Goal: Task Accomplishment & Management: Use online tool/utility

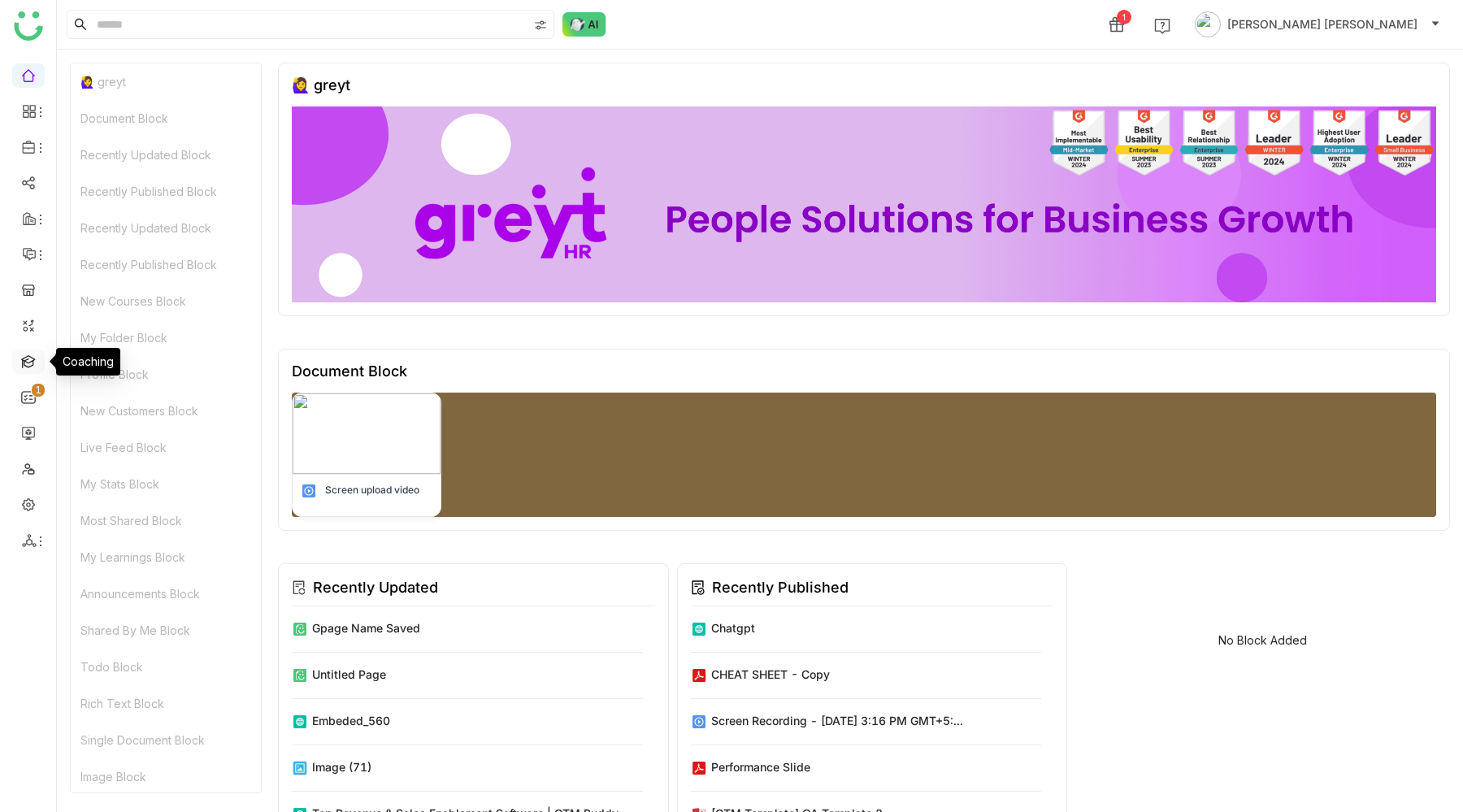
click at [28, 368] on link at bounding box center [29, 360] width 15 height 14
click at [28, 362] on link at bounding box center [29, 360] width 15 height 14
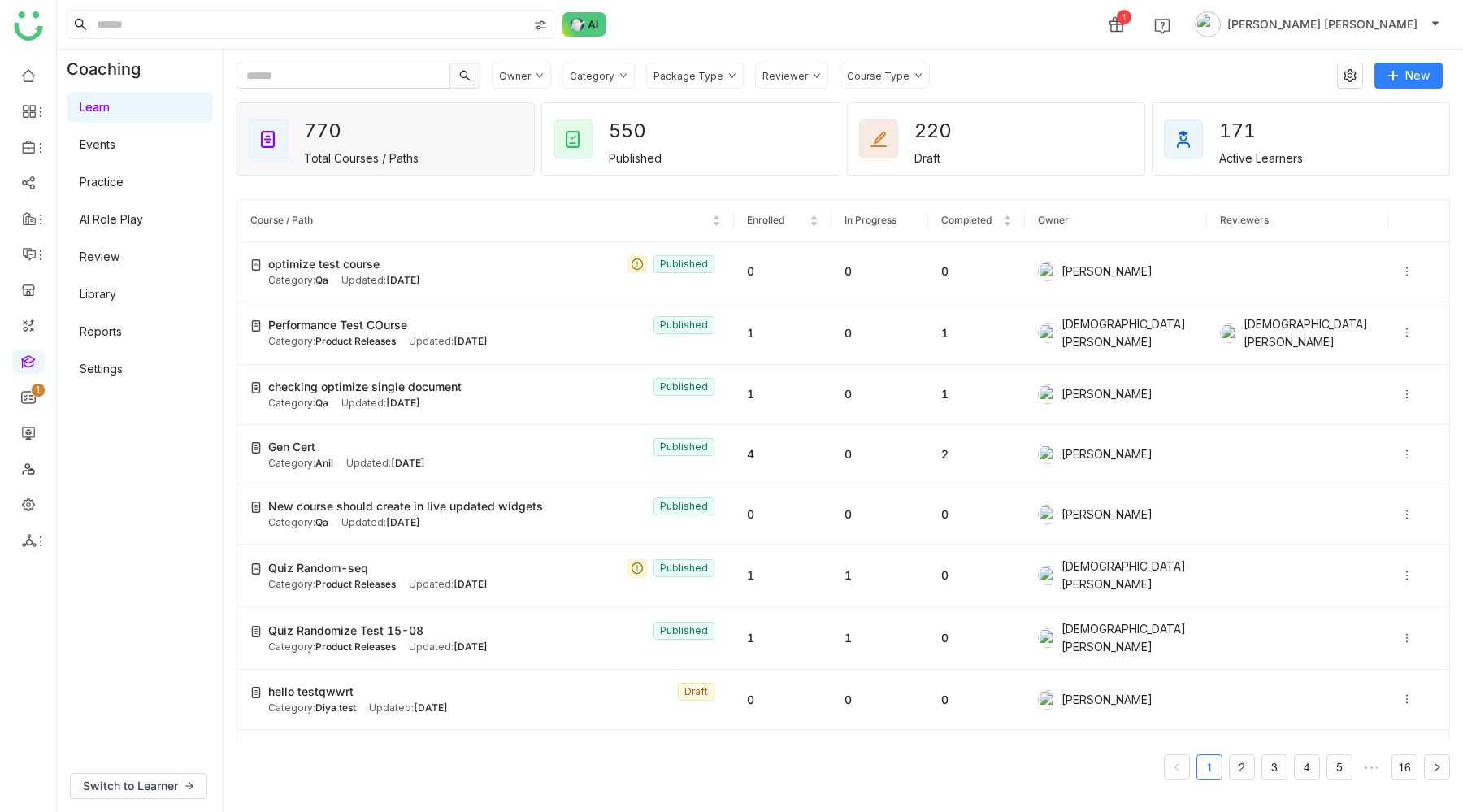
click at [111, 371] on link "Settings" at bounding box center [101, 369] width 43 height 14
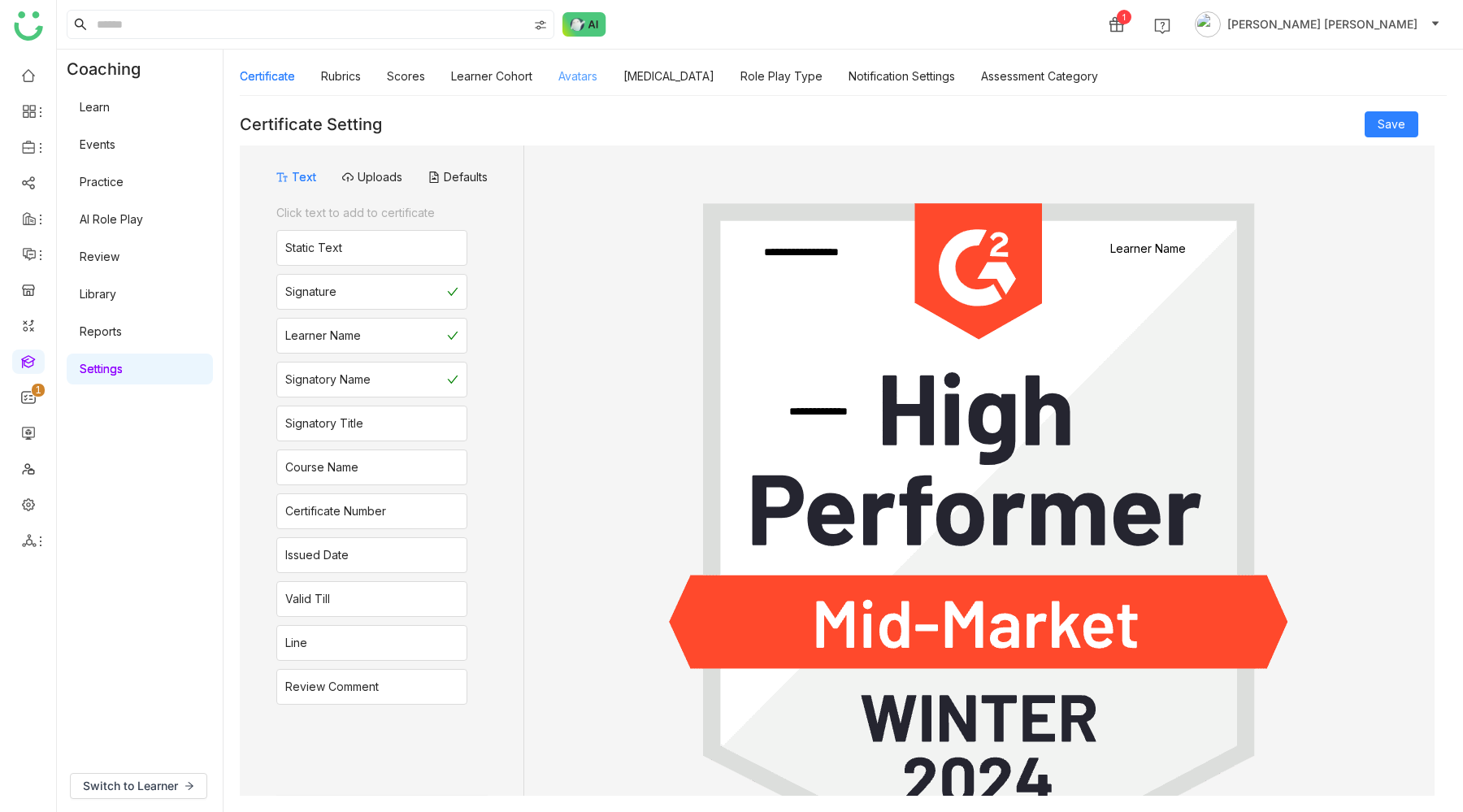
click at [592, 78] on link "Avatars" at bounding box center [578, 76] width 39 height 14
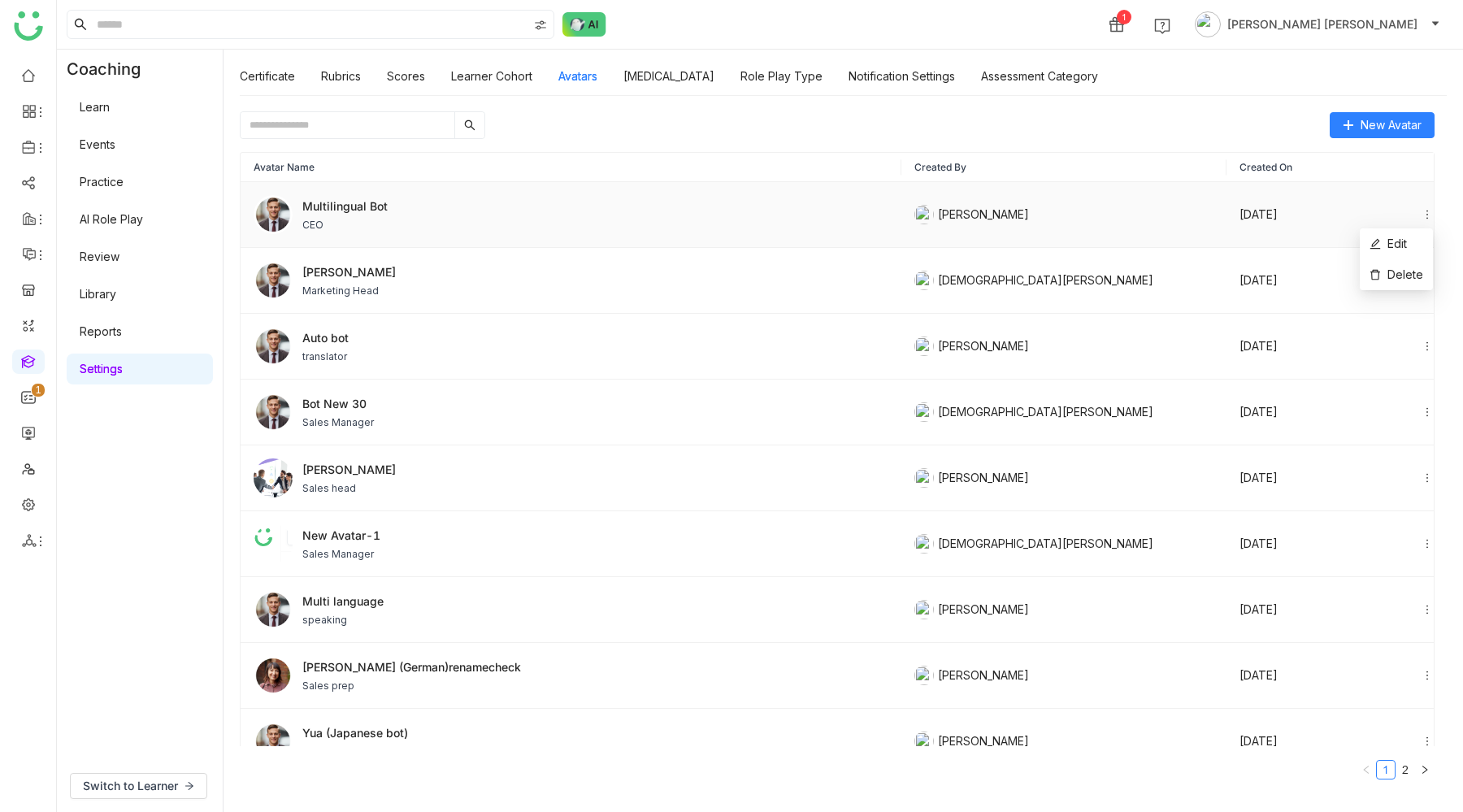
click at [1425, 213] on icon at bounding box center [1427, 214] width 11 height 11
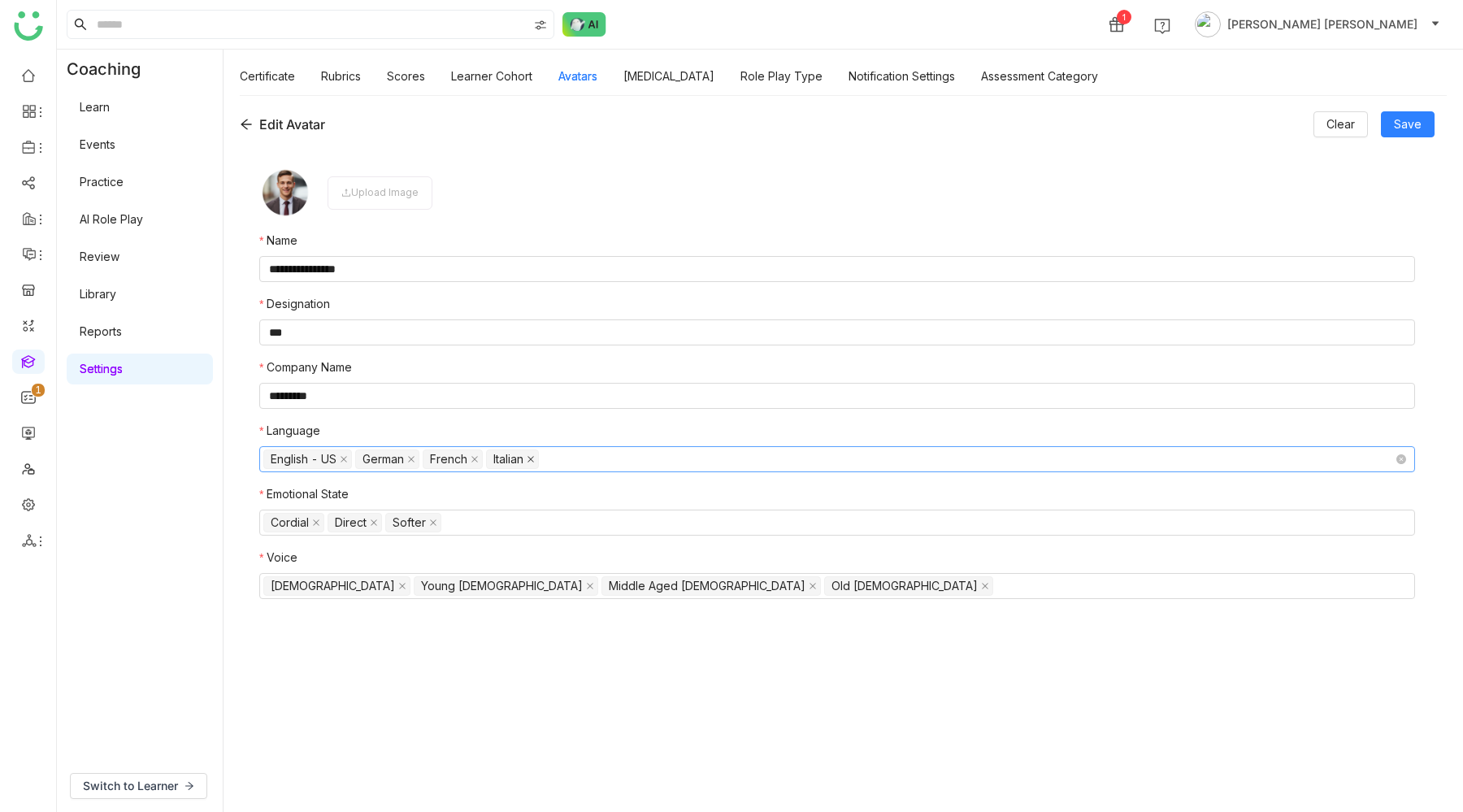
click at [534, 460] on icon at bounding box center [530, 459] width 7 height 7
click at [477, 459] on icon at bounding box center [474, 459] width 7 height 7
click at [36, 544] on icon at bounding box center [40, 542] width 13 height 13
click at [35, 539] on icon at bounding box center [40, 542] width 13 height 13
click at [95, 585] on link "List" at bounding box center [116, 578] width 112 height 11
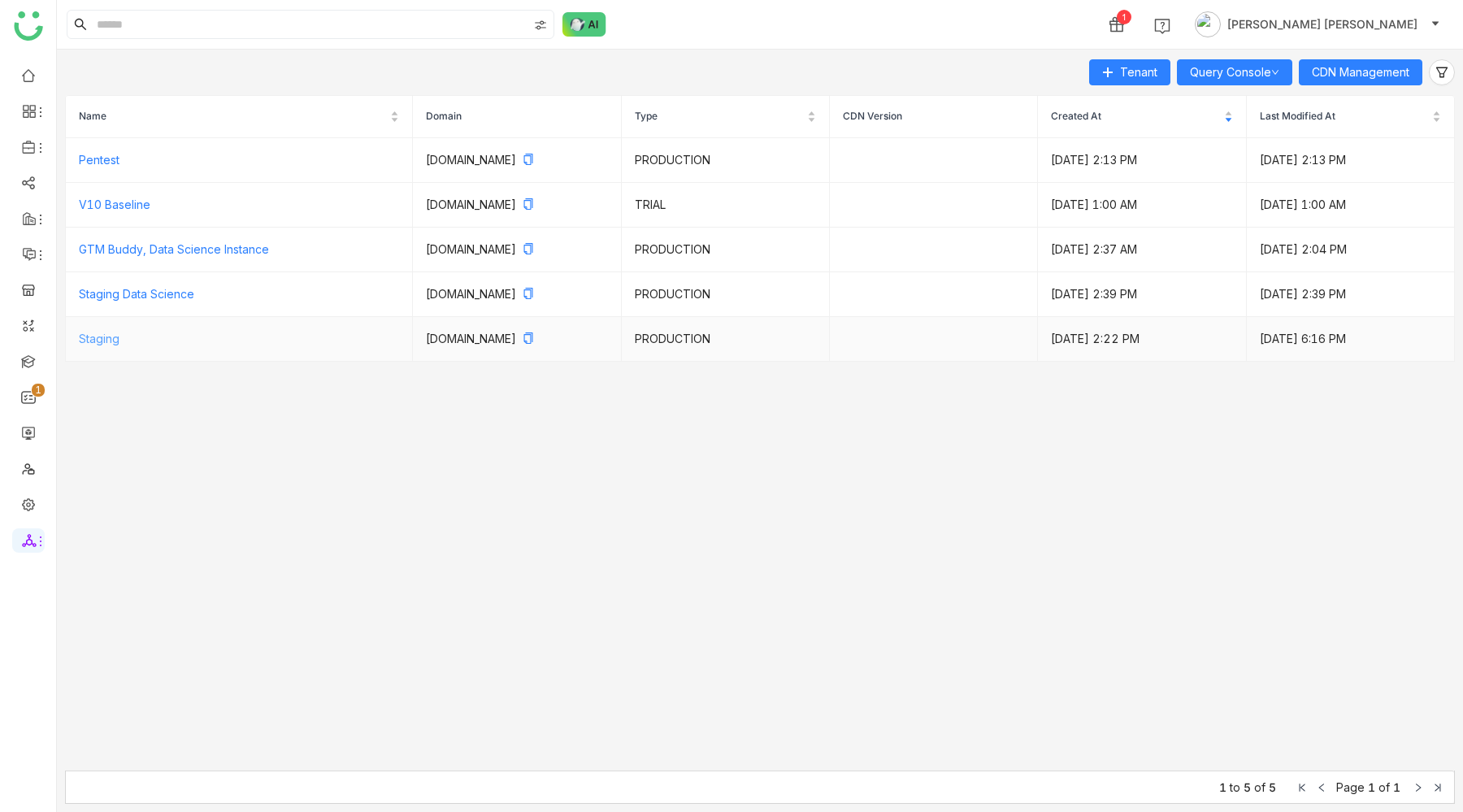
click at [114, 339] on link "Staging" at bounding box center [98, 338] width 40 height 14
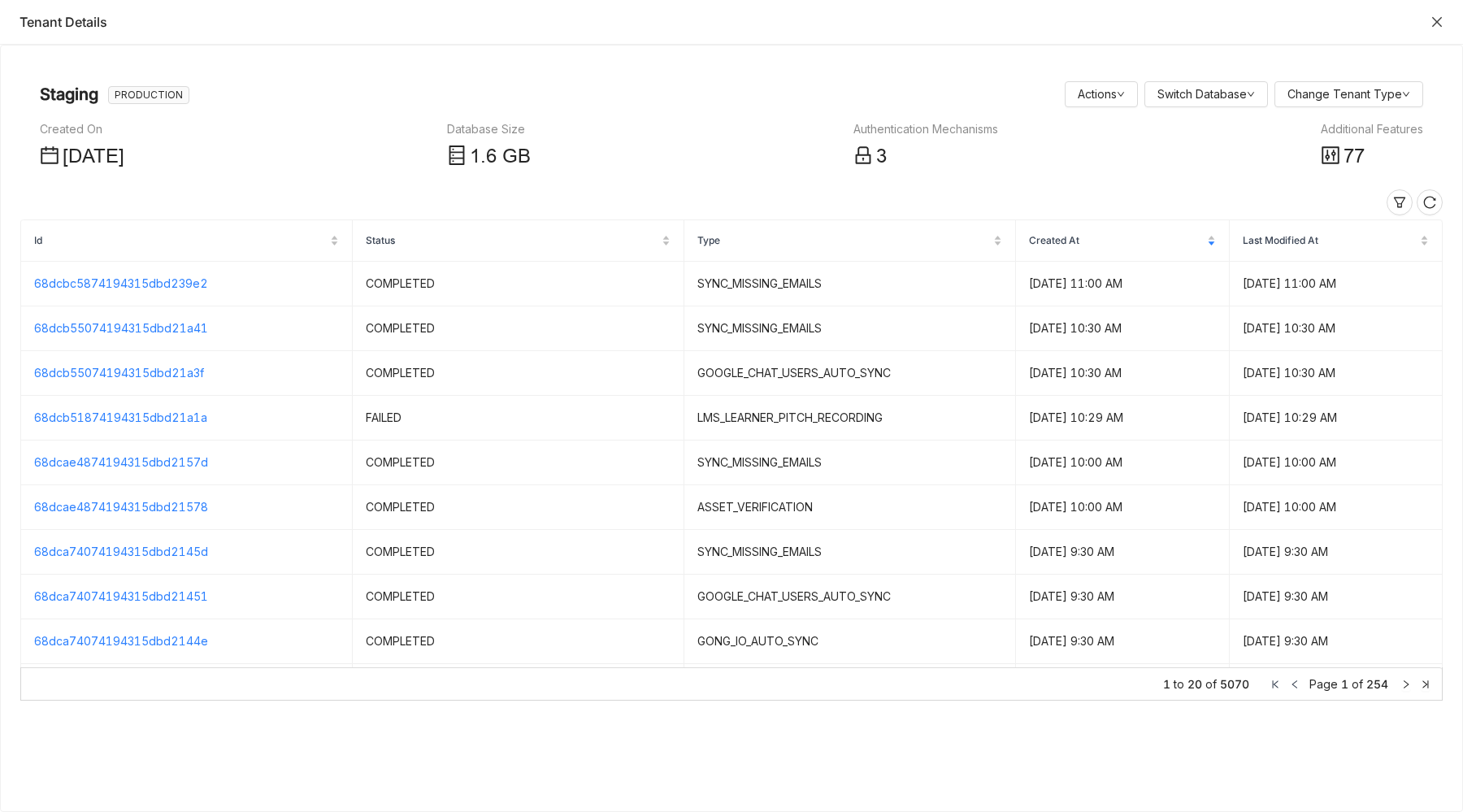
click at [1442, 23] on icon "Close" at bounding box center [1437, 22] width 13 height 13
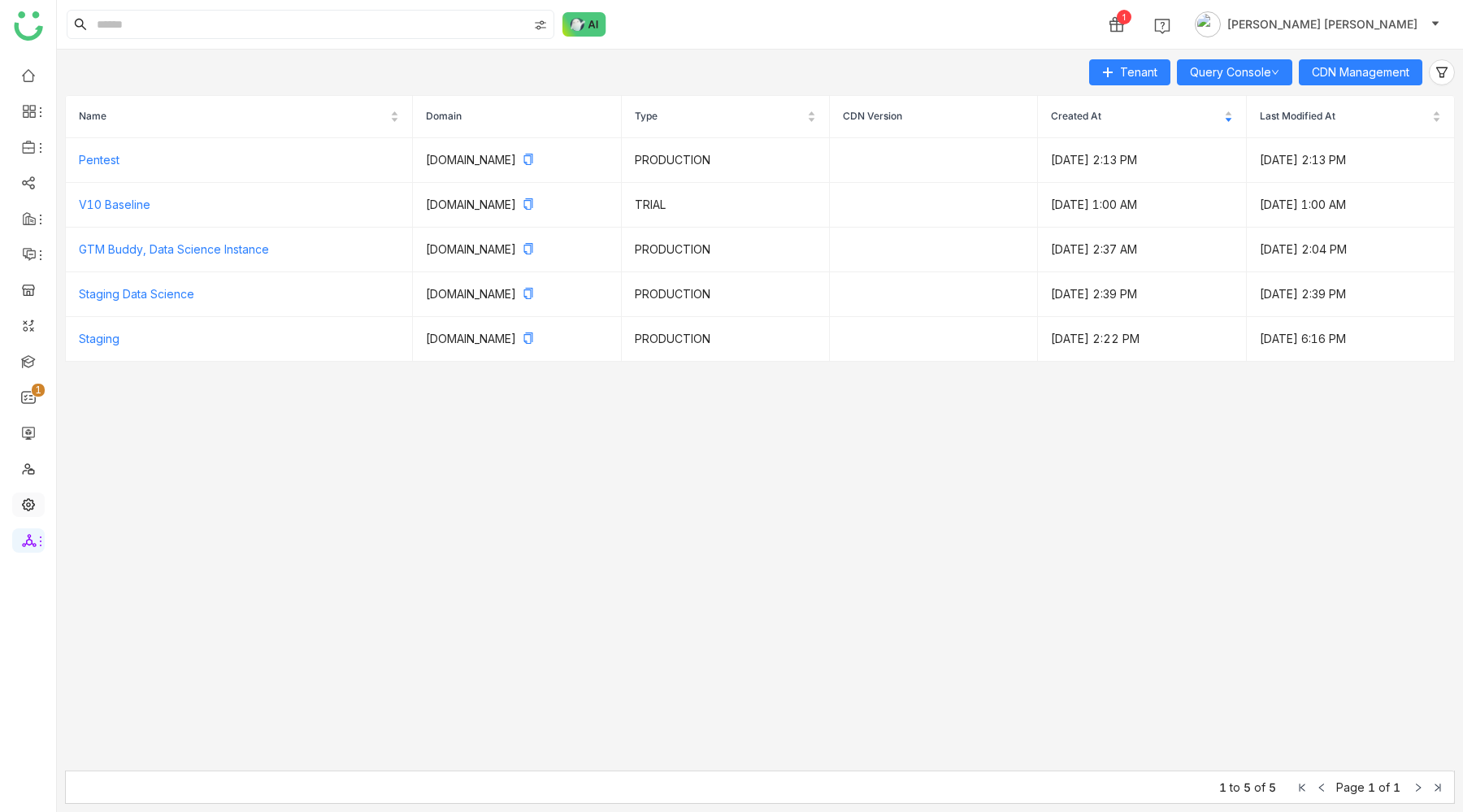
click at [33, 498] on link at bounding box center [29, 503] width 15 height 14
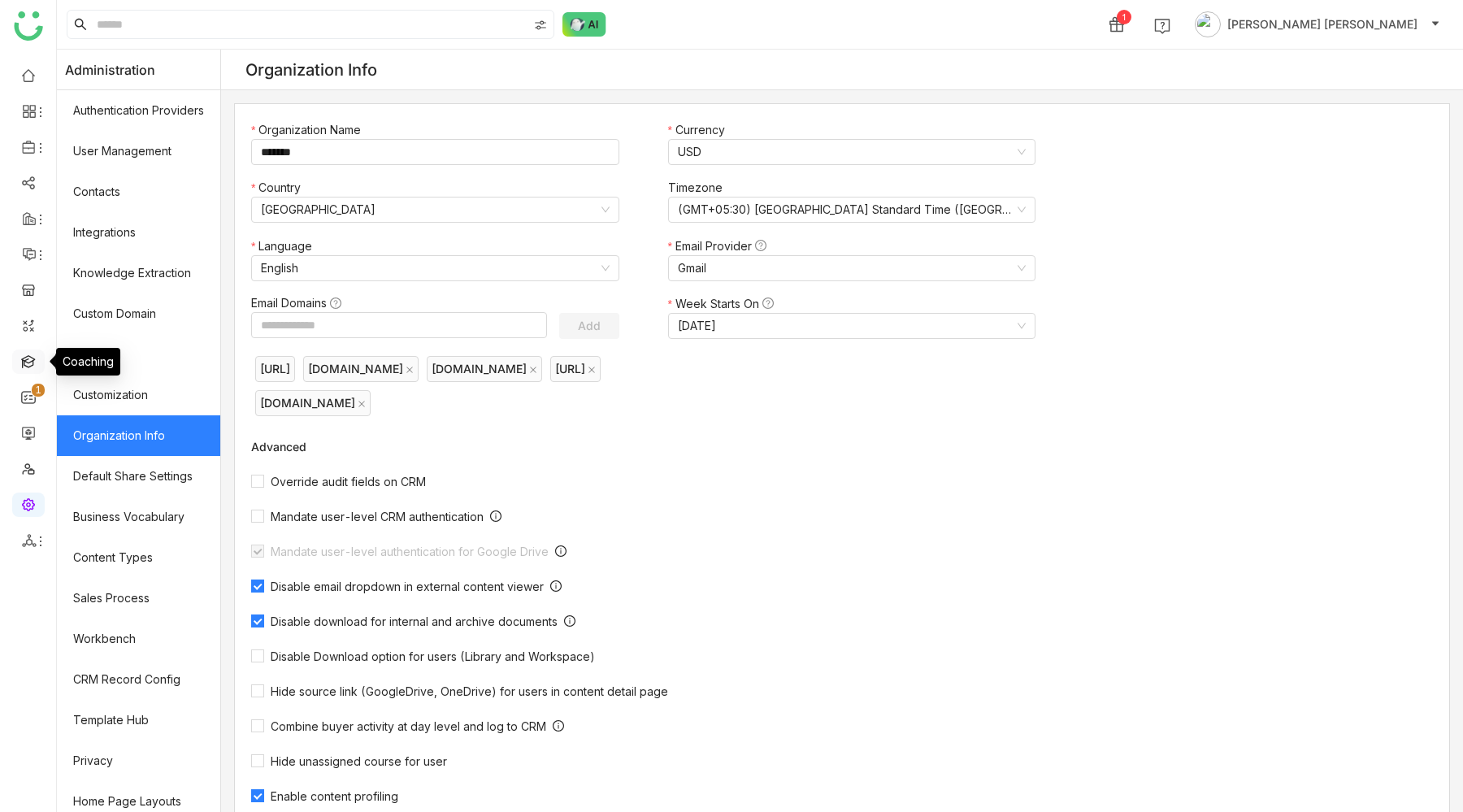
click at [27, 358] on link at bounding box center [29, 360] width 15 height 14
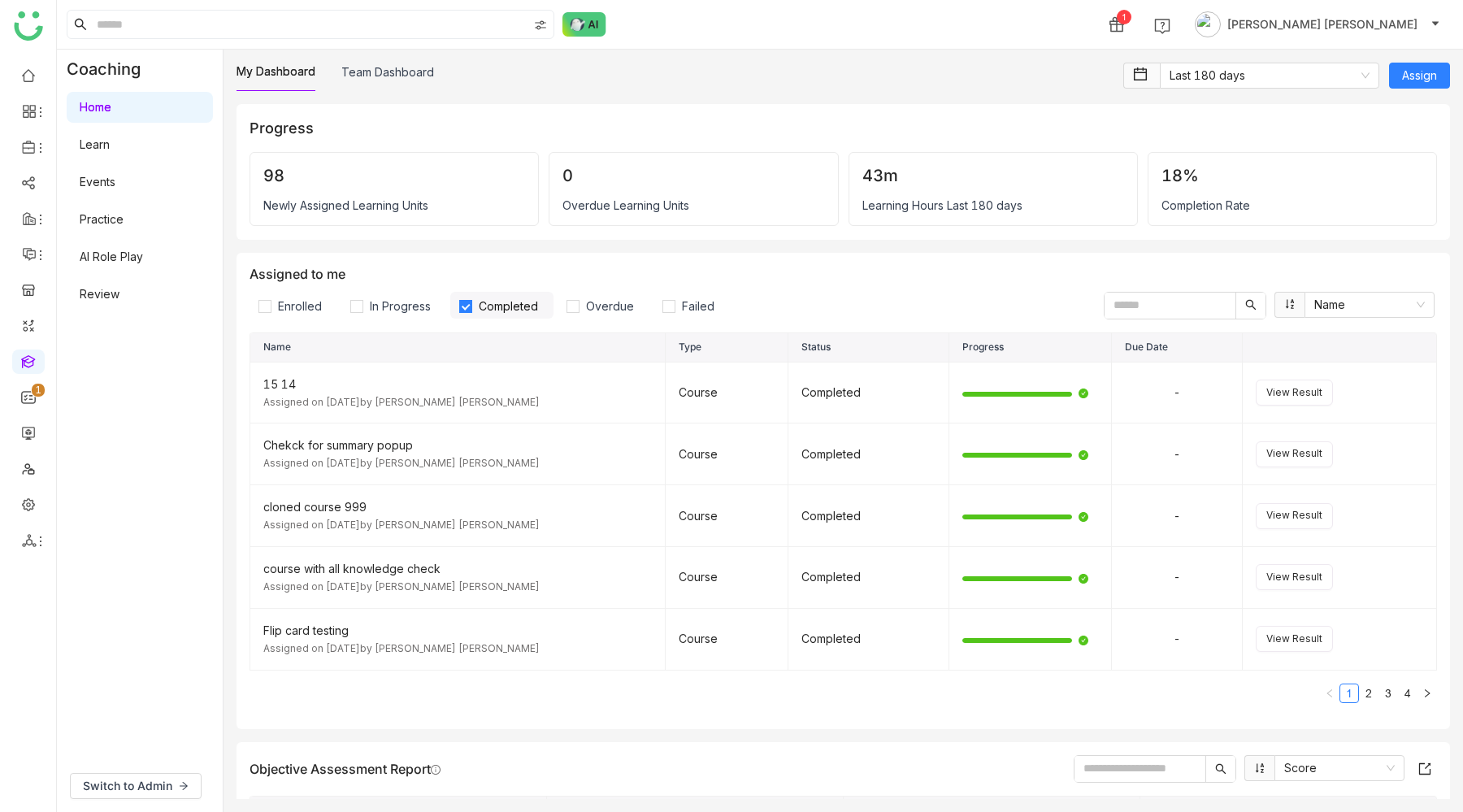
click at [126, 250] on link "AI Role Play" at bounding box center [111, 256] width 64 height 14
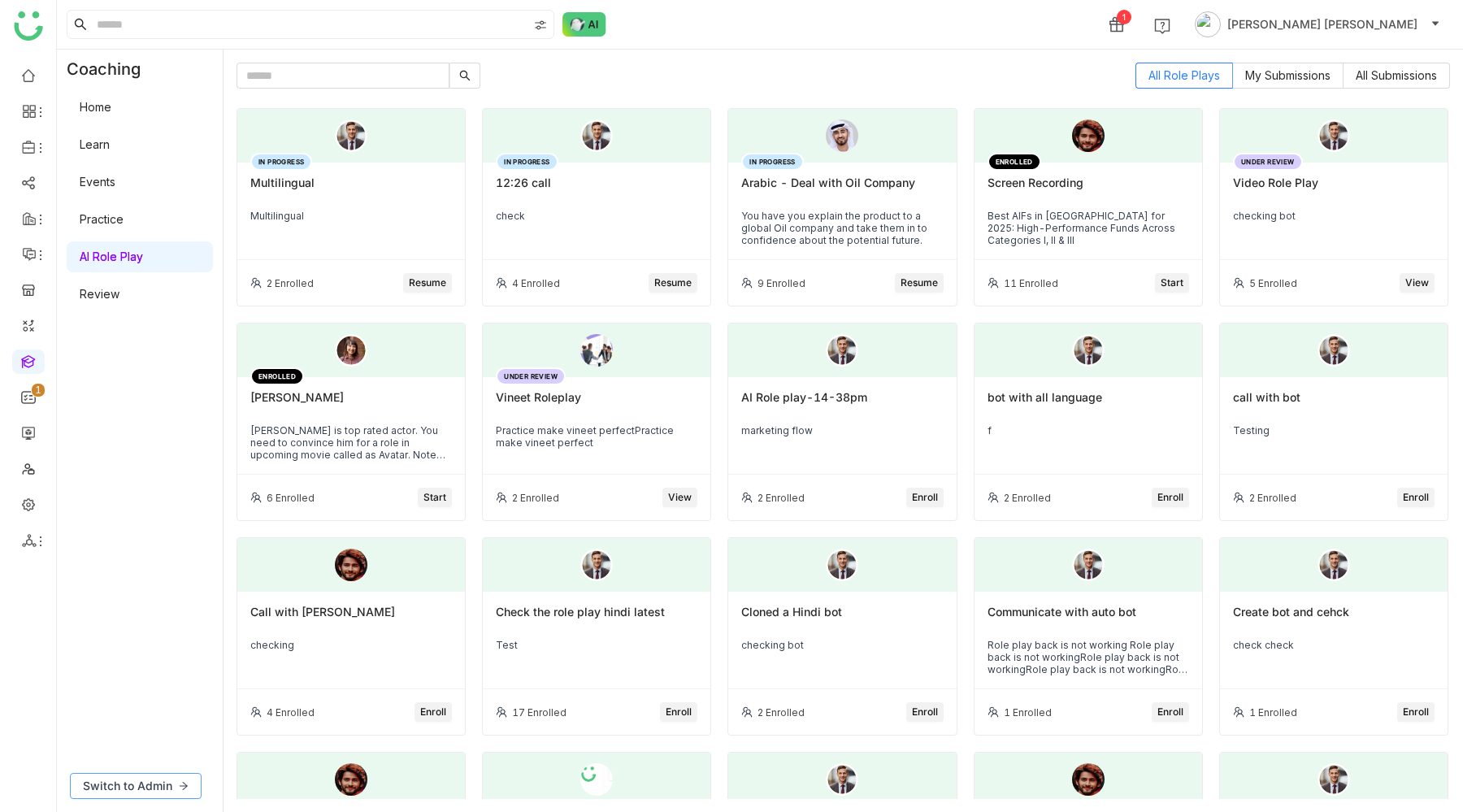
click at [156, 778] on span "Switch to Admin" at bounding box center [128, 785] width 90 height 18
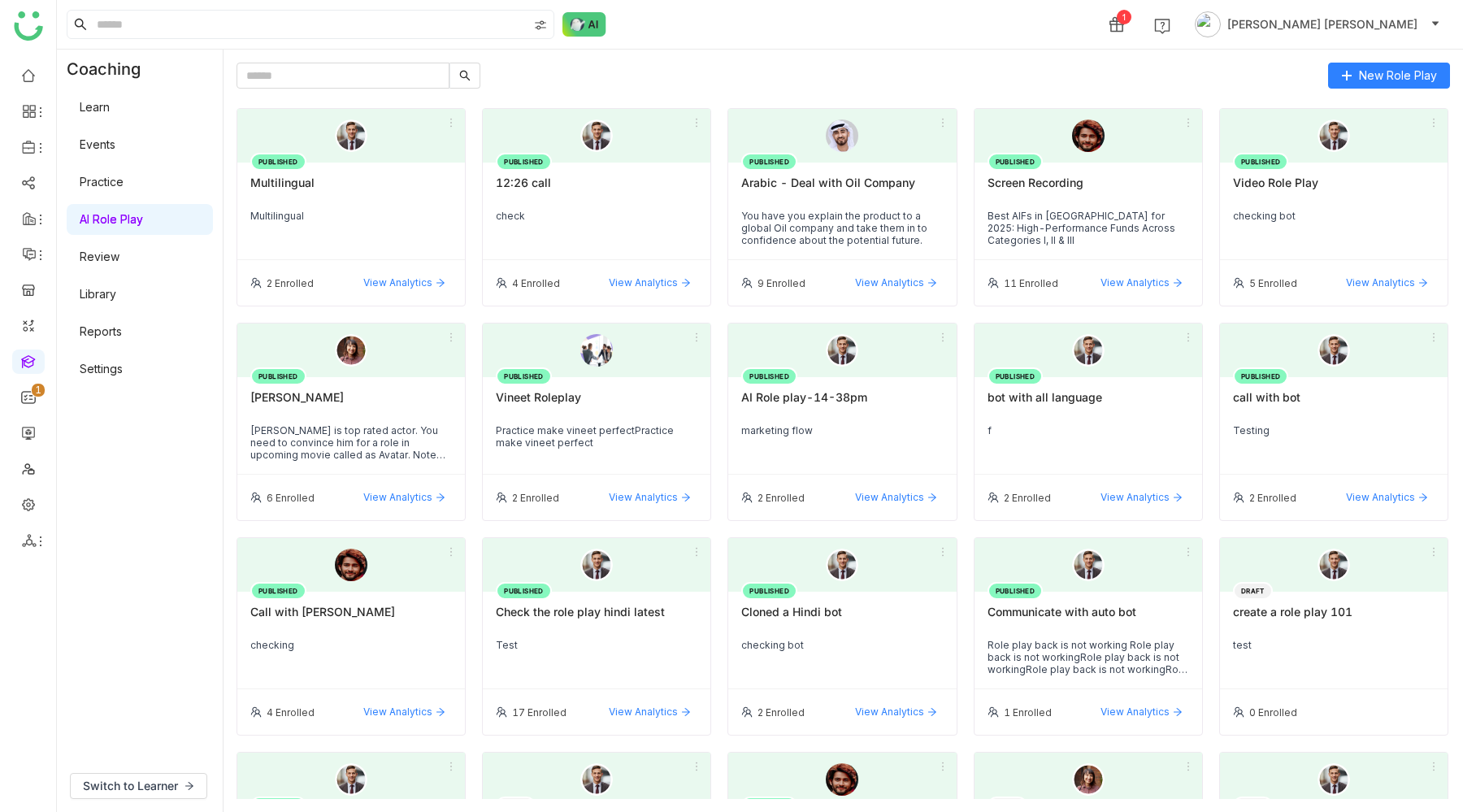
click at [113, 368] on link "Settings" at bounding box center [101, 369] width 43 height 14
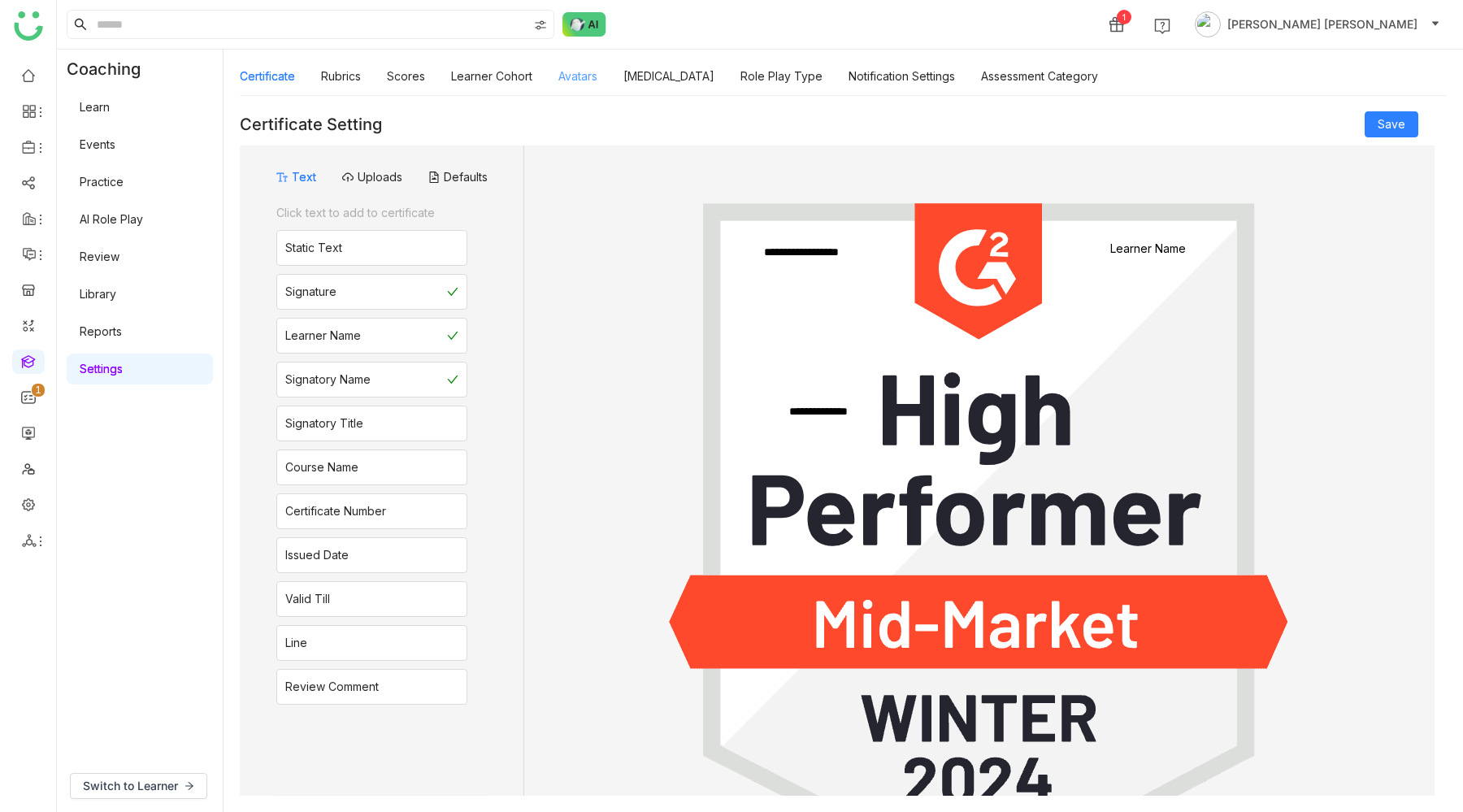
click at [586, 78] on link "Avatars" at bounding box center [578, 76] width 39 height 14
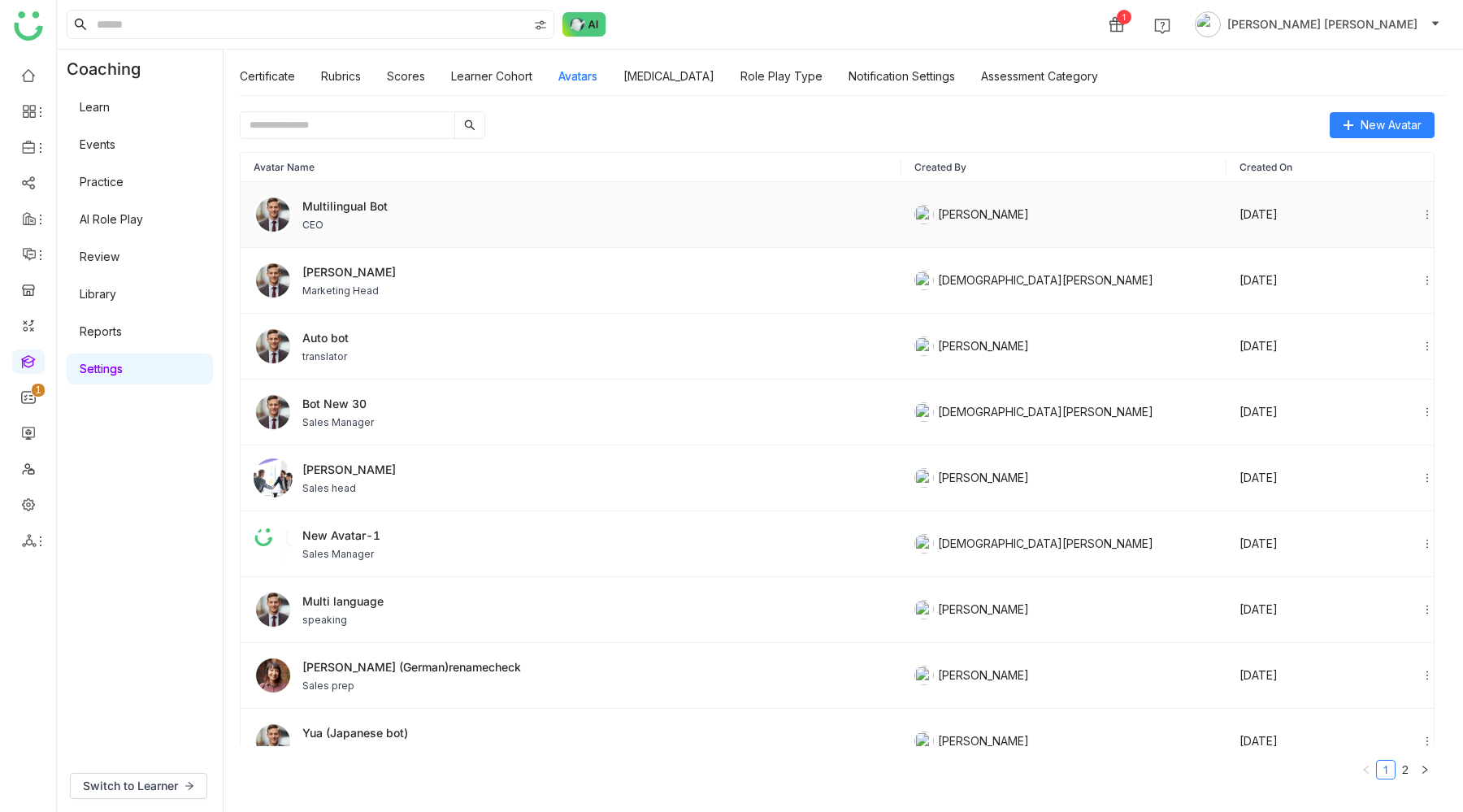
click at [386, 221] on div "Multilingual Bot CEO" at bounding box center [571, 214] width 634 height 39
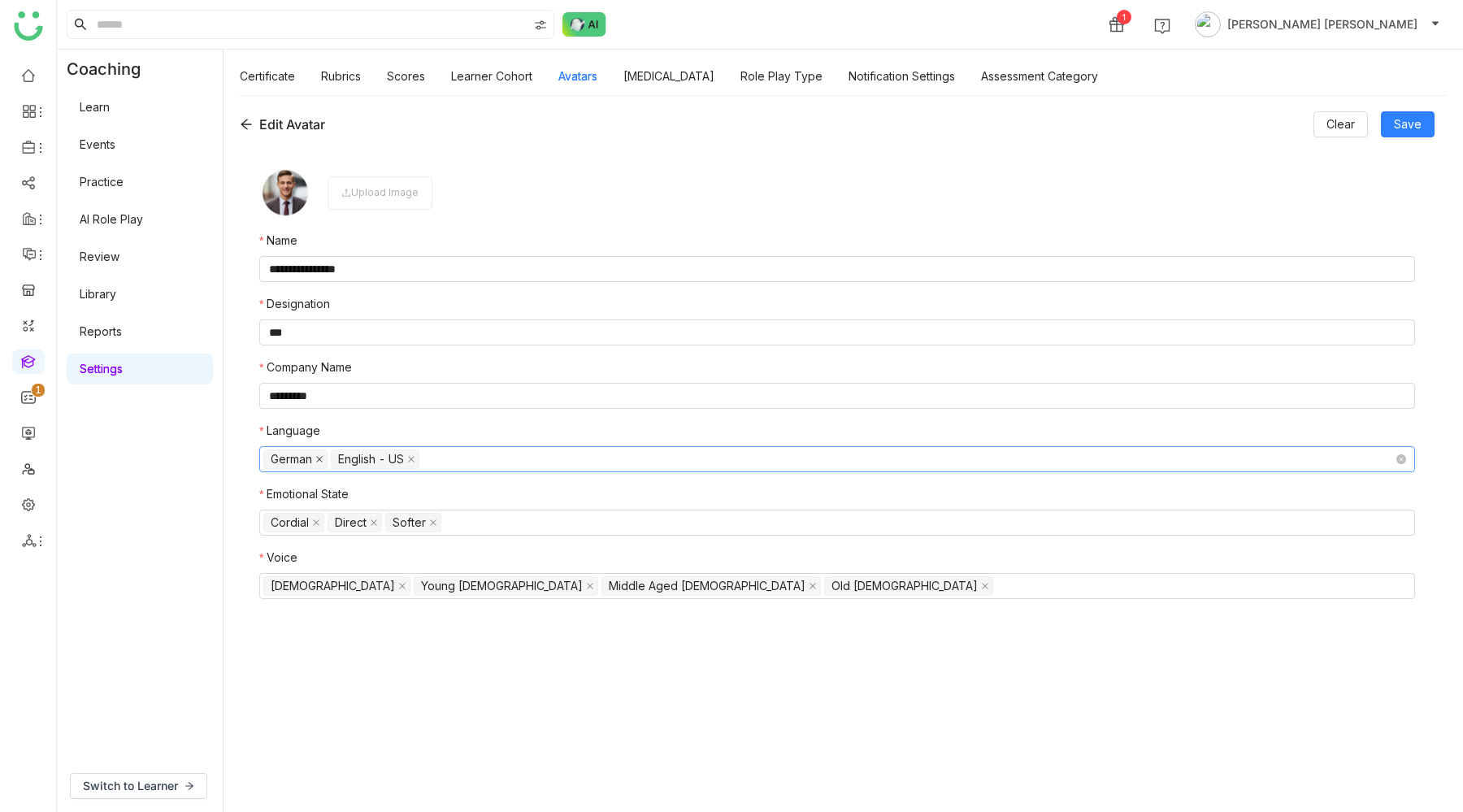
click at [321, 460] on icon at bounding box center [319, 459] width 7 height 7
click at [357, 458] on nz-select-top-control "English - US" at bounding box center [836, 459] width 1155 height 26
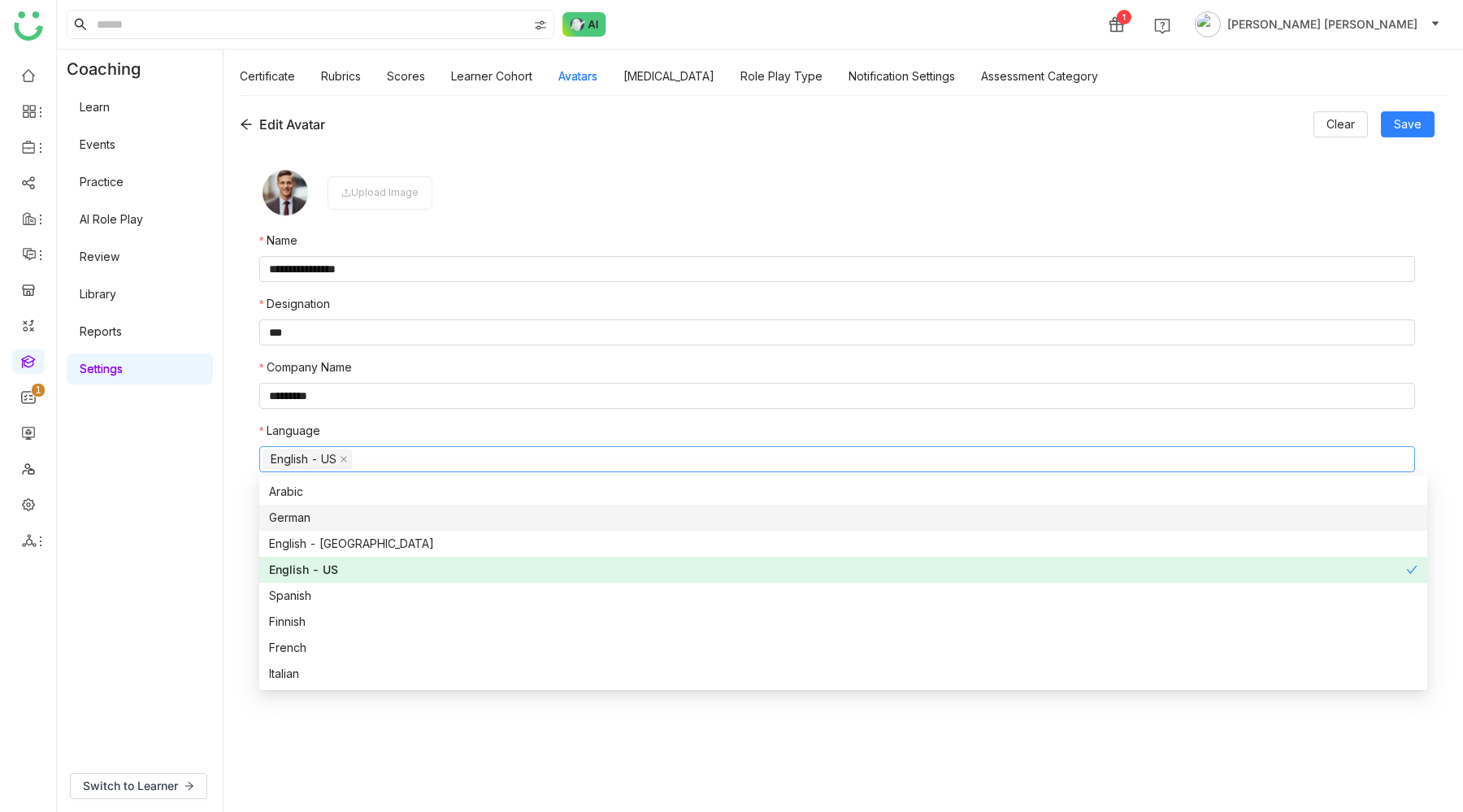
click at [312, 521] on div "German" at bounding box center [843, 517] width 1148 height 18
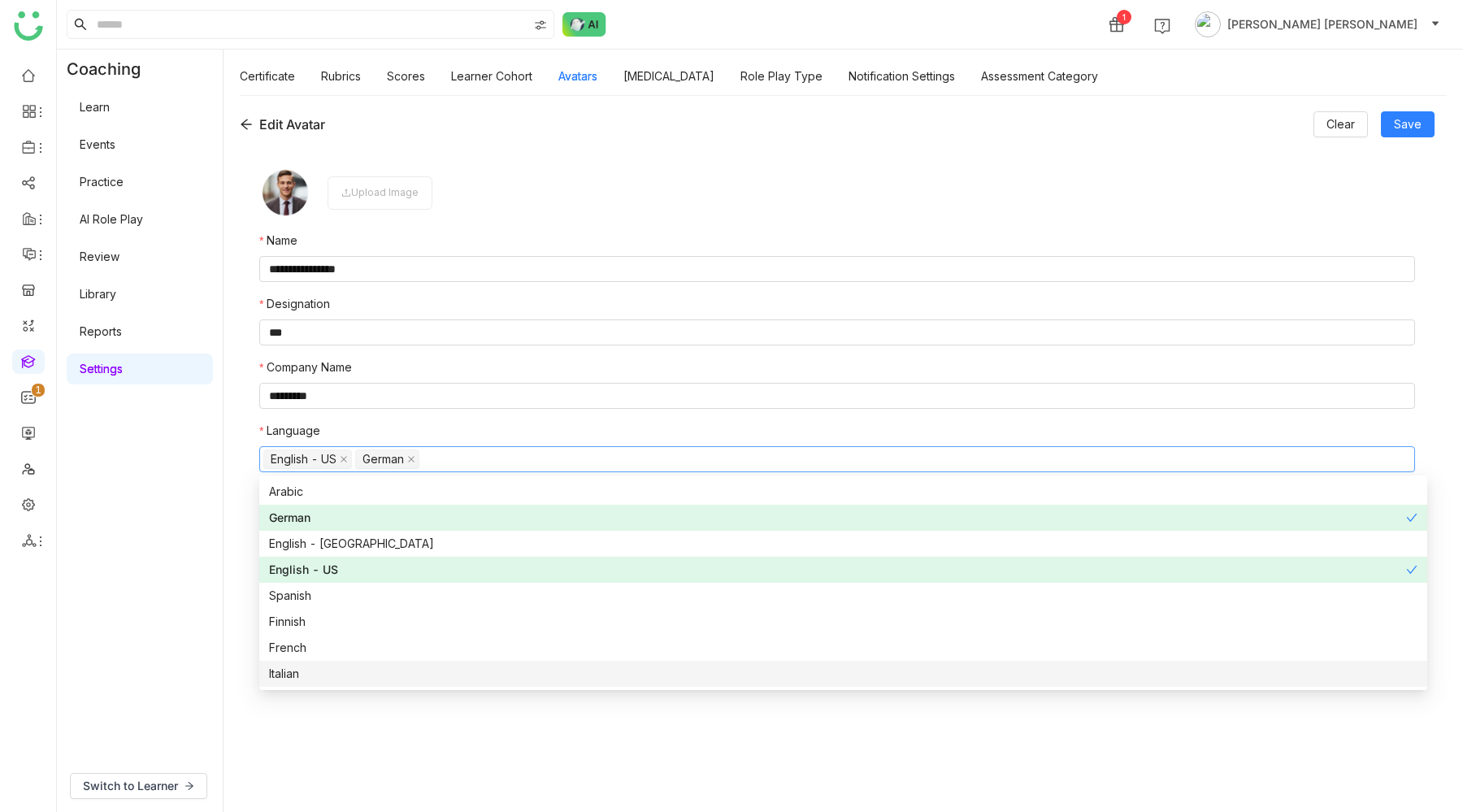
click at [471, 739] on form "**********" at bounding box center [836, 471] width 1155 height 609
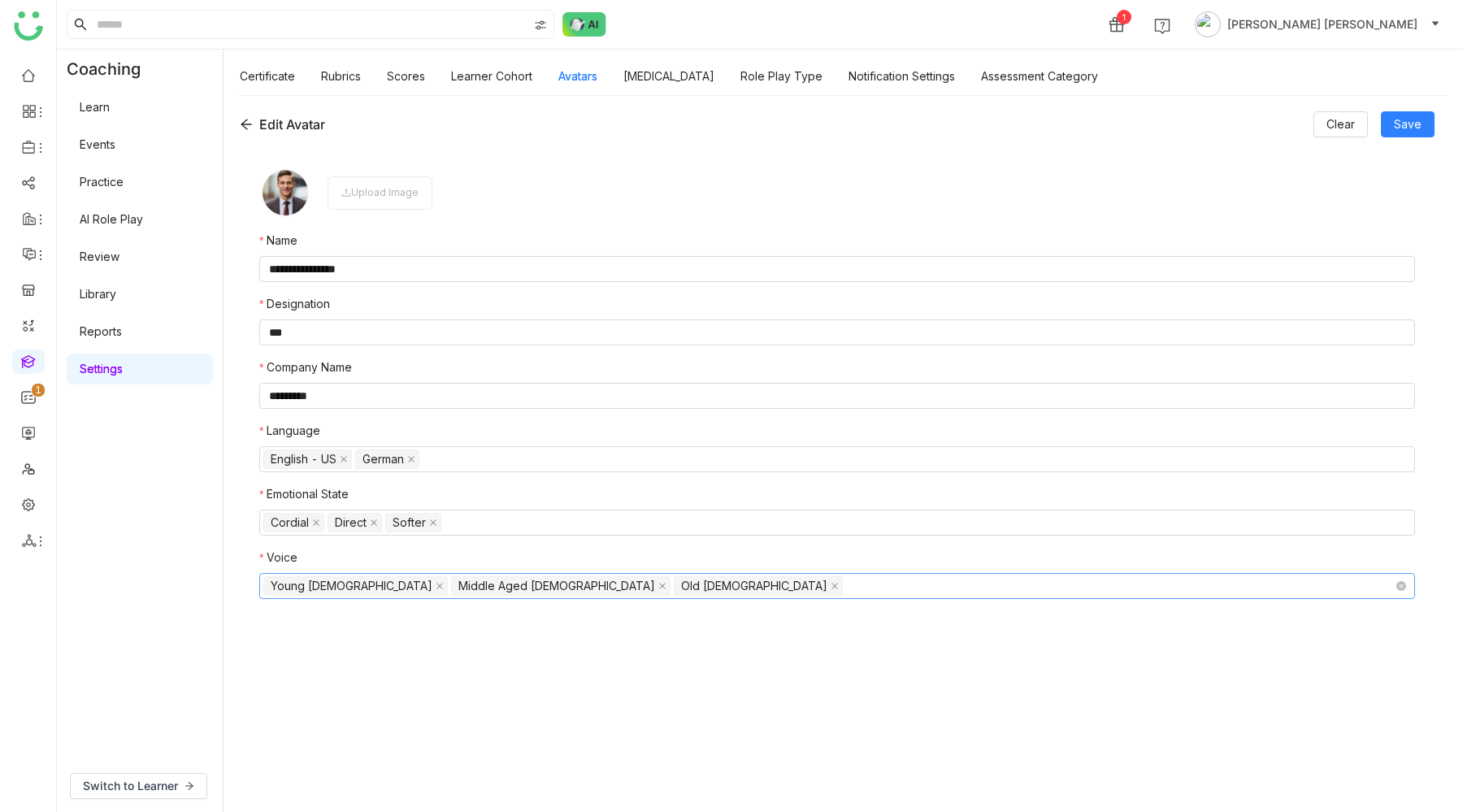
click at [586, 587] on nz-select-top-control "Young Male Middle Aged Male Old Male" at bounding box center [836, 586] width 1155 height 26
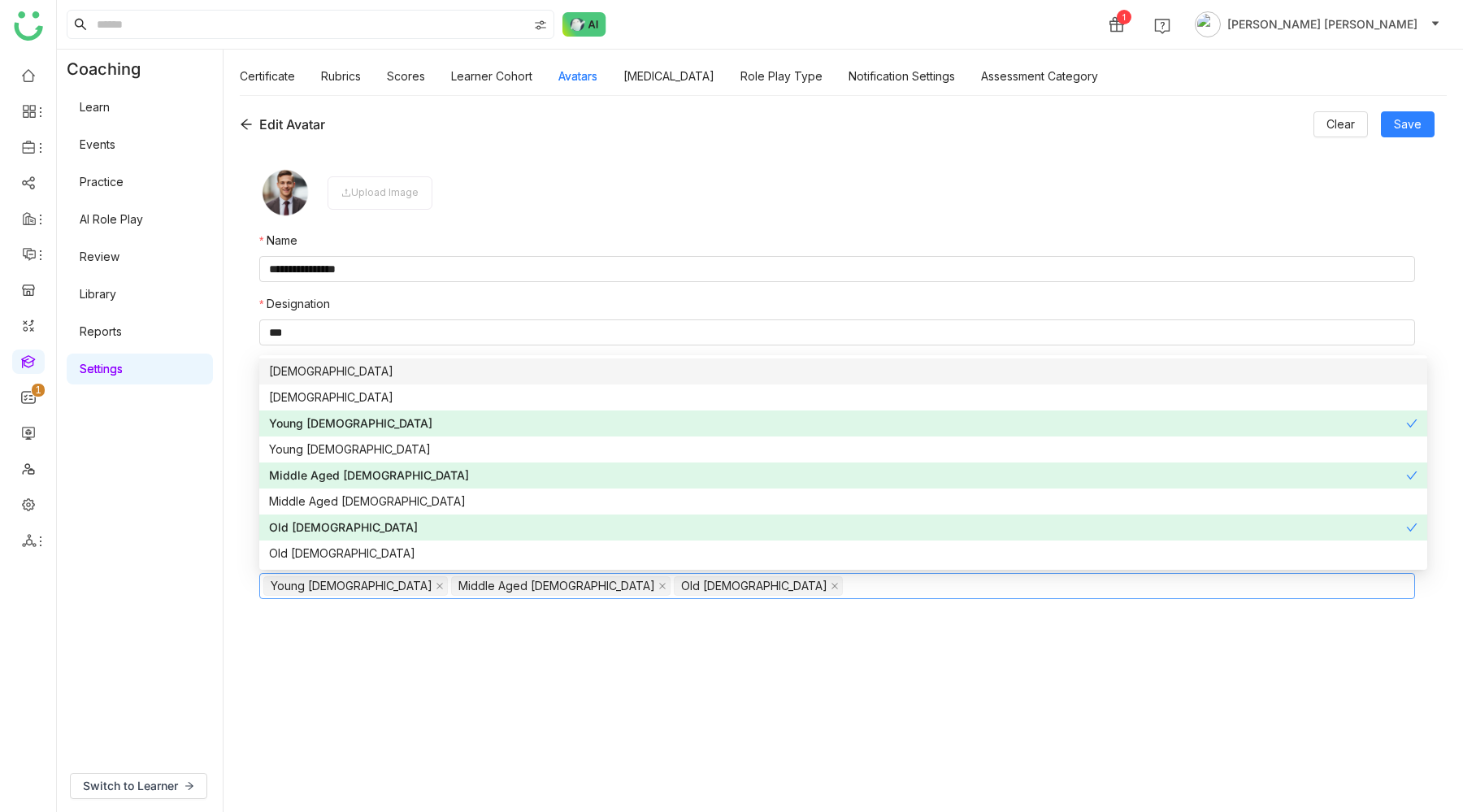
click at [338, 374] on div "Male" at bounding box center [843, 370] width 1148 height 18
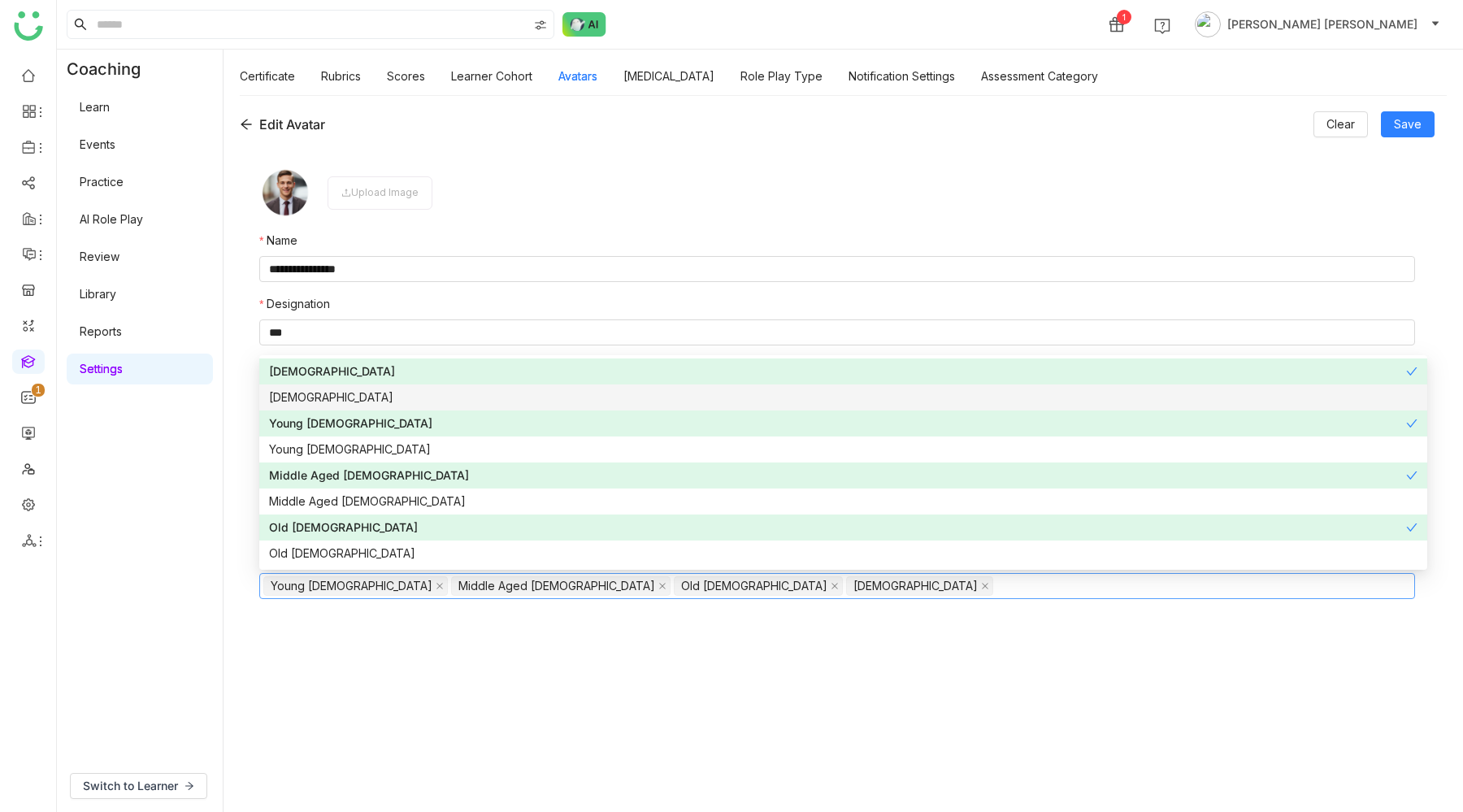
click at [338, 393] on div "Female" at bounding box center [843, 397] width 1148 height 18
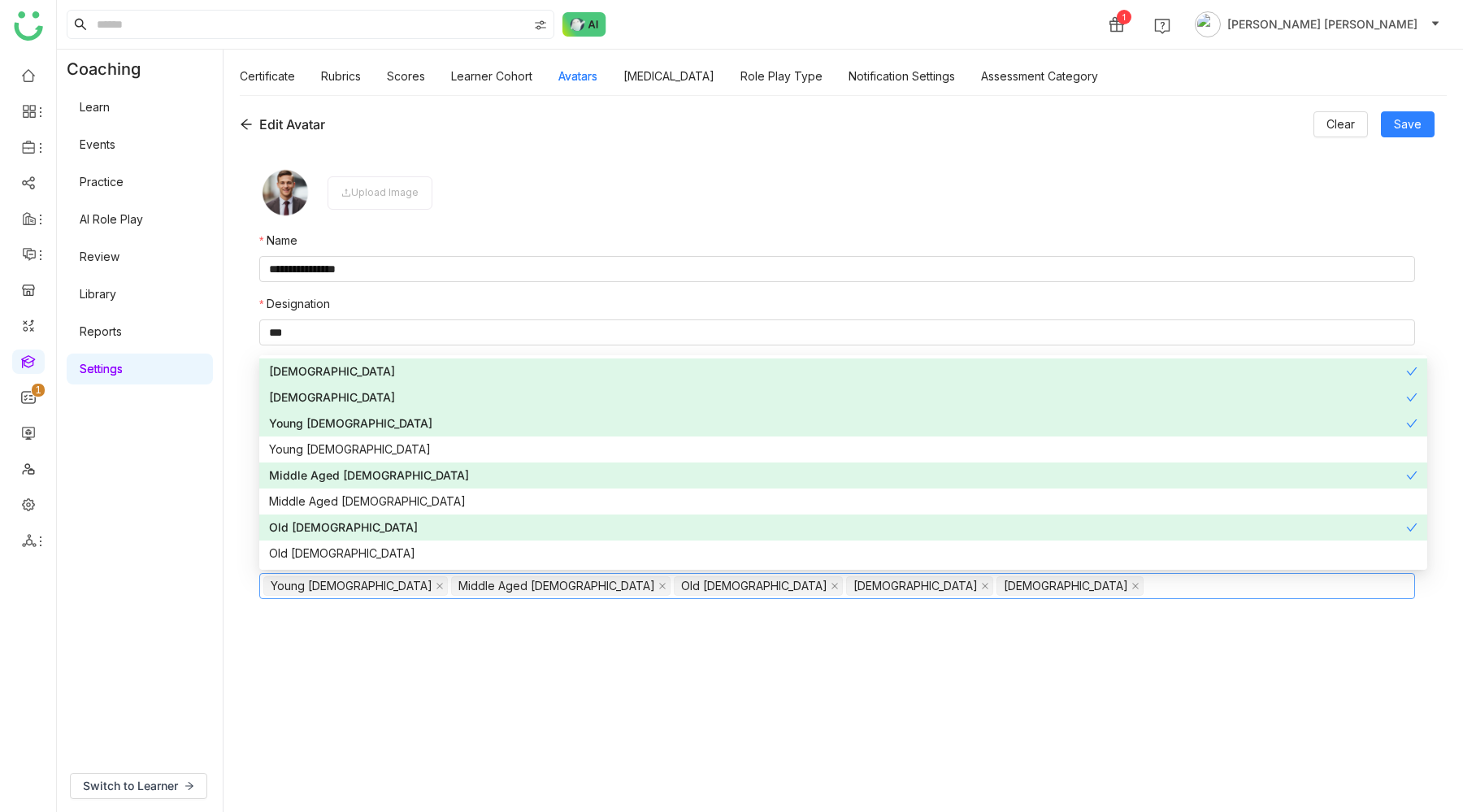
click at [357, 742] on form "**********" at bounding box center [836, 471] width 1155 height 609
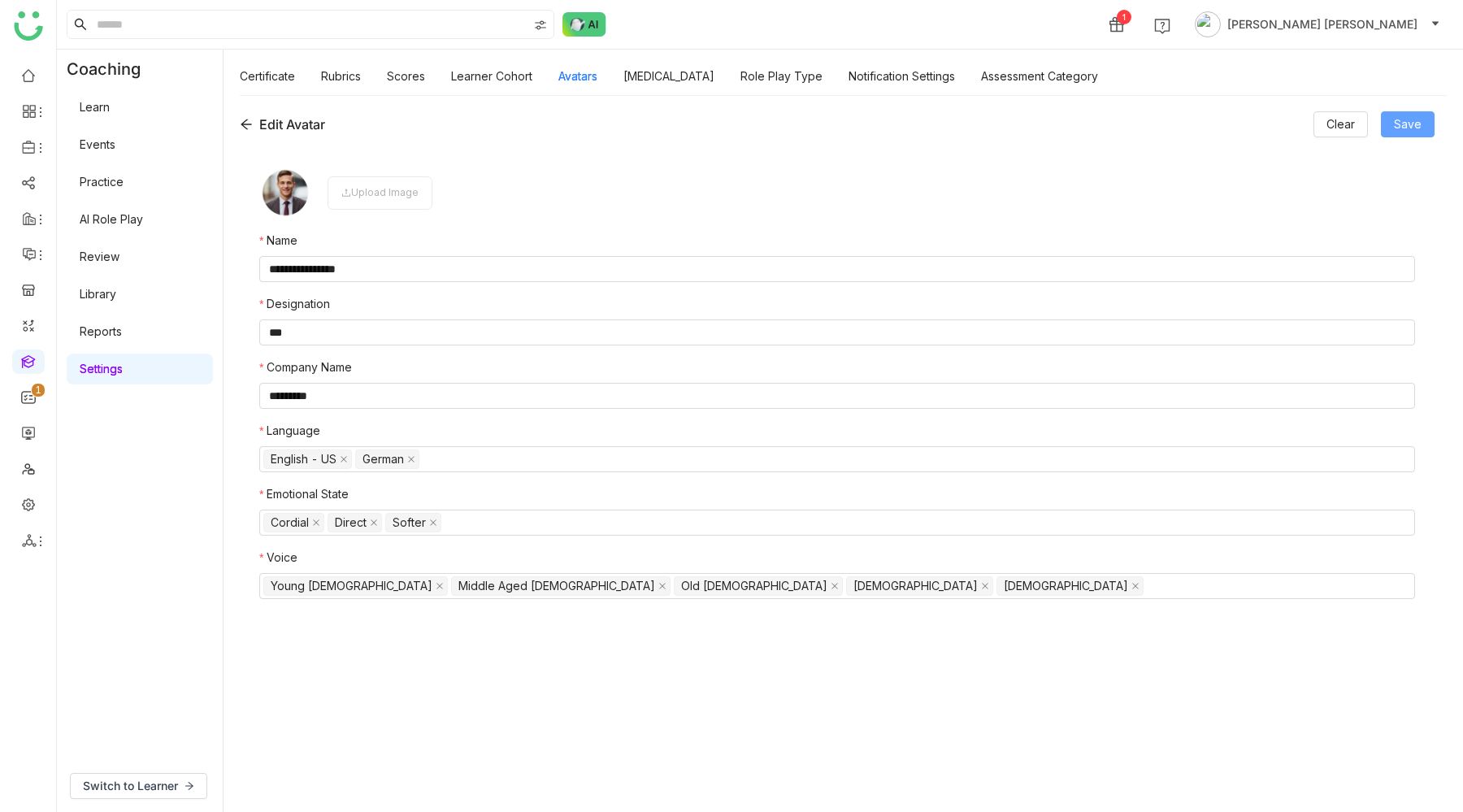
click at [1421, 131] on span "Save" at bounding box center [1408, 123] width 28 height 18
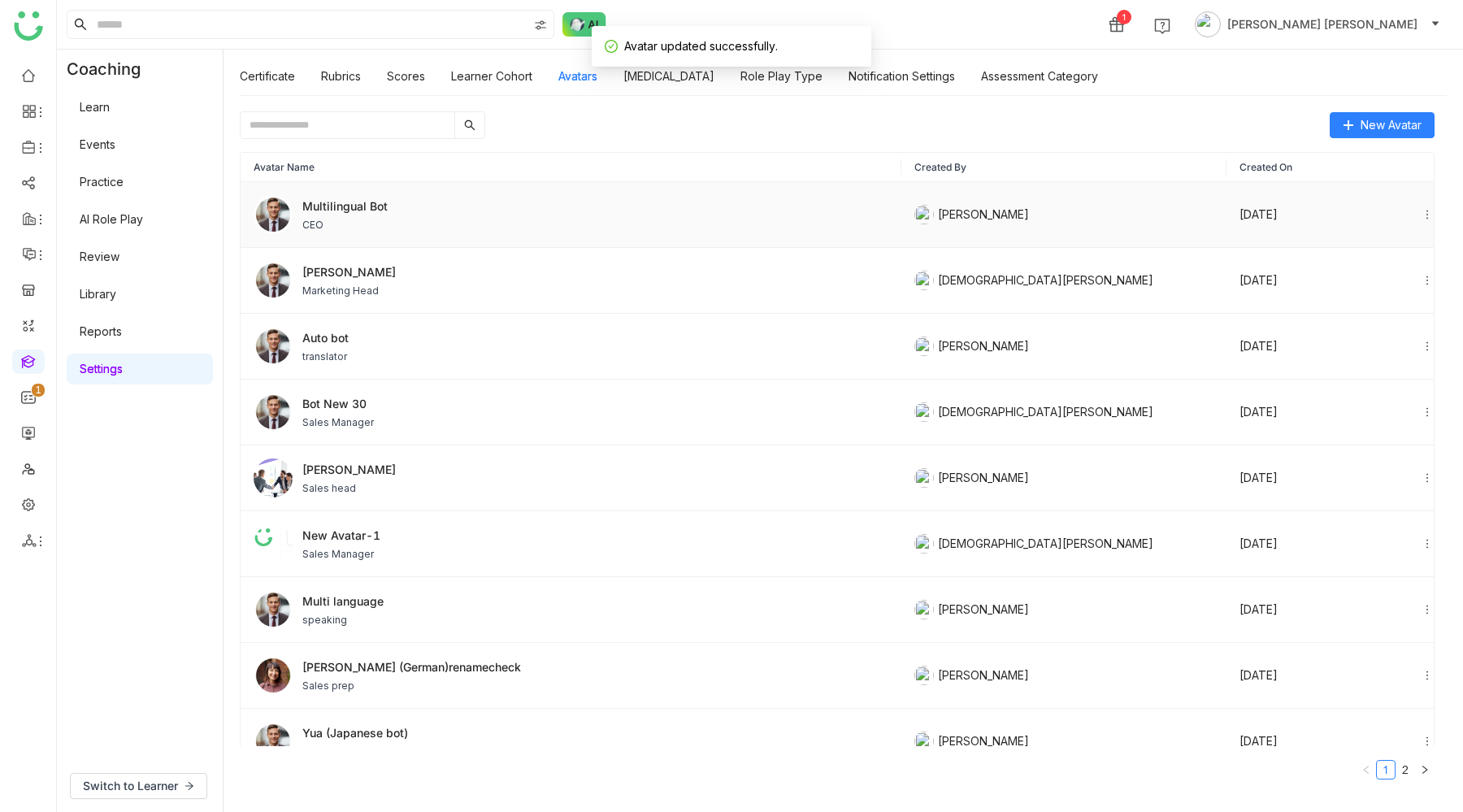
click at [396, 232] on div "Multilingual Bot CEO" at bounding box center [571, 214] width 634 height 39
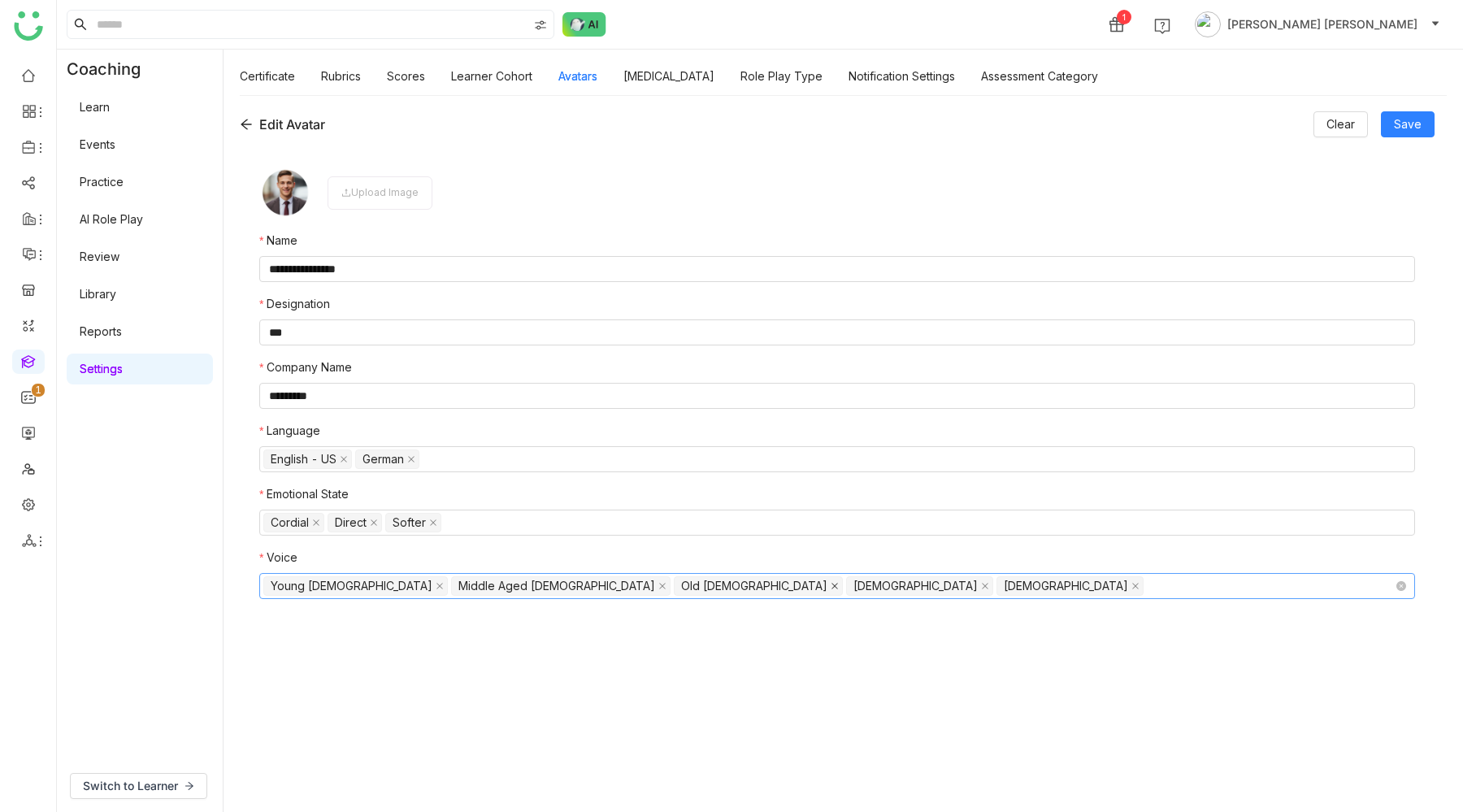
click at [831, 586] on icon at bounding box center [834, 586] width 8 height 8
click at [457, 581] on nz-select-item "Middle Aged Male" at bounding box center [560, 586] width 220 height 20
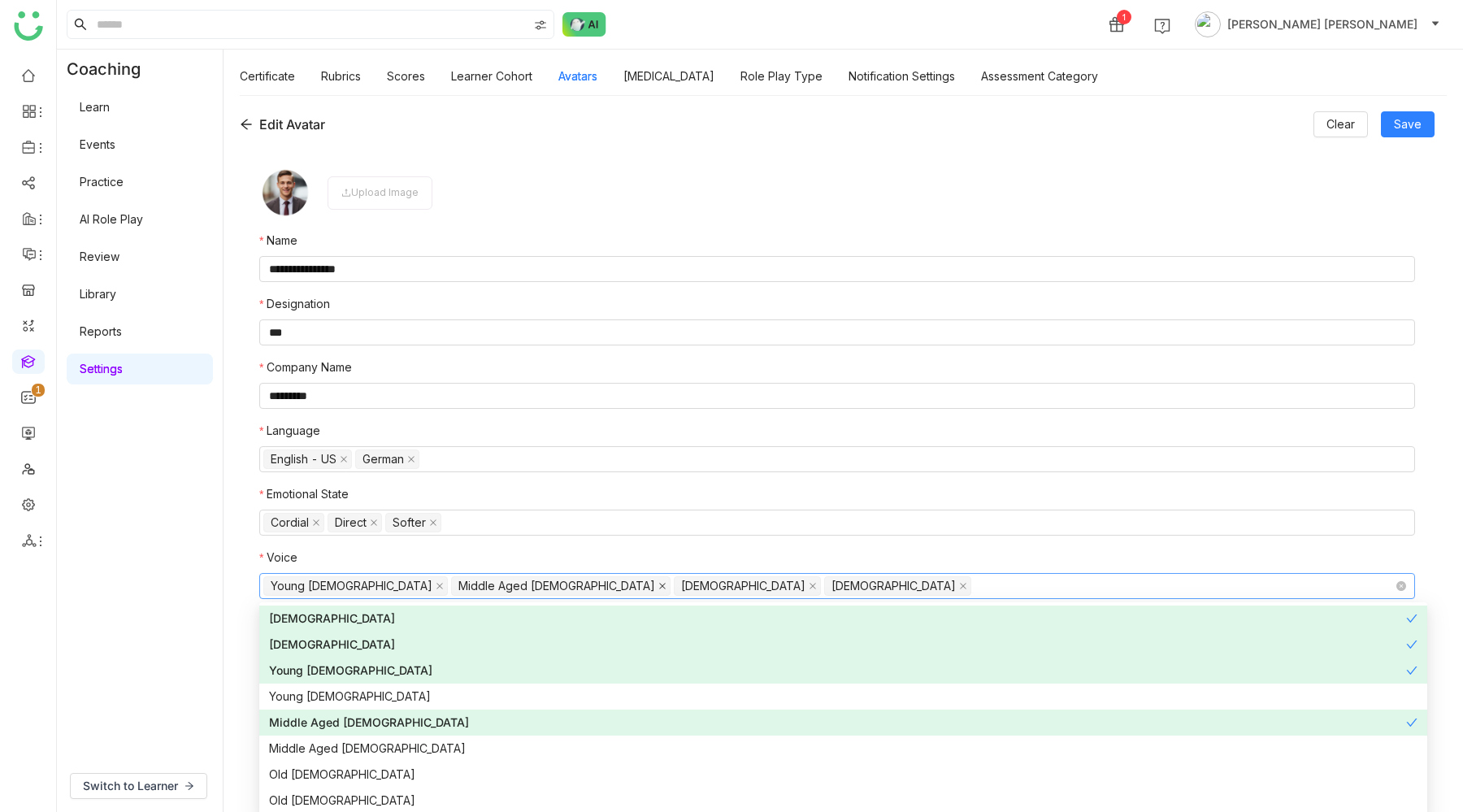
click at [659, 587] on icon at bounding box center [662, 586] width 8 height 8
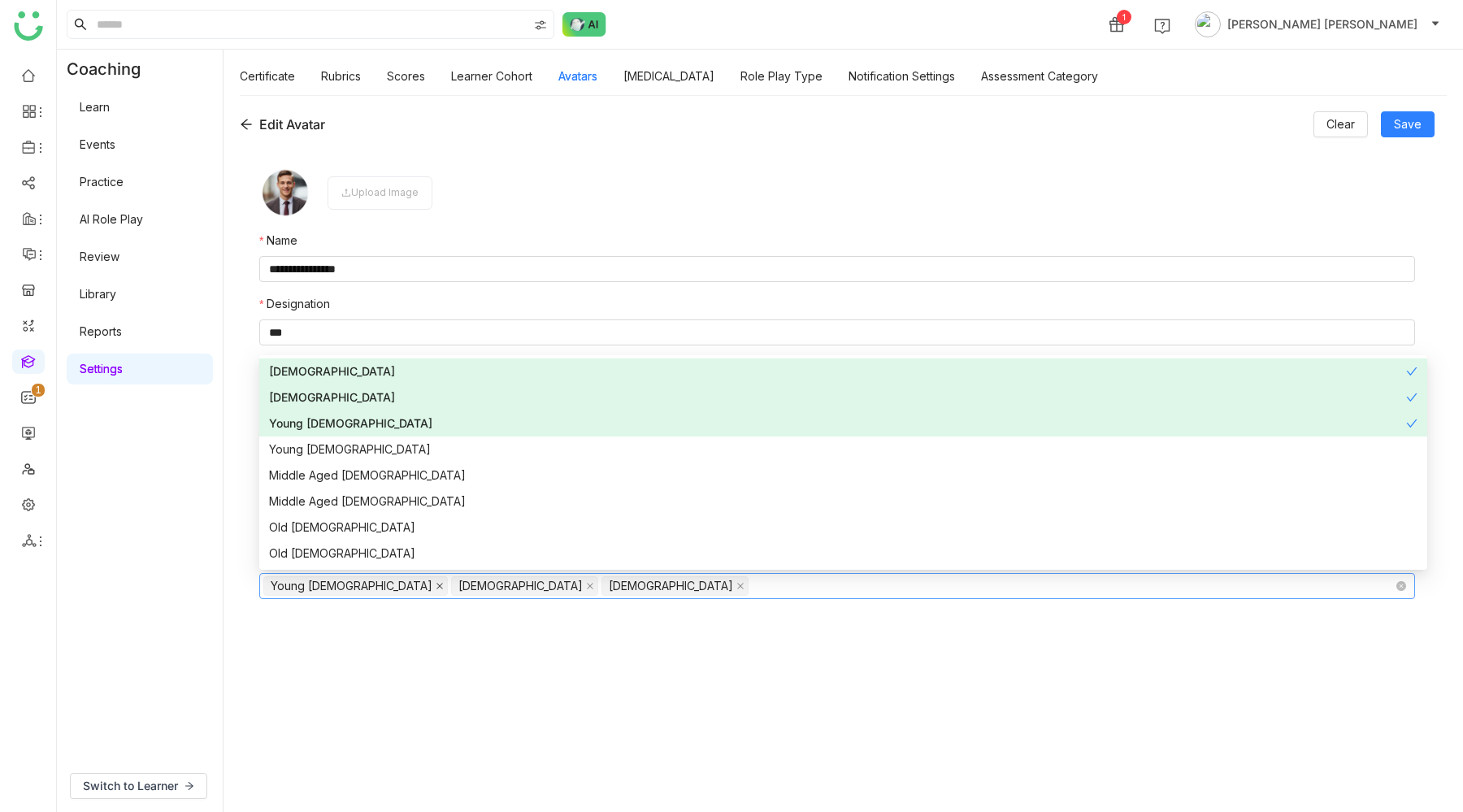
click at [436, 587] on icon at bounding box center [439, 587] width 7 height 7
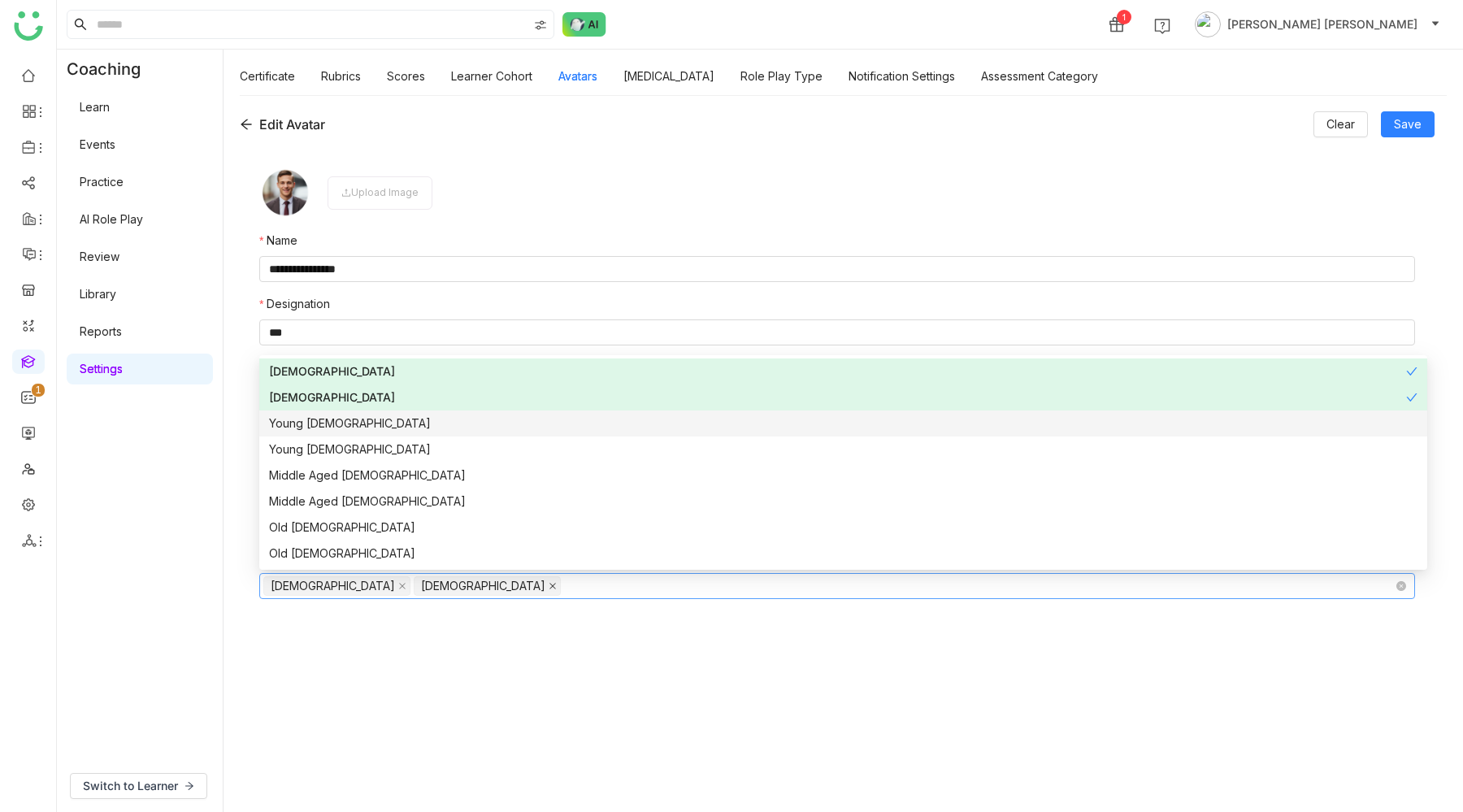
click at [548, 587] on icon at bounding box center [552, 586] width 8 height 8
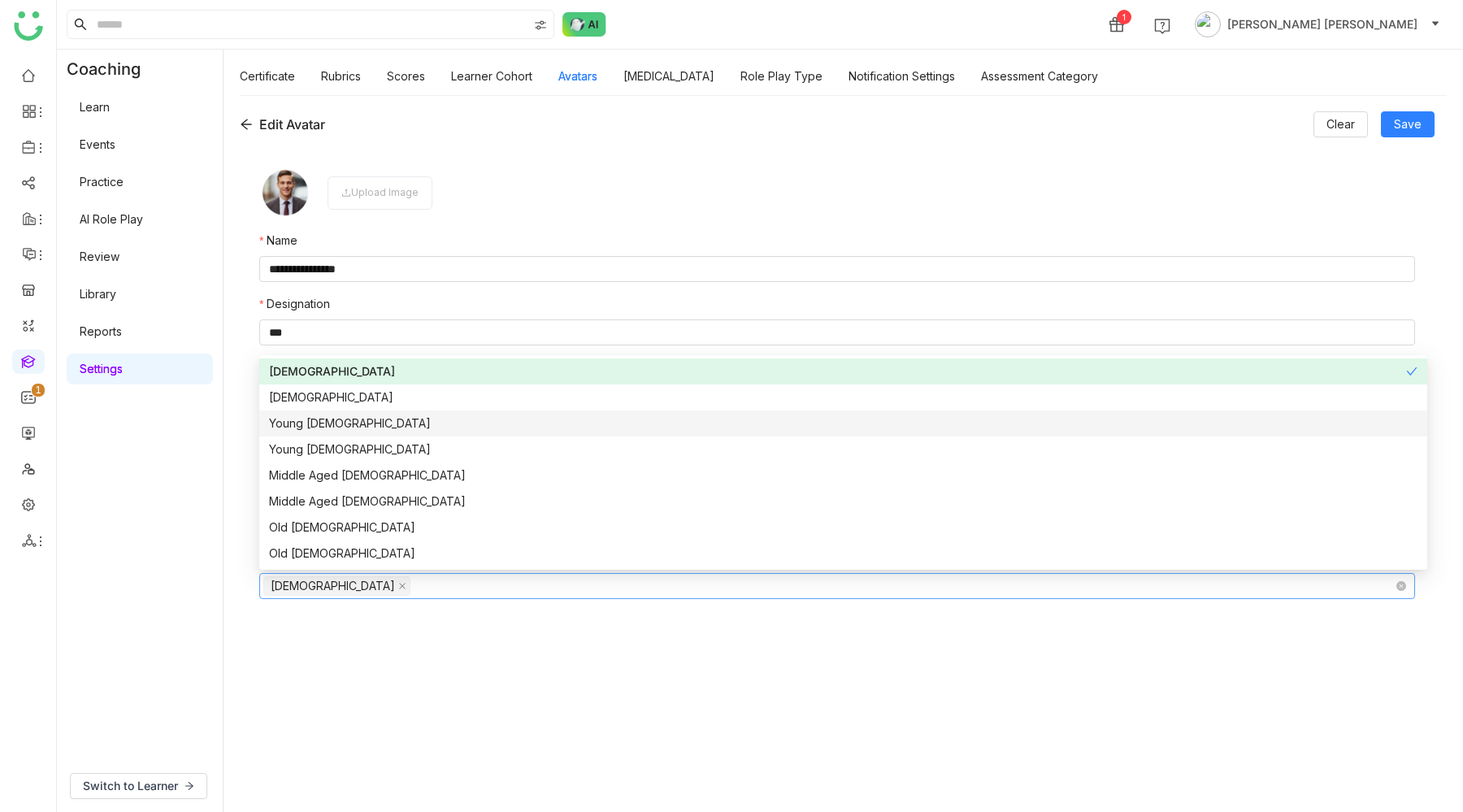
click at [369, 679] on form "**********" at bounding box center [836, 471] width 1155 height 609
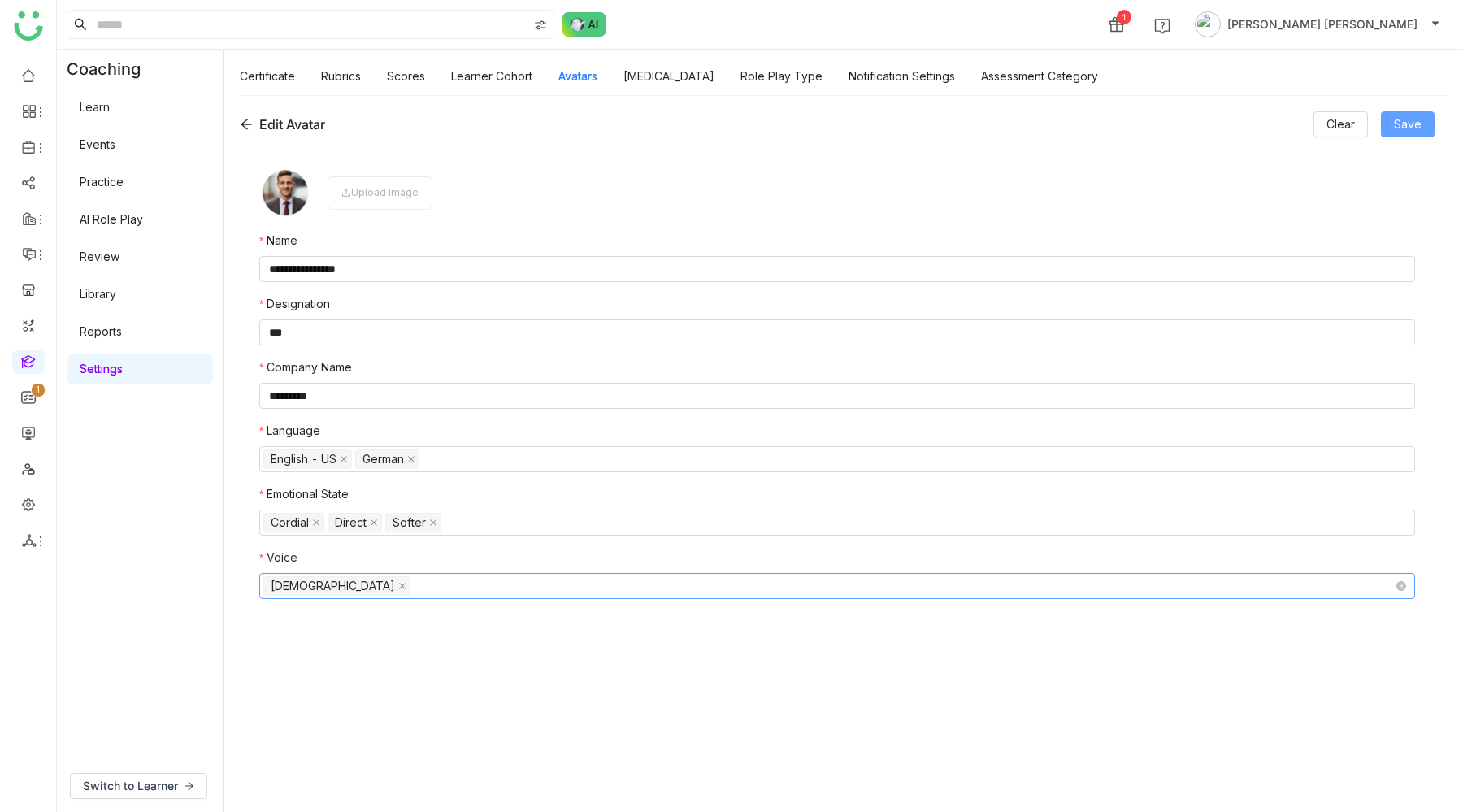
click at [1416, 129] on span "Save" at bounding box center [1408, 123] width 28 height 18
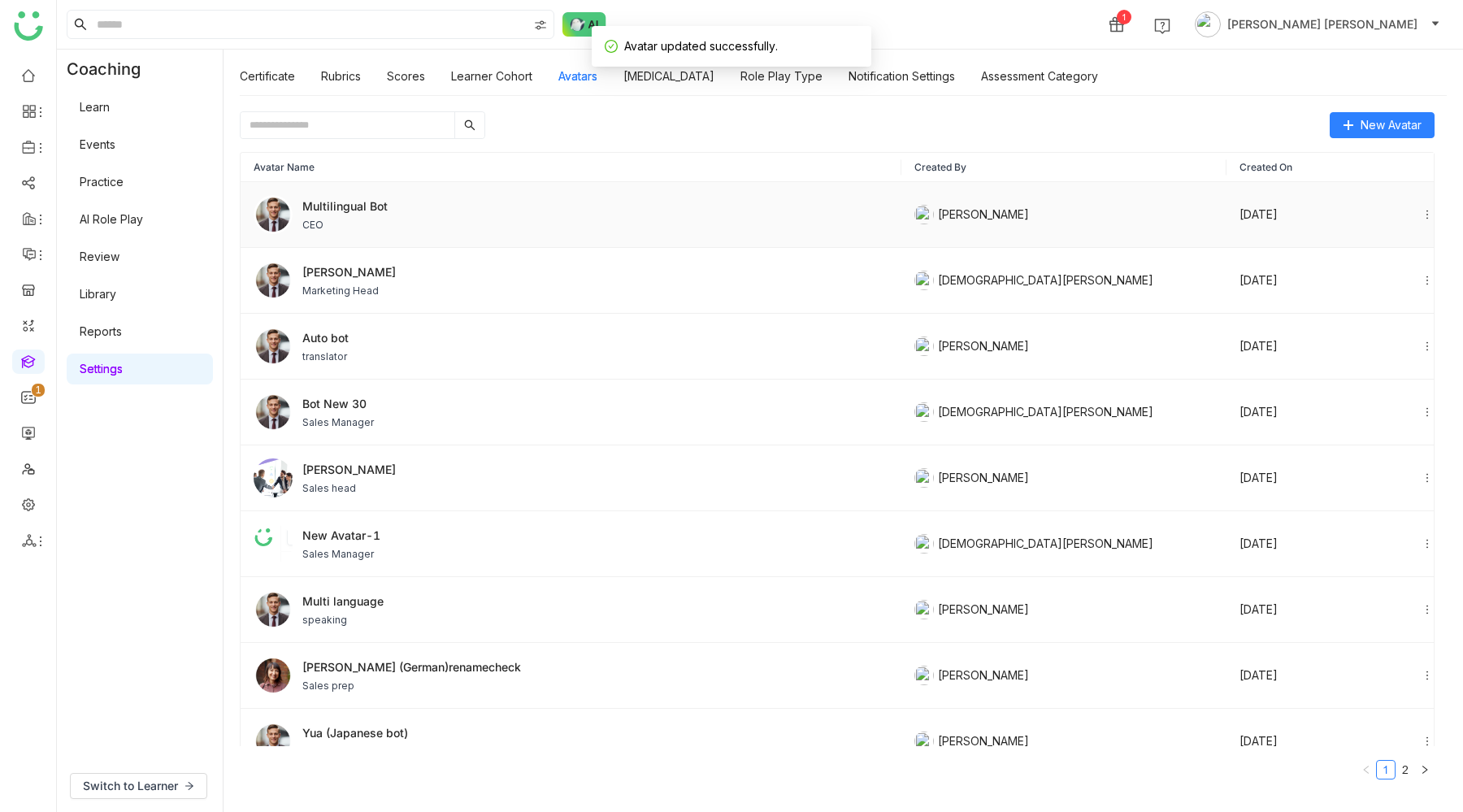
click at [424, 220] on div "Multilingual Bot CEO" at bounding box center [571, 214] width 634 height 39
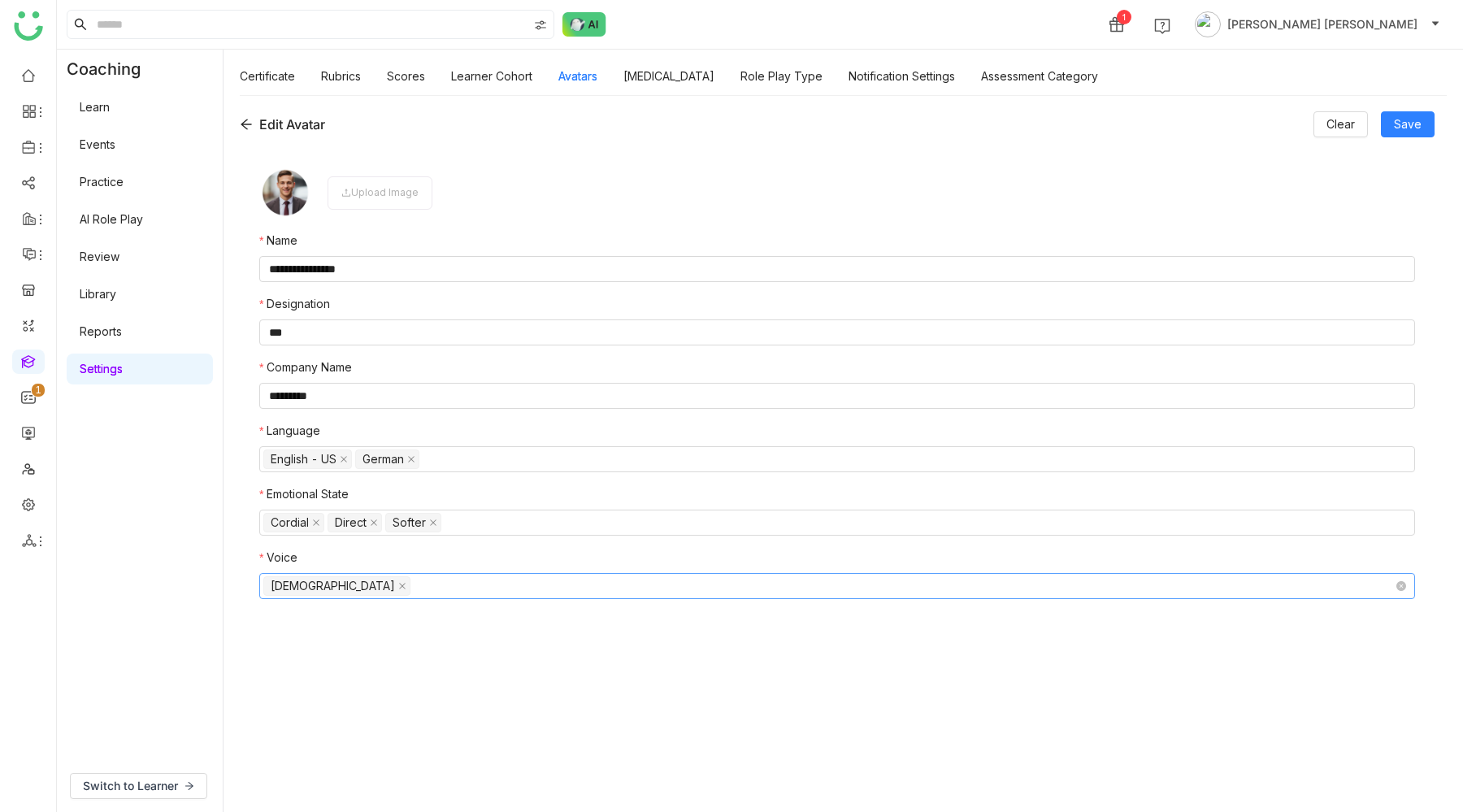
click at [536, 587] on nz-select-top-control "Male" at bounding box center [836, 586] width 1155 height 26
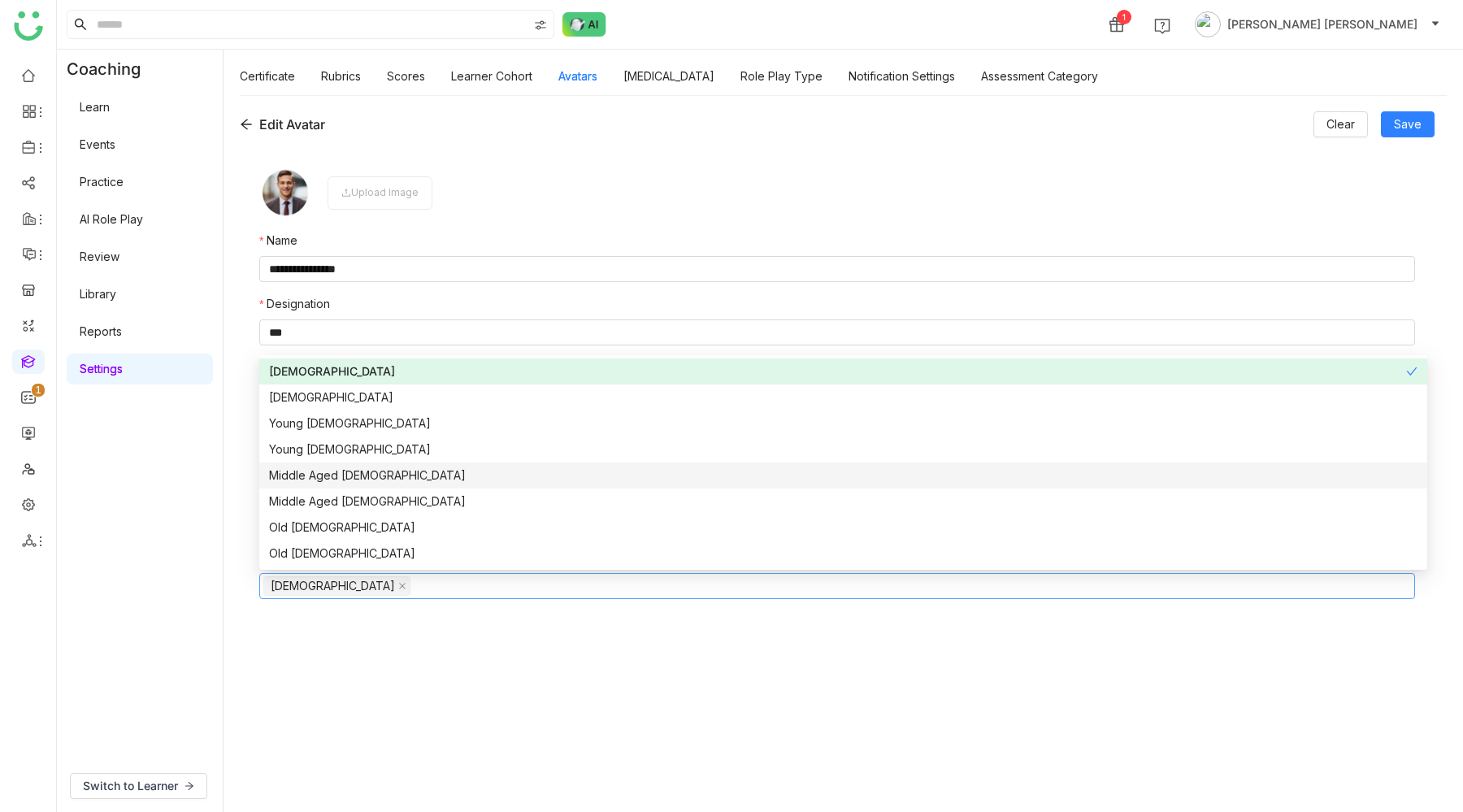
click at [318, 468] on div "Middle Aged Male" at bounding box center [843, 475] width 1148 height 18
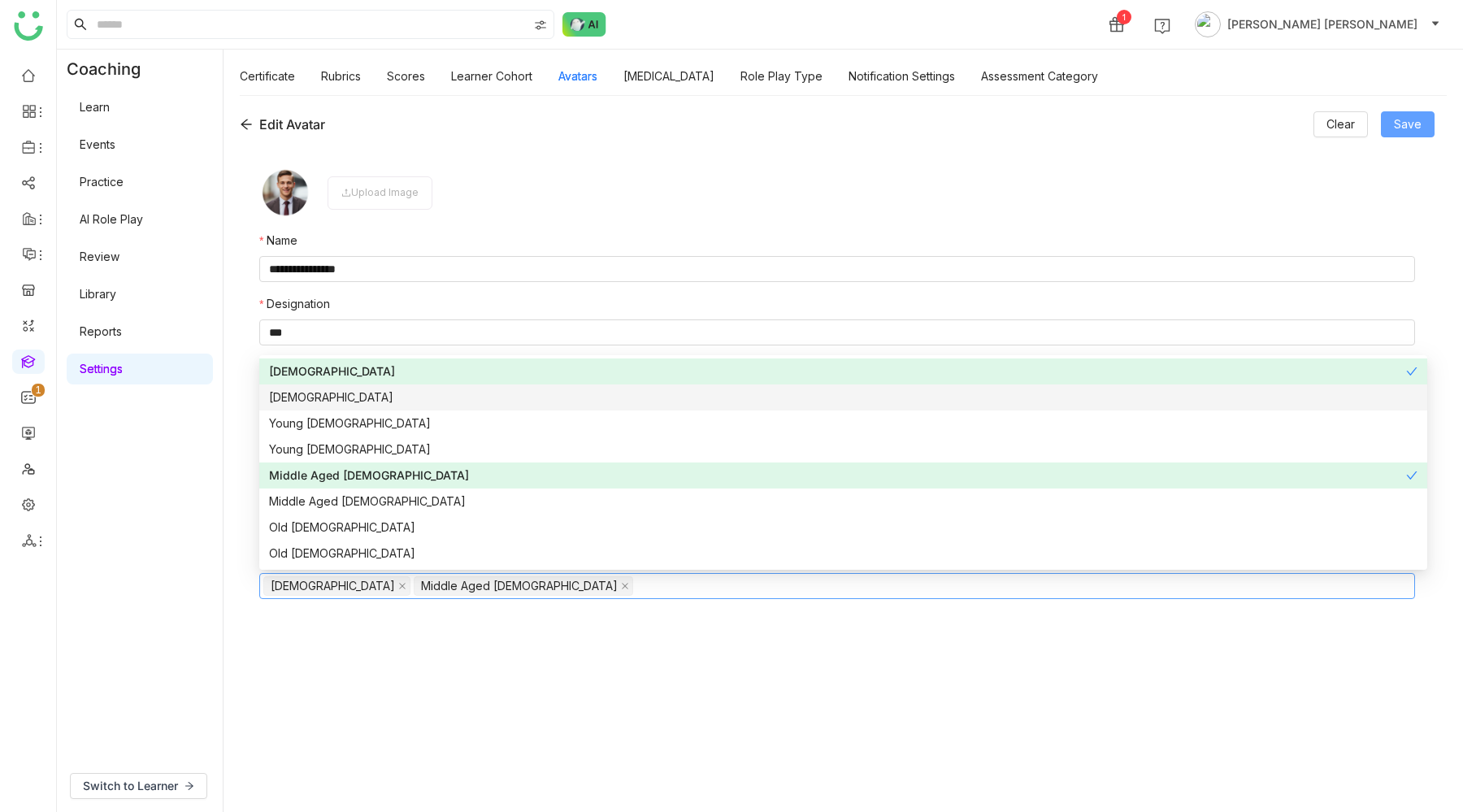
click at [1415, 122] on span "Save" at bounding box center [1408, 123] width 28 height 18
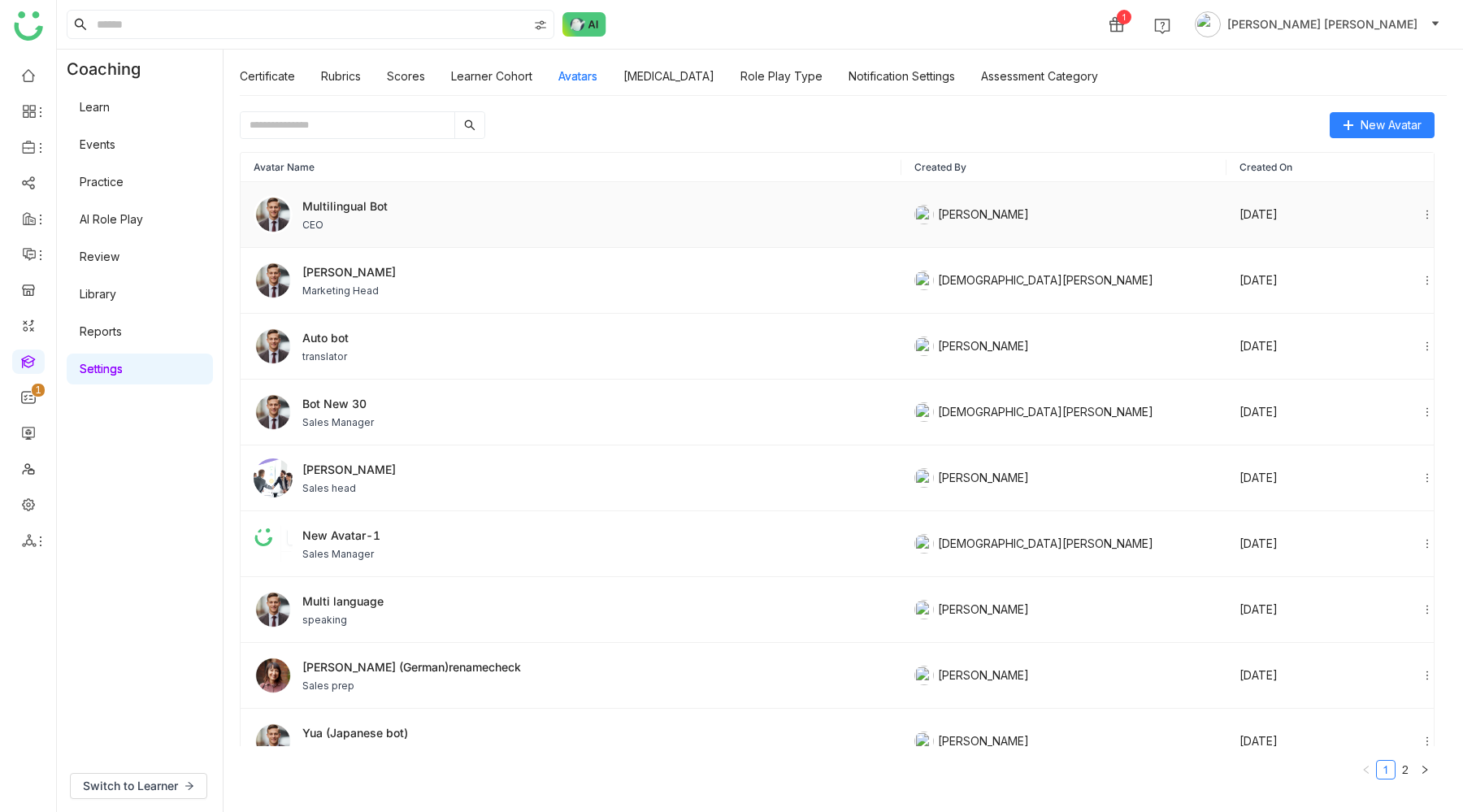
click at [384, 225] on span "CEO" at bounding box center [344, 225] width 85 height 15
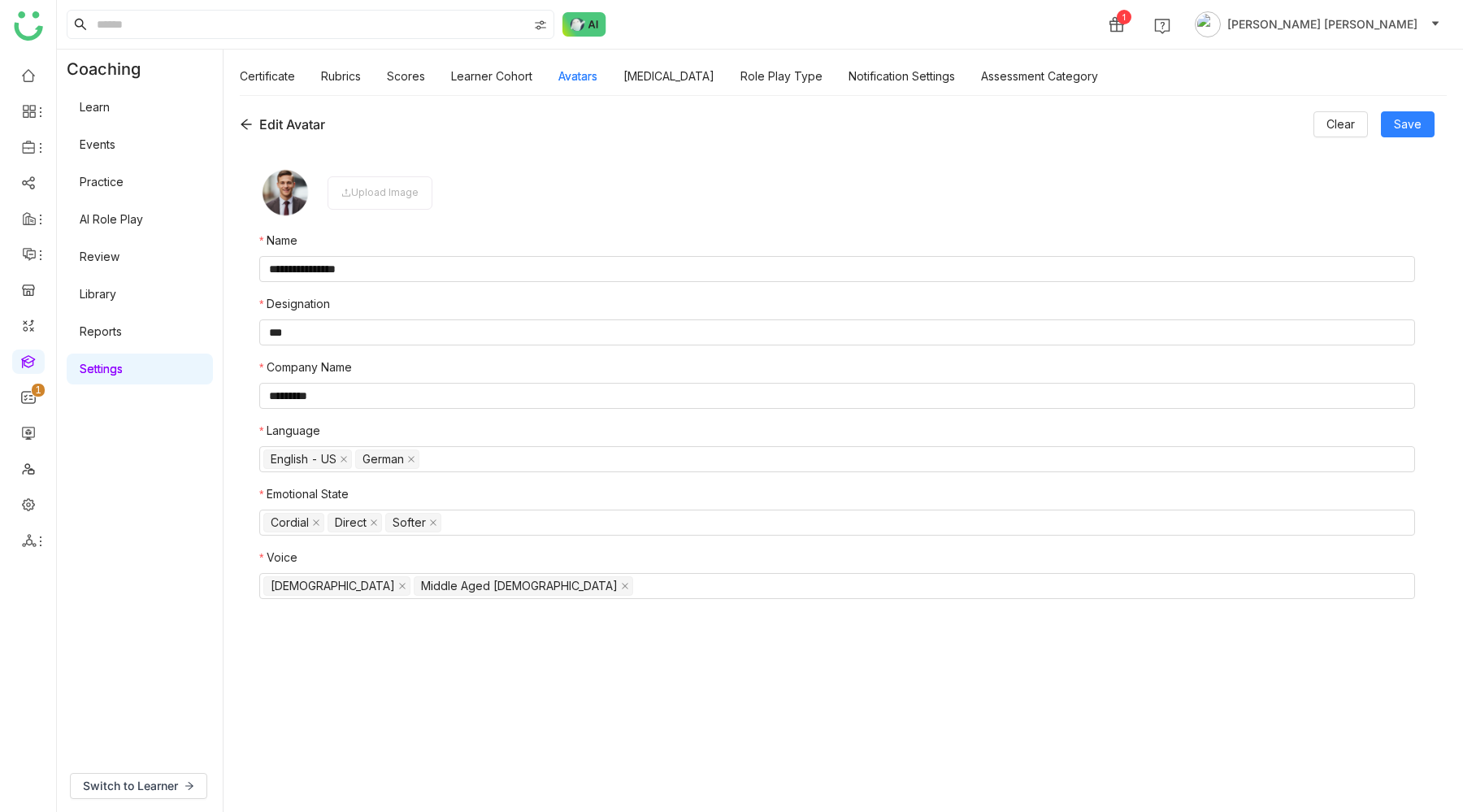
click at [492, 493] on nz-form-label "Emotional State" at bounding box center [836, 498] width 1155 height 24
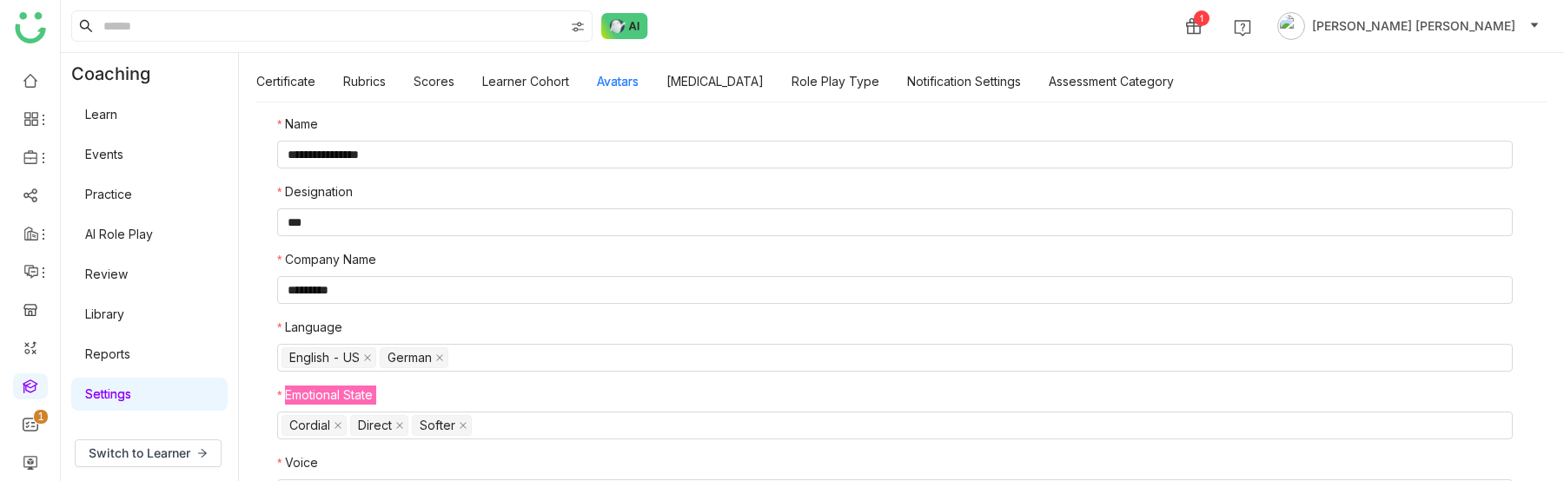
scroll to position [129, 0]
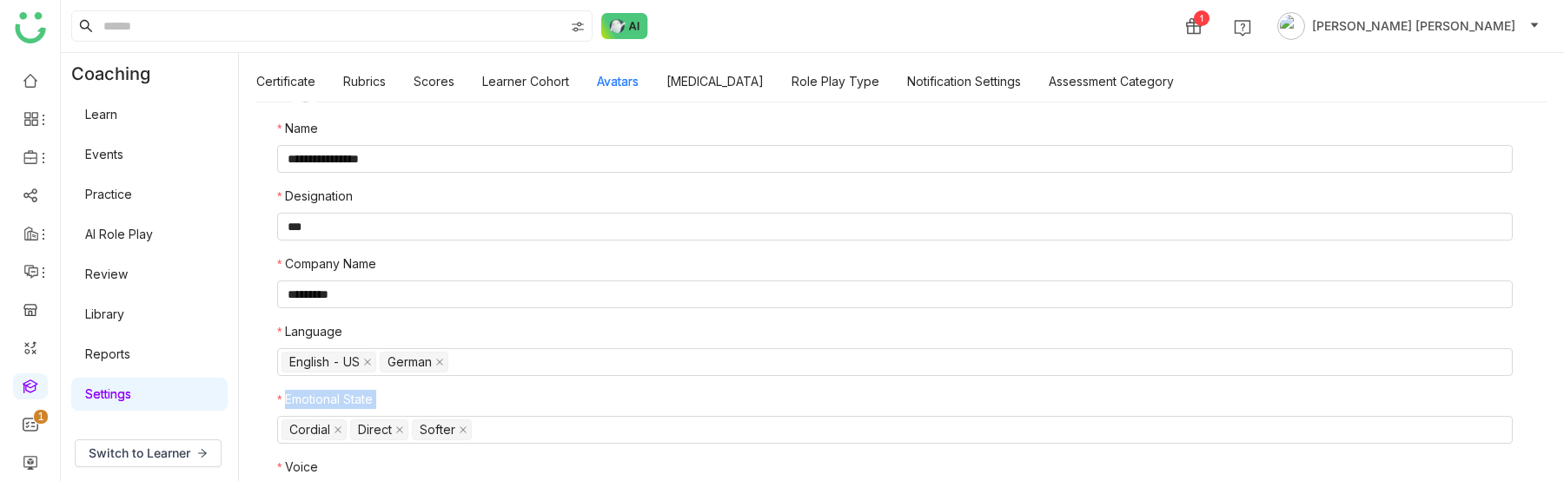
click at [147, 238] on link "AI Role Play" at bounding box center [119, 234] width 68 height 15
click at [498, 399] on nz-form-label "Emotional State" at bounding box center [894, 403] width 1235 height 26
click at [705, 86] on link "Personality Type" at bounding box center [714, 81] width 97 height 15
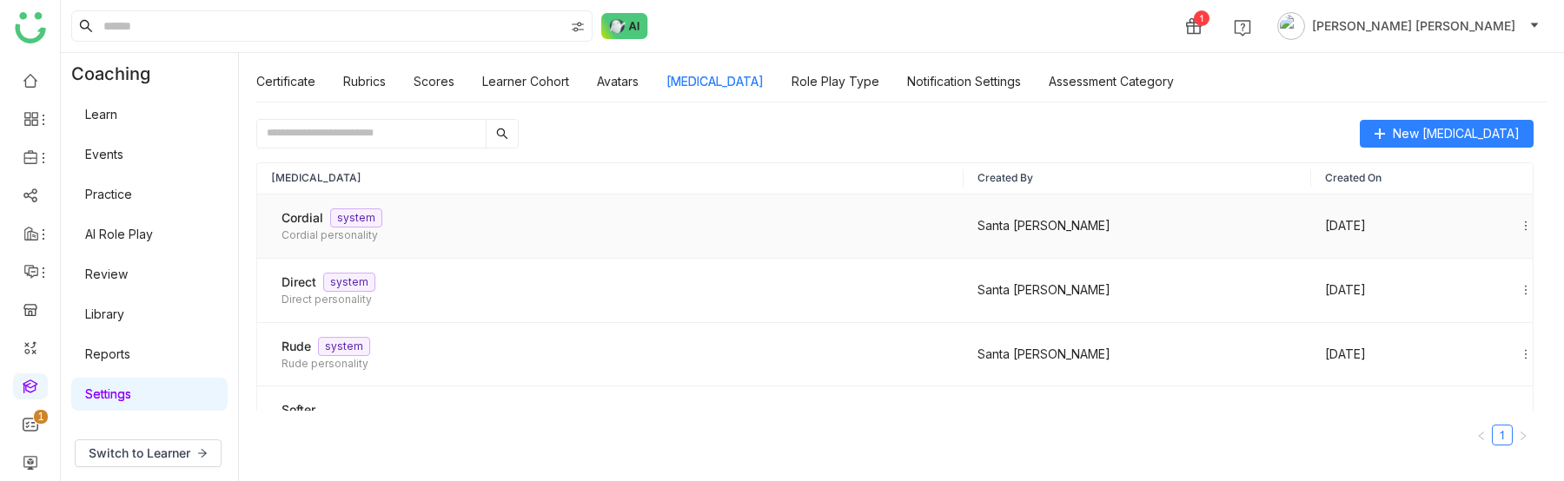
click at [1518, 222] on div "Jun 12, 2025" at bounding box center [1428, 225] width 207 height 19
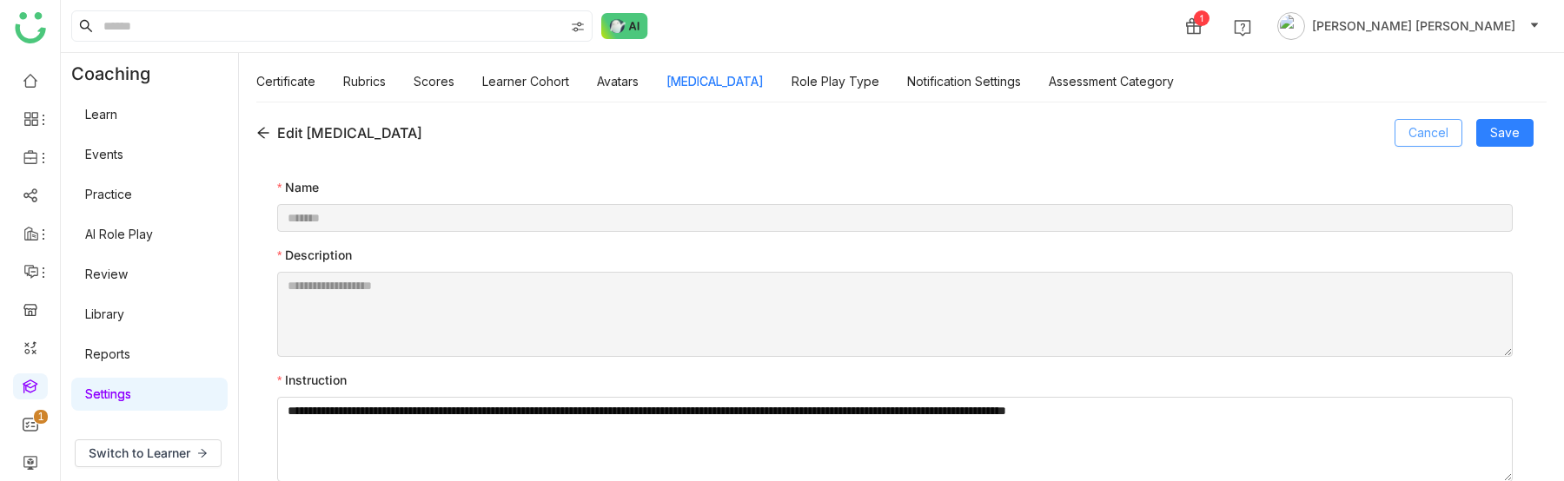
click at [1426, 129] on span "Cancel" at bounding box center [1428, 132] width 40 height 19
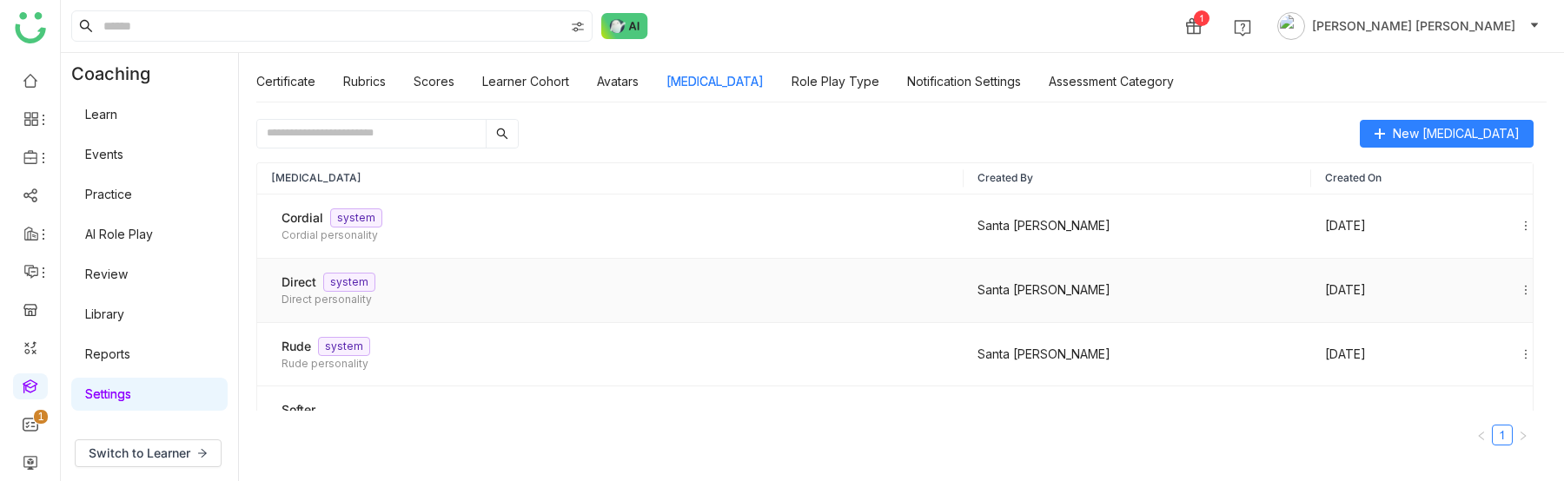
scroll to position [40, 0]
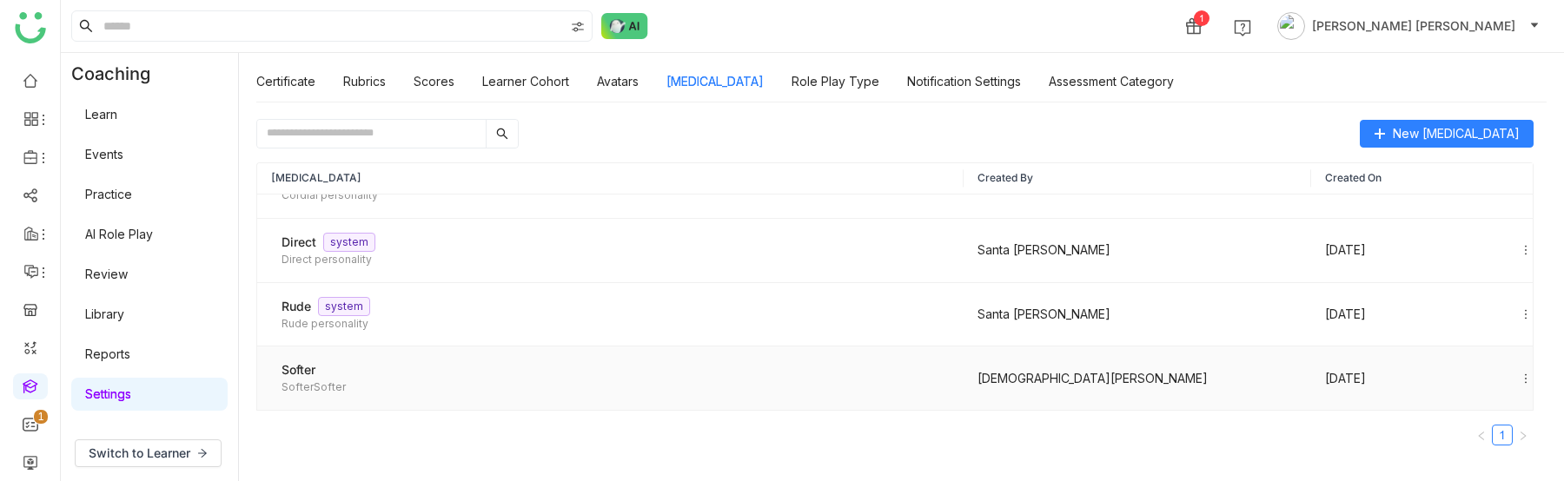
click at [1524, 373] on icon at bounding box center [1525, 379] width 12 height 12
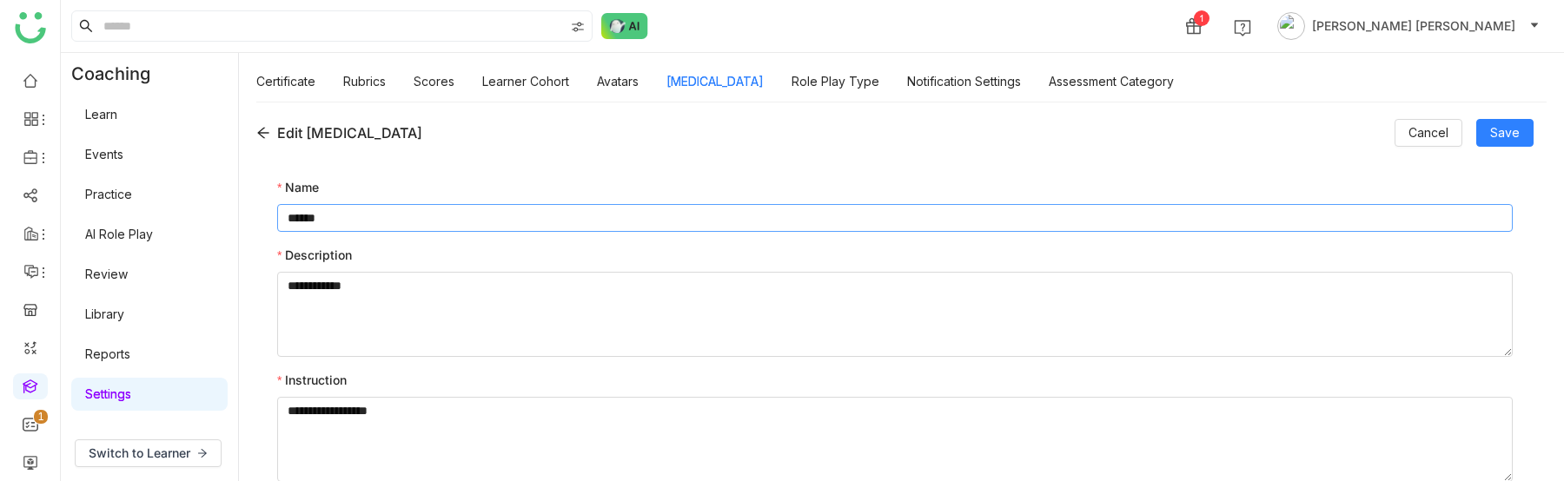
click at [380, 210] on input "******" at bounding box center [894, 218] width 1235 height 28
type input "**********"
click at [262, 129] on icon at bounding box center [262, 133] width 11 height 11
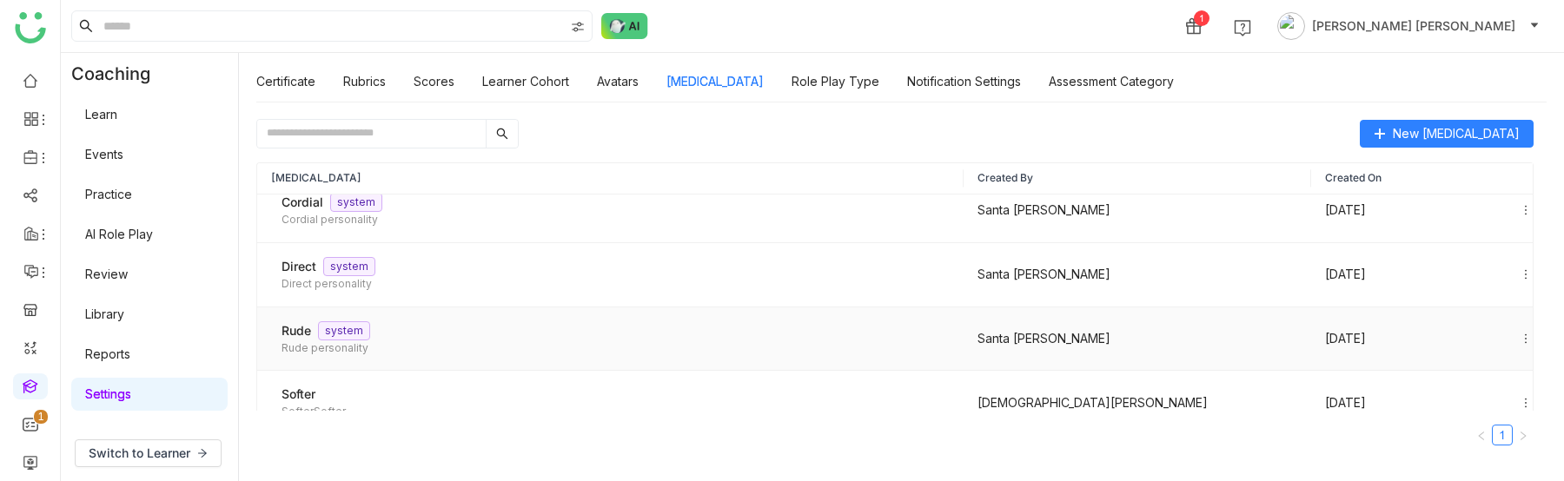
scroll to position [0, 0]
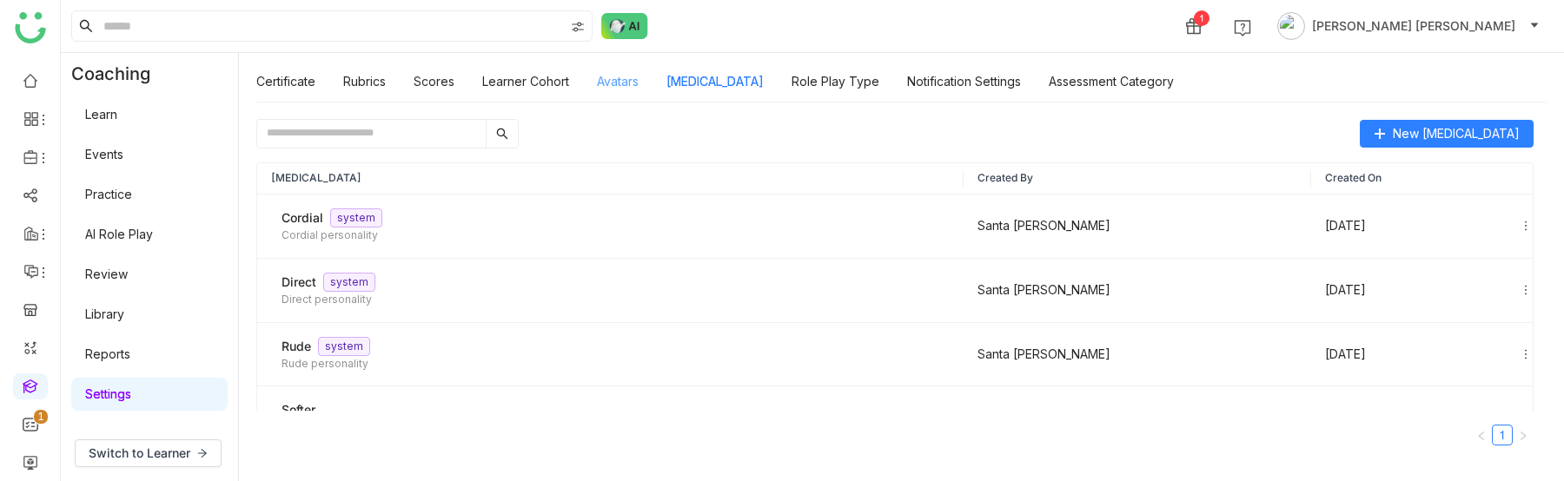
click at [631, 84] on link "Avatars" at bounding box center [618, 81] width 42 height 15
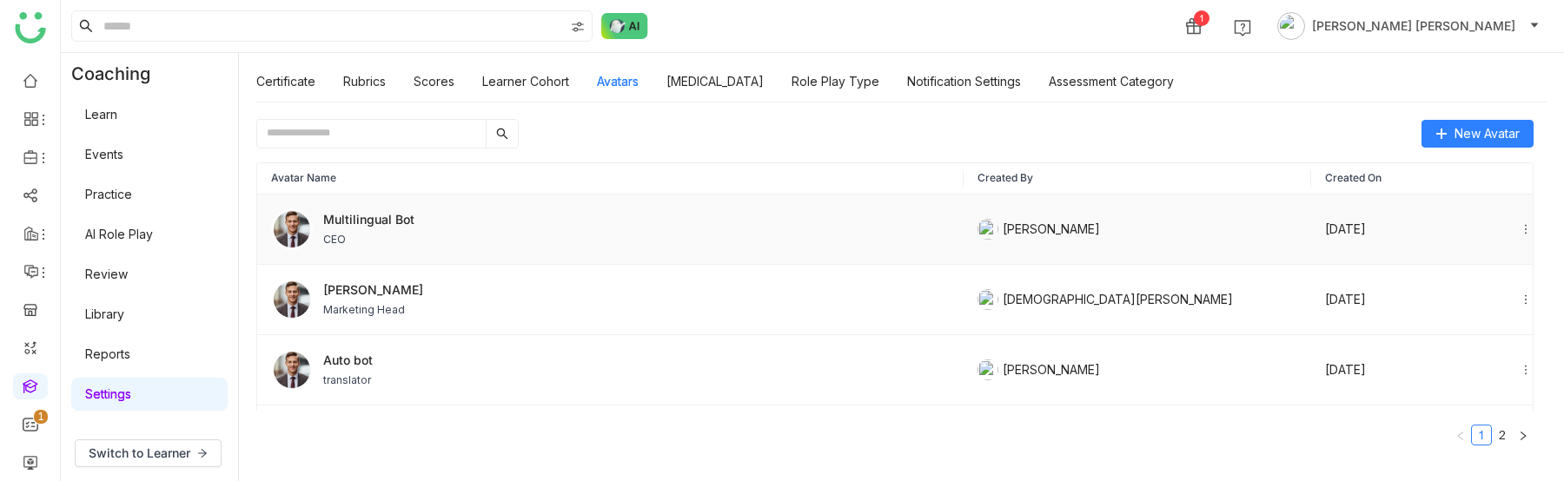
click at [441, 229] on div "Multilingual Bot CEO" at bounding box center [610, 229] width 678 height 42
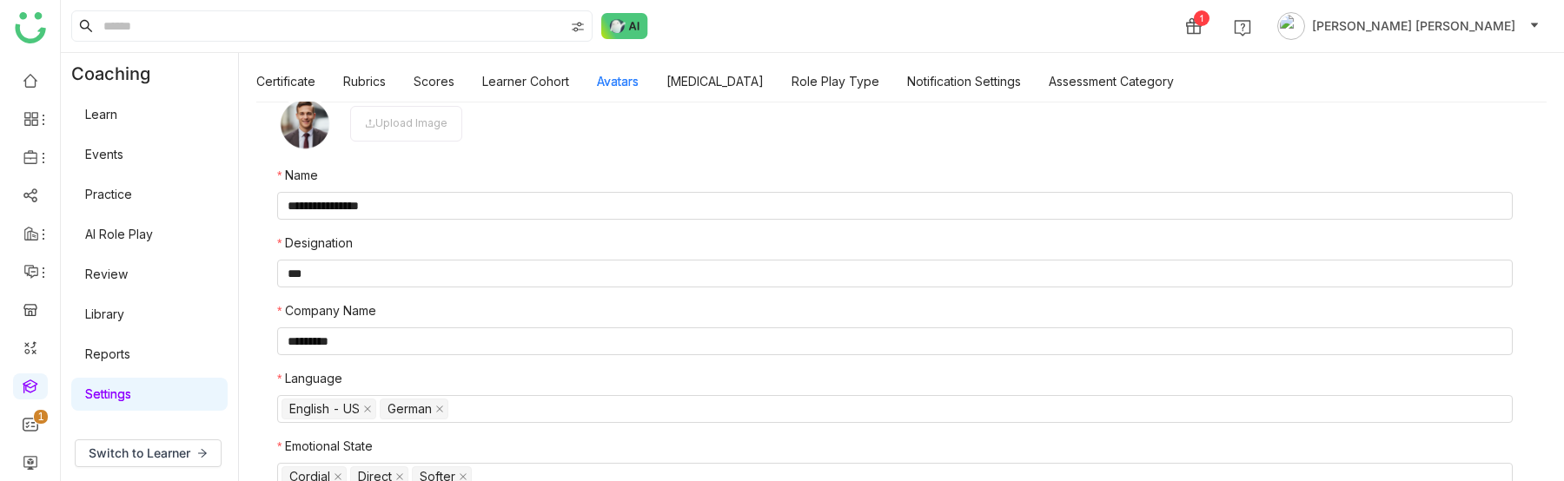
scroll to position [159, 0]
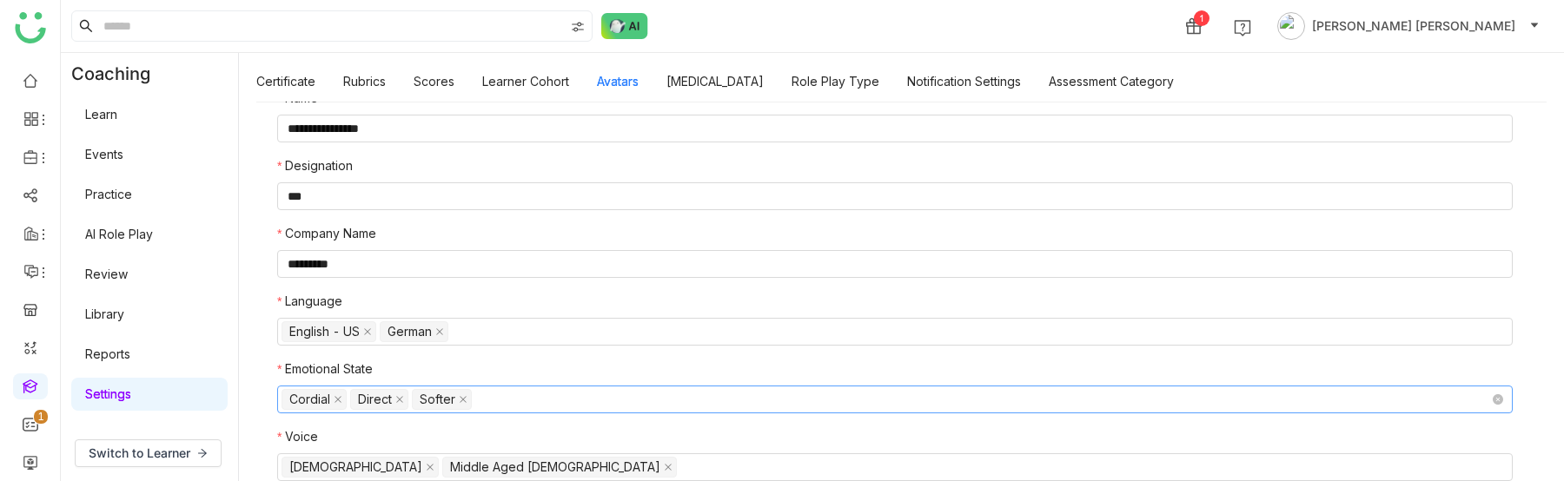
click at [506, 393] on nz-select-top-control "Cordial Direct Softer" at bounding box center [894, 400] width 1235 height 28
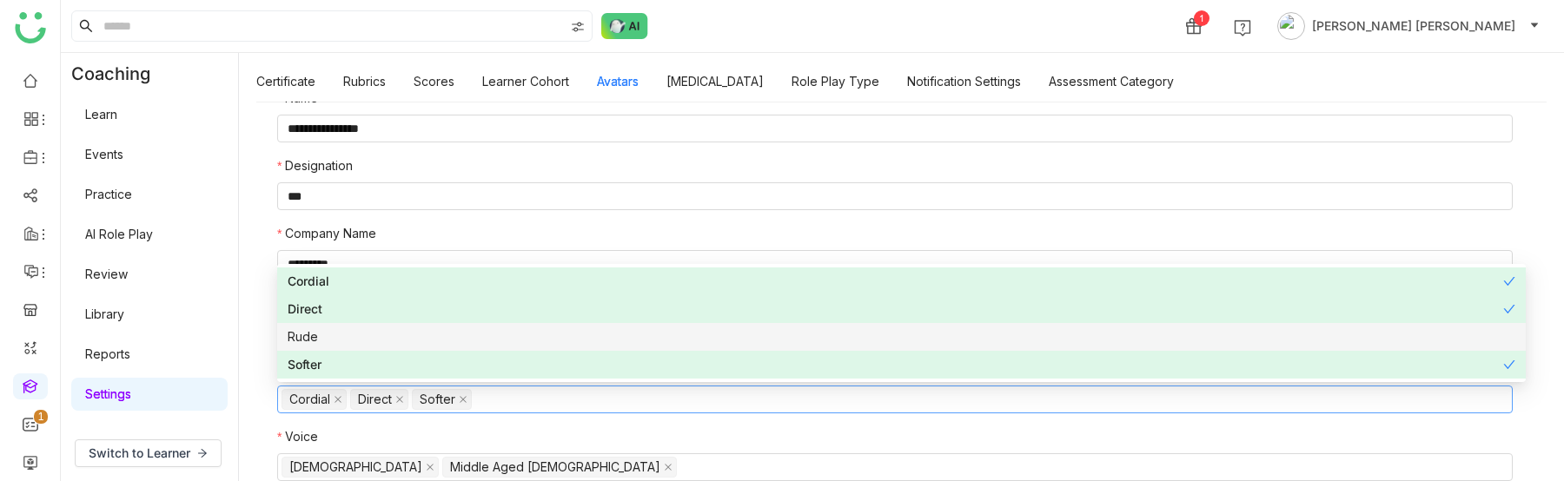
click at [446, 331] on div "Rude" at bounding box center [901, 336] width 1227 height 19
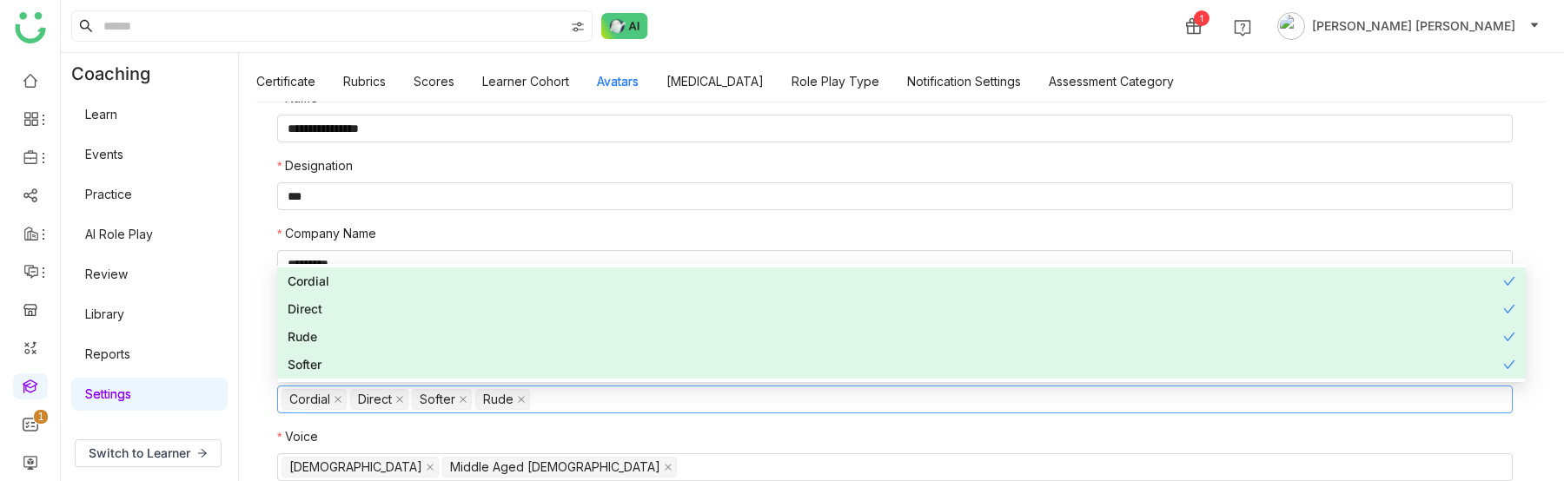
click at [642, 427] on nz-form-label "Voice" at bounding box center [894, 440] width 1235 height 26
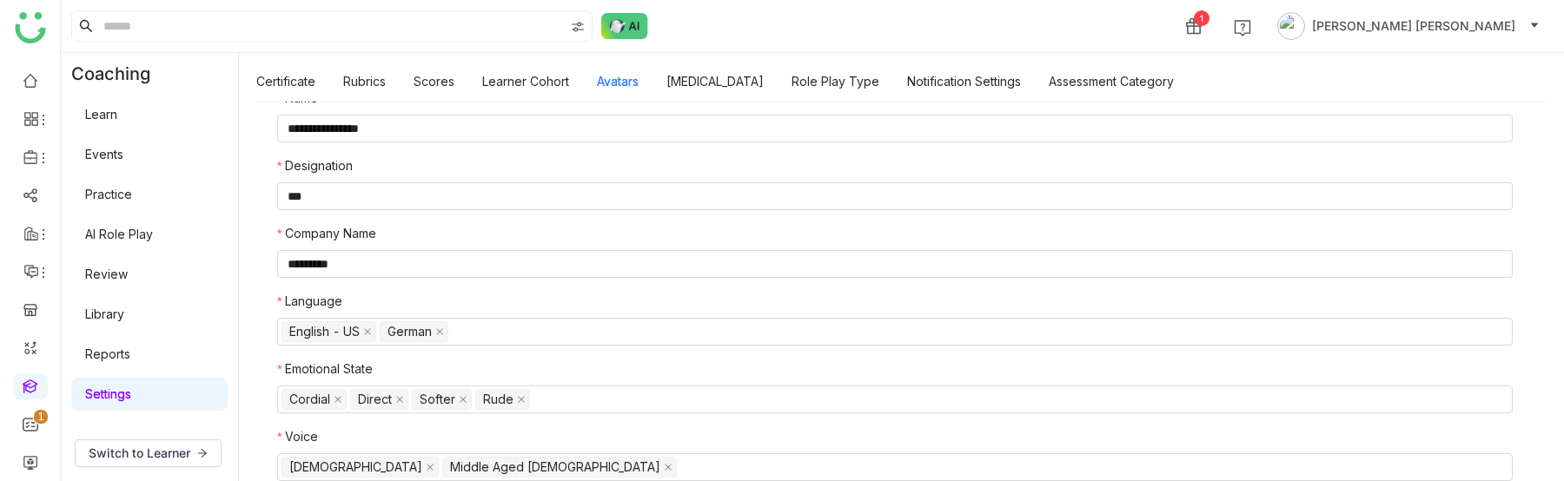
scroll to position [0, 0]
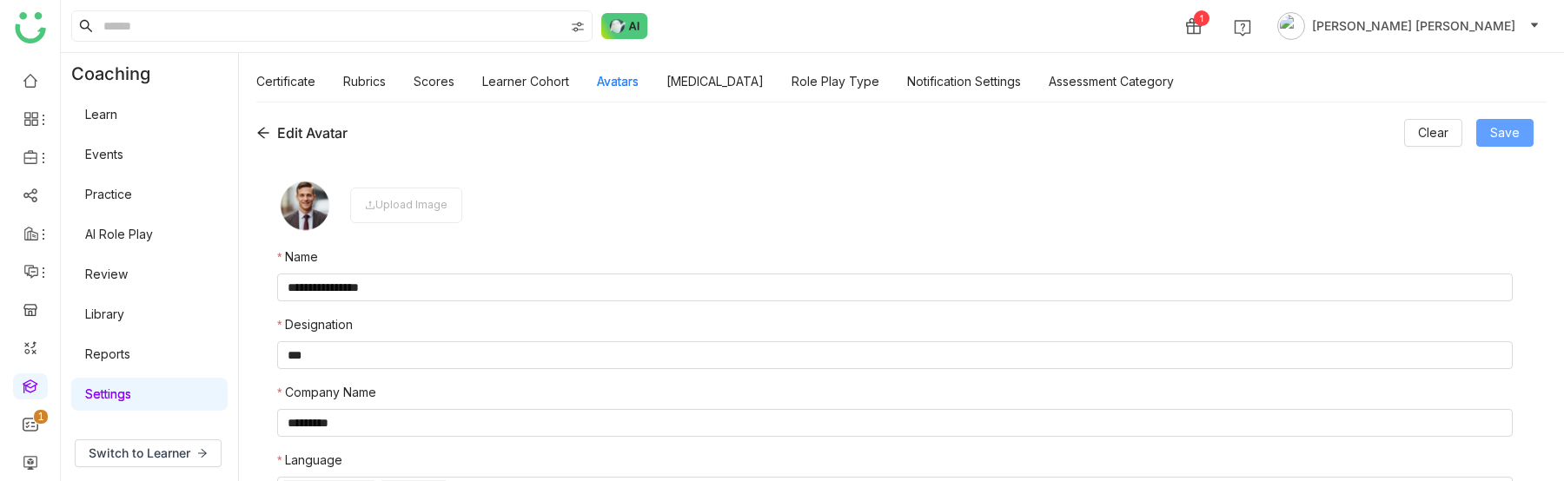
click at [1508, 127] on span "Save" at bounding box center [1505, 132] width 30 height 19
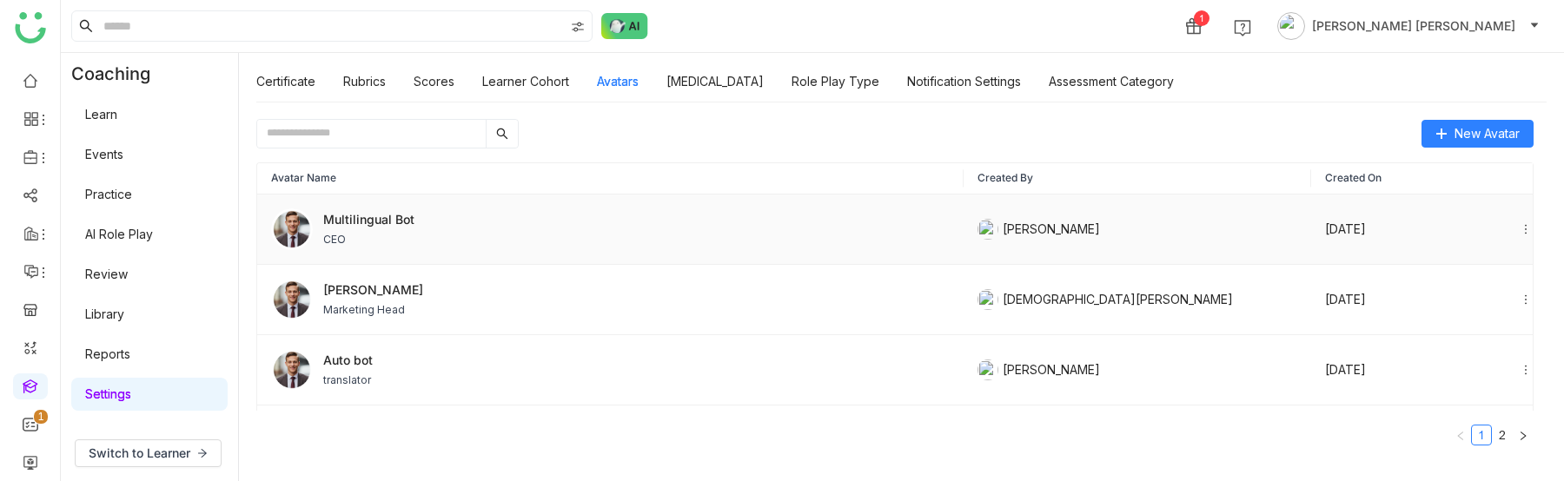
click at [451, 234] on div "Multilingual Bot CEO" at bounding box center [610, 229] width 678 height 42
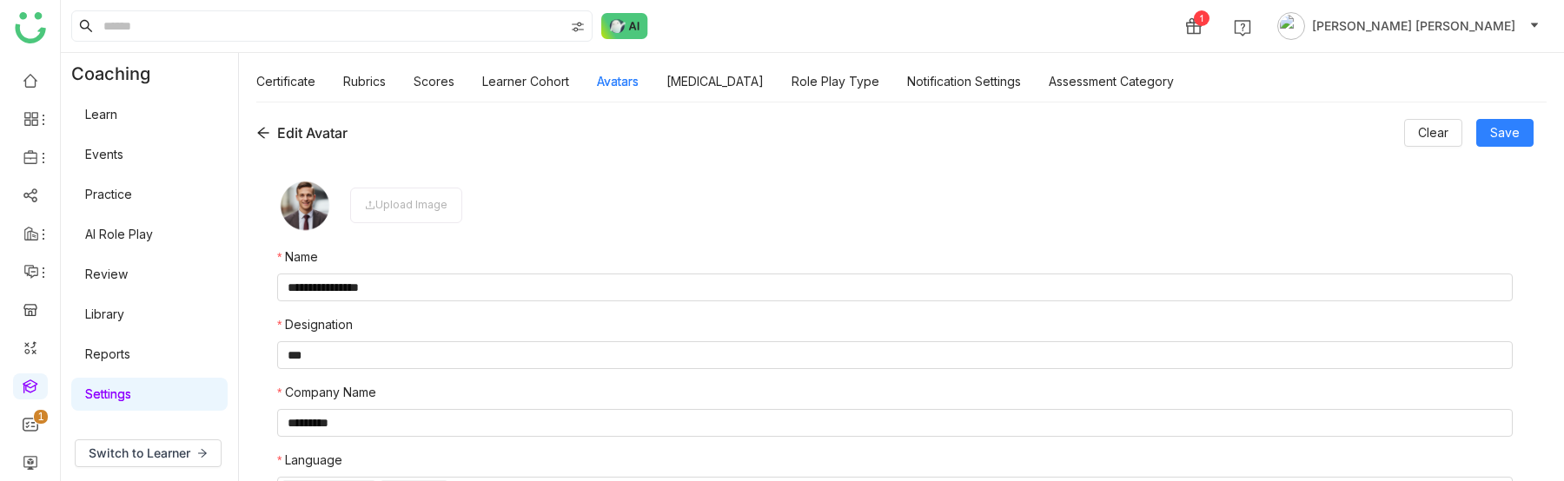
scroll to position [159, 0]
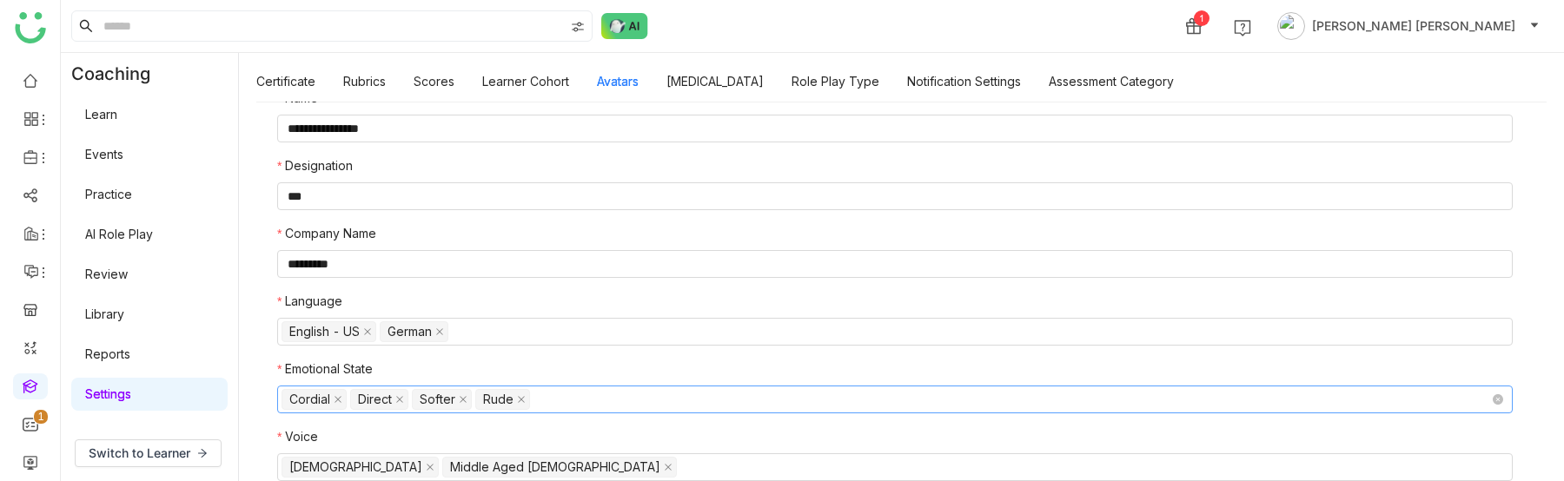
click at [545, 400] on nz-select-top-control "Cordial Direct Softer Rude" at bounding box center [894, 400] width 1235 height 28
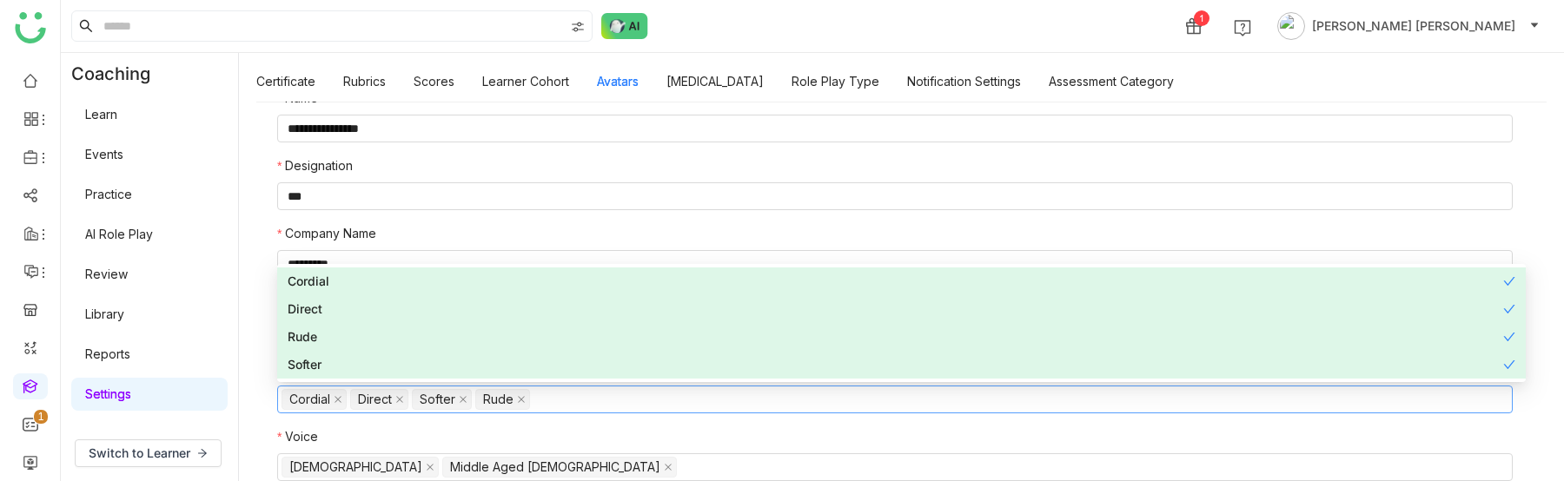
click at [546, 432] on nz-form-label "Voice" at bounding box center [894, 440] width 1235 height 26
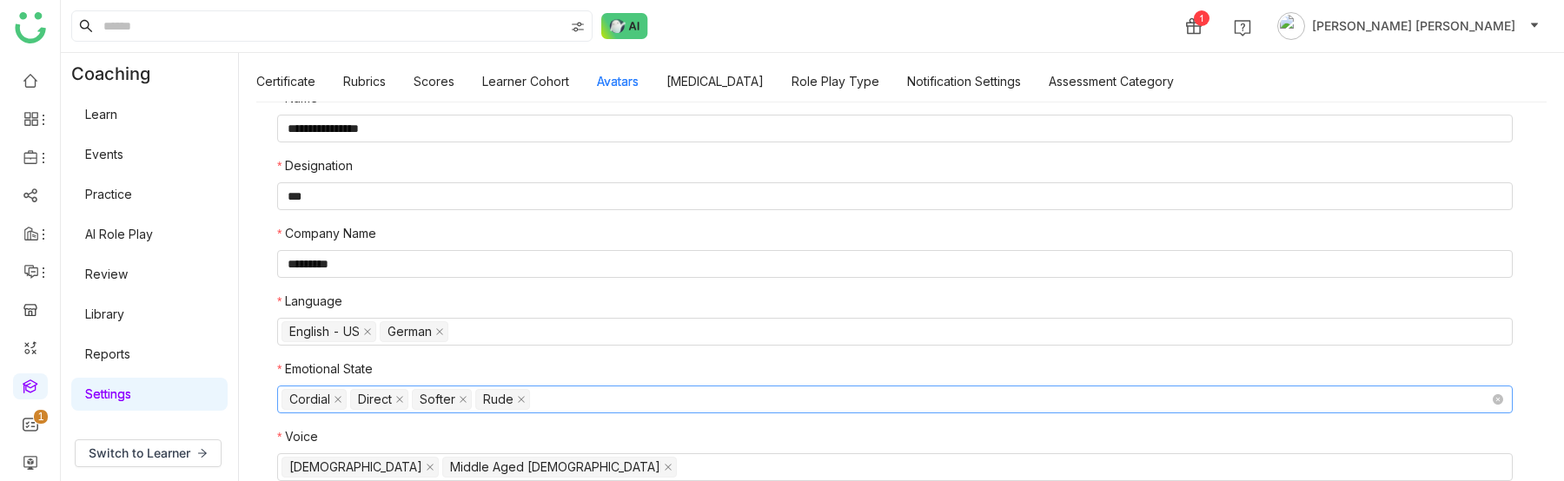
click at [562, 400] on nz-select-top-control "Cordial Direct Softer Rude" at bounding box center [894, 400] width 1235 height 28
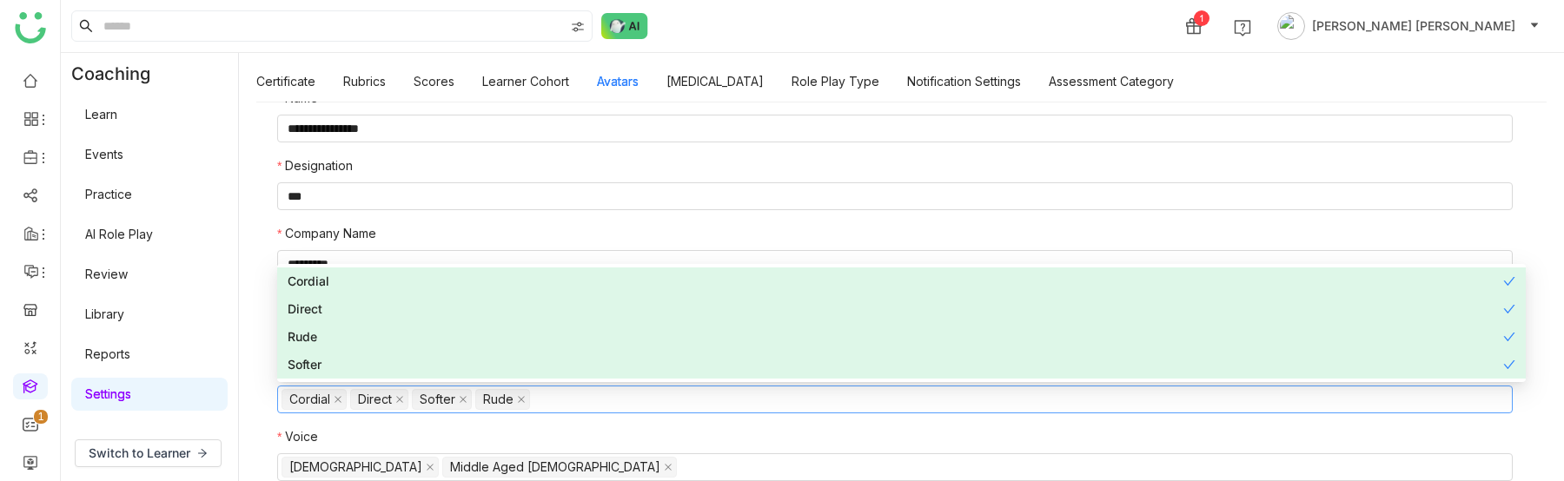
click at [1551, 419] on div "**********" at bounding box center [901, 292] width 1325 height 380
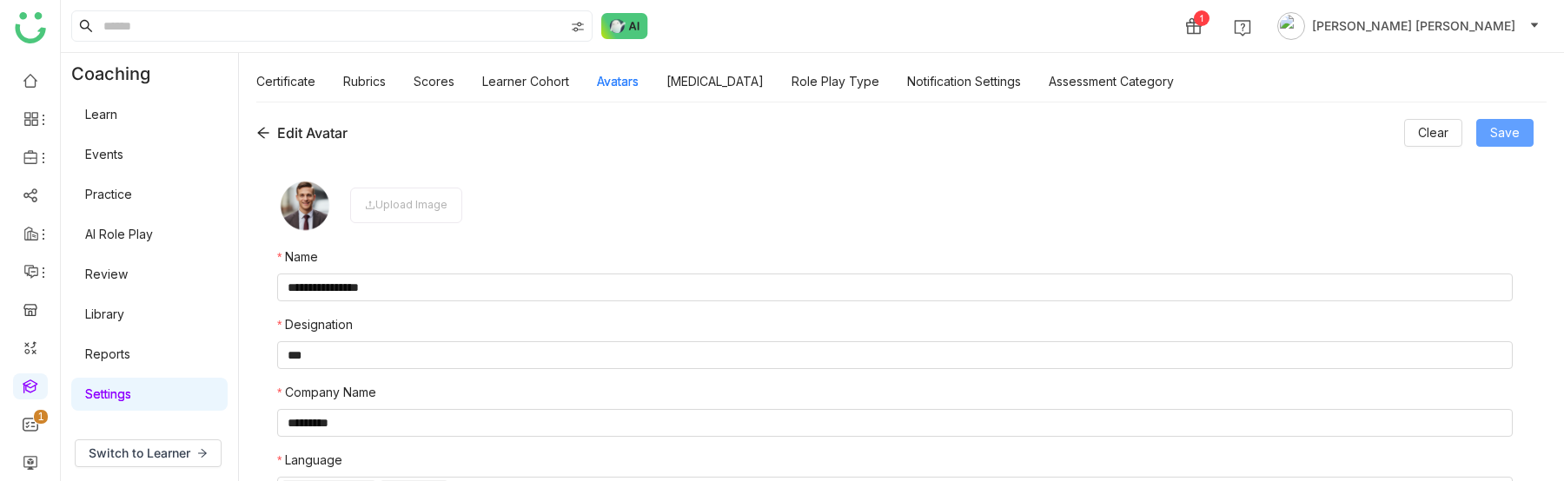
click at [1518, 132] on span "Save" at bounding box center [1505, 132] width 30 height 19
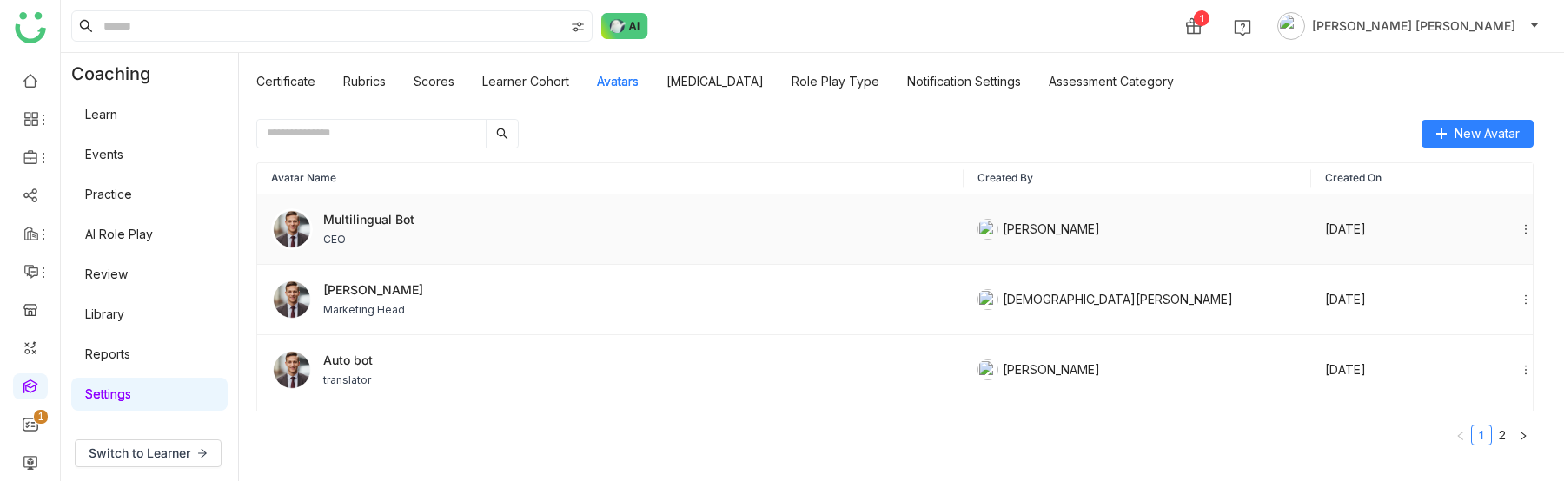
click at [360, 229] on div "Multilingual Bot CEO" at bounding box center [368, 228] width 91 height 37
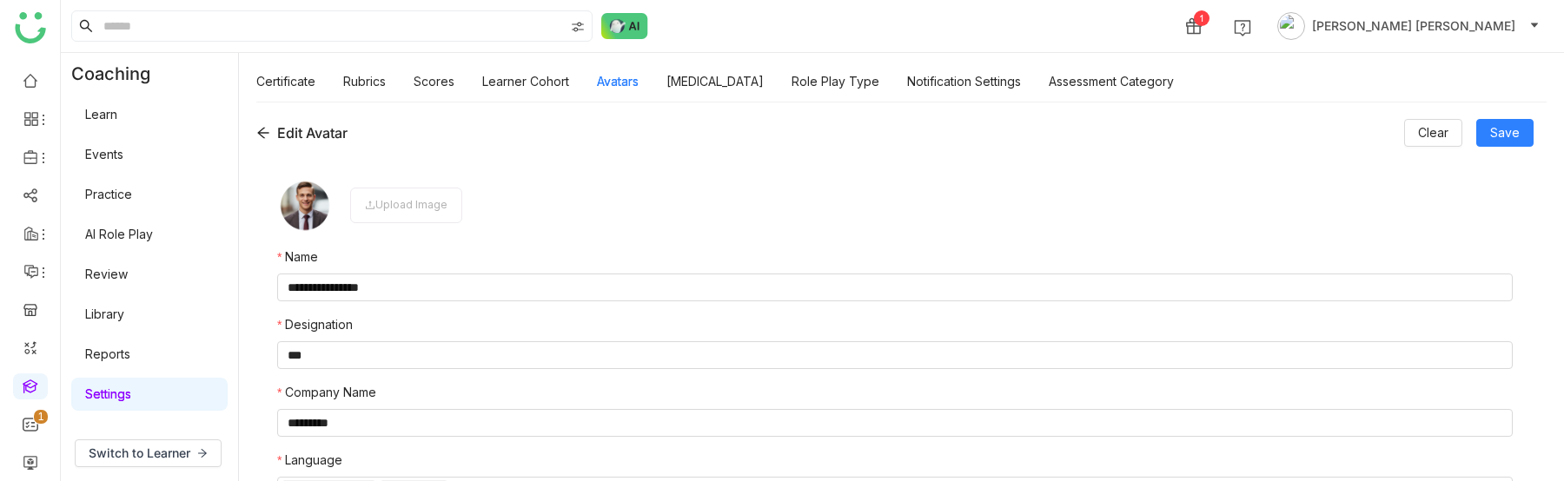
click at [255, 132] on div "**********" at bounding box center [901, 292] width 1325 height 380
click at [261, 132] on icon at bounding box center [263, 133] width 14 height 14
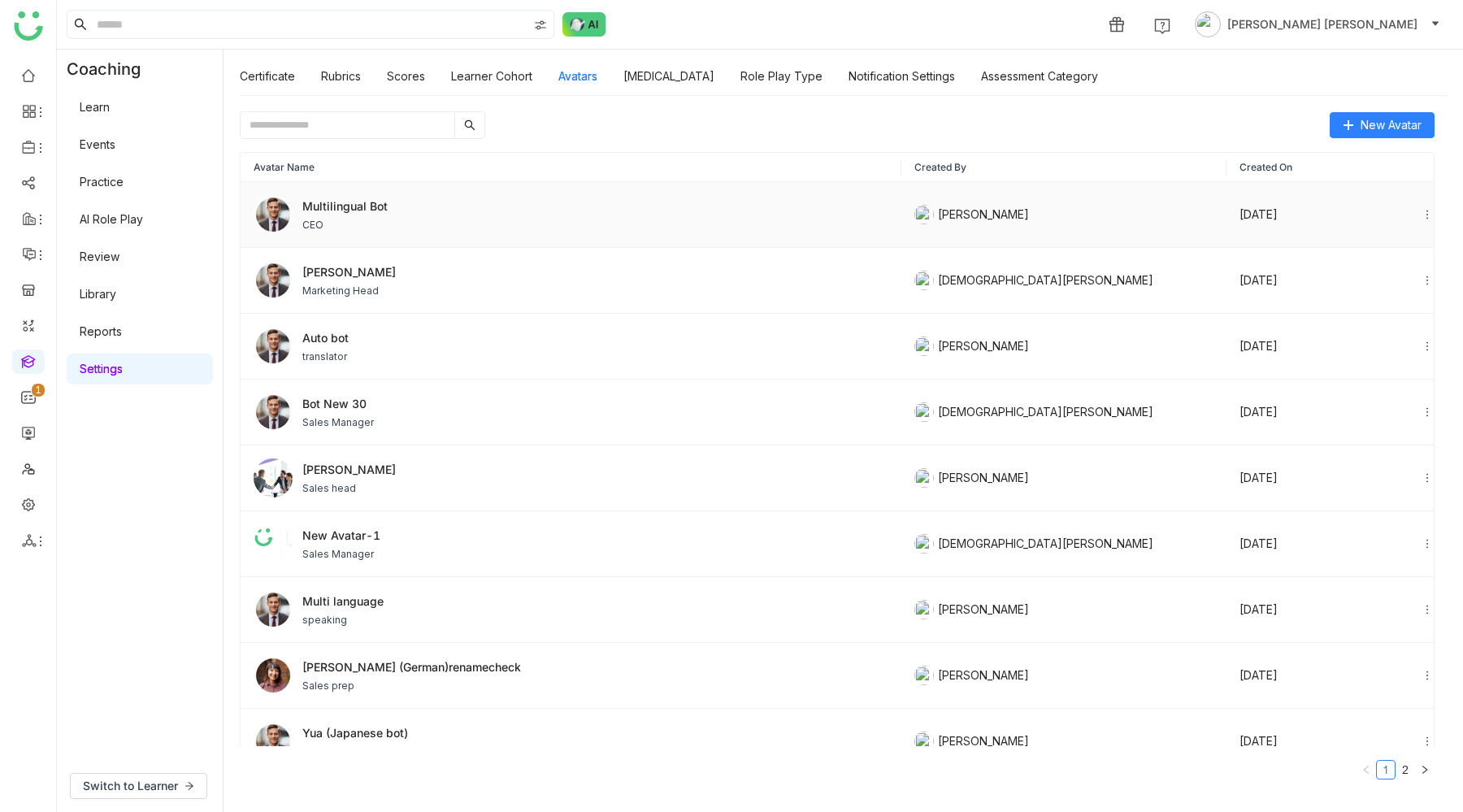
click at [390, 191] on td "Multilingual Bot CEO" at bounding box center [571, 215] width 660 height 65
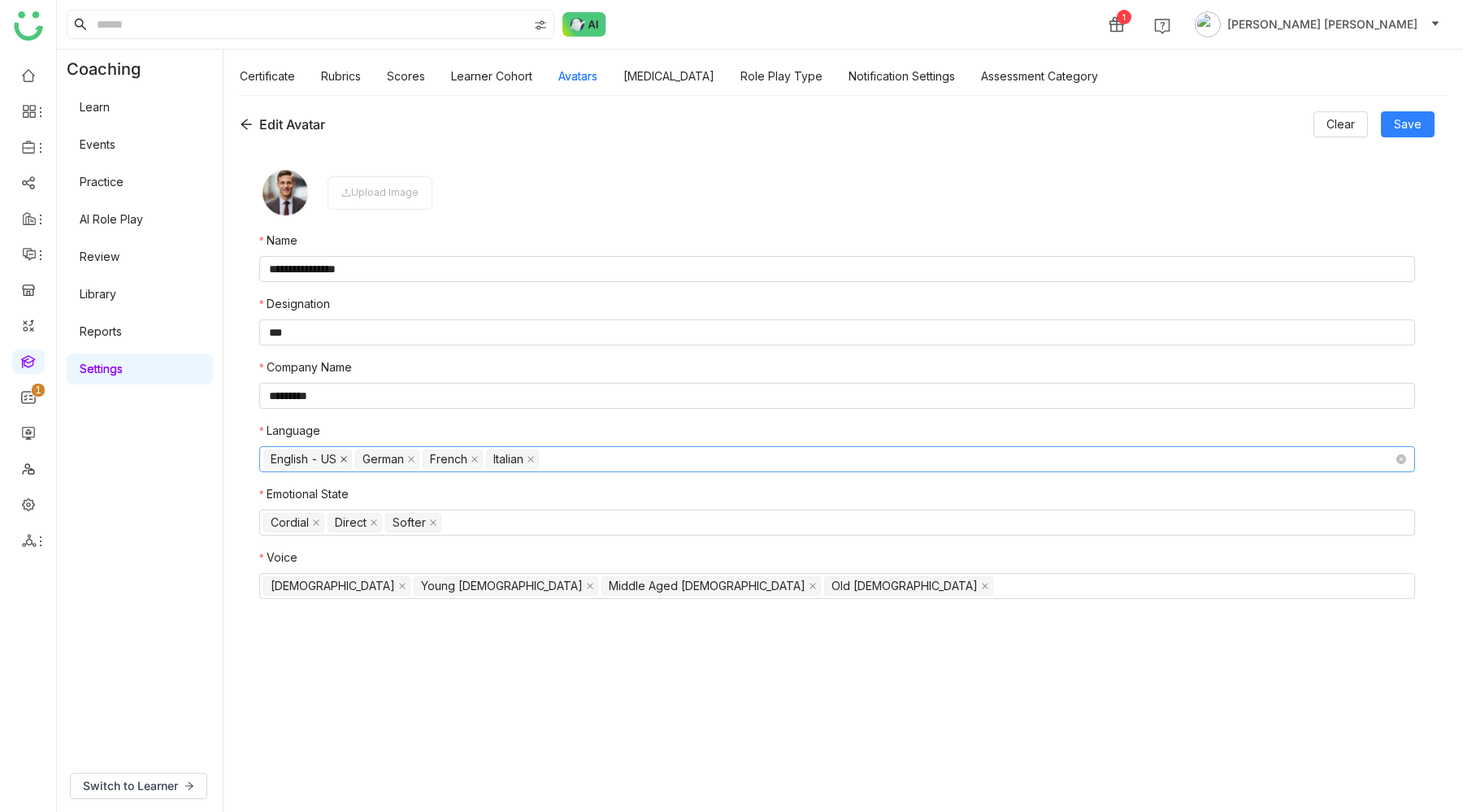
click at [345, 461] on icon at bounding box center [343, 458] width 8 height 8
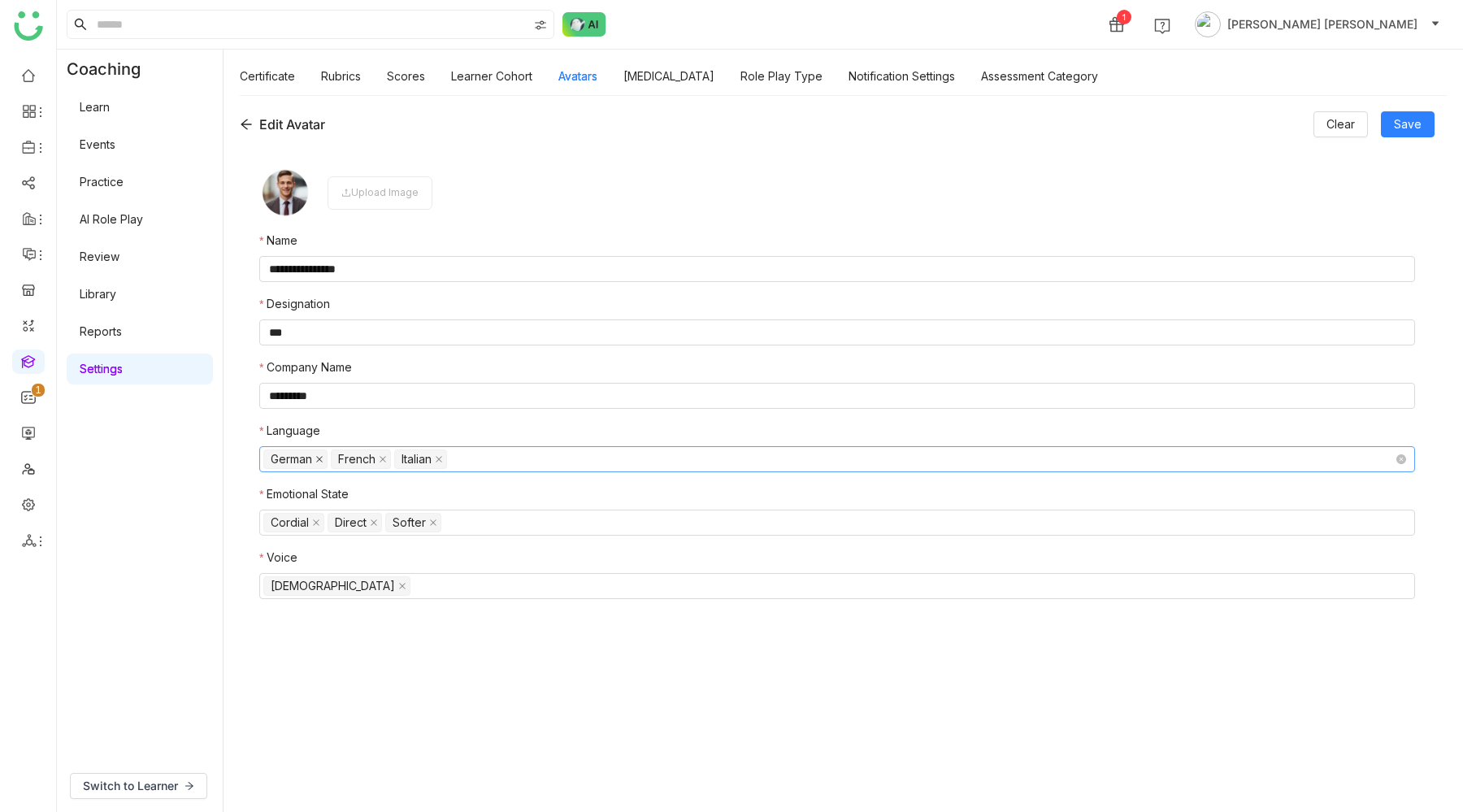
click at [321, 462] on icon at bounding box center [319, 458] width 8 height 8
click at [306, 462] on div "French" at bounding box center [289, 458] width 37 height 18
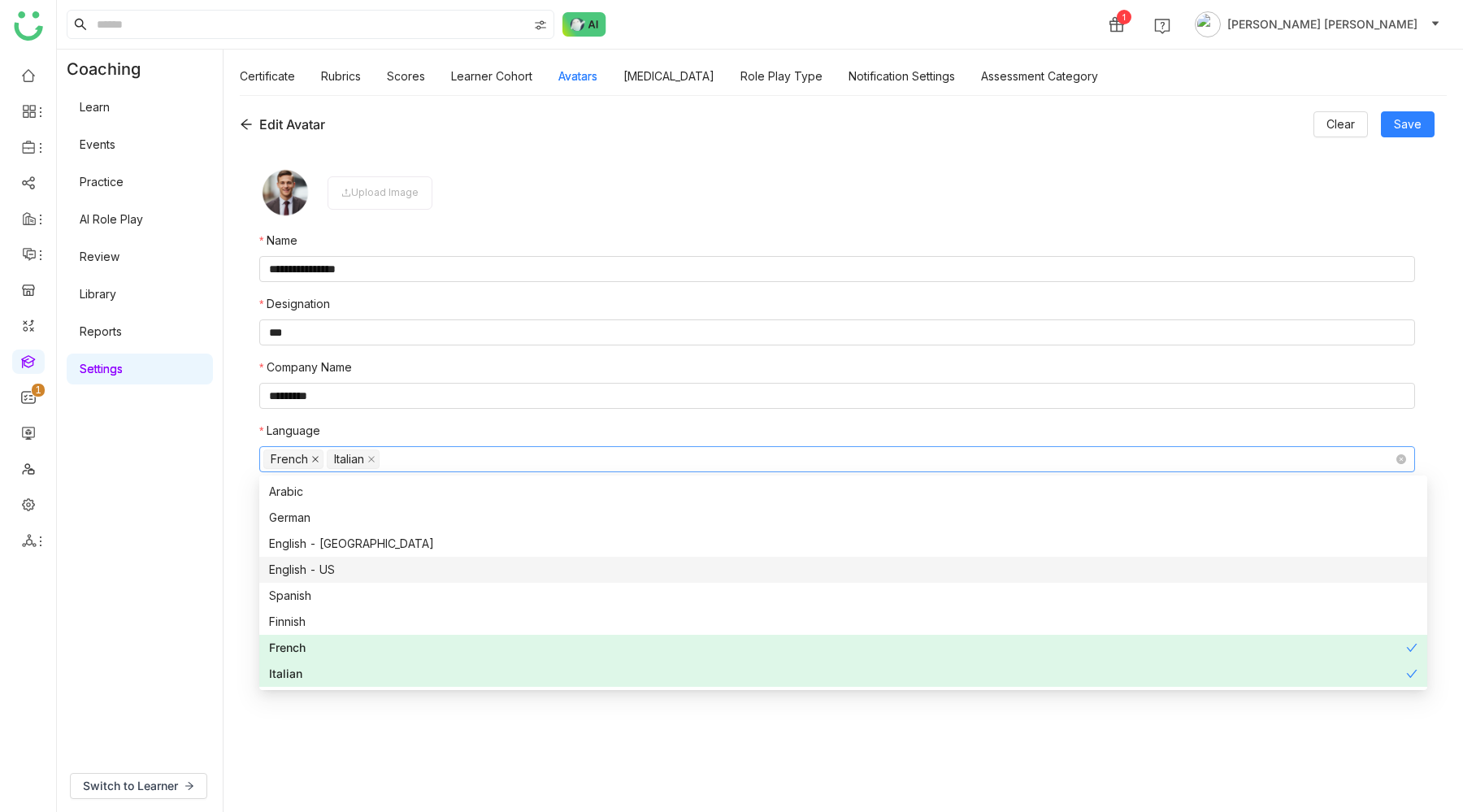
click at [313, 462] on icon at bounding box center [315, 458] width 8 height 8
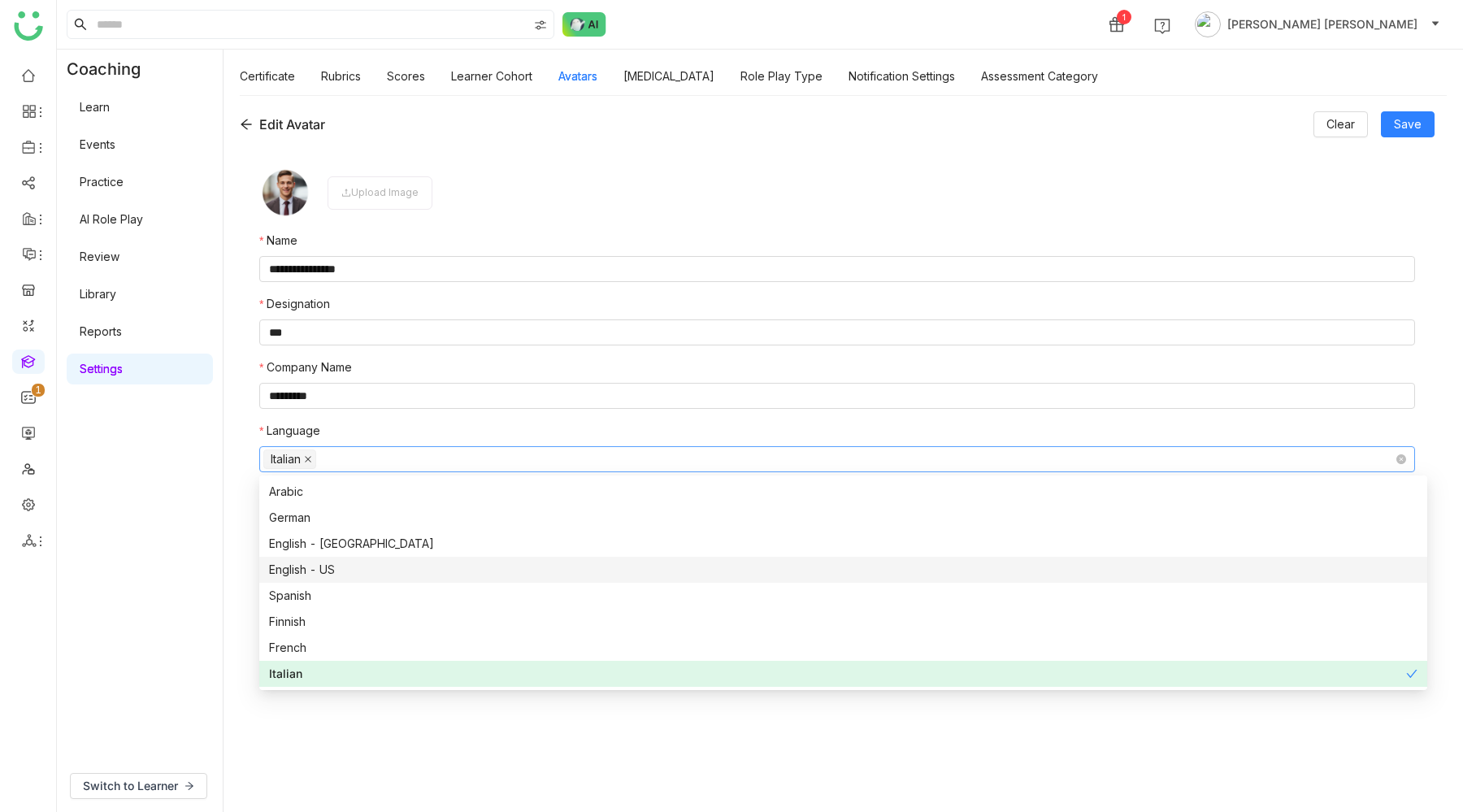
click at [312, 462] on icon at bounding box center [308, 458] width 8 height 8
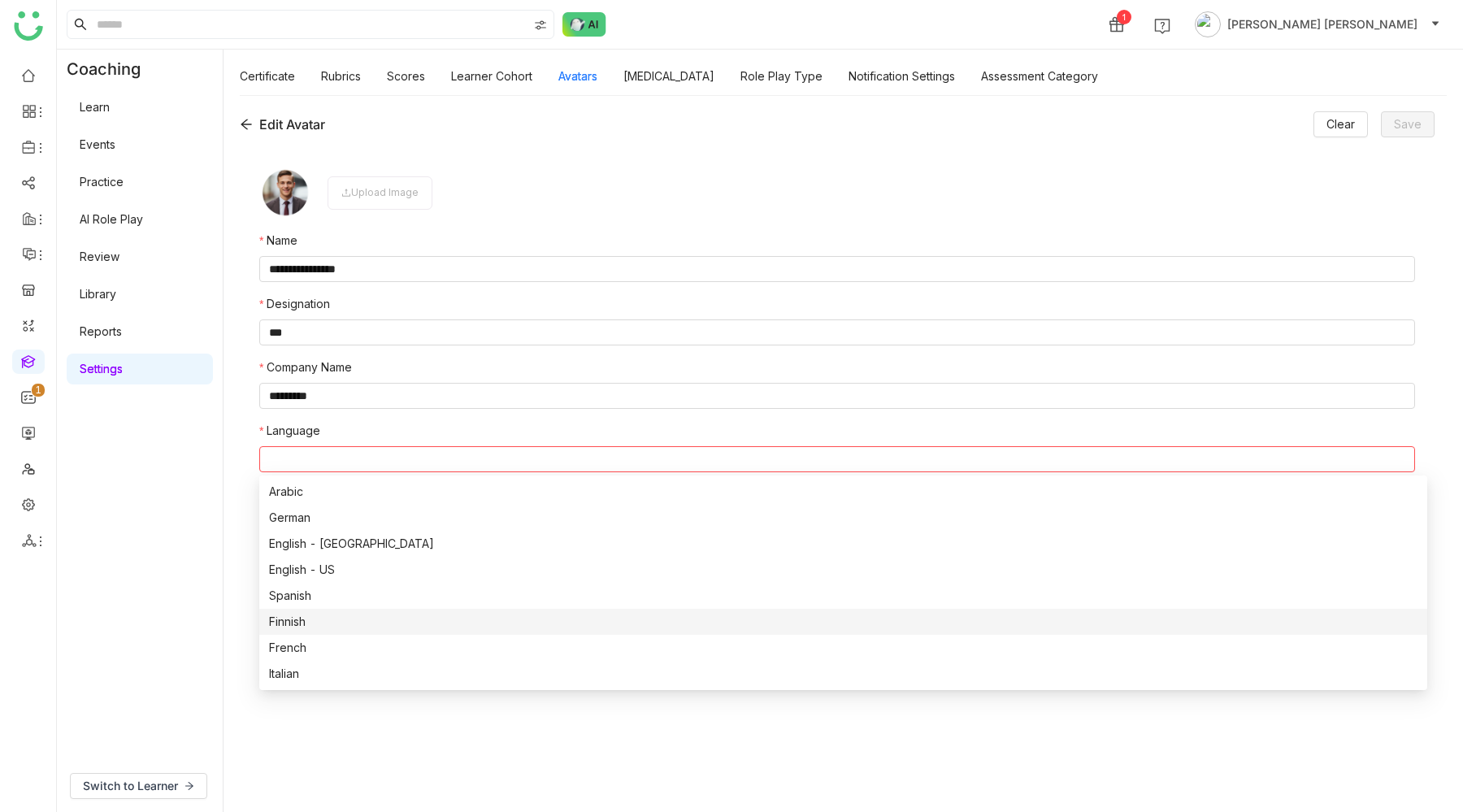
click at [328, 765] on form "**********" at bounding box center [836, 471] width 1155 height 609
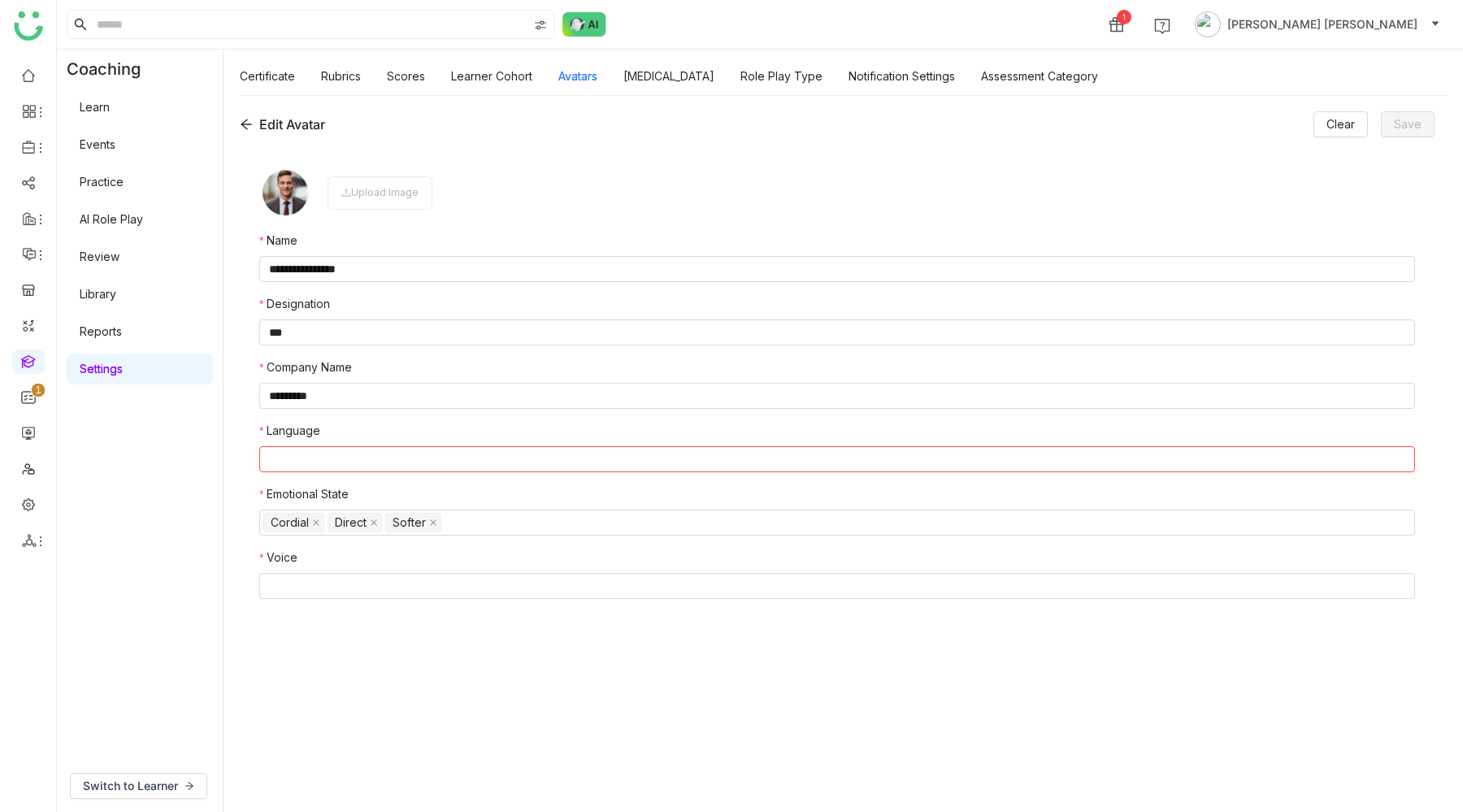
click at [289, 462] on nz-select-top-control at bounding box center [836, 459] width 1155 height 26
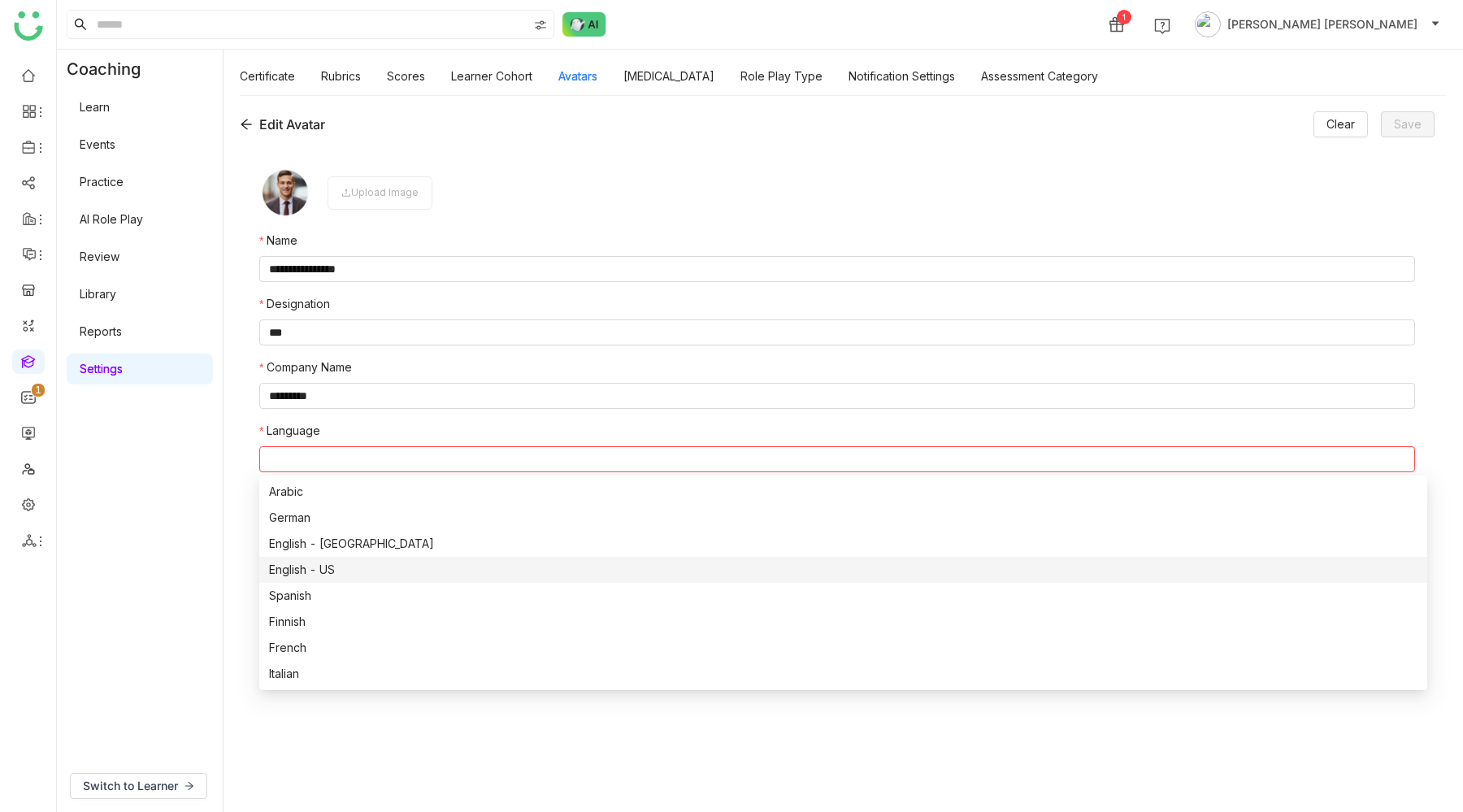
click at [326, 566] on div "English - US" at bounding box center [843, 569] width 1148 height 18
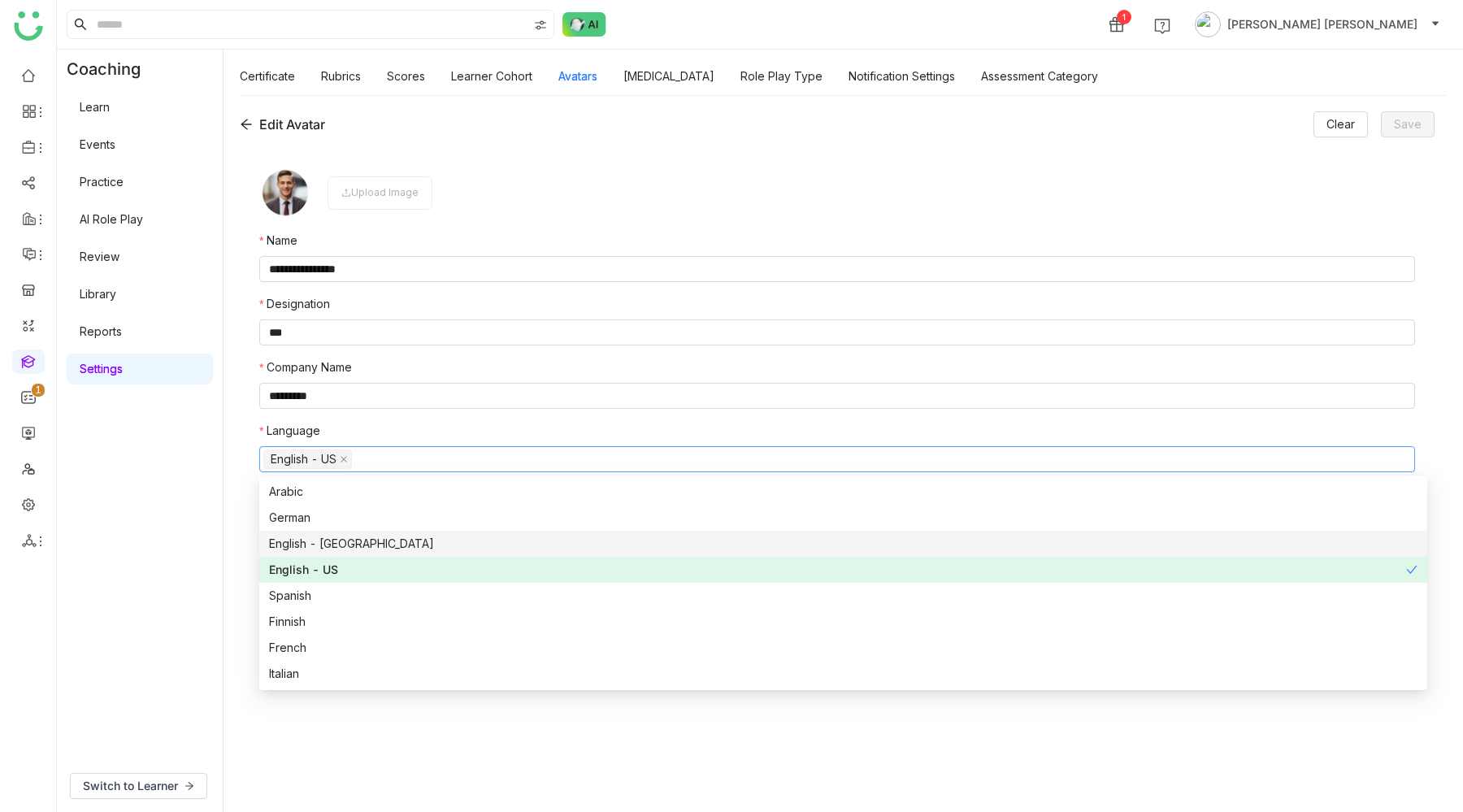
click at [233, 524] on div "**********" at bounding box center [843, 454] width 1239 height 717
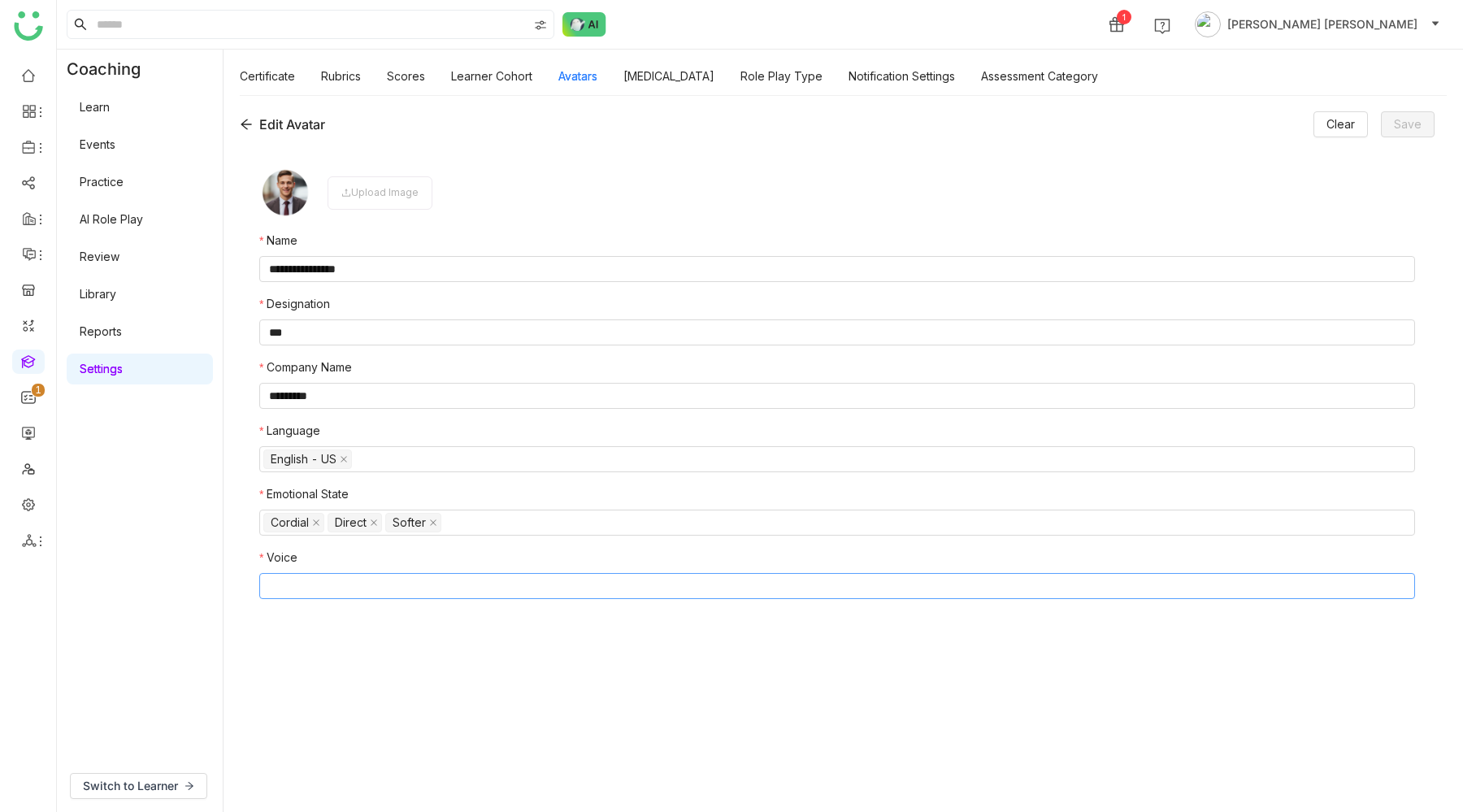
click at [300, 589] on nz-select-top-control at bounding box center [836, 586] width 1155 height 26
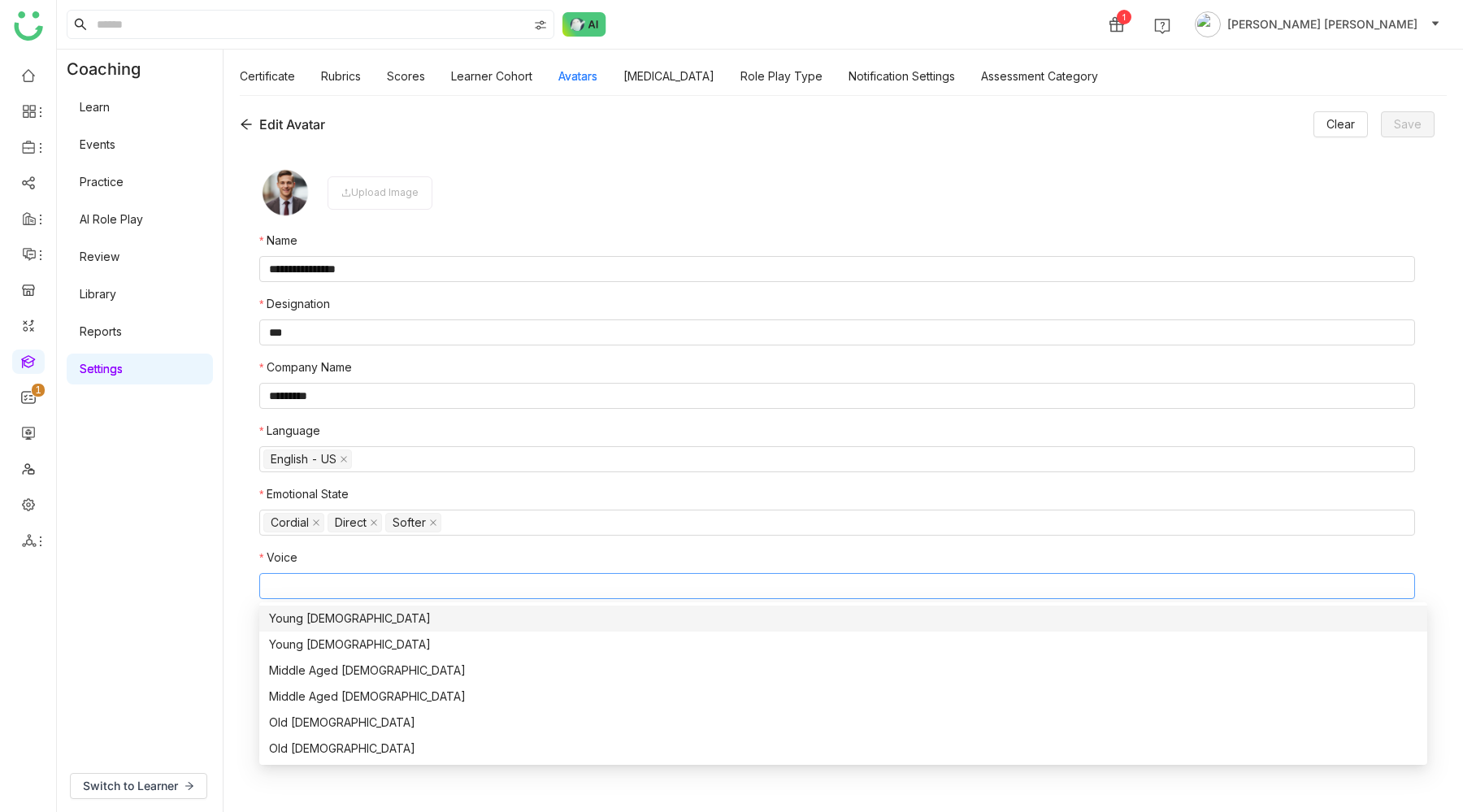
click at [301, 621] on div "Young [DEMOGRAPHIC_DATA]" at bounding box center [843, 617] width 1148 height 18
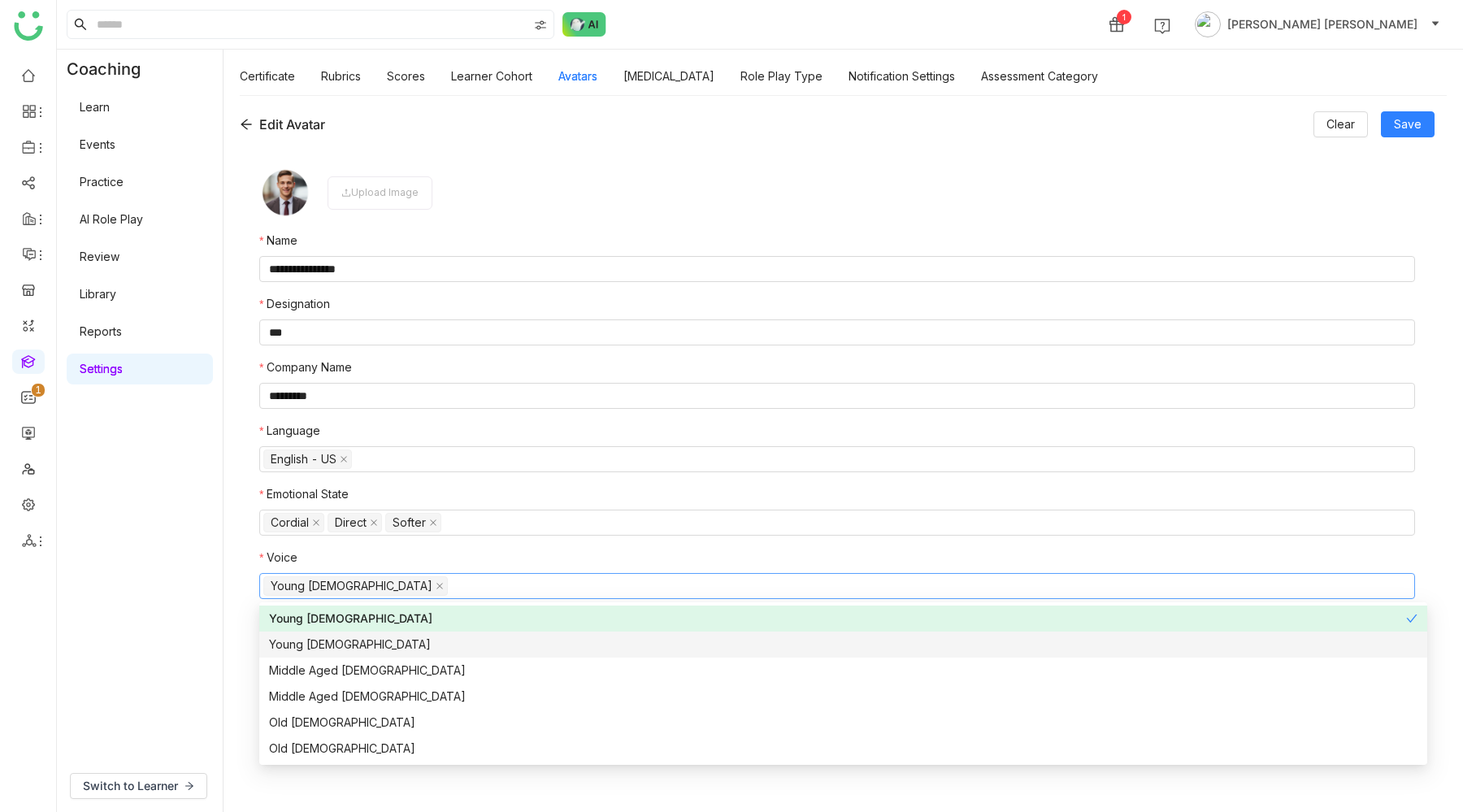
click at [301, 643] on div "Young Female" at bounding box center [843, 644] width 1148 height 18
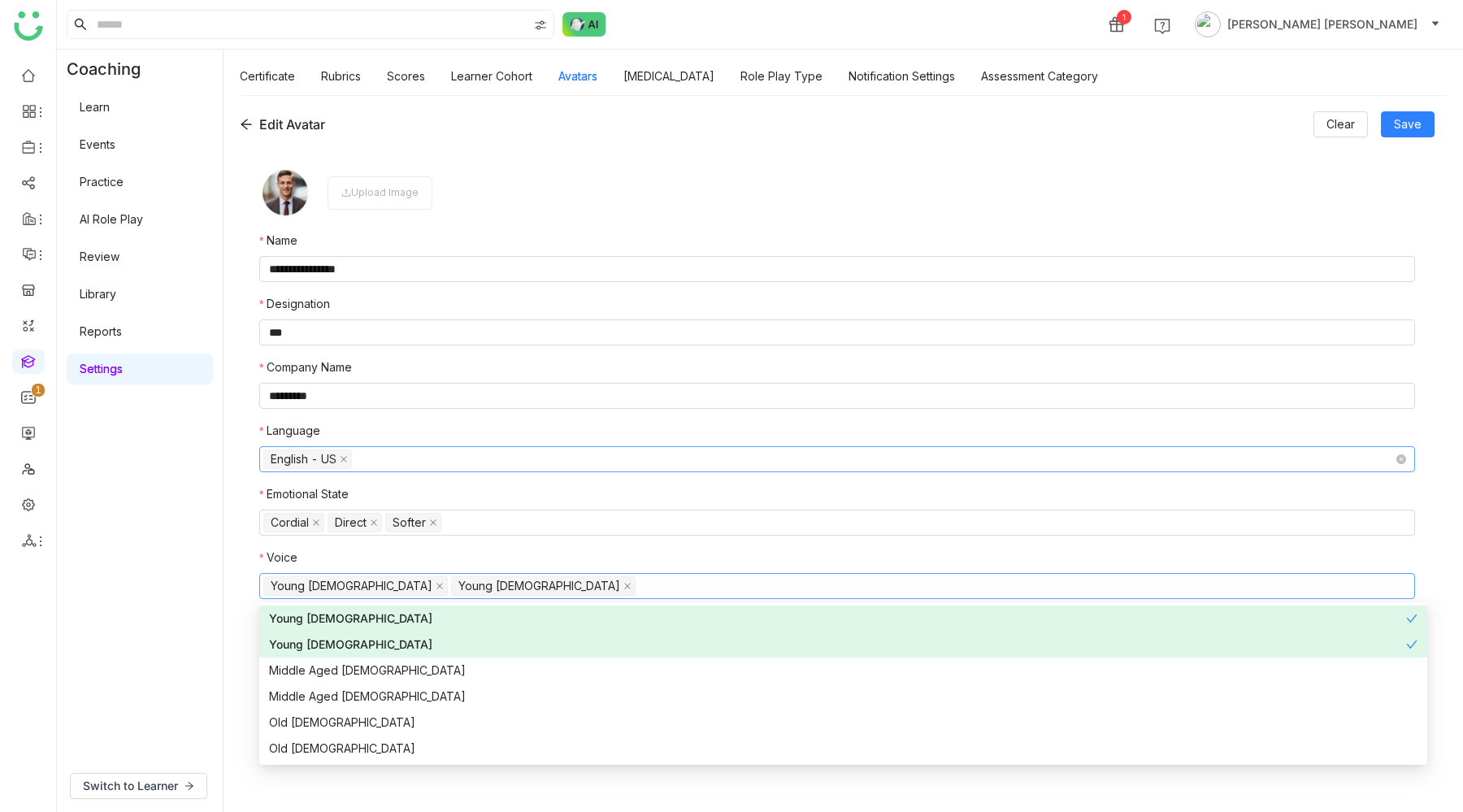
click at [374, 467] on nz-select-top-control "English - US" at bounding box center [836, 459] width 1155 height 26
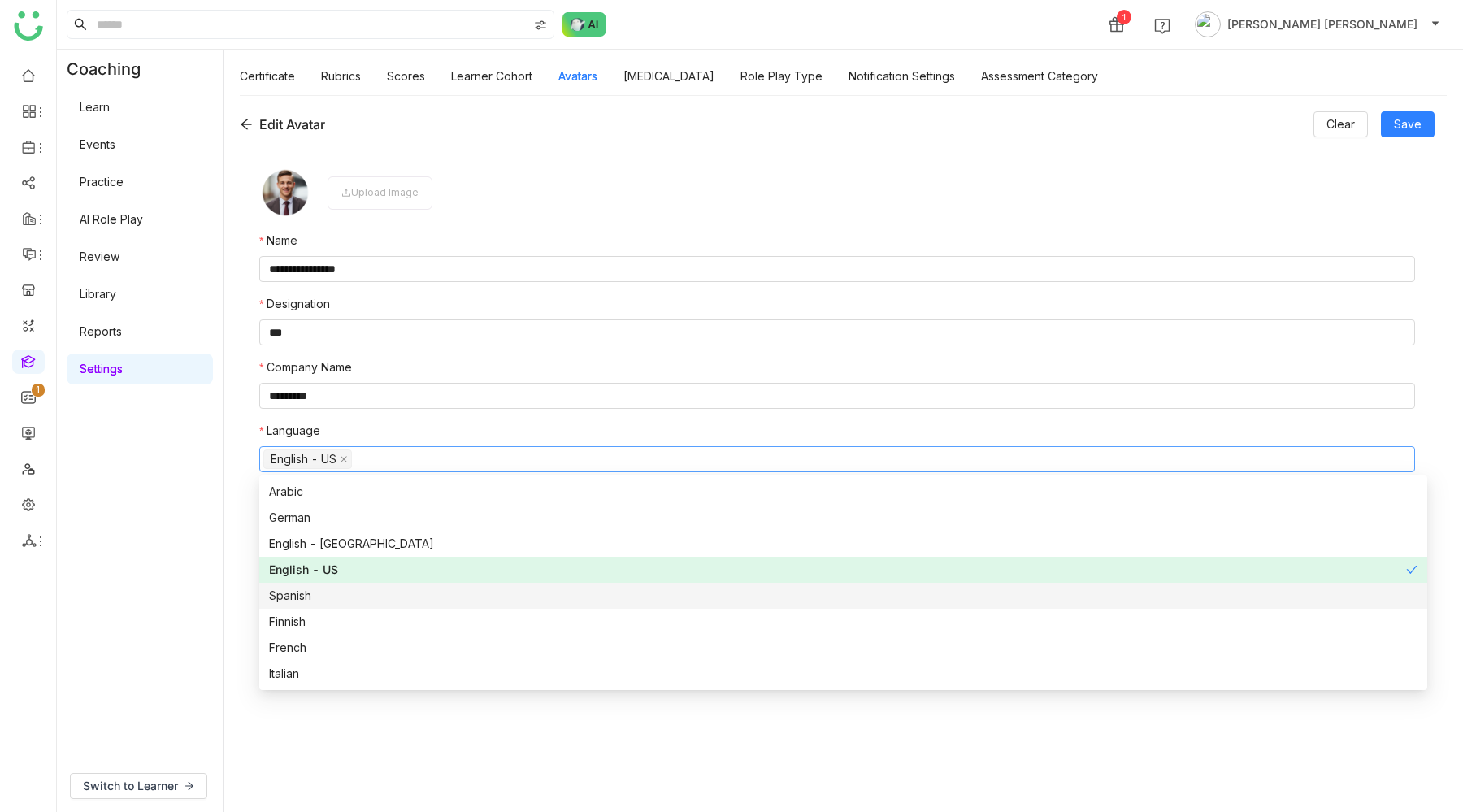
click at [315, 597] on div "Spanish" at bounding box center [843, 595] width 1148 height 18
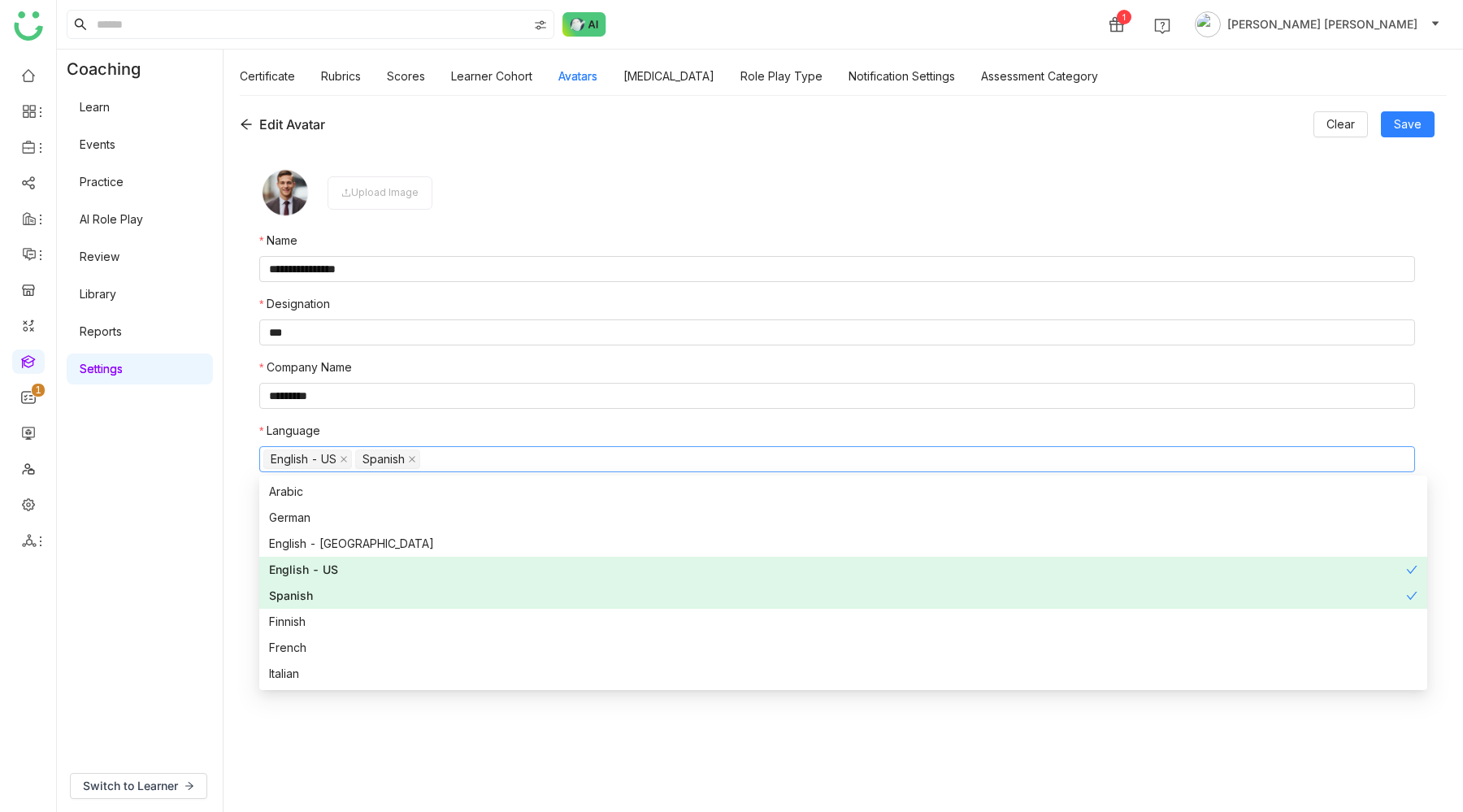
click at [239, 543] on div "**********" at bounding box center [843, 454] width 1239 height 717
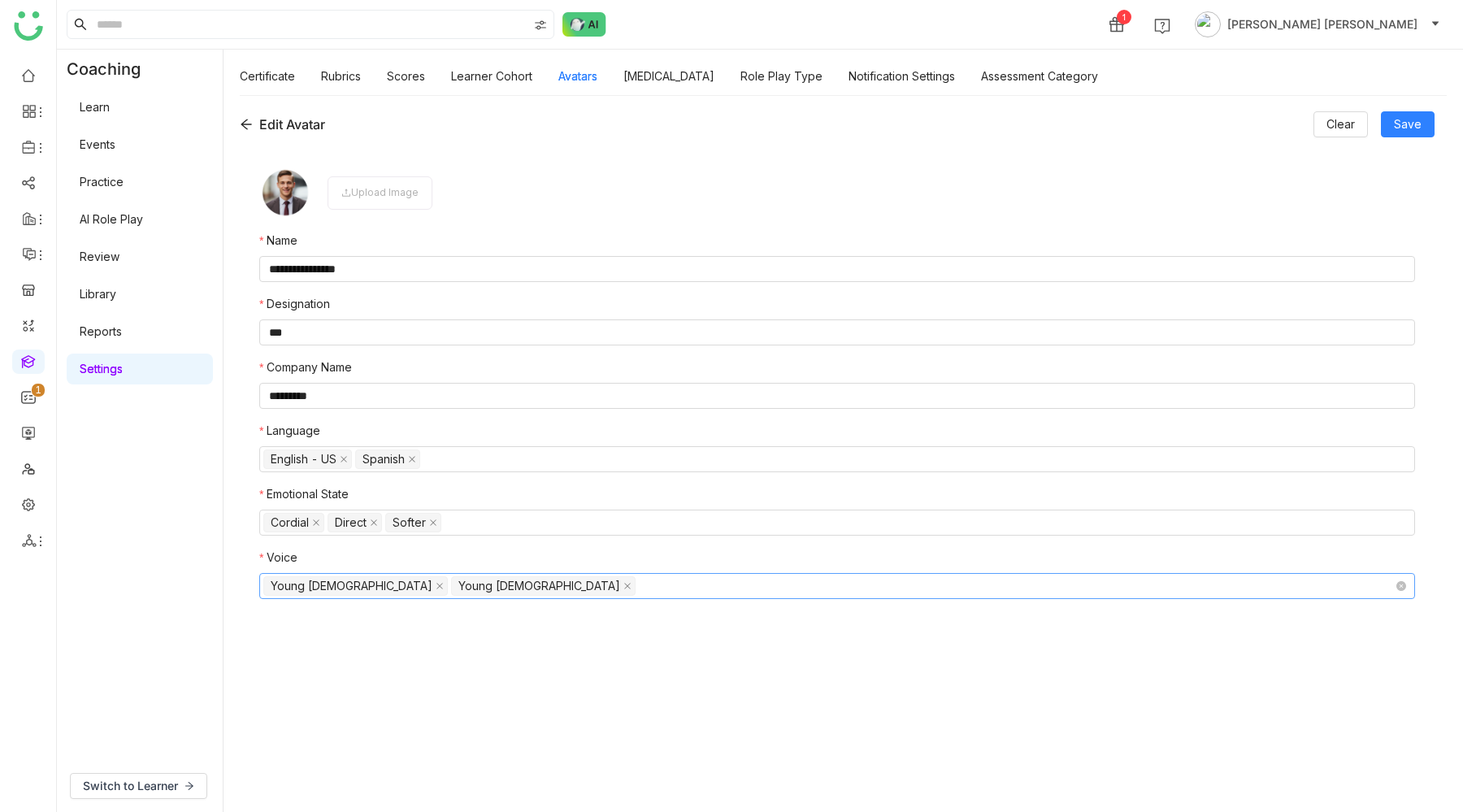
click at [491, 587] on nz-select-top-control "Young Male Young Female" at bounding box center [836, 586] width 1155 height 26
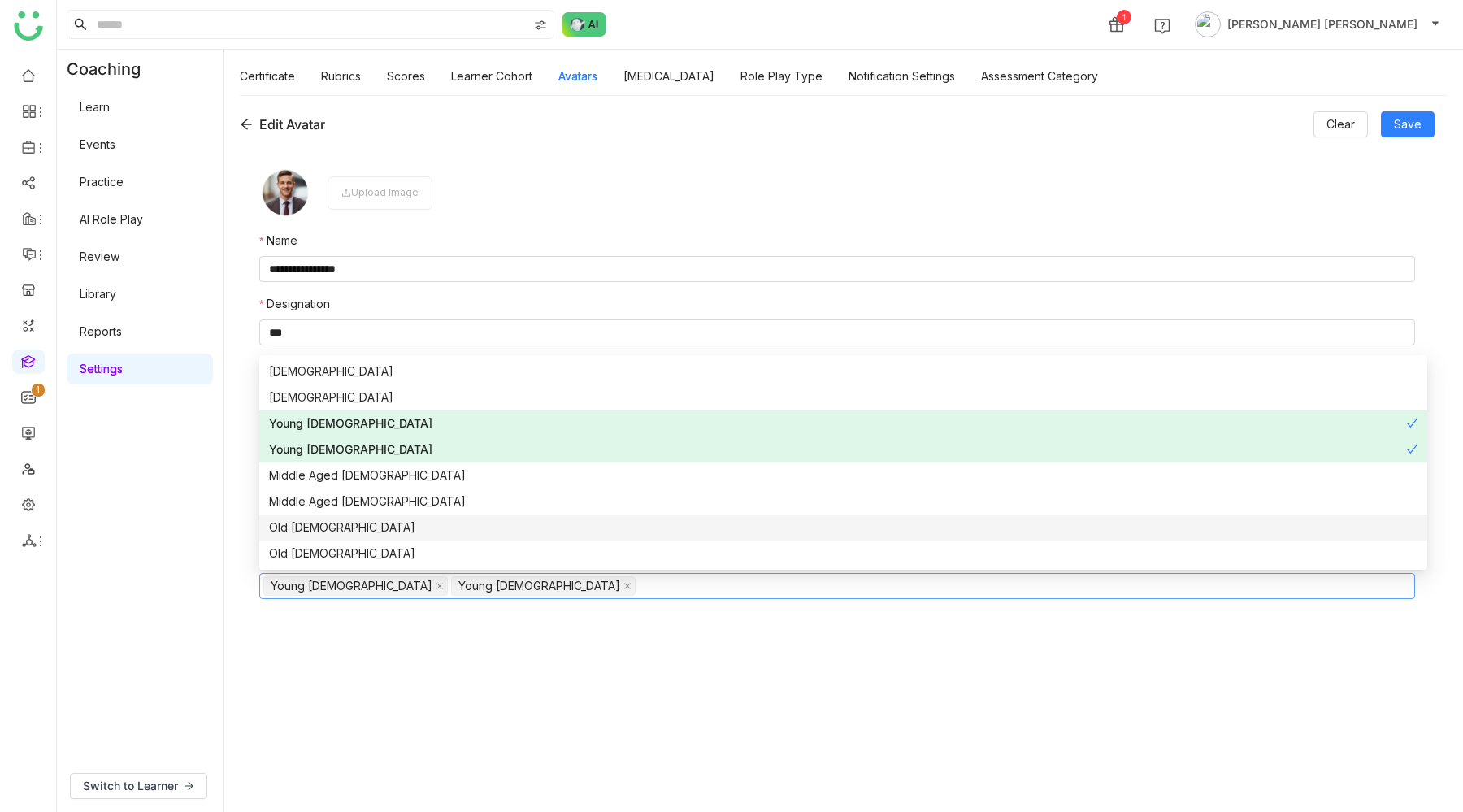
click at [328, 535] on div "Old Male" at bounding box center [843, 527] width 1148 height 18
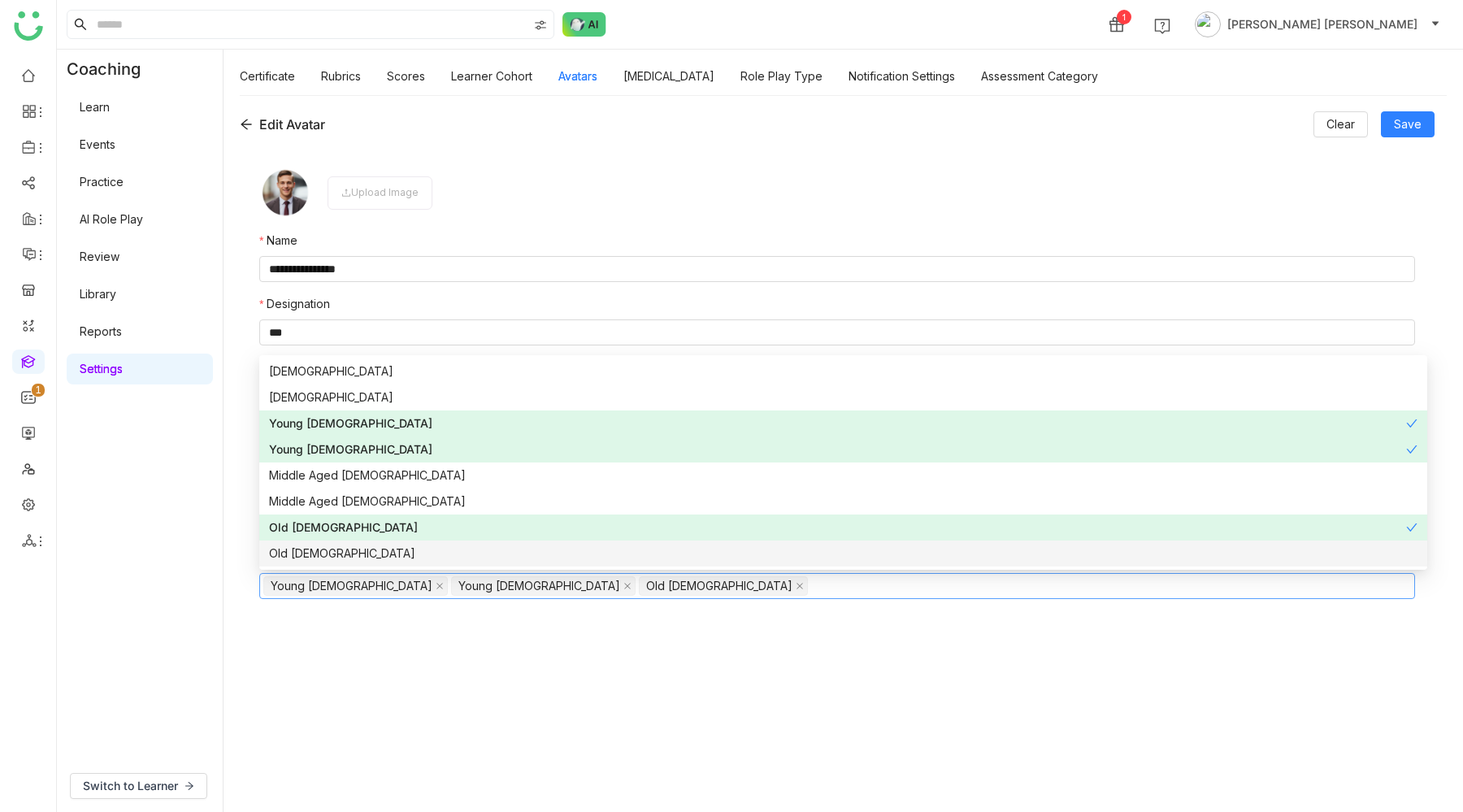
click at [375, 674] on form "**********" at bounding box center [836, 471] width 1155 height 609
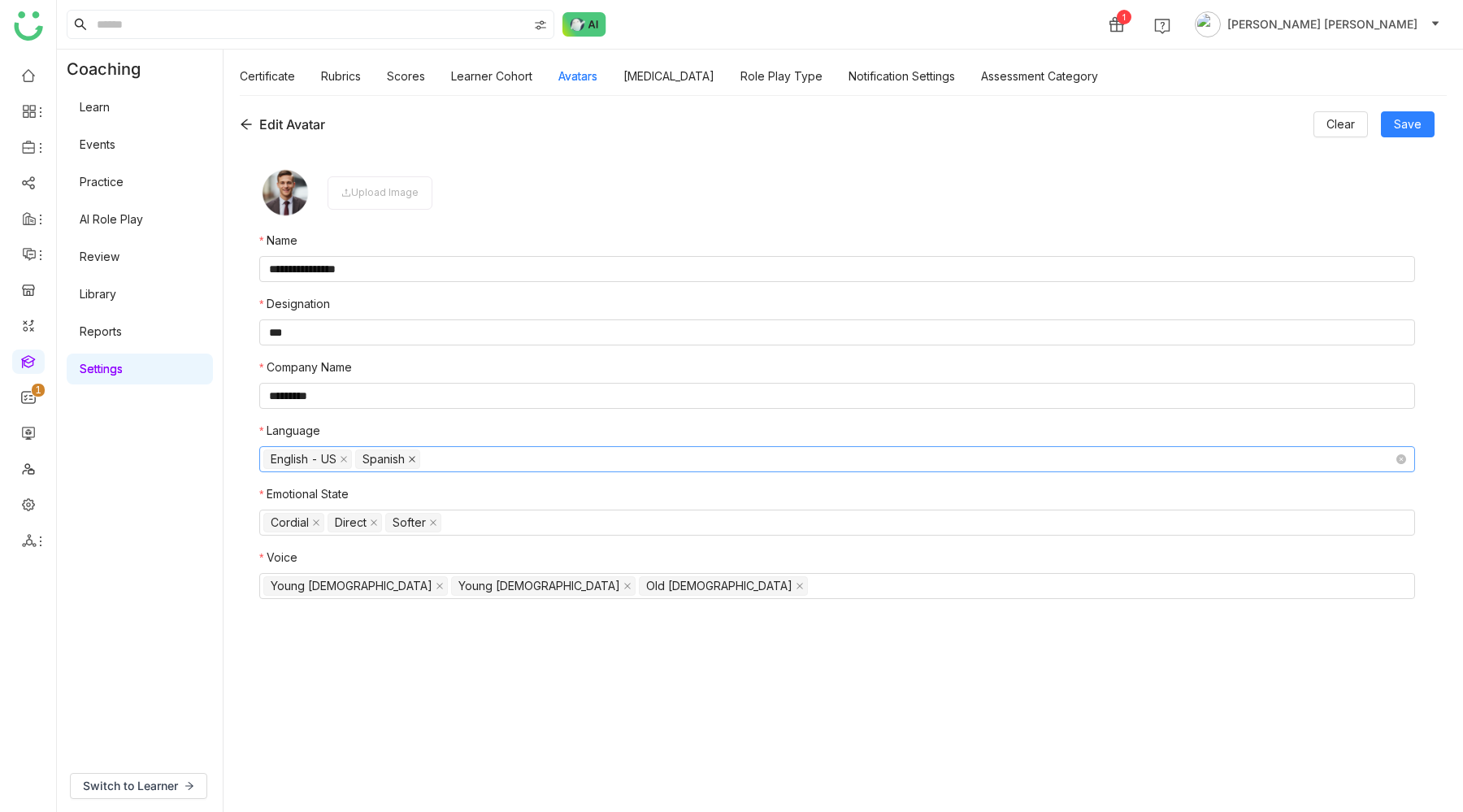
click at [412, 461] on icon at bounding box center [412, 458] width 8 height 8
click at [377, 461] on nz-select-top-control "English - US" at bounding box center [836, 459] width 1155 height 26
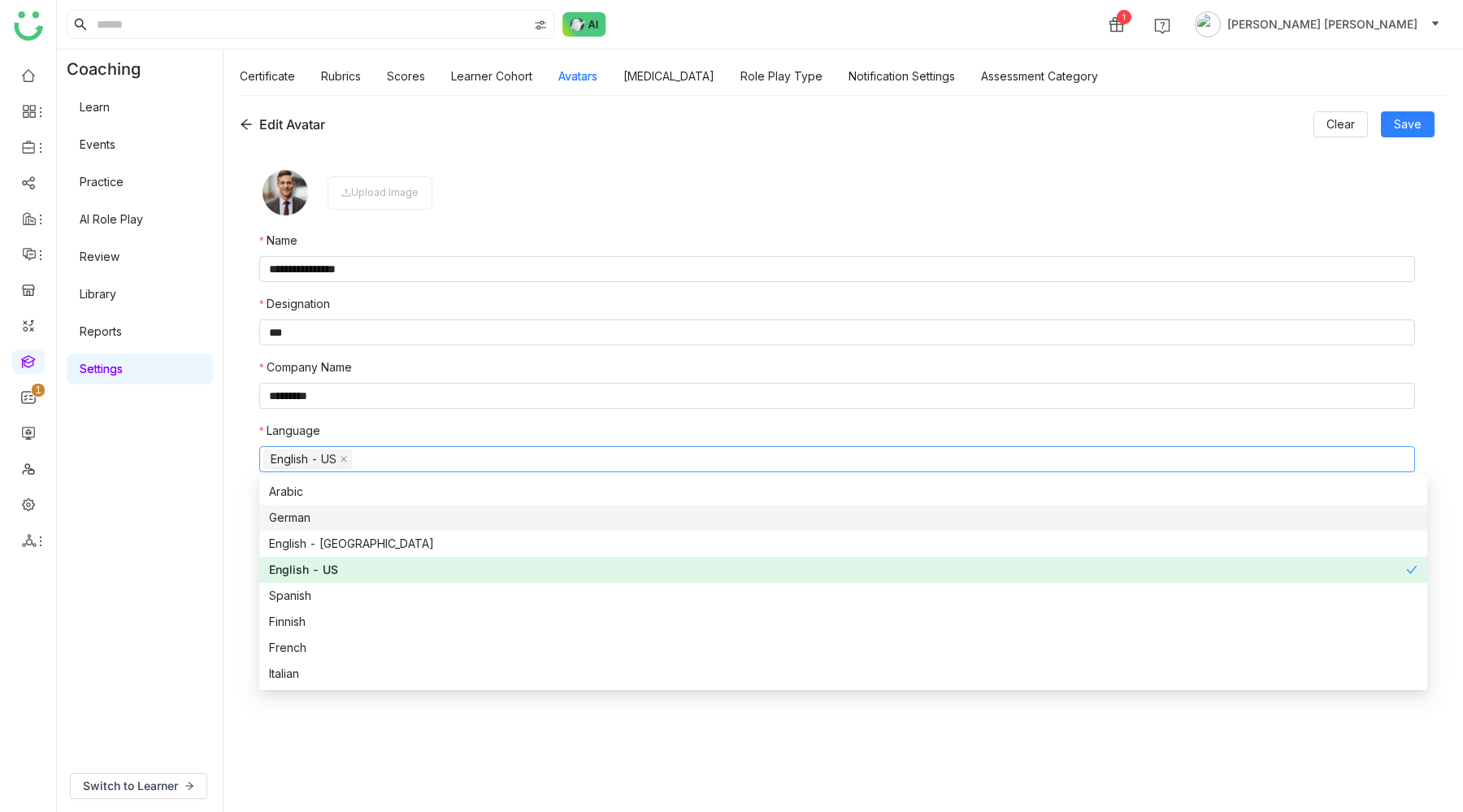
click at [309, 523] on div "German" at bounding box center [843, 517] width 1148 height 18
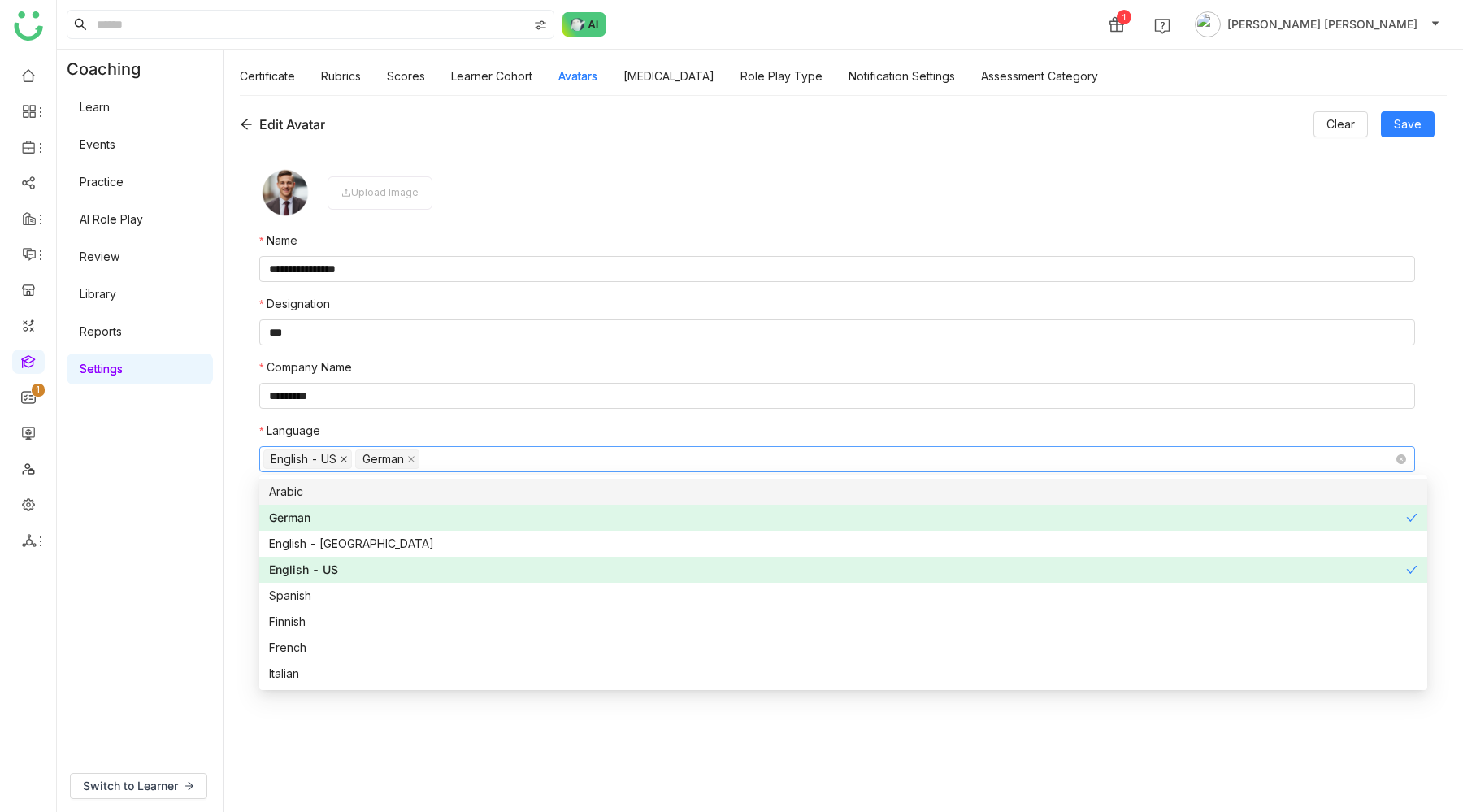
click at [346, 456] on icon at bounding box center [343, 458] width 8 height 8
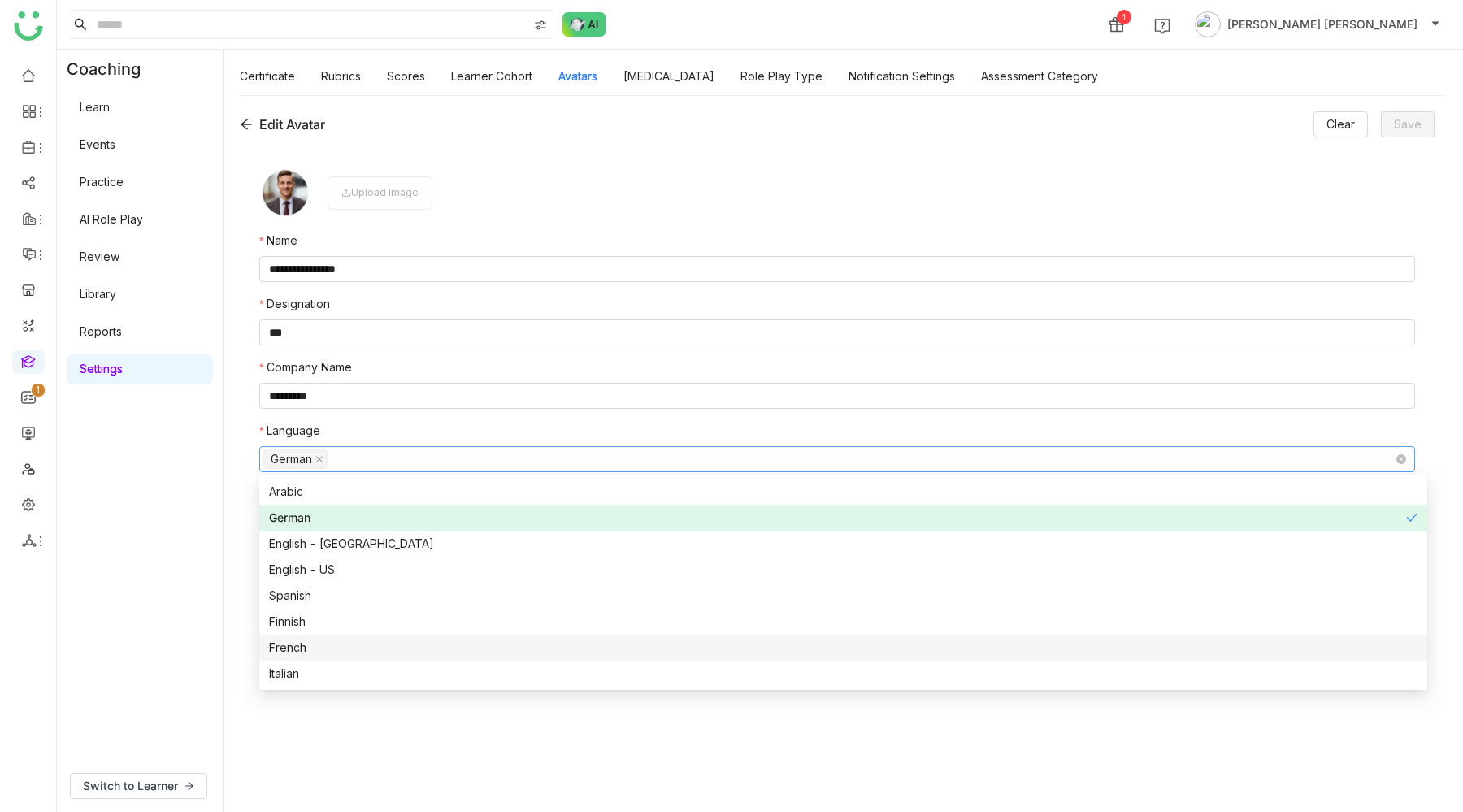
click at [312, 771] on form "**********" at bounding box center [836, 471] width 1155 height 609
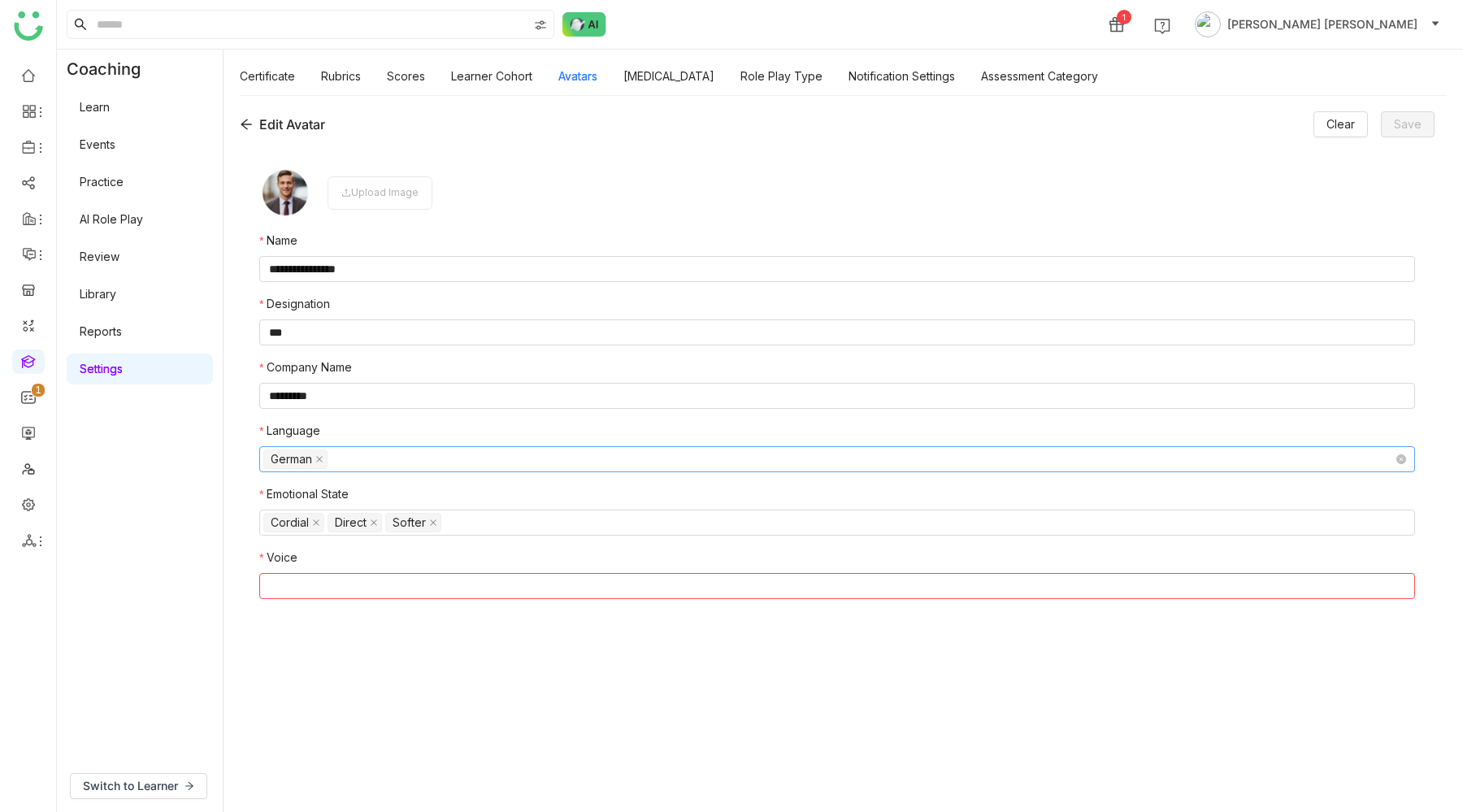
click at [318, 585] on nz-select-top-control at bounding box center [836, 586] width 1155 height 26
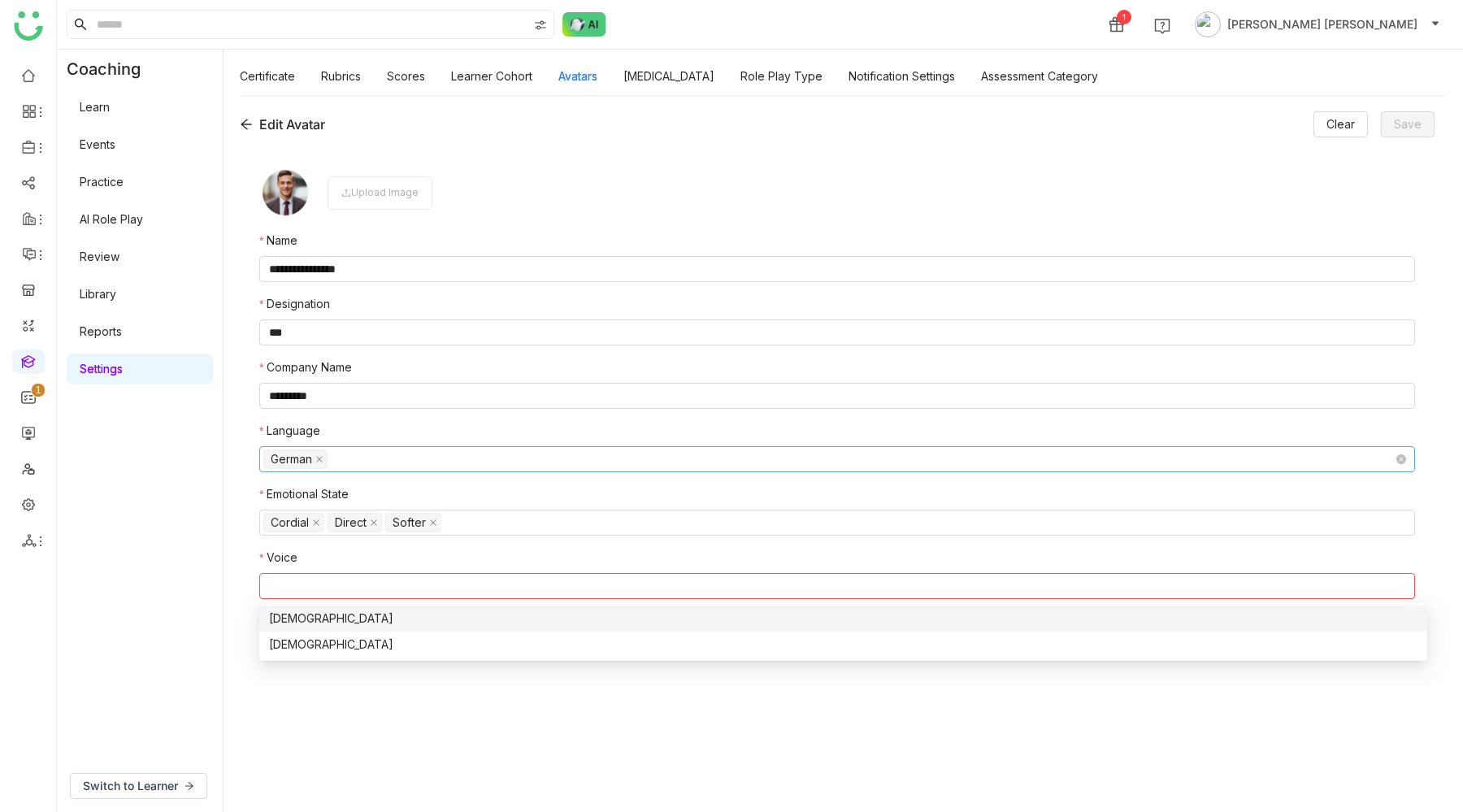
click at [306, 621] on div "Male" at bounding box center [843, 617] width 1148 height 18
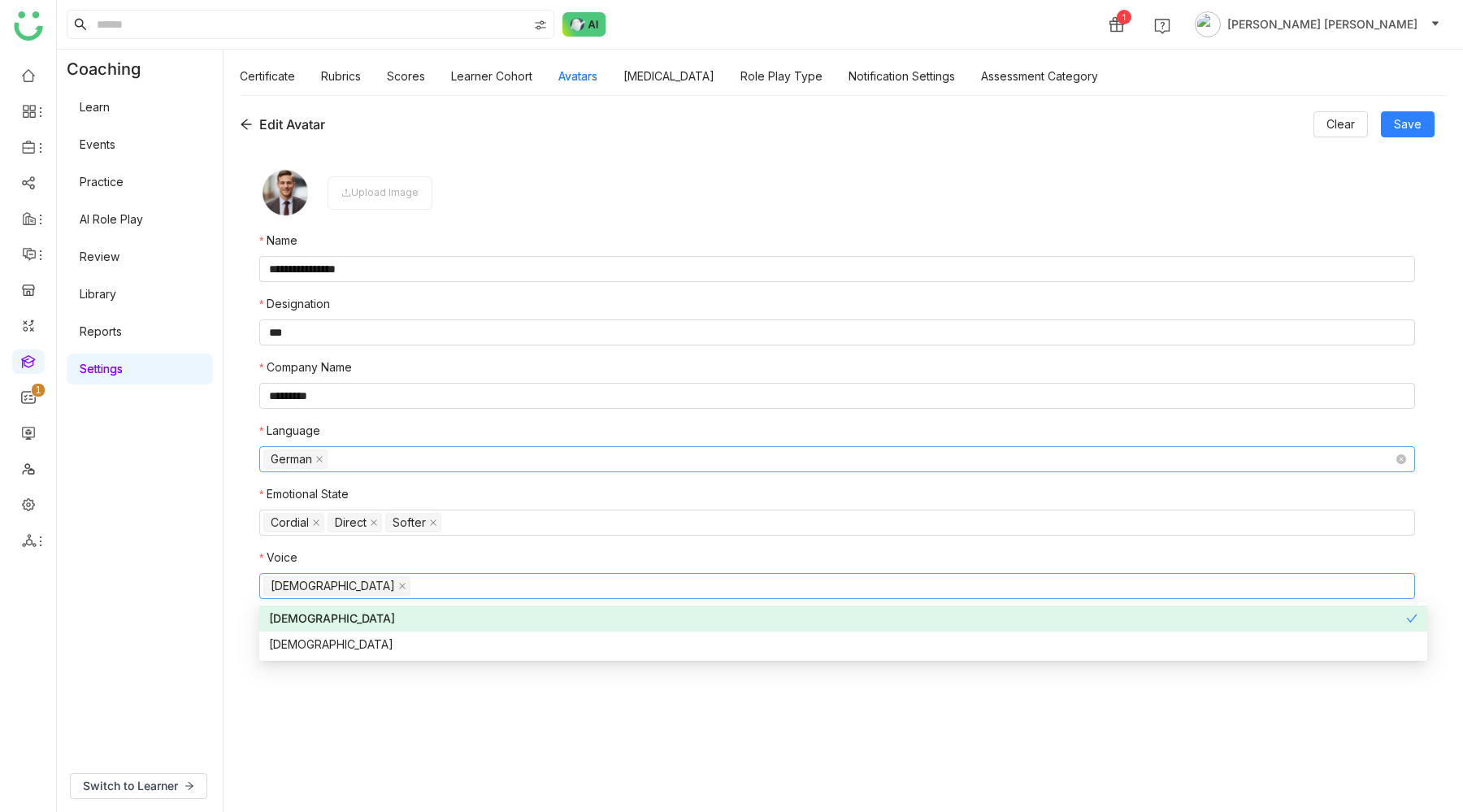
click at [357, 459] on nz-select-top-control "German" at bounding box center [836, 459] width 1155 height 26
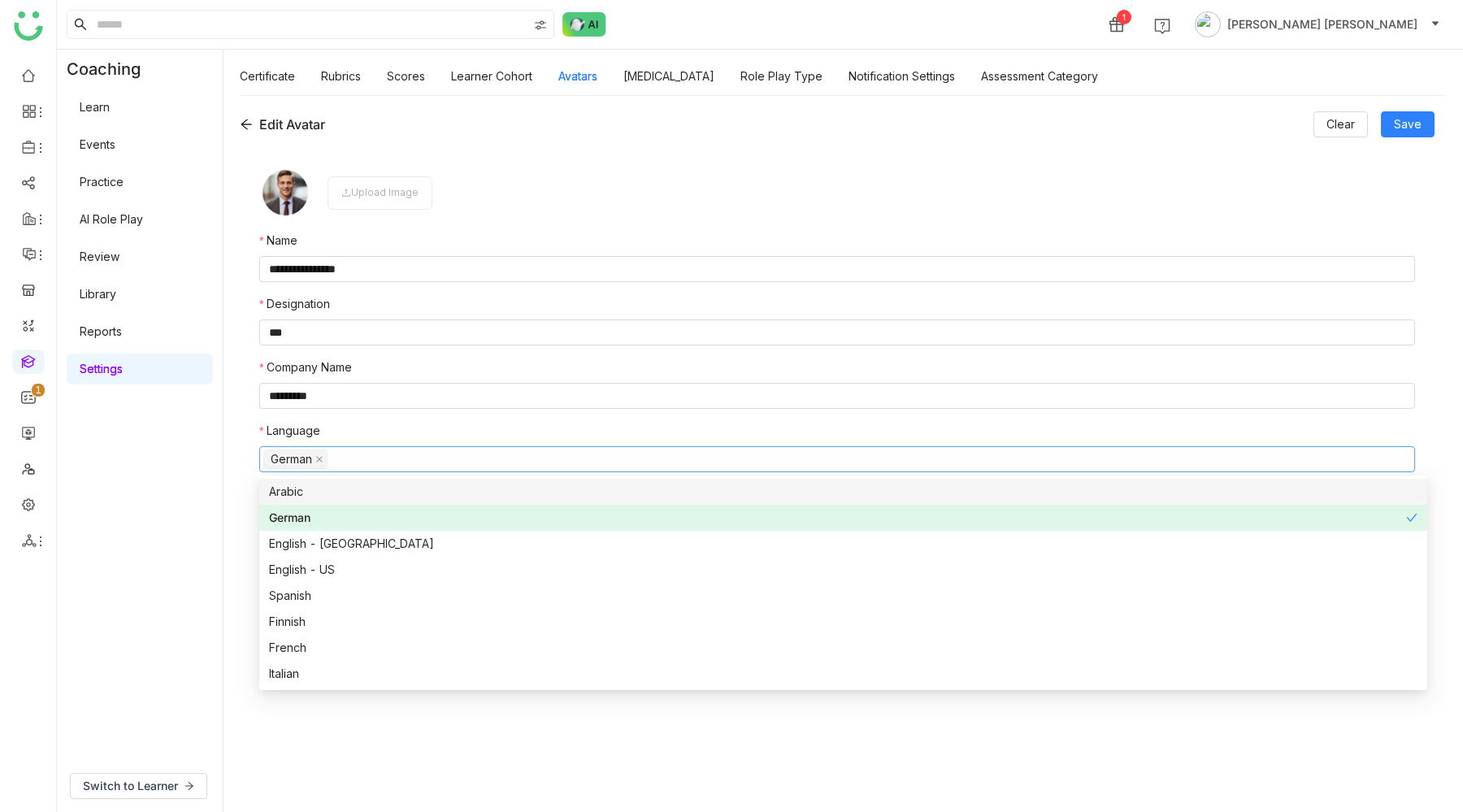
click at [362, 427] on nz-form-label "Language" at bounding box center [836, 434] width 1155 height 24
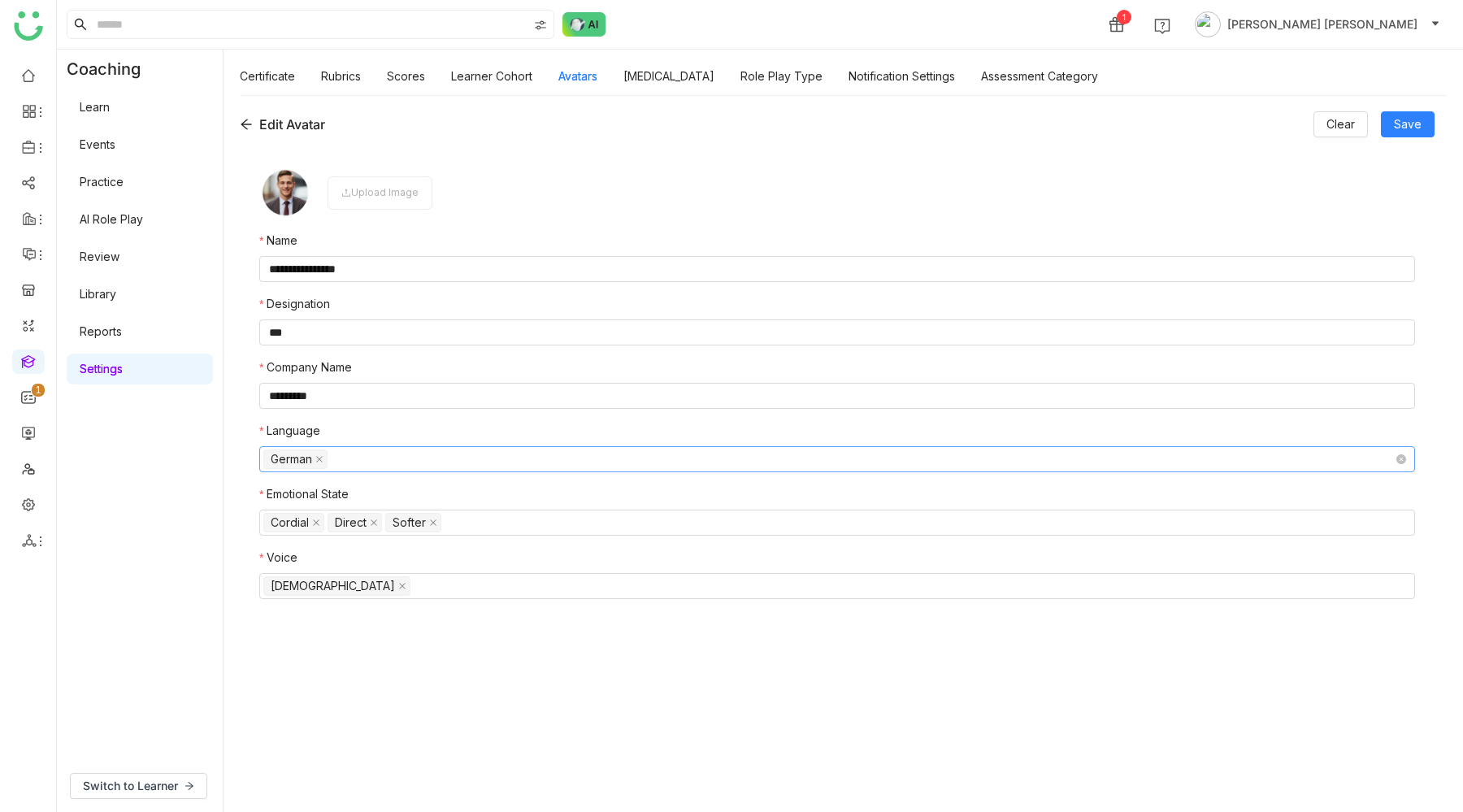
click at [358, 466] on nz-select-top-control "German" at bounding box center [836, 459] width 1155 height 26
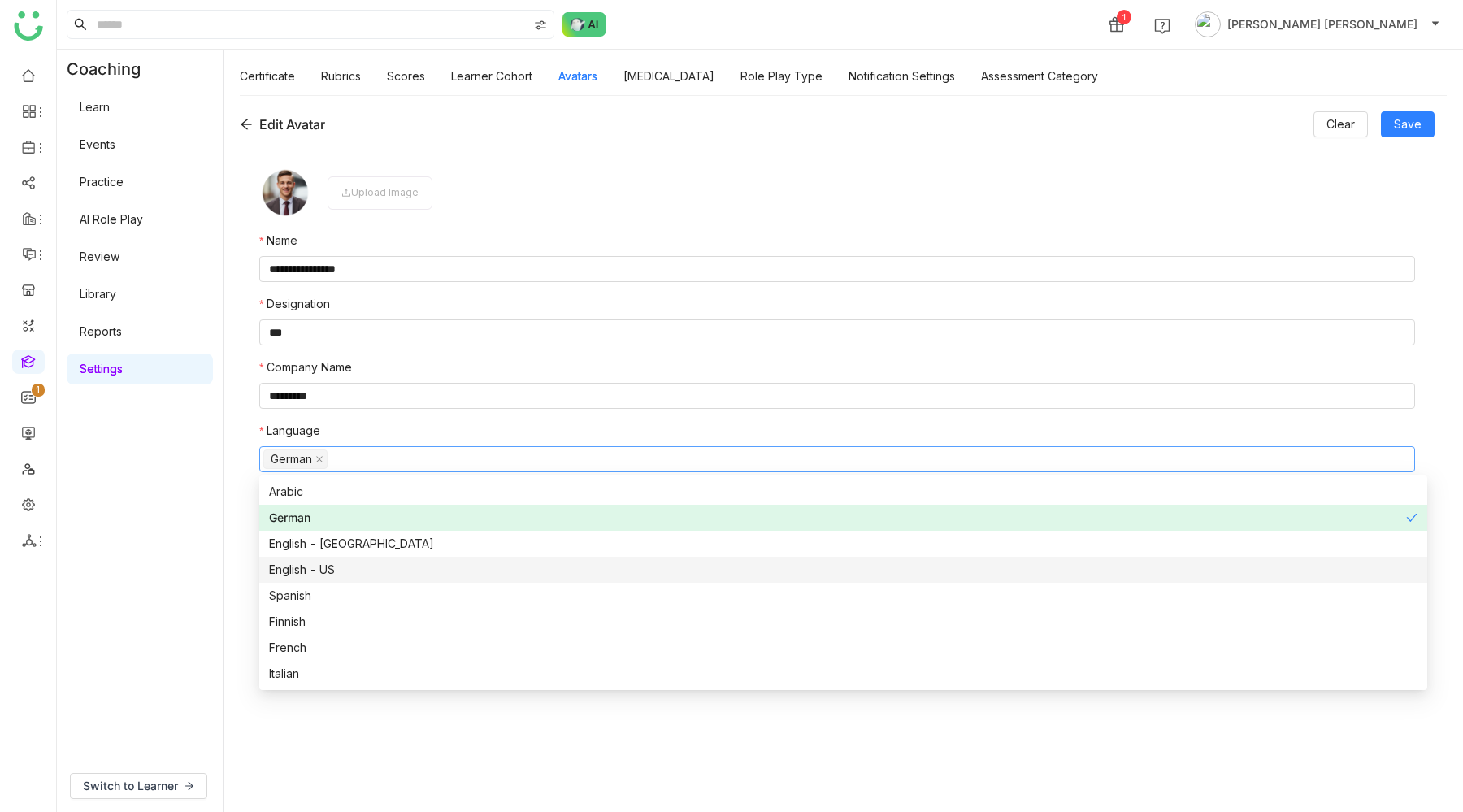
click at [325, 573] on div "English - US" at bounding box center [843, 569] width 1148 height 18
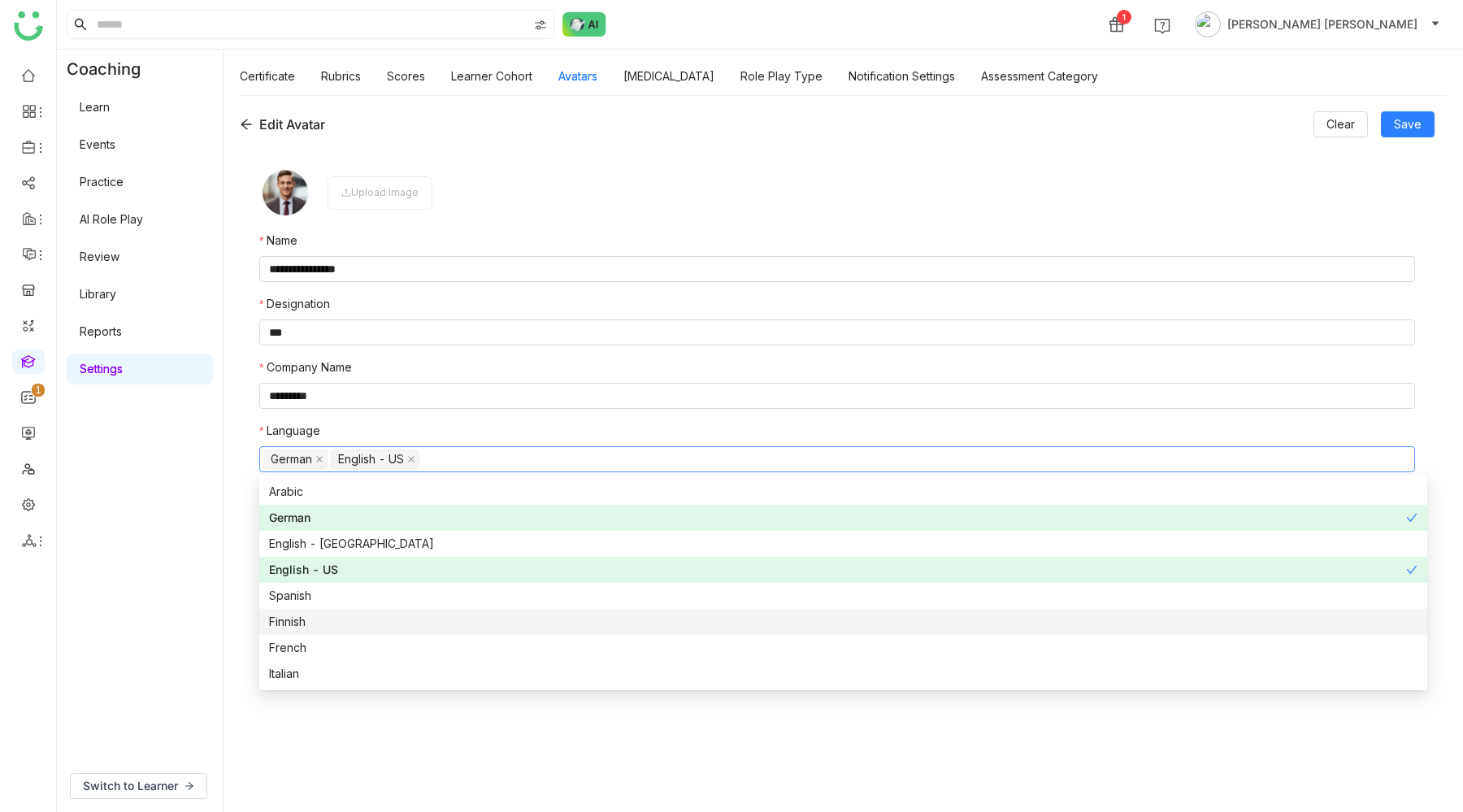
click at [347, 764] on form "**********" at bounding box center [836, 471] width 1155 height 609
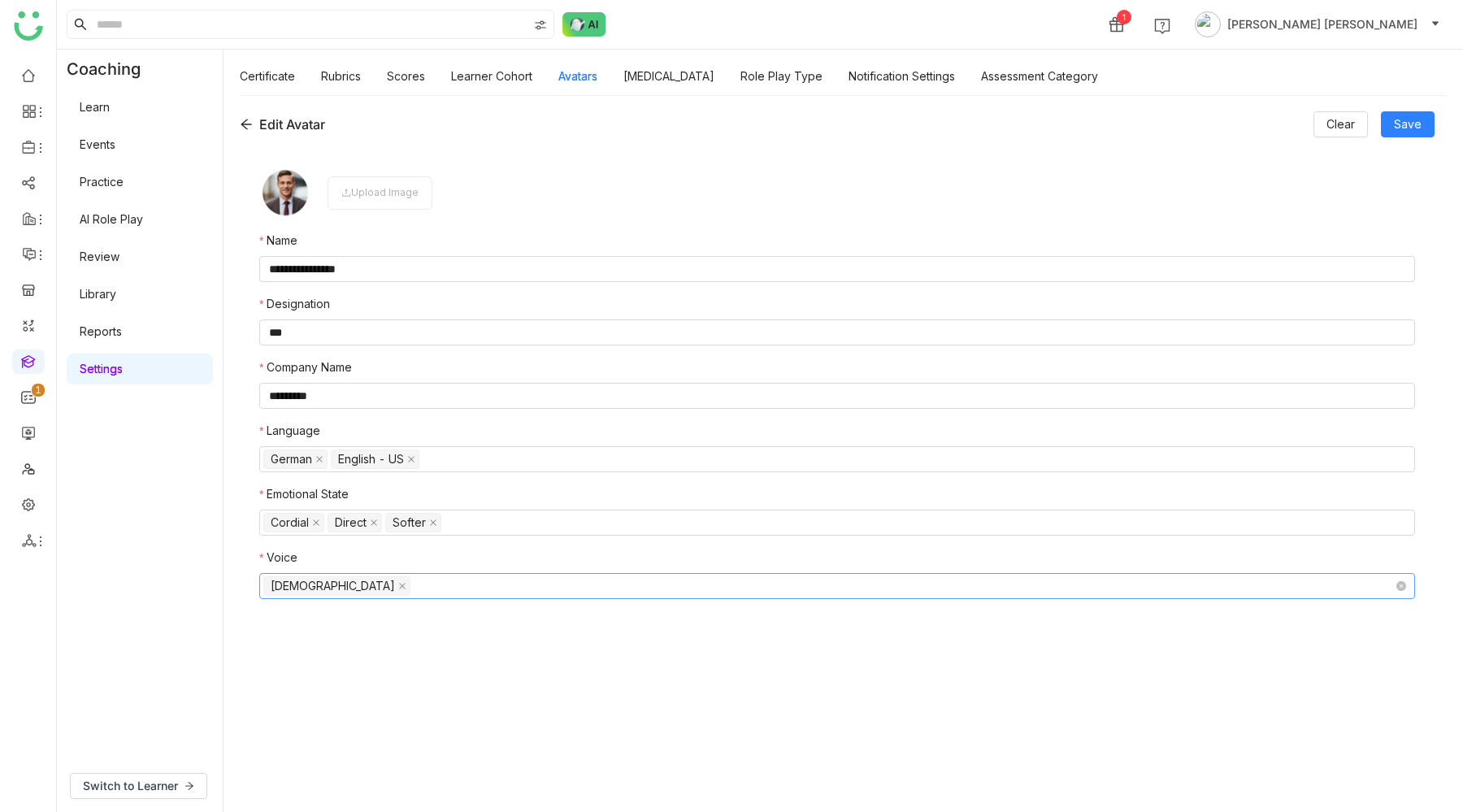
click at [347, 578] on nz-select-top-control "Male" at bounding box center [836, 586] width 1155 height 26
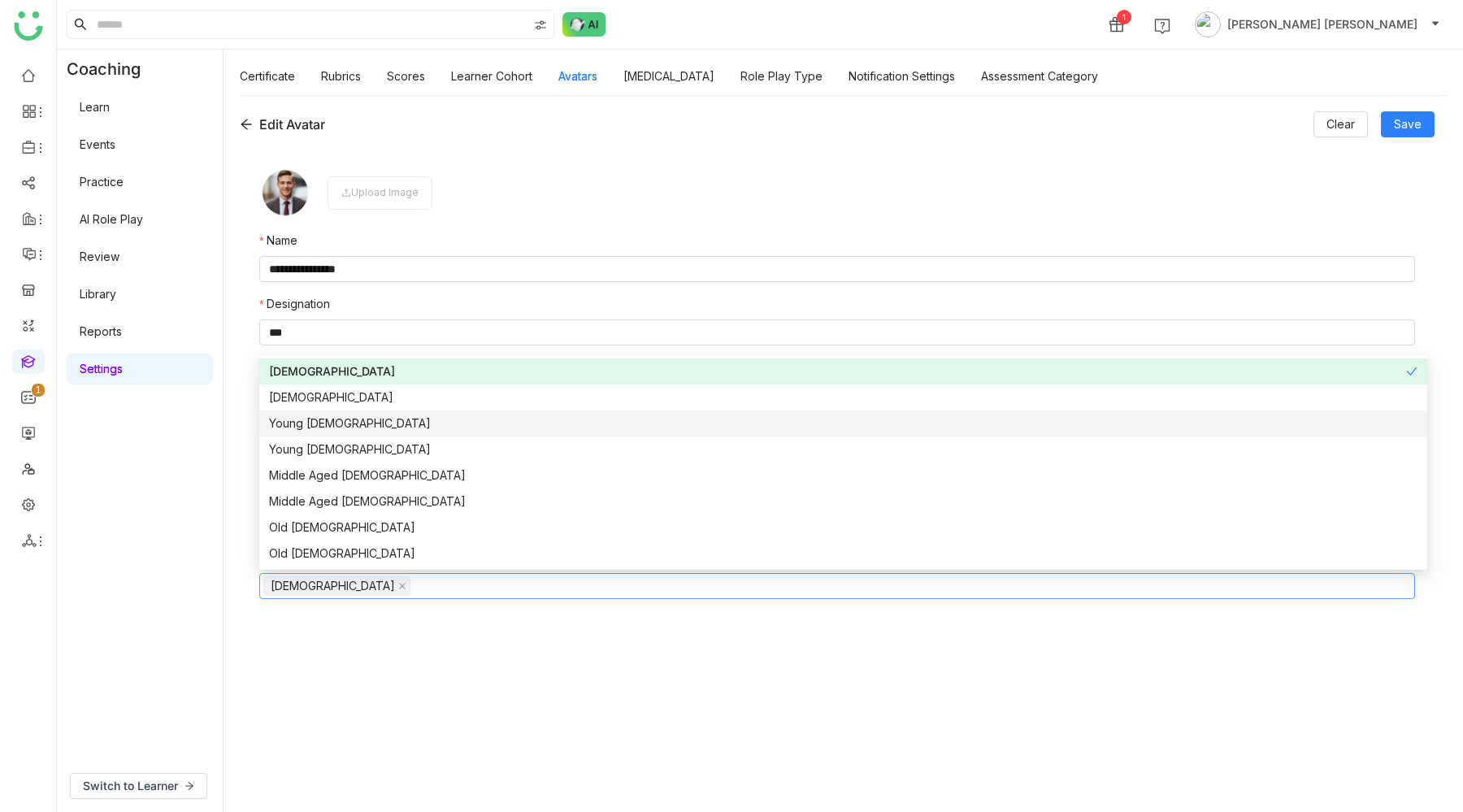
click at [339, 427] on div "Young Male" at bounding box center [843, 423] width 1148 height 18
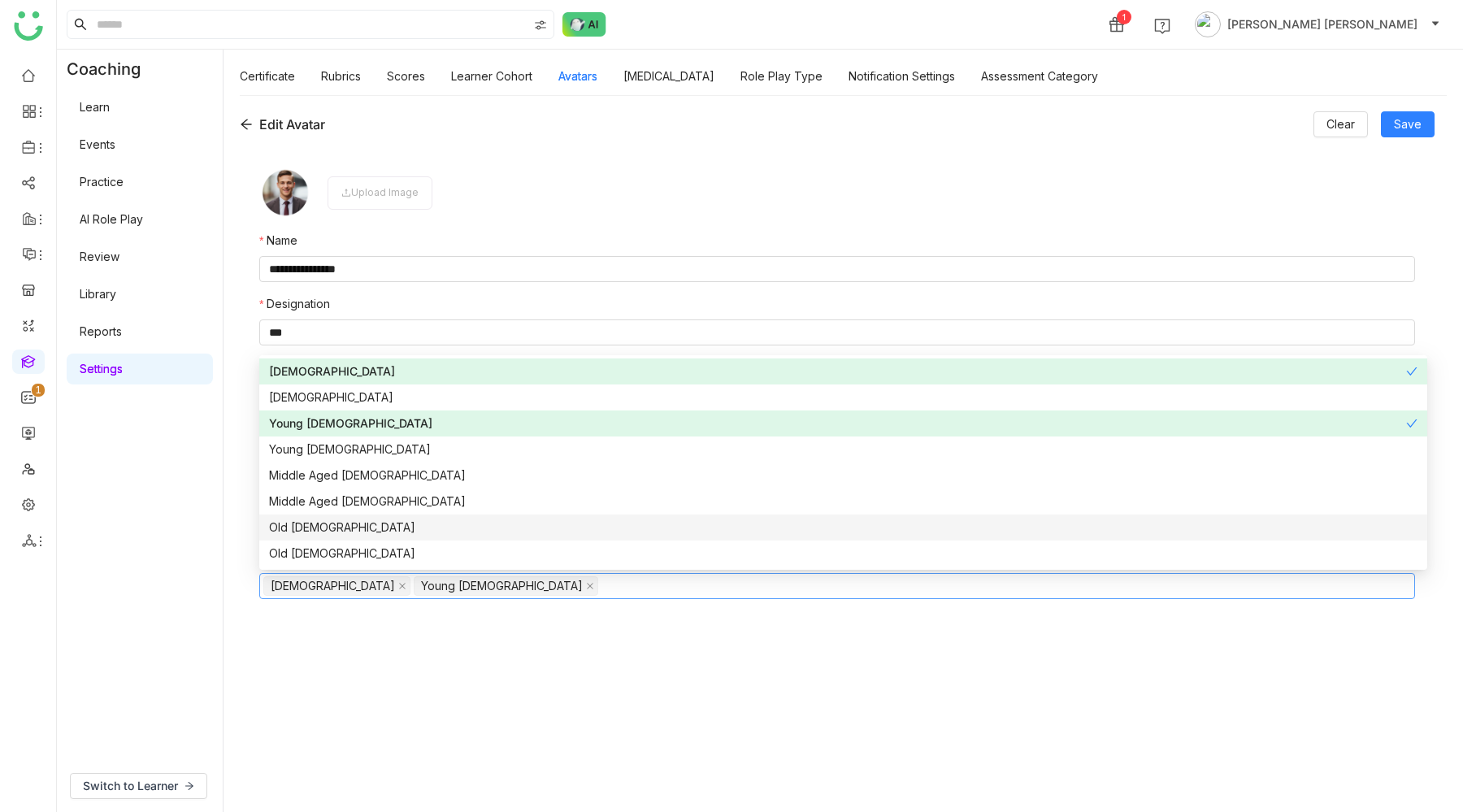
click at [560, 679] on form "**********" at bounding box center [836, 471] width 1155 height 609
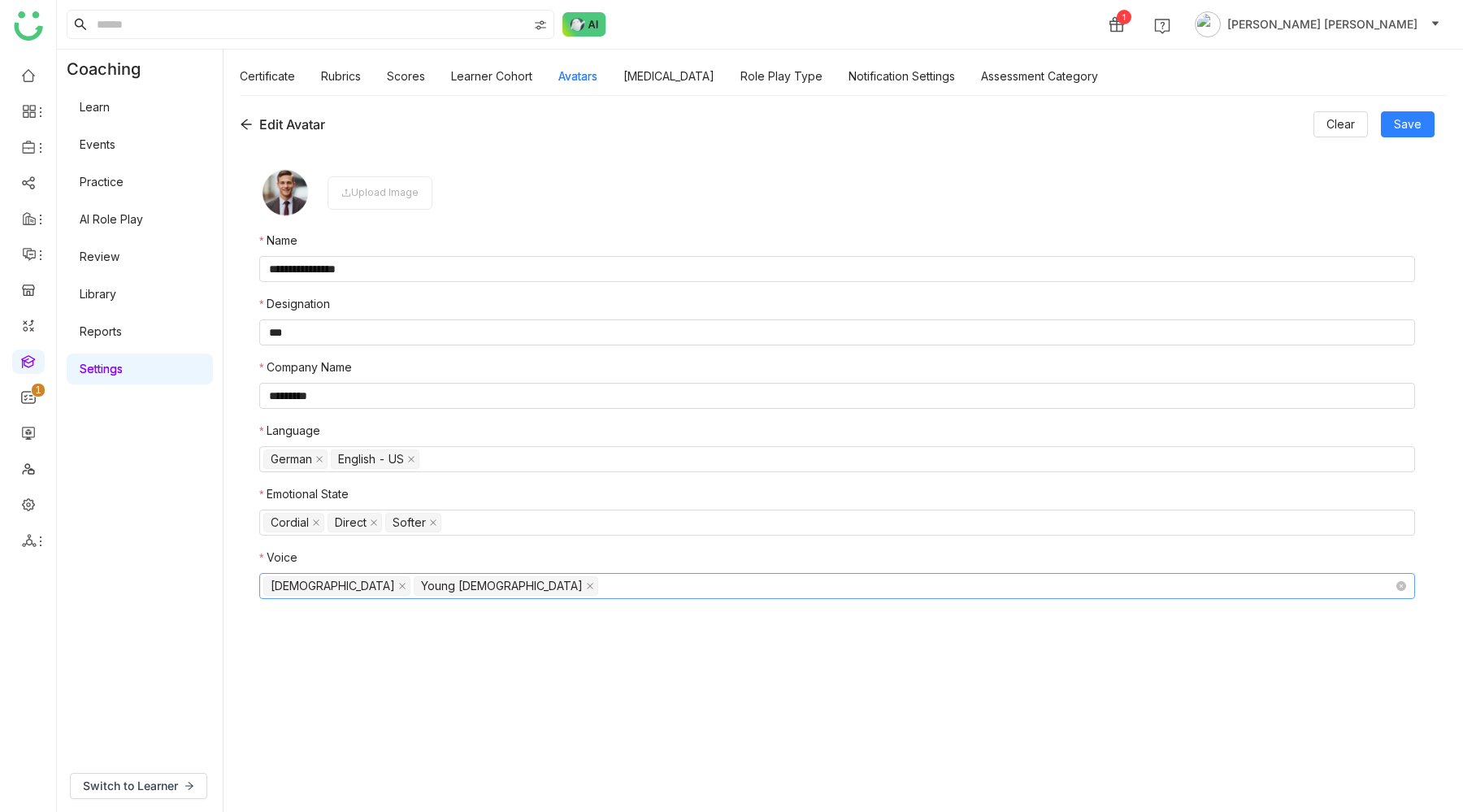
click at [417, 587] on nz-select-top-control "Male Young Male" at bounding box center [836, 586] width 1155 height 26
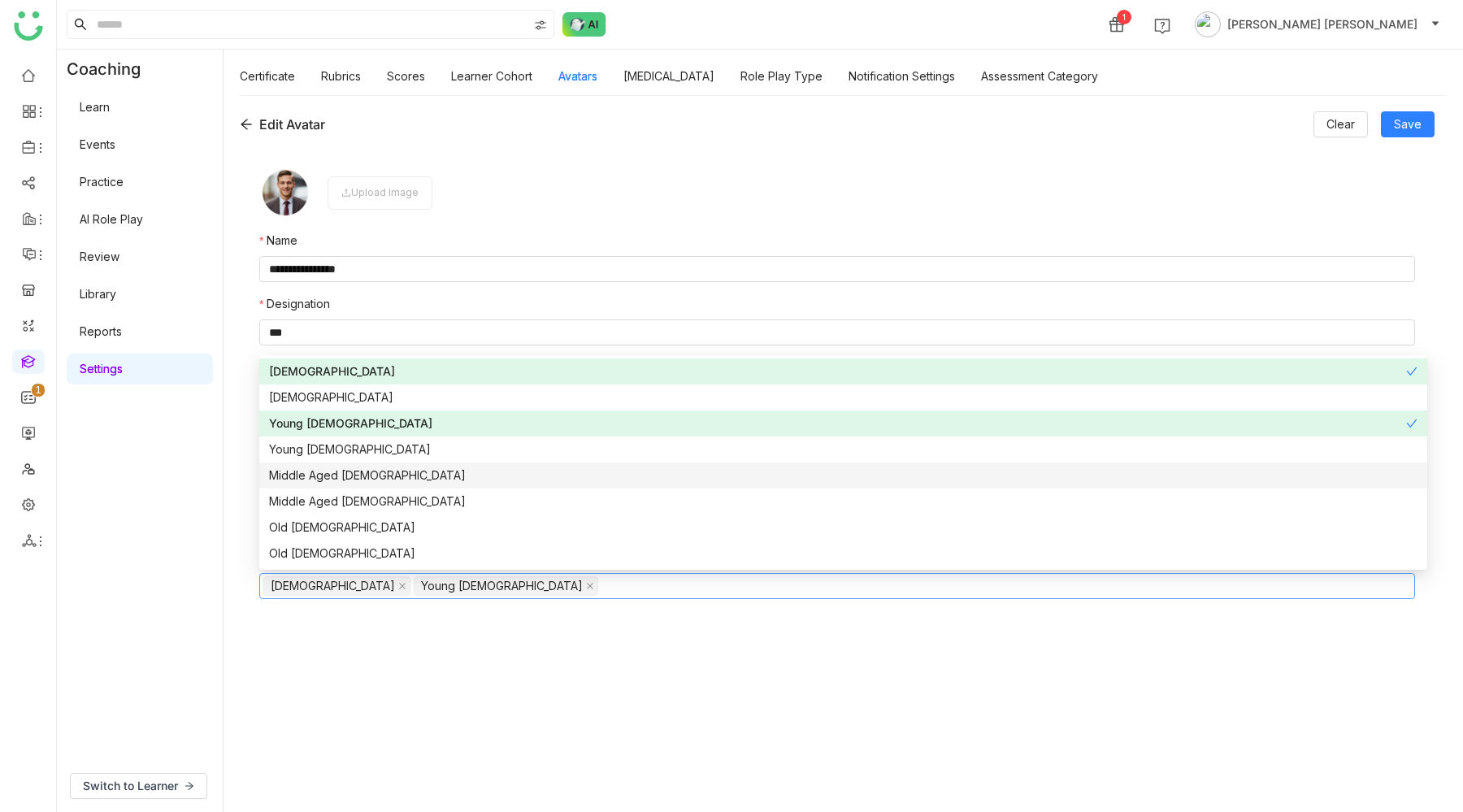
click at [348, 473] on div "Middle Aged Male" at bounding box center [843, 475] width 1148 height 18
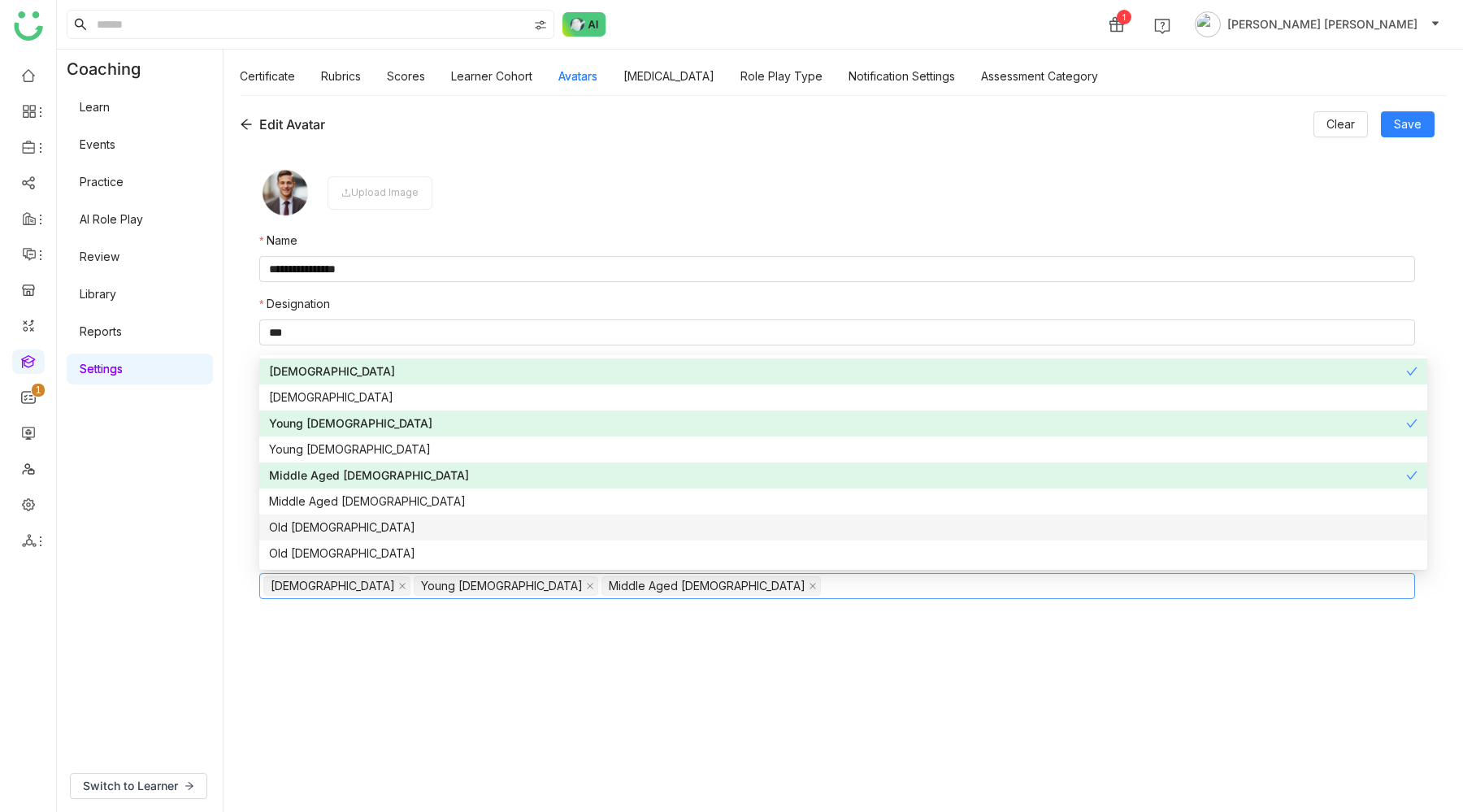
click at [312, 529] on div "Old Male" at bounding box center [843, 527] width 1148 height 18
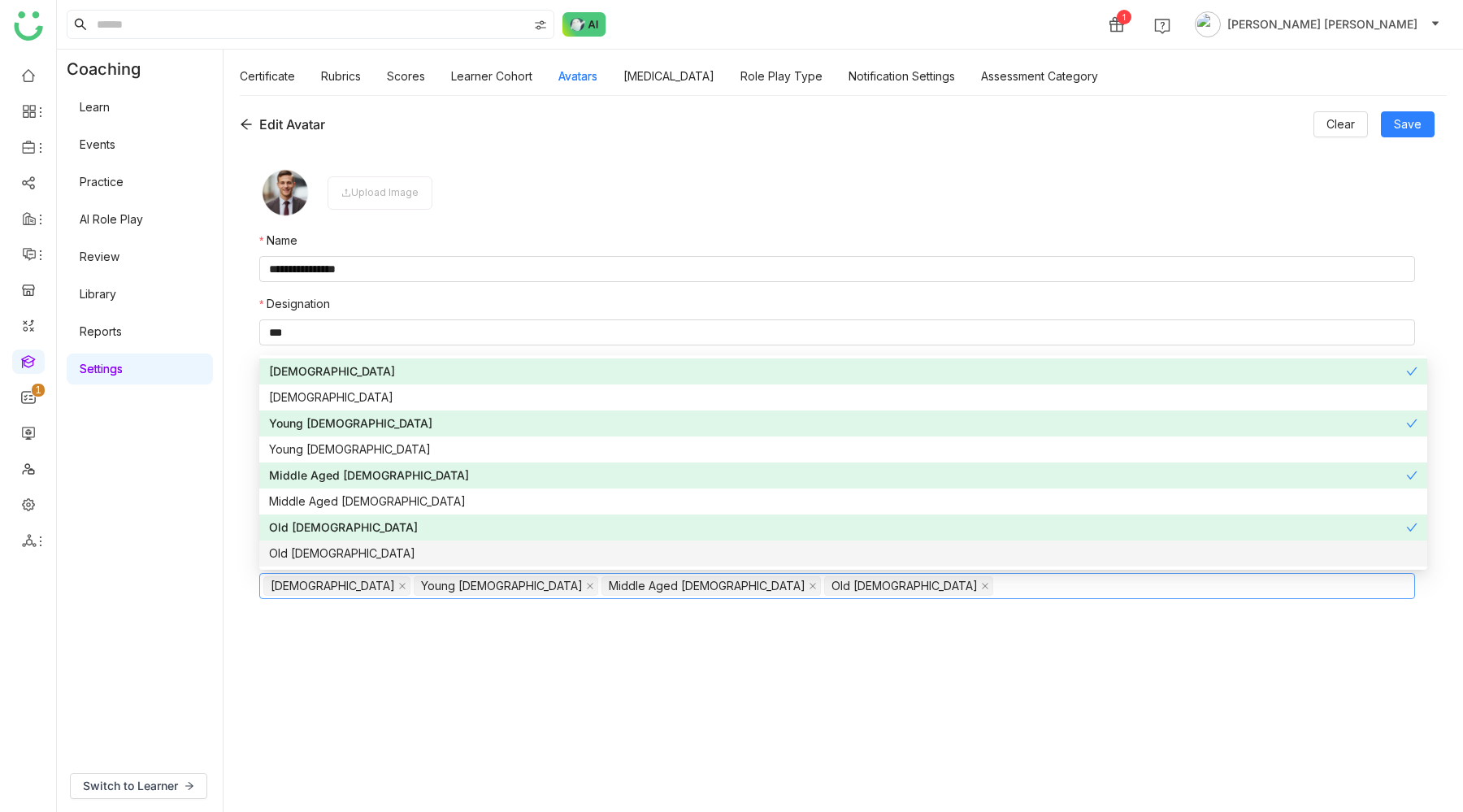
click at [410, 668] on form "**********" at bounding box center [836, 471] width 1155 height 609
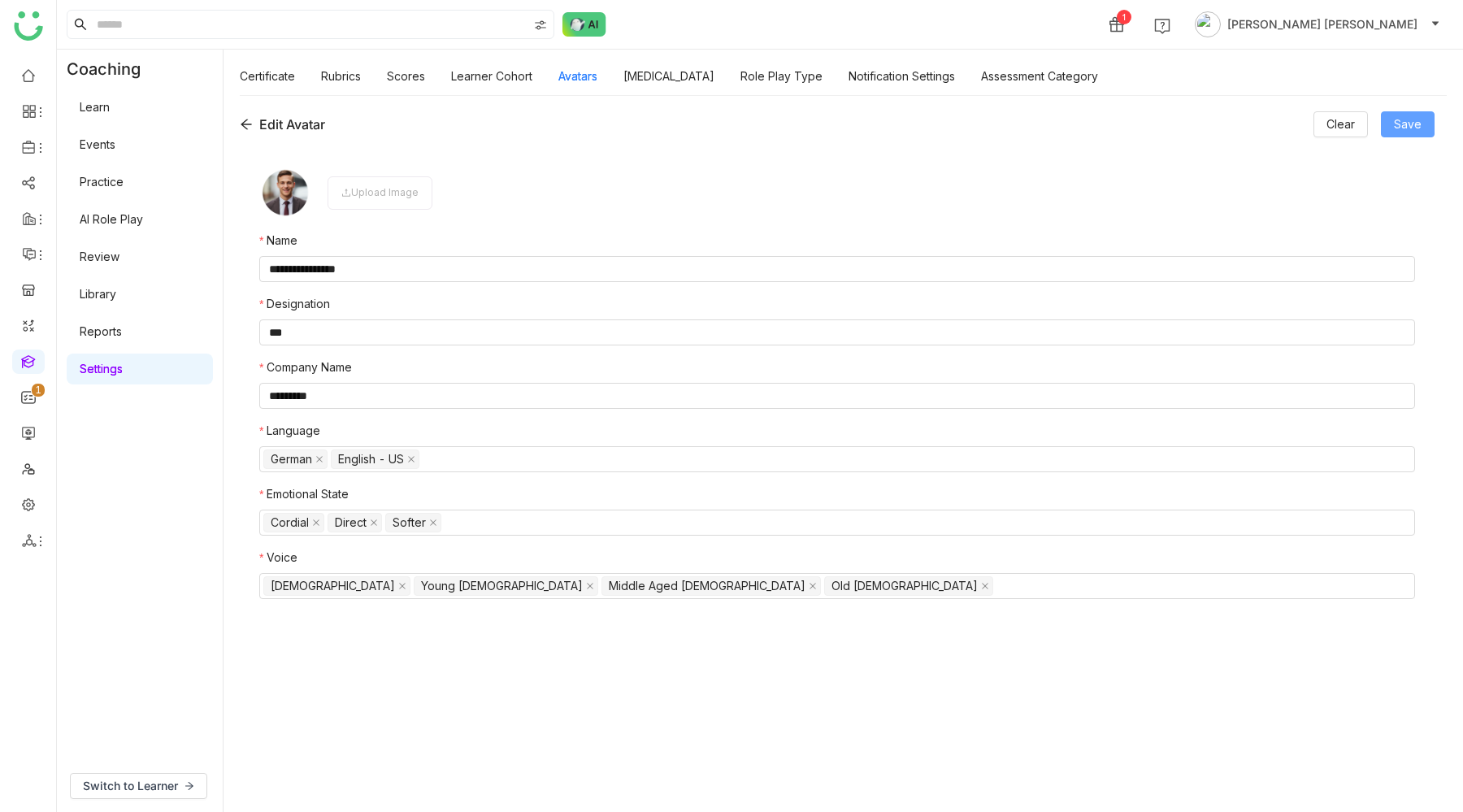
click at [1410, 123] on span "Save" at bounding box center [1408, 123] width 28 height 18
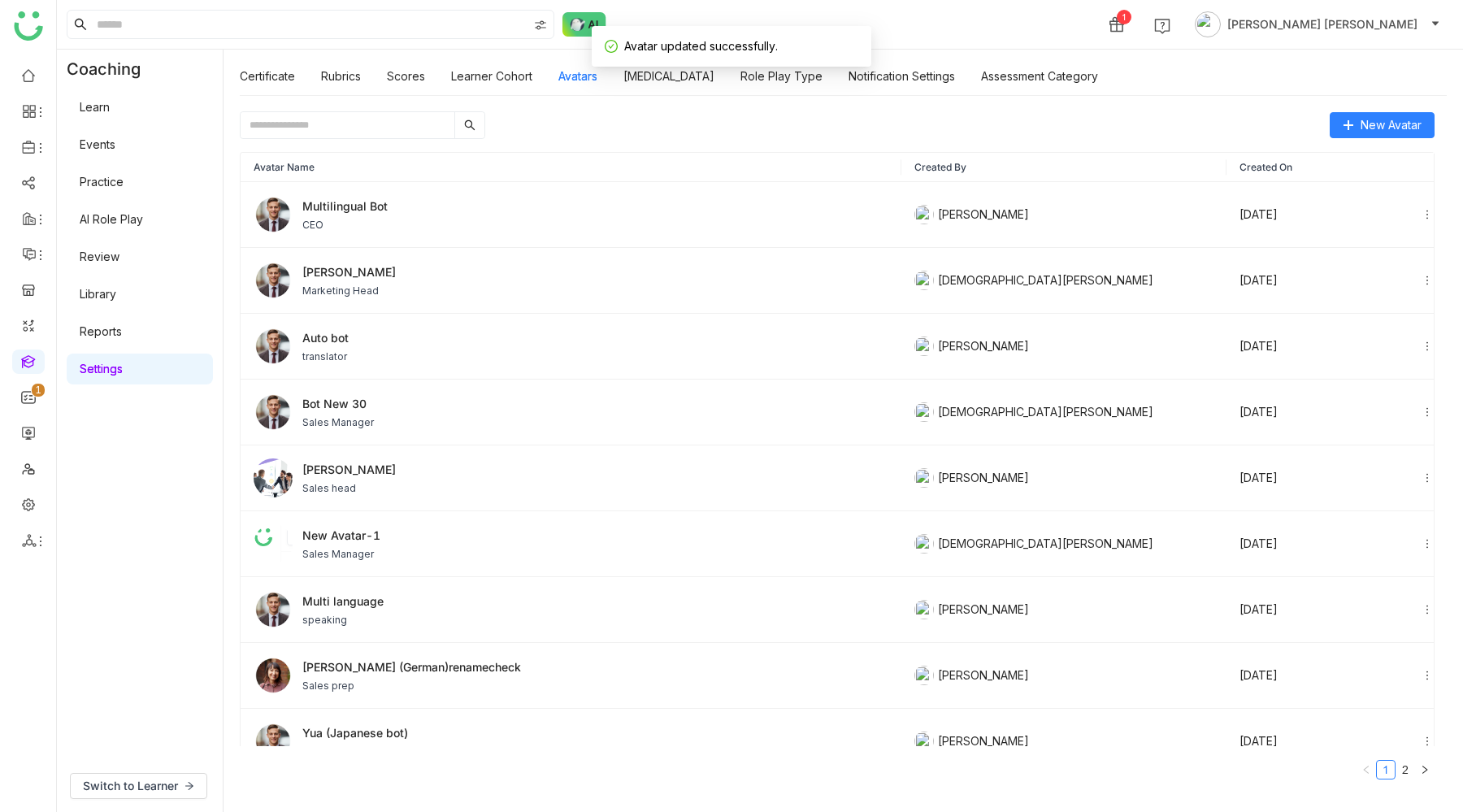
click at [117, 225] on link "AI Role Play" at bounding box center [111, 219] width 64 height 14
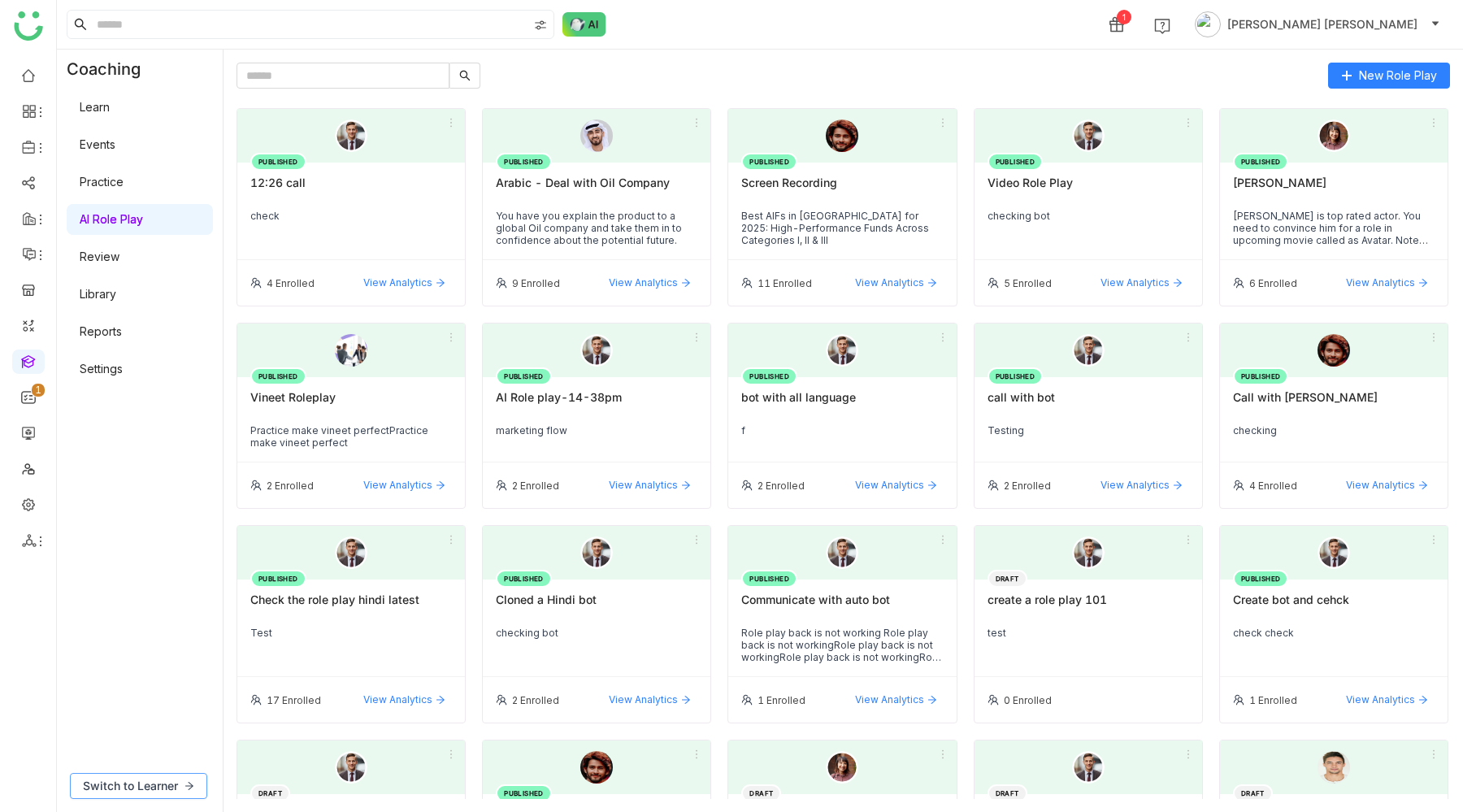
click at [144, 782] on span "Switch to Learner" at bounding box center [131, 785] width 95 height 18
click at [144, 782] on gtmb-coaching-v2 "Coaching Learn Events Practice AI Role Play Review Library Reports Settings Swi…" at bounding box center [760, 430] width 1406 height 762
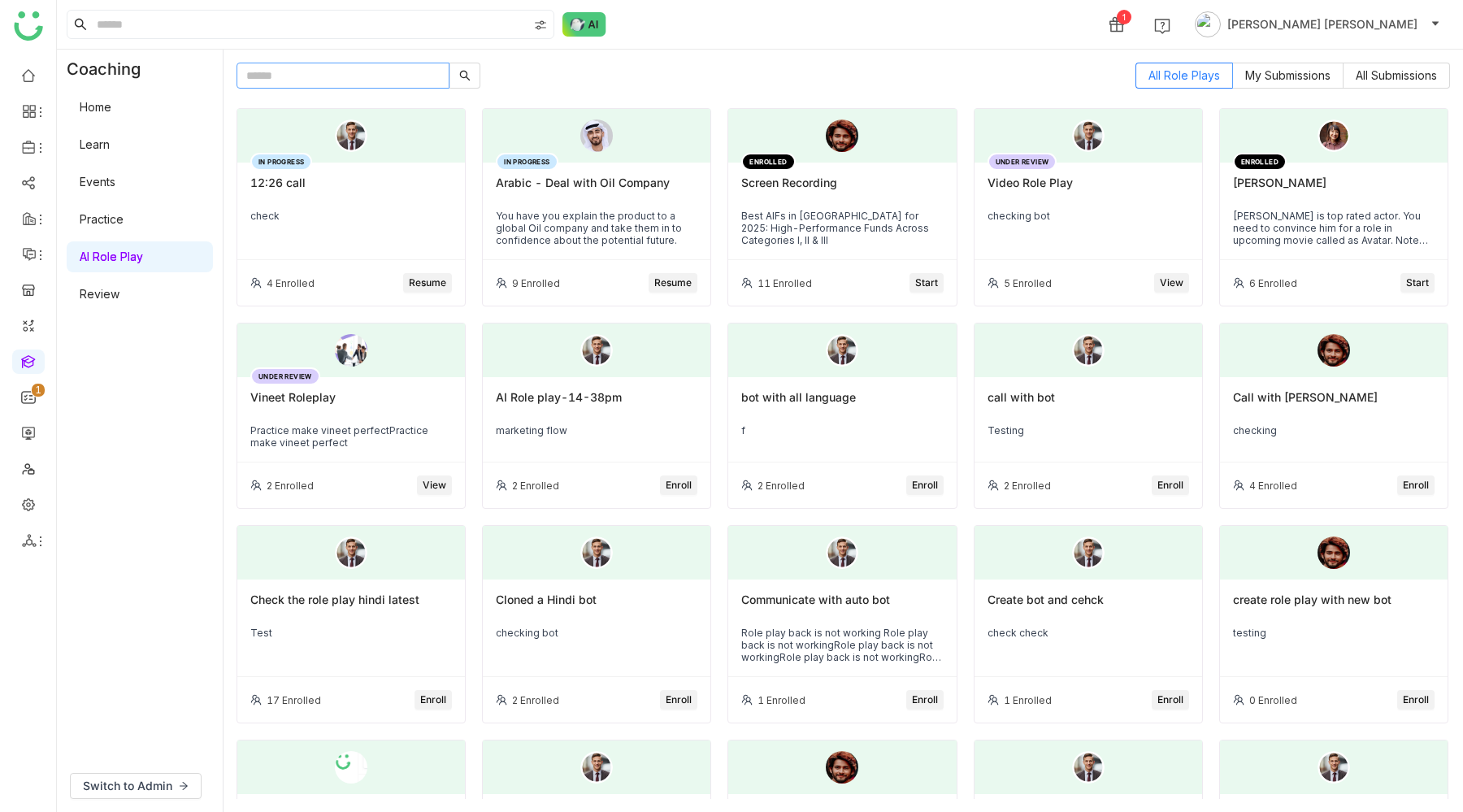
click at [311, 74] on input "text" at bounding box center [343, 76] width 213 height 26
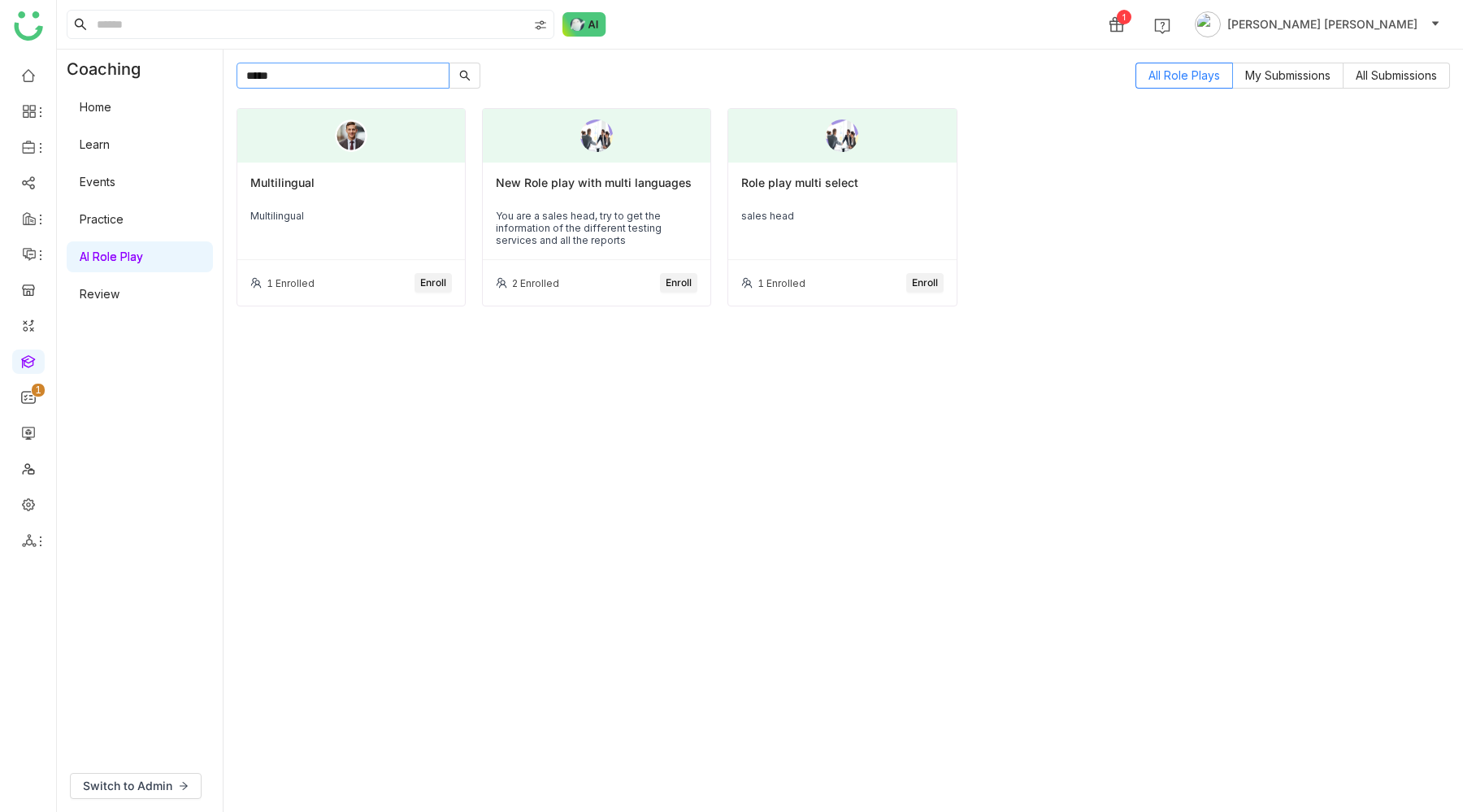
type input "*****"
click at [603, 207] on div "New Role play with multi languages You are a sales head, try to get the informa…" at bounding box center [596, 211] width 227 height 97
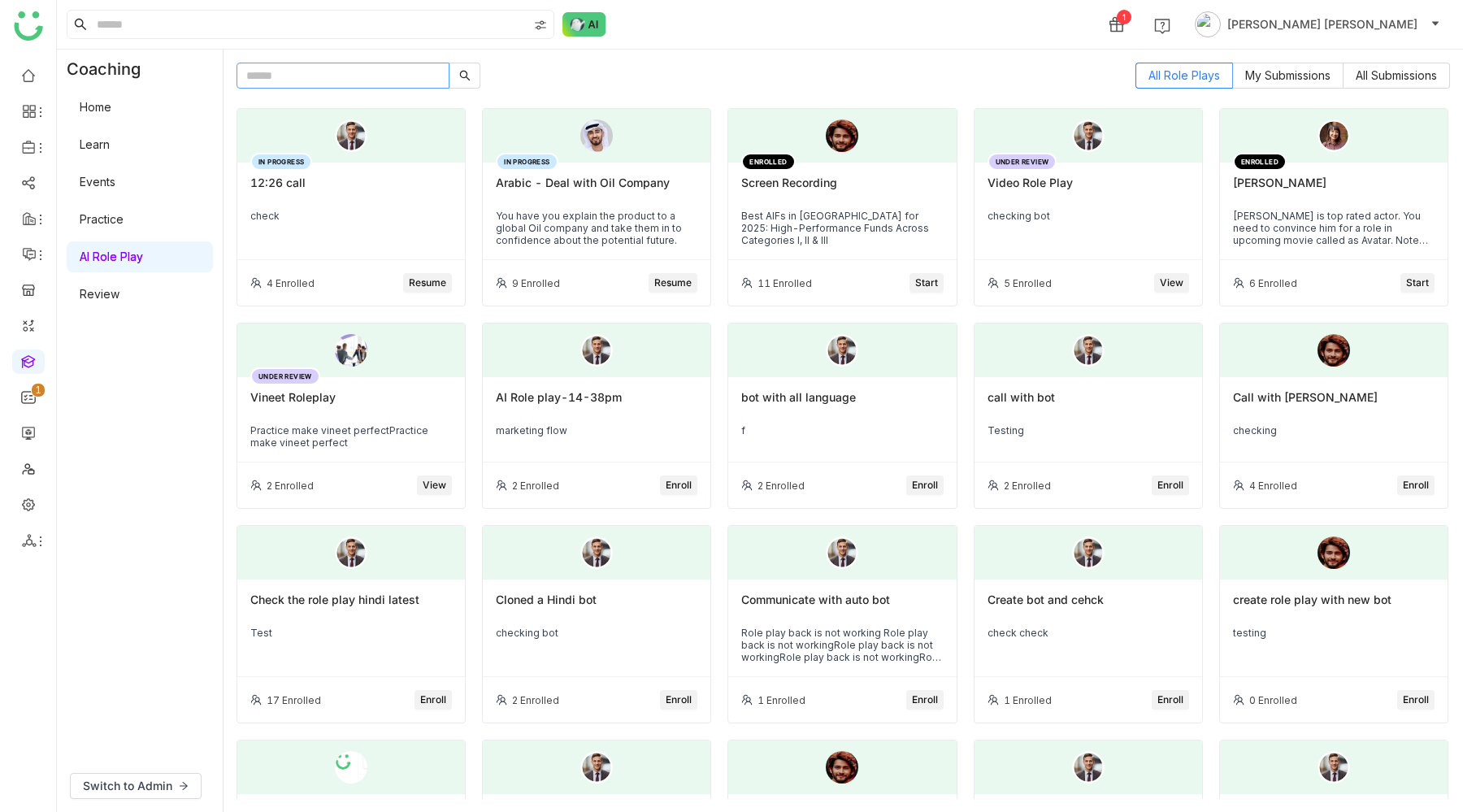
click at [325, 73] on input "text" at bounding box center [343, 76] width 213 height 26
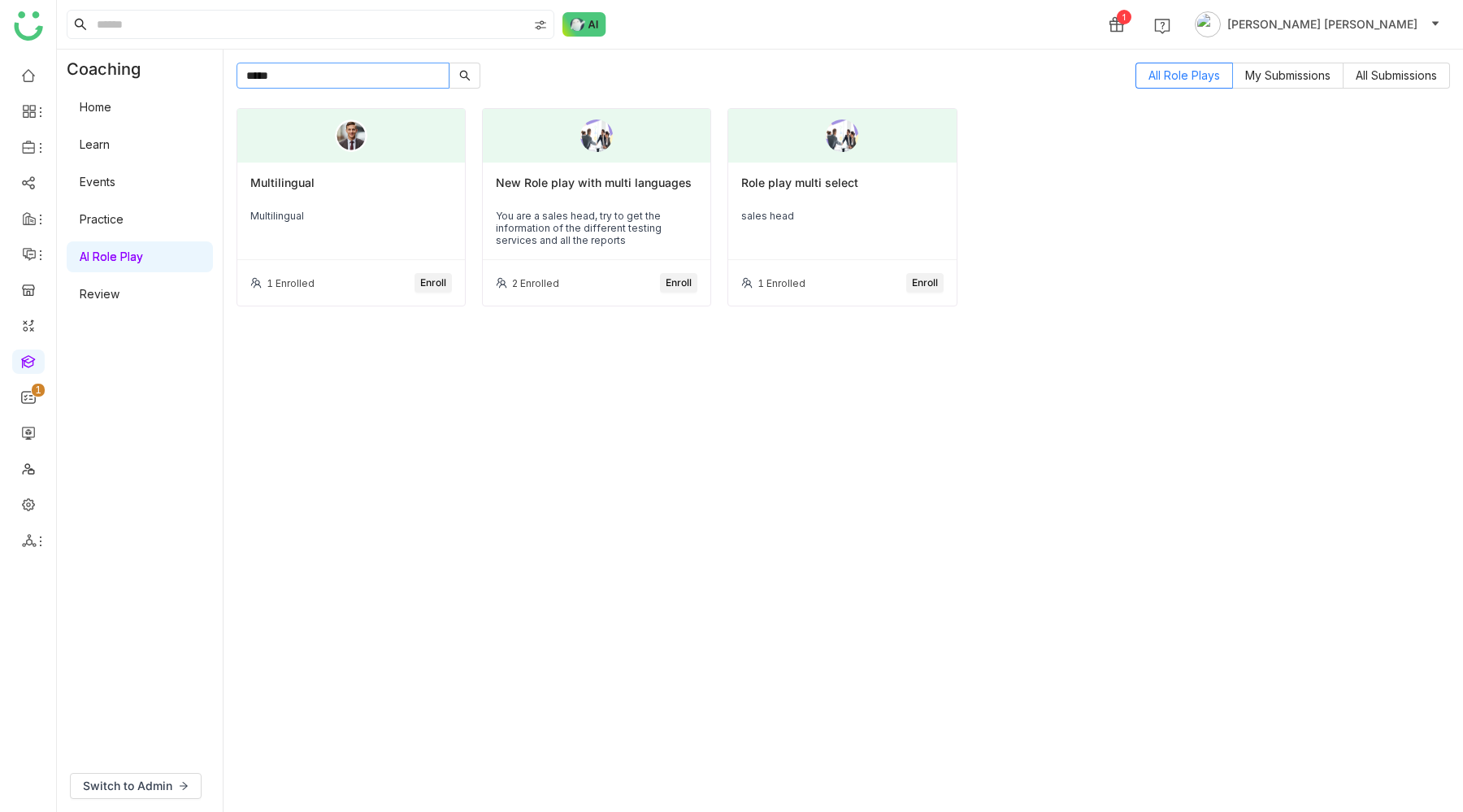
type input "*****"
click at [368, 219] on div "Multilingual" at bounding box center [351, 215] width 201 height 12
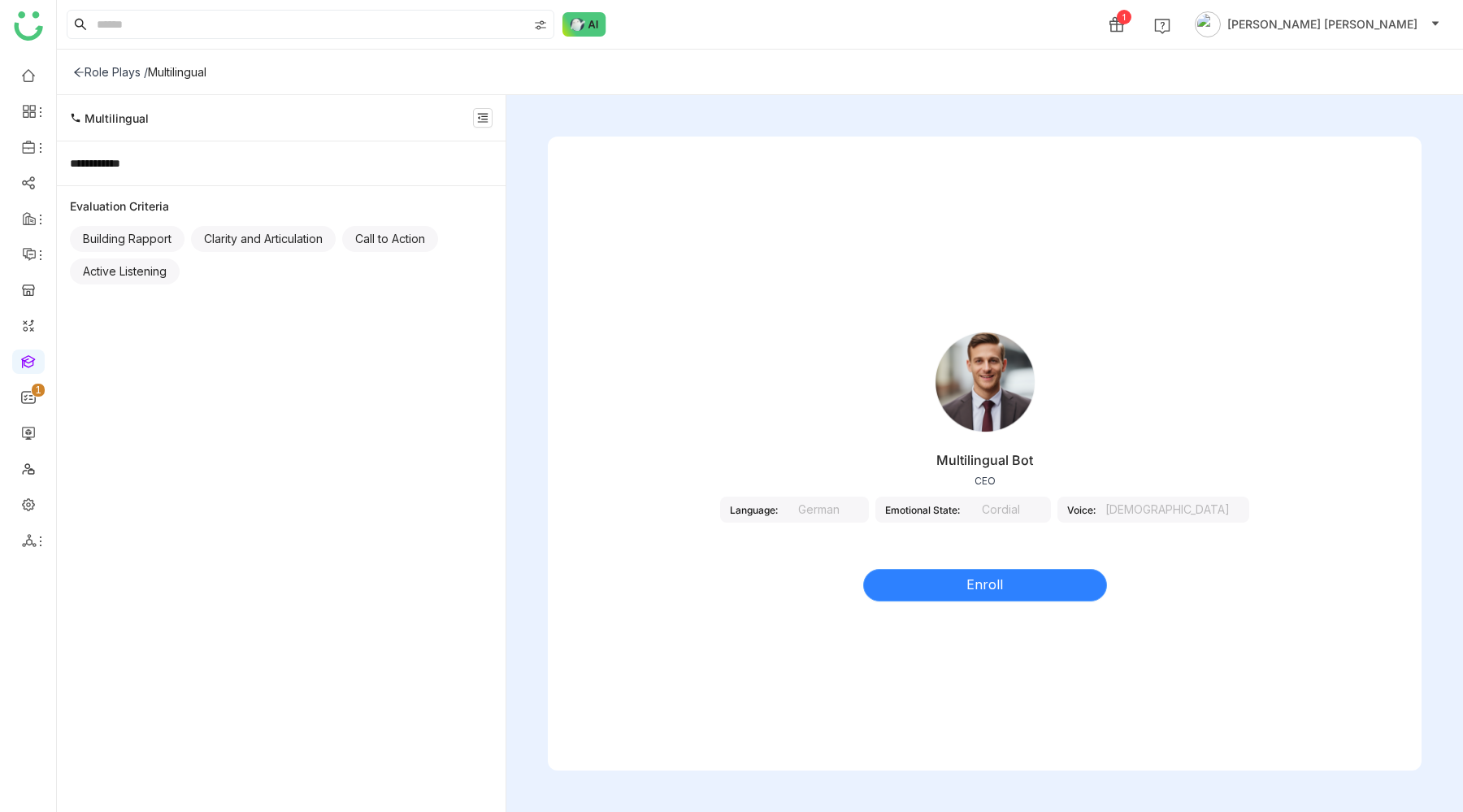
click at [980, 578] on span "Enroll" at bounding box center [984, 585] width 36 height 21
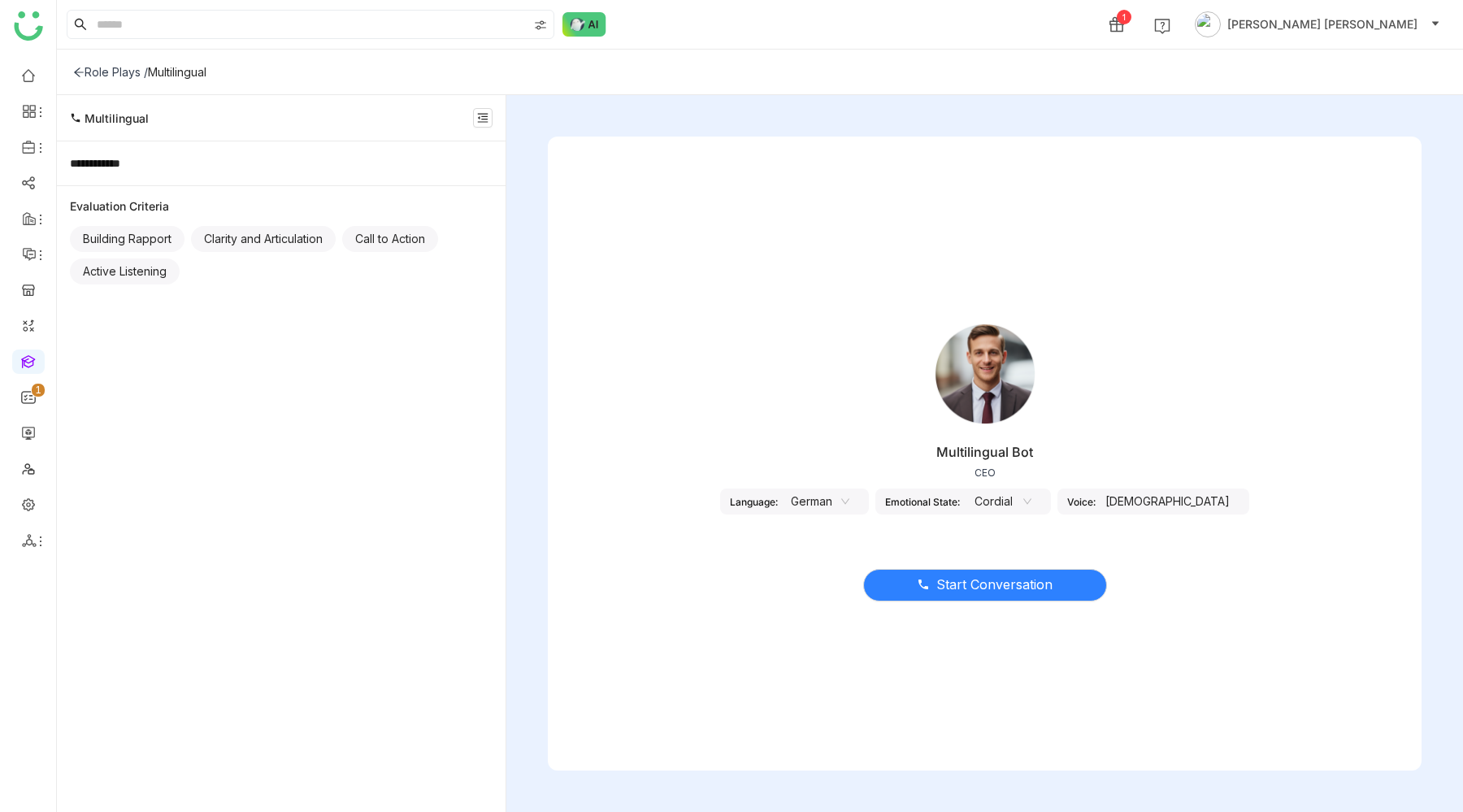
click at [849, 508] on nz-select-item "German" at bounding box center [818, 501] width 62 height 24
click at [1156, 503] on div "Male" at bounding box center [1167, 501] width 144 height 26
click at [1177, 497] on div "Male" at bounding box center [1167, 501] width 144 height 26
click at [849, 503] on nz-select-item "German" at bounding box center [818, 501] width 62 height 24
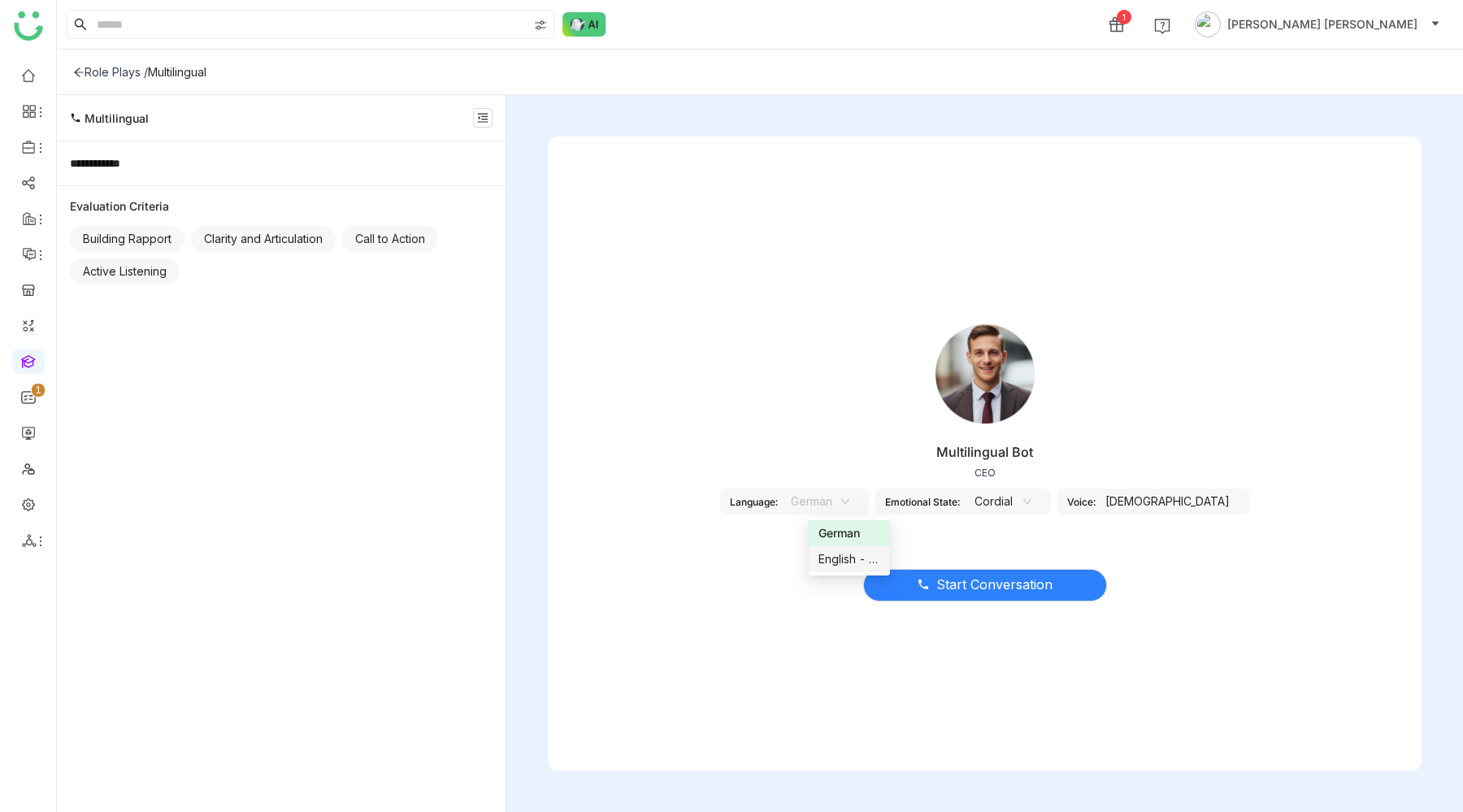
click at [847, 559] on div "English - US" at bounding box center [849, 558] width 62 height 18
click at [1179, 497] on nz-select-item "Young Male" at bounding box center [1177, 501] width 176 height 24
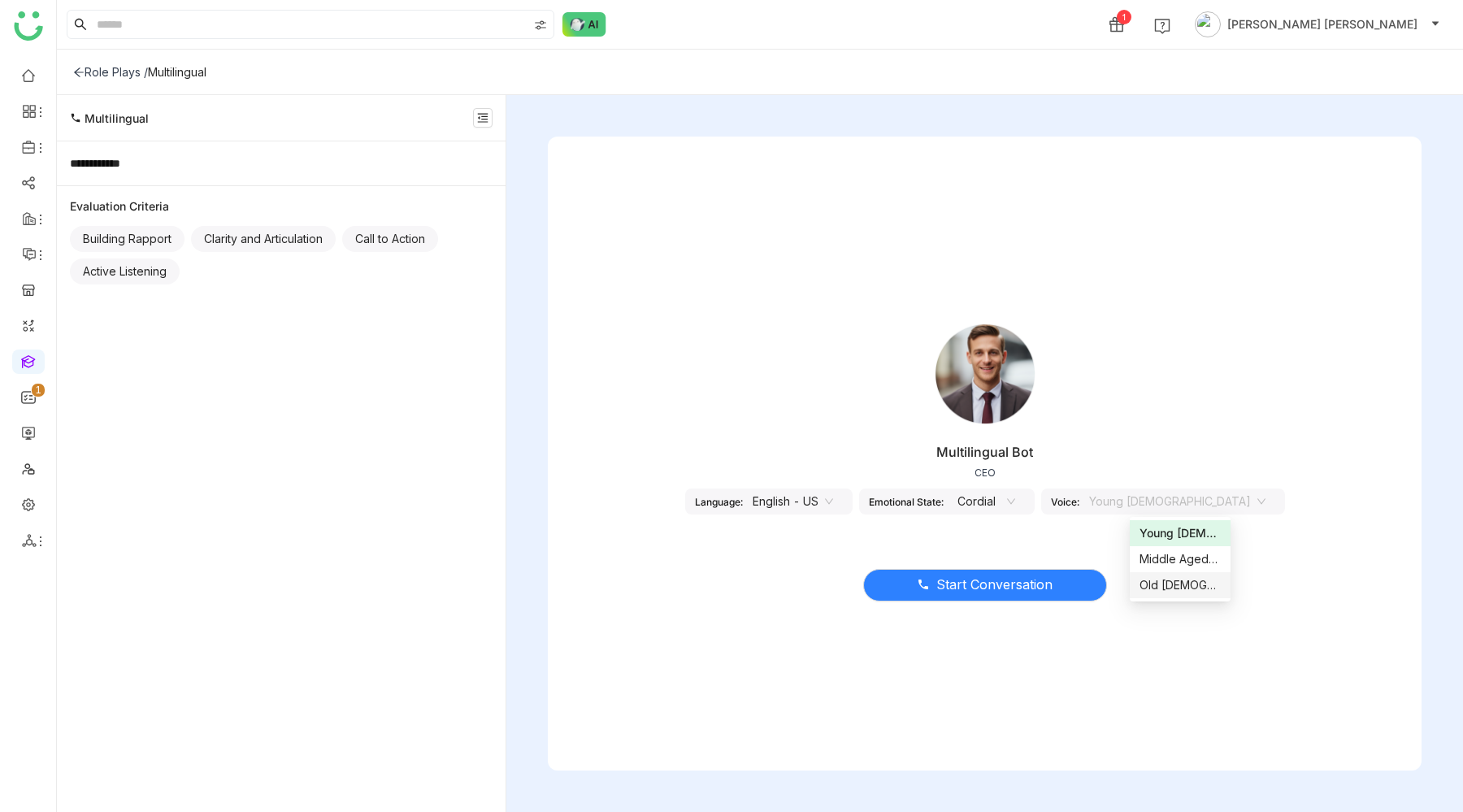
click at [773, 381] on div "Multilingual Bot CEO Language: English - US Emotional State: Cordial Voice: You…" at bounding box center [984, 419] width 874 height 244
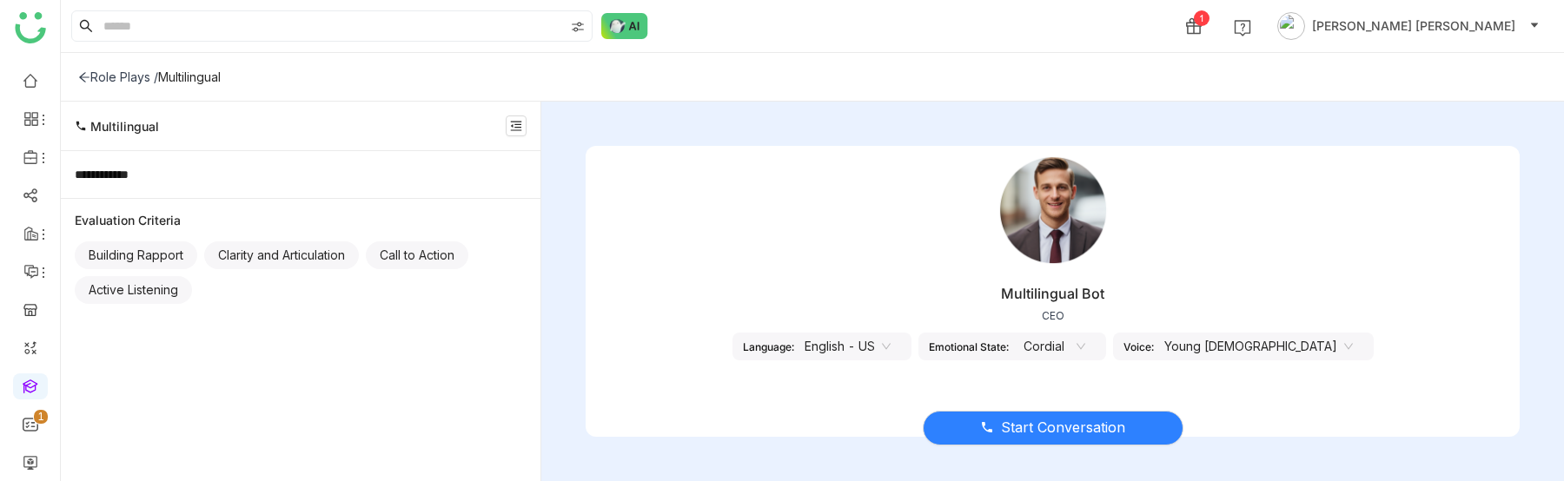
click at [890, 348] on nz-select-item "English - US" at bounding box center [847, 347] width 86 height 26
click at [889, 374] on div "German" at bounding box center [897, 381] width 91 height 19
click at [1048, 432] on span "Start Conversation" at bounding box center [1063, 428] width 124 height 22
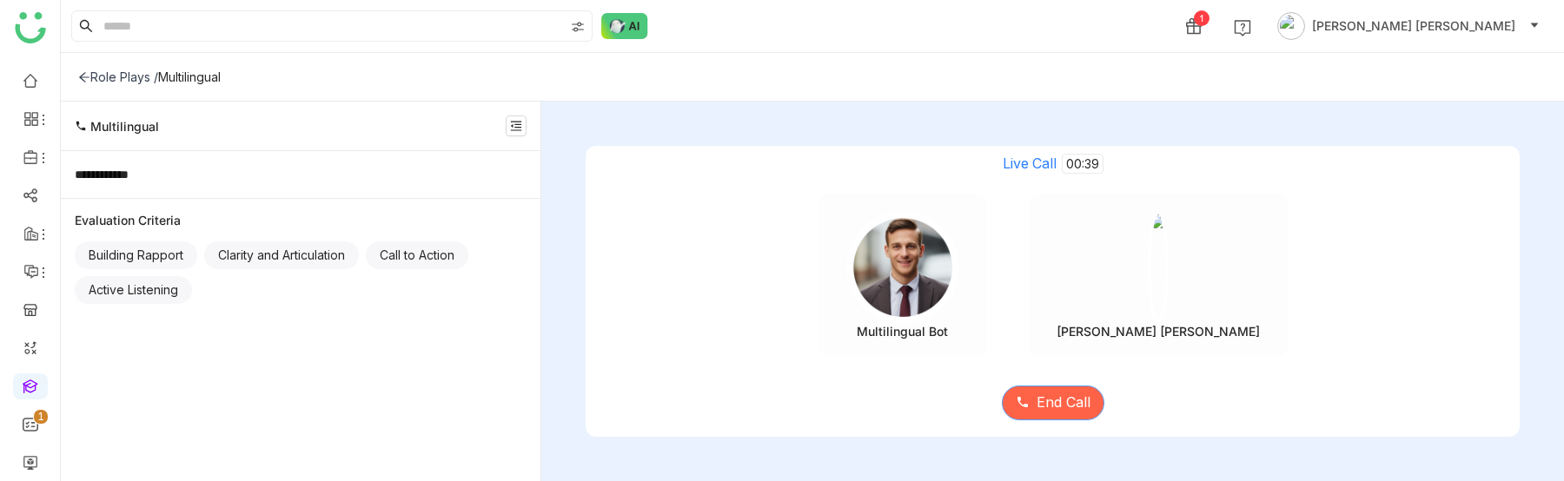
click at [1050, 406] on span "End Call" at bounding box center [1063, 403] width 54 height 22
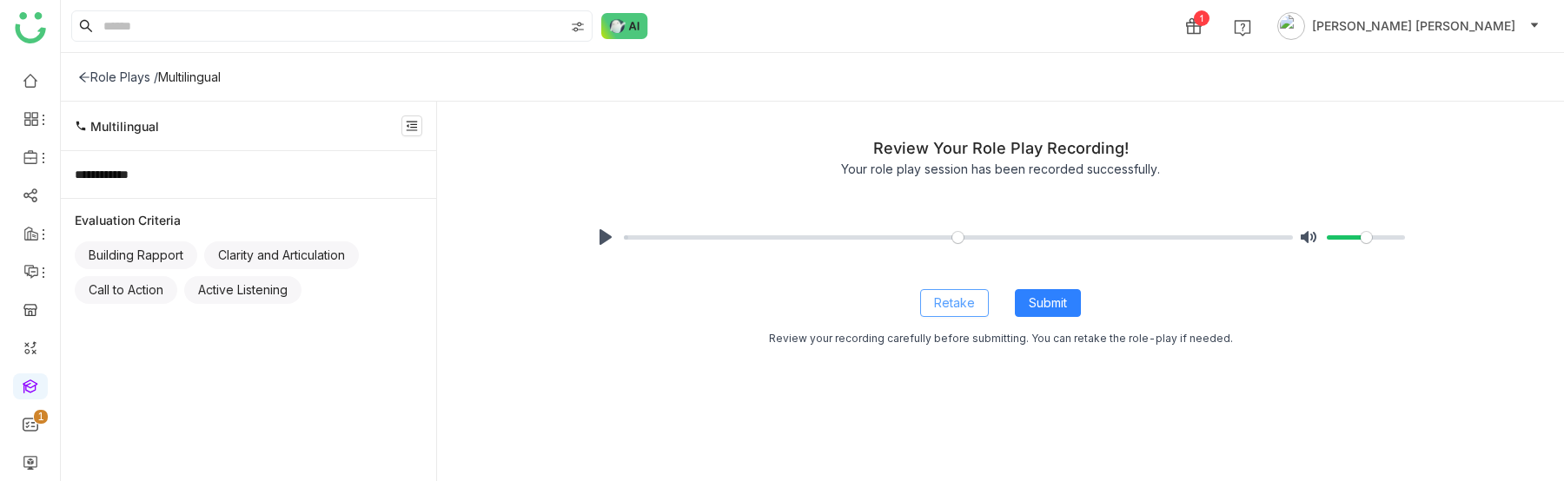
click at [960, 305] on span "Retake" at bounding box center [954, 303] width 41 height 19
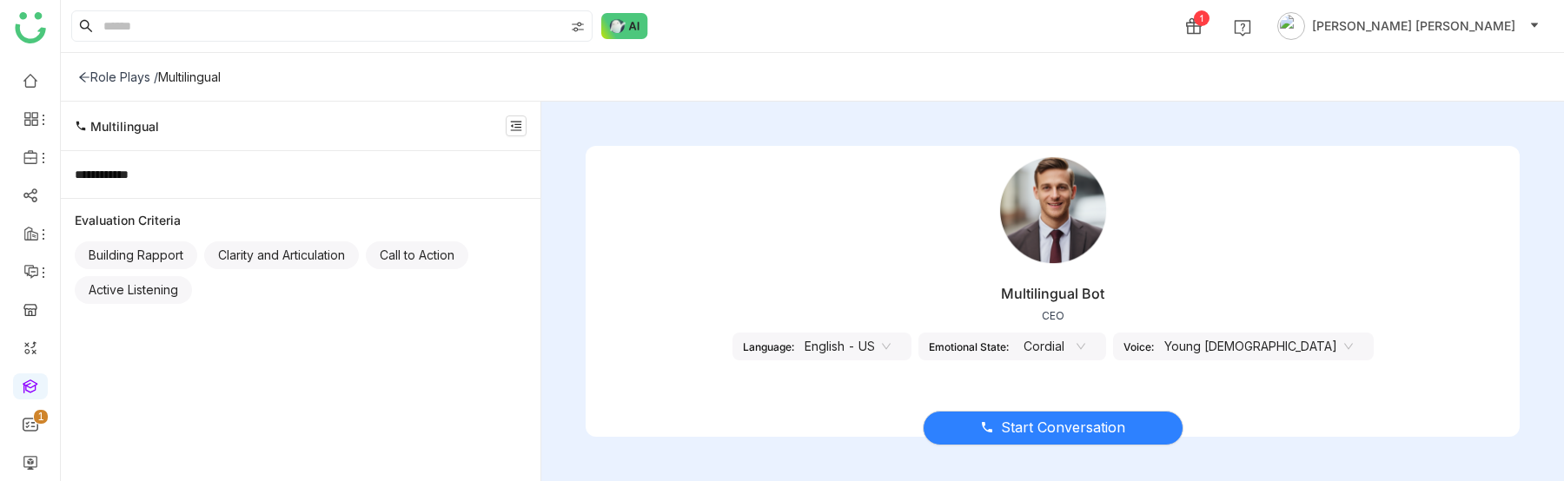
click at [890, 346] on nz-select-item "English - US" at bounding box center [847, 347] width 86 height 26
click at [889, 409] on div "German" at bounding box center [897, 409] width 91 height 19
click at [1081, 432] on span "Start Conversation" at bounding box center [1063, 428] width 124 height 22
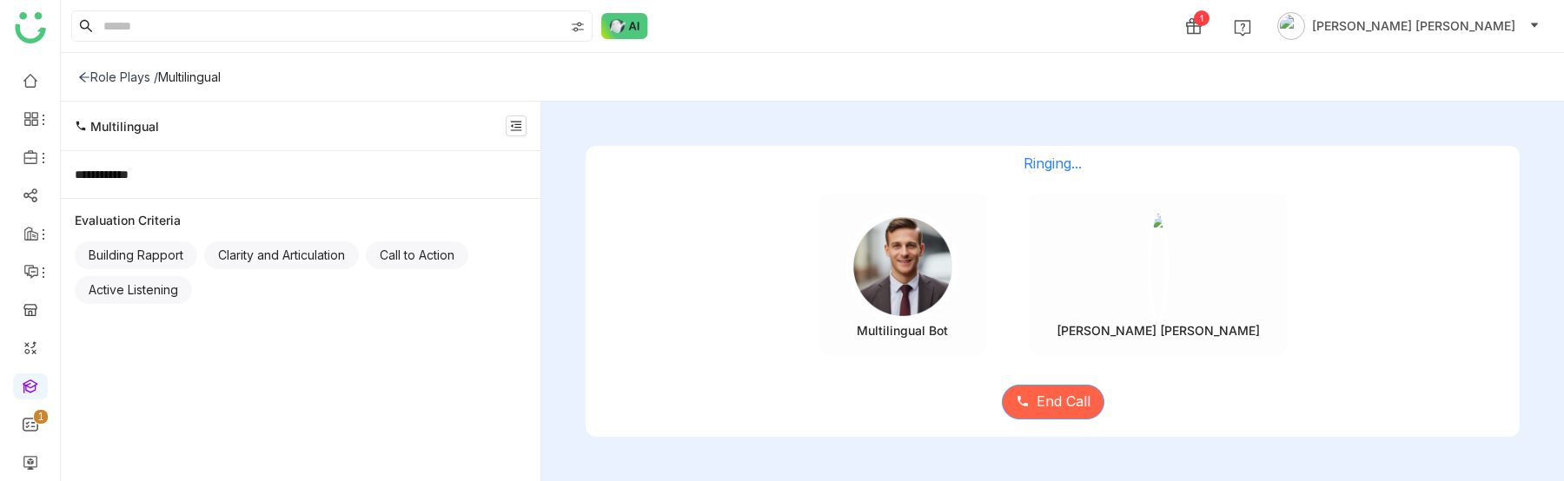
click at [1061, 398] on span "End Call" at bounding box center [1063, 402] width 54 height 22
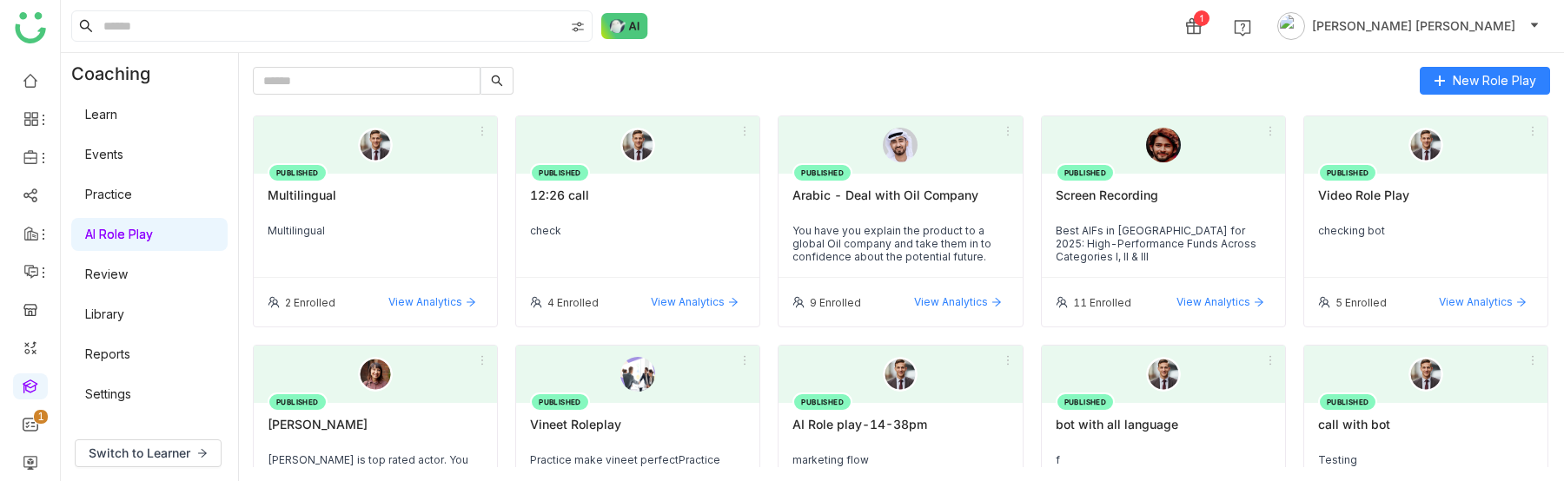
click at [400, 202] on div "Multilingual" at bounding box center [375, 203] width 215 height 30
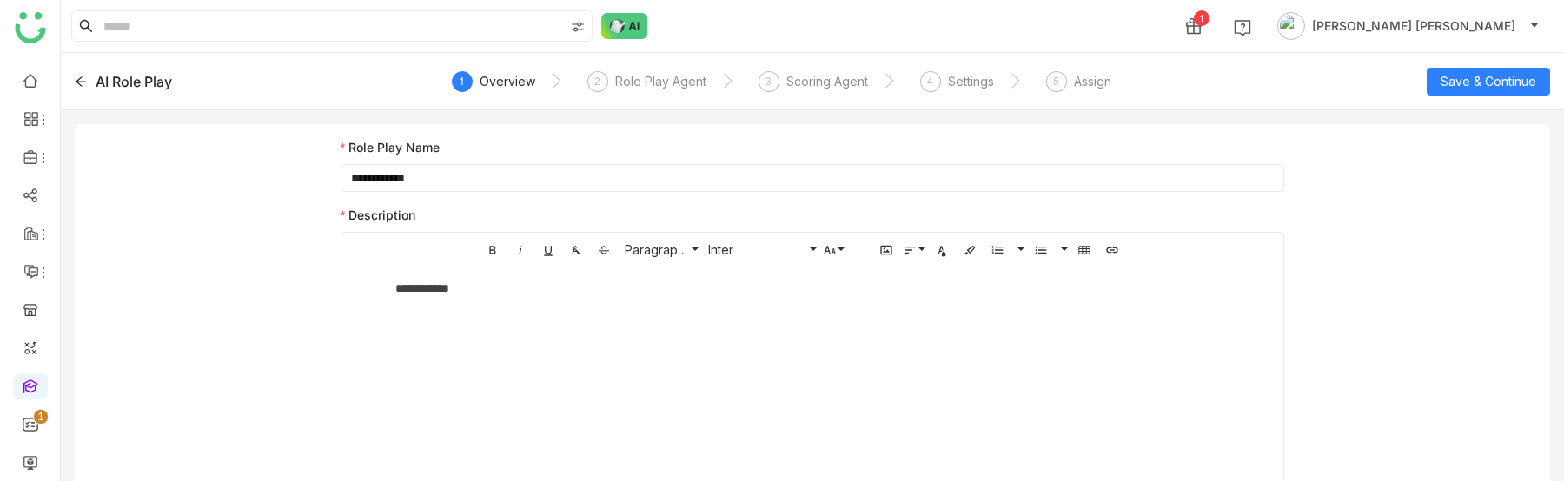
click at [74, 82] on div "AI Role Play 1 Overview 2 Role Play Agent 3 Scoring Agent 4 Settings 5 Assign S…" at bounding box center [812, 81] width 1503 height 57
click at [78, 79] on icon at bounding box center [81, 81] width 10 height 10
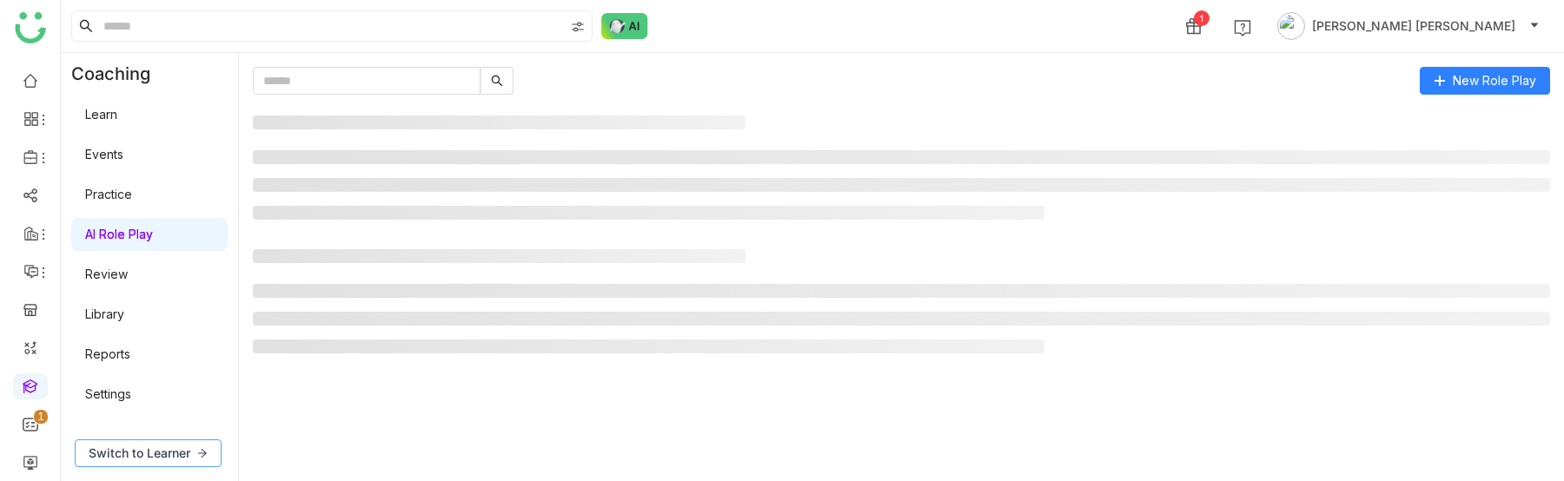
click at [116, 455] on span "Switch to Learner" at bounding box center [140, 453] width 102 height 19
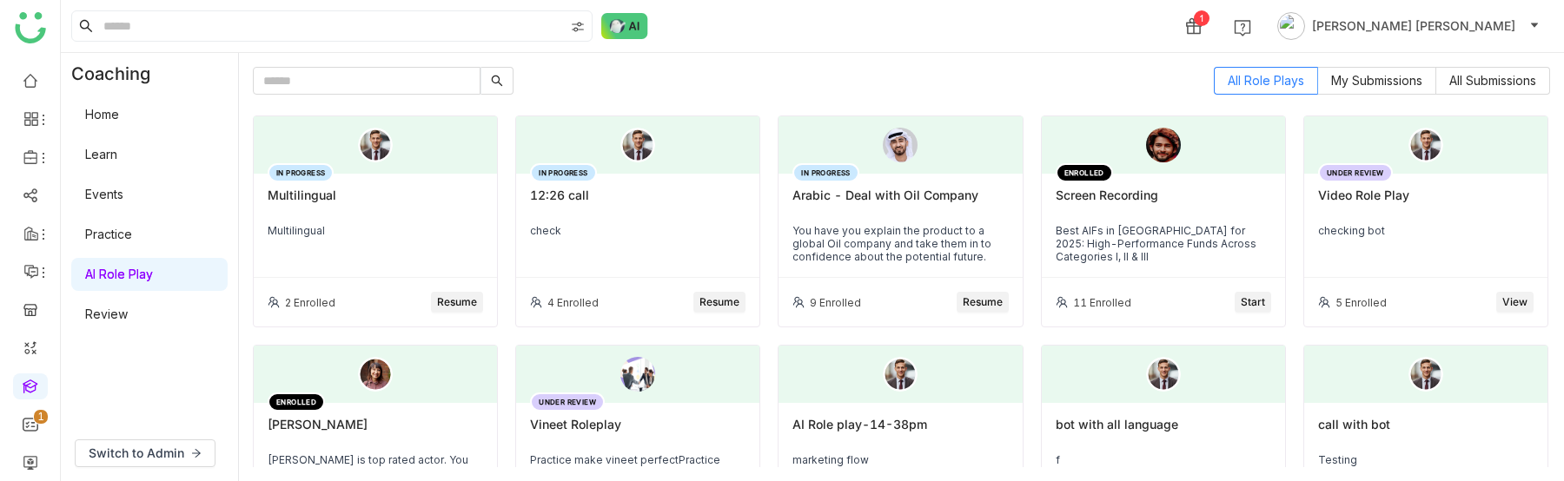
click at [371, 250] on div "IN PROGRESS Multilingual Multilingual" at bounding box center [375, 226] width 243 height 104
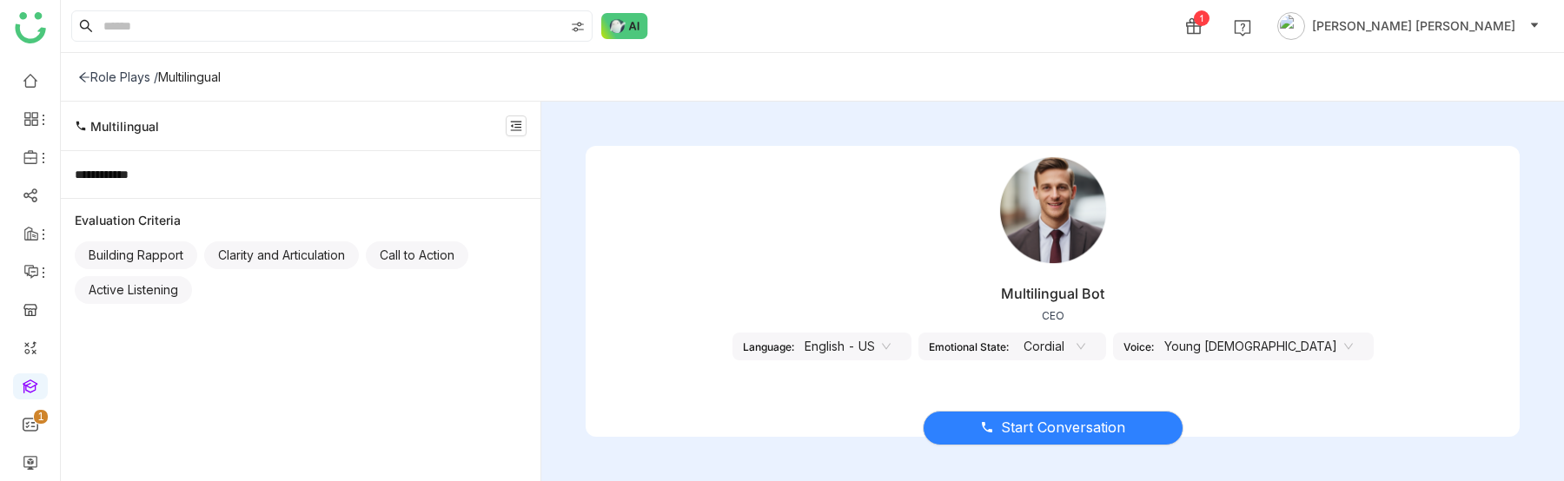
click at [890, 351] on nz-select-item "English - US" at bounding box center [847, 347] width 86 height 26
click at [888, 409] on div "German" at bounding box center [897, 409] width 91 height 19
click at [890, 346] on nz-select-item "English - US" at bounding box center [847, 347] width 86 height 26
click at [1074, 347] on nz-select-item "Cordial" at bounding box center [1041, 347] width 66 height 26
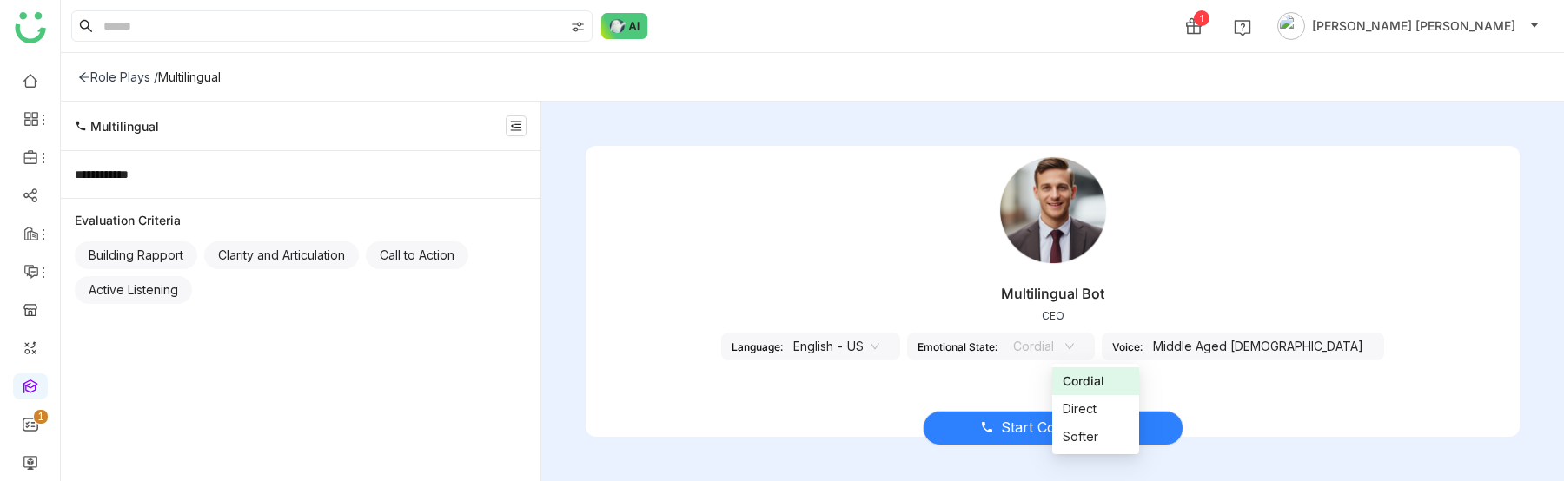
click at [823, 416] on div "Start Conversation" at bounding box center [1052, 417] width 934 height 73
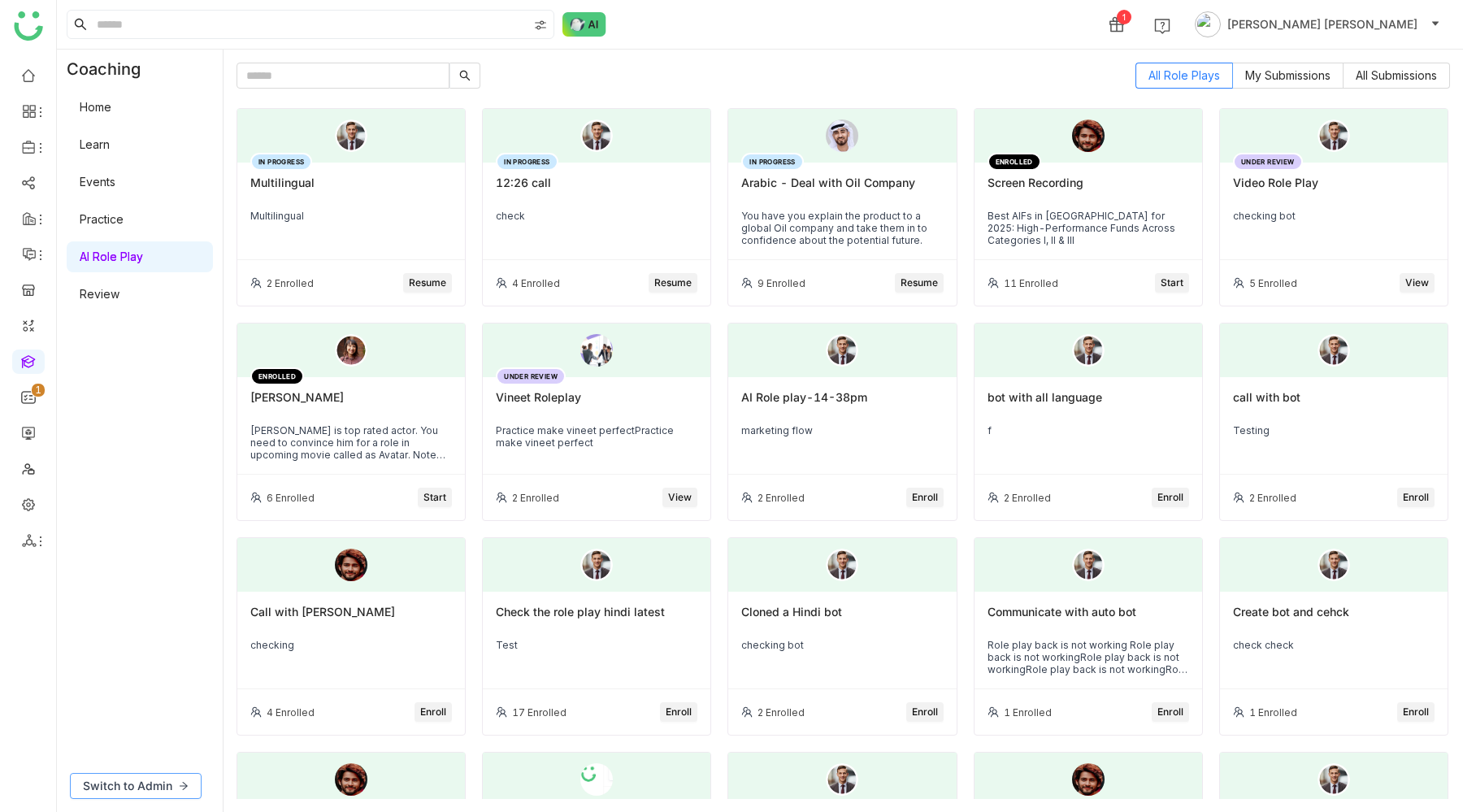
click at [168, 780] on span "Switch to Admin" at bounding box center [128, 785] width 90 height 18
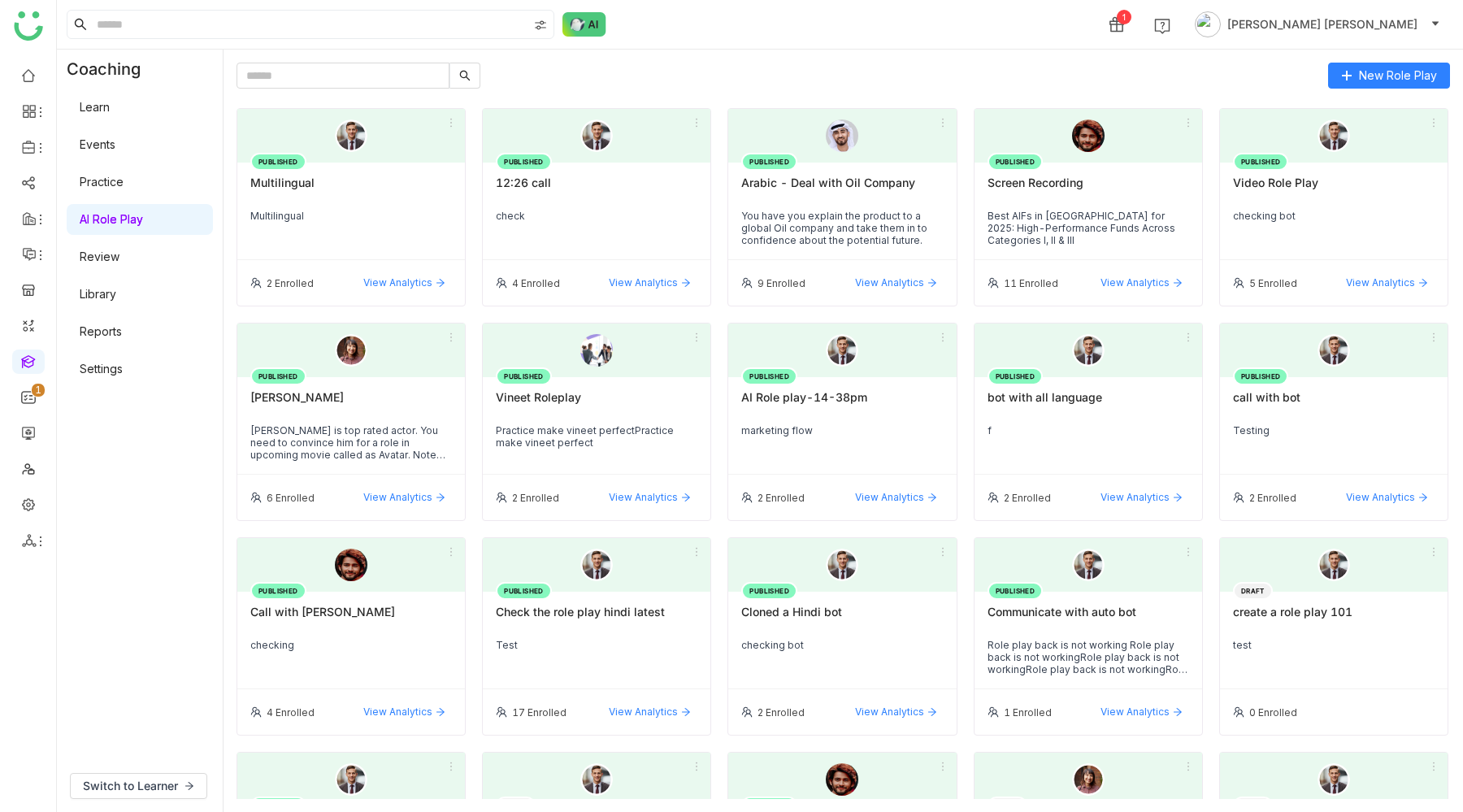
click at [401, 215] on div "Multilingual" at bounding box center [351, 215] width 201 height 12
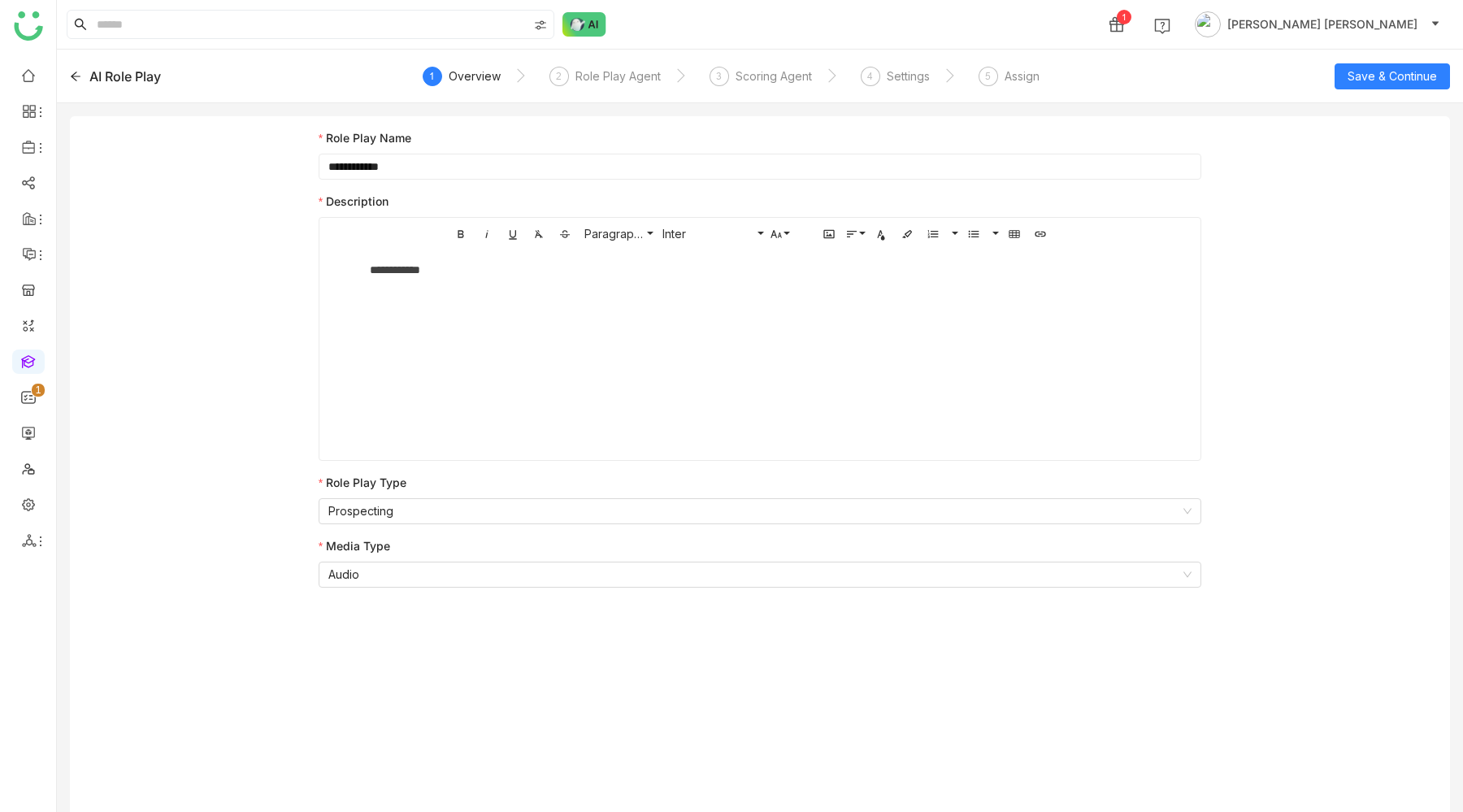
click at [76, 78] on icon at bounding box center [76, 77] width 11 height 11
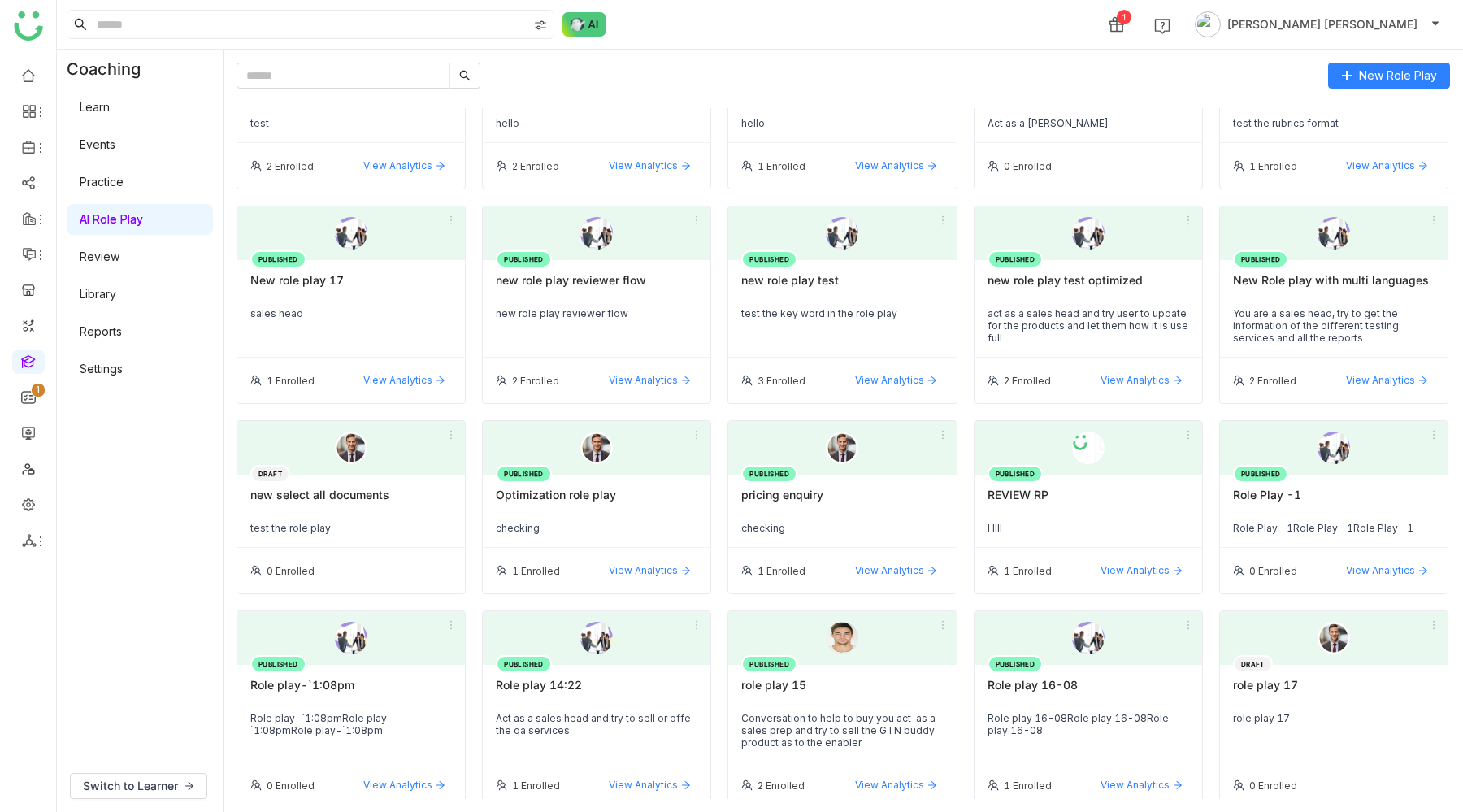
scroll to position [1542, 0]
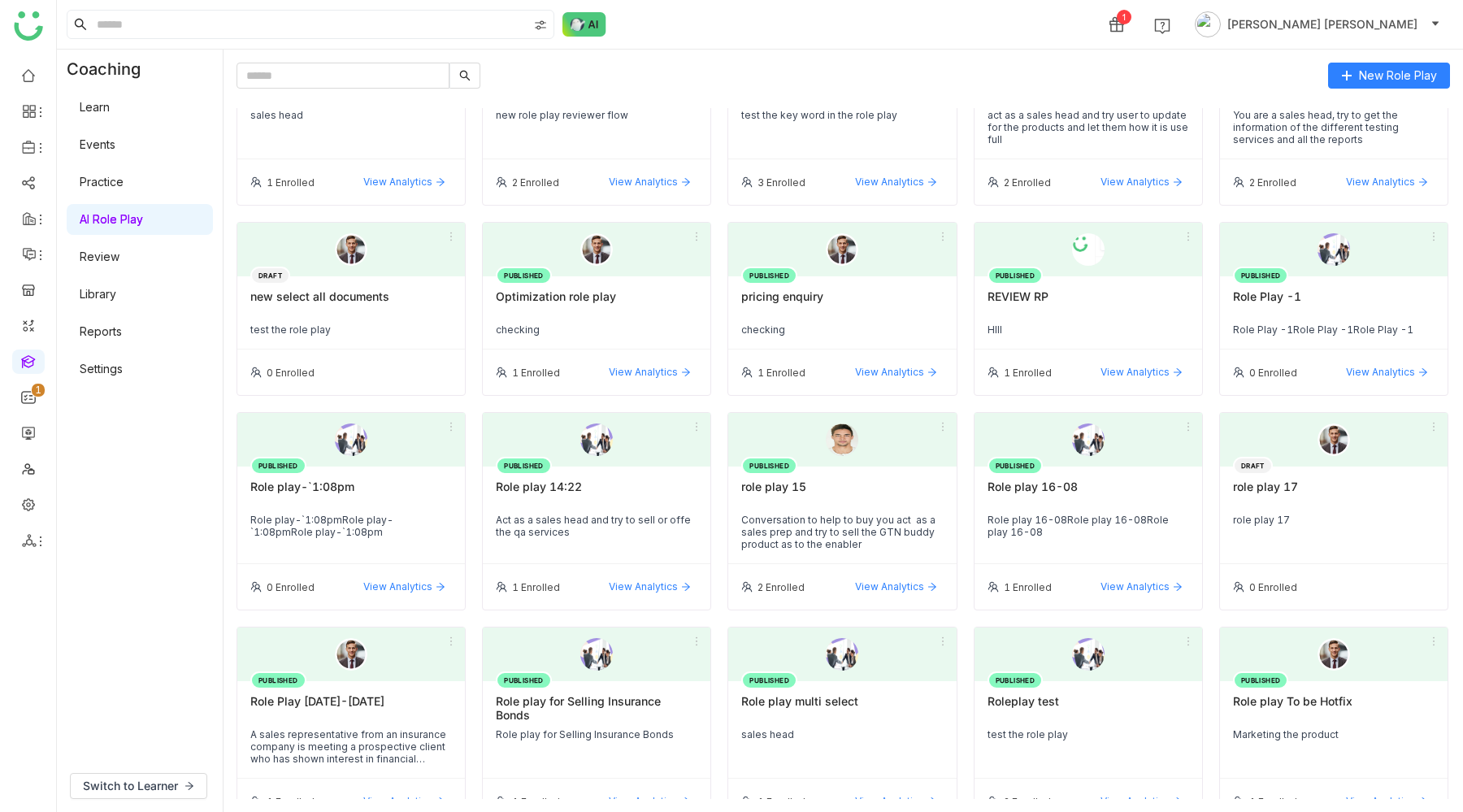
click at [618, 695] on div "Role play for Selling Insurance Bonds" at bounding box center [596, 708] width 201 height 28
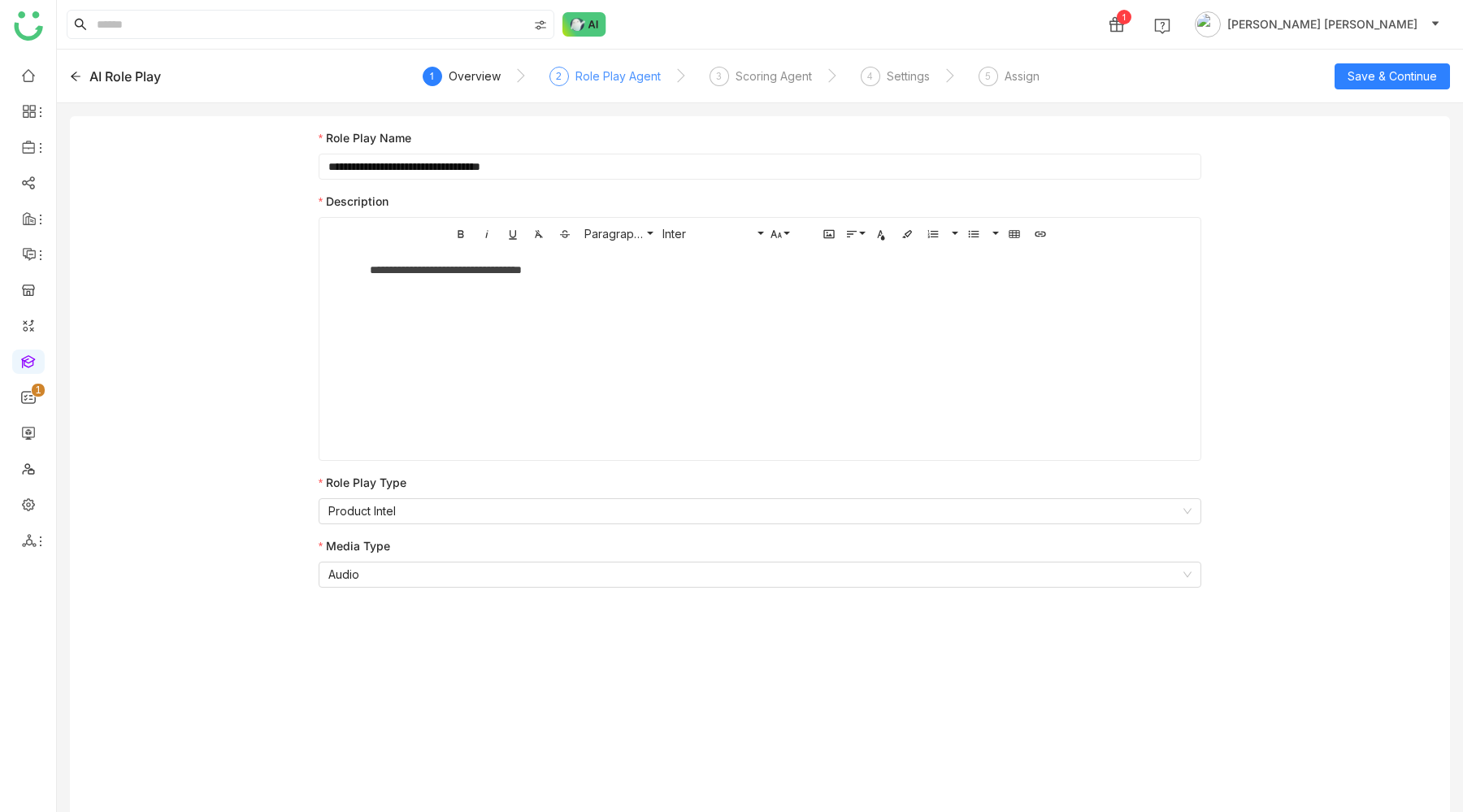
click at [616, 80] on div "Role Play Agent" at bounding box center [617, 76] width 85 height 20
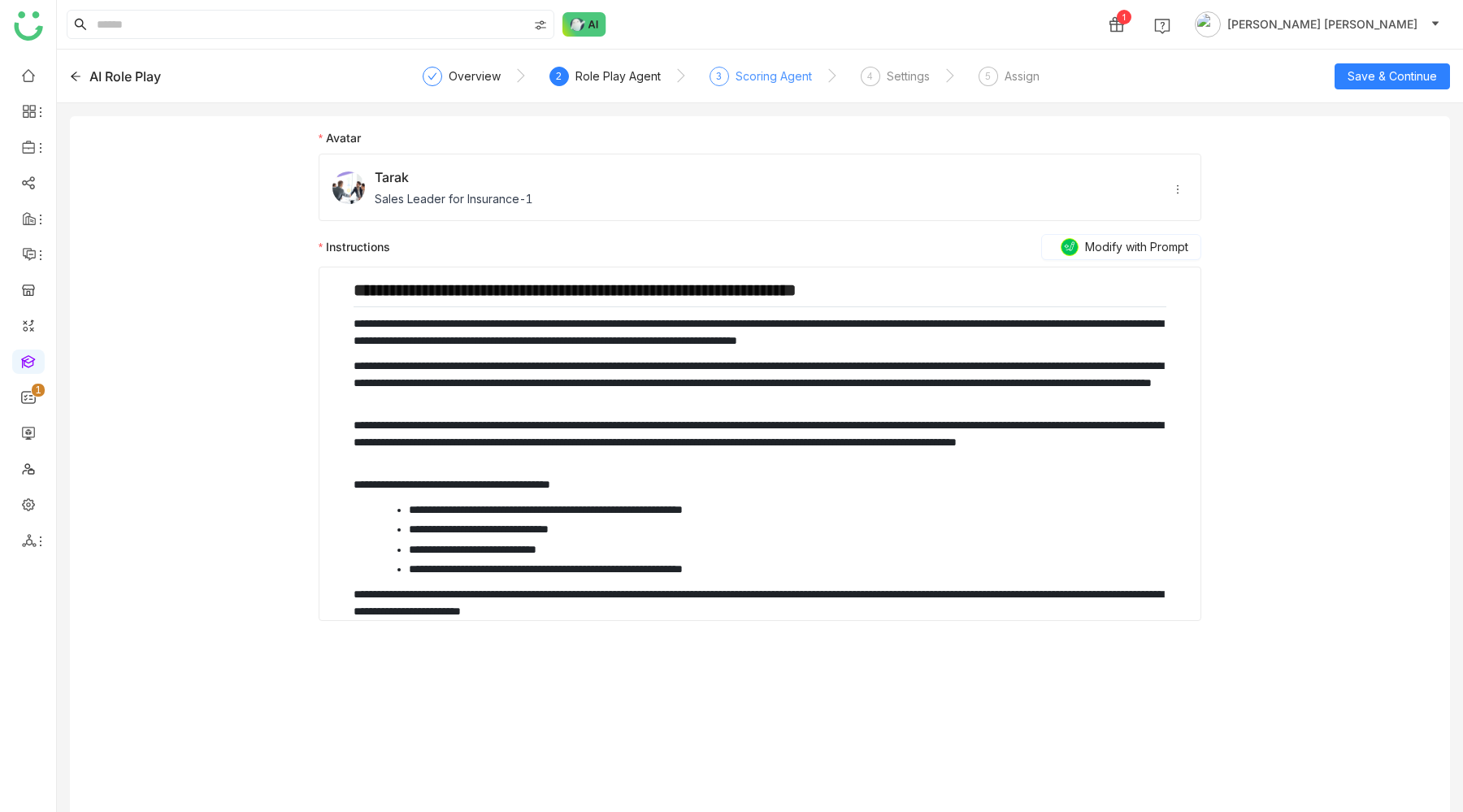
click at [758, 87] on div "3 Scoring Agent" at bounding box center [760, 80] width 102 height 29
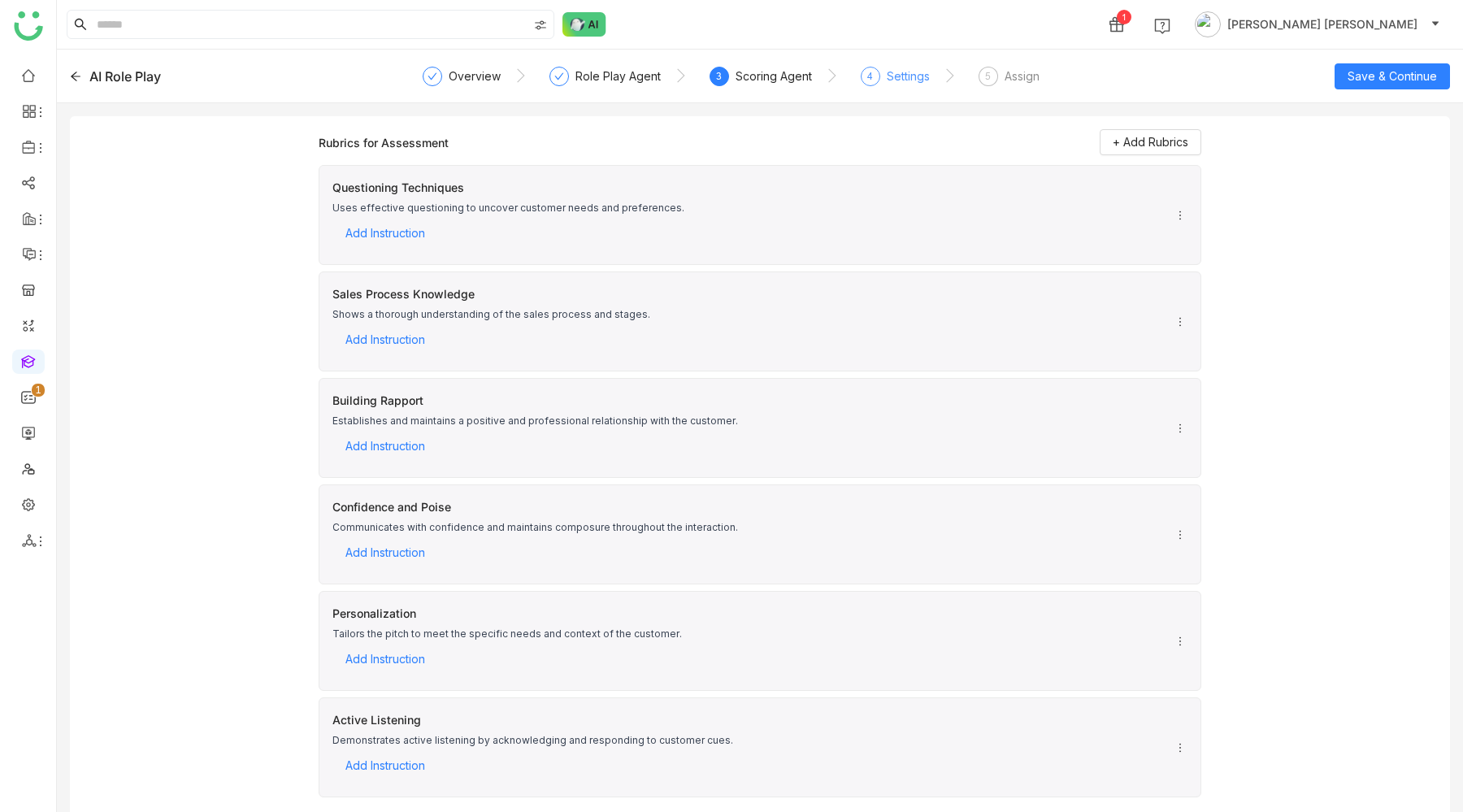
click at [905, 81] on div "Settings" at bounding box center [908, 76] width 43 height 20
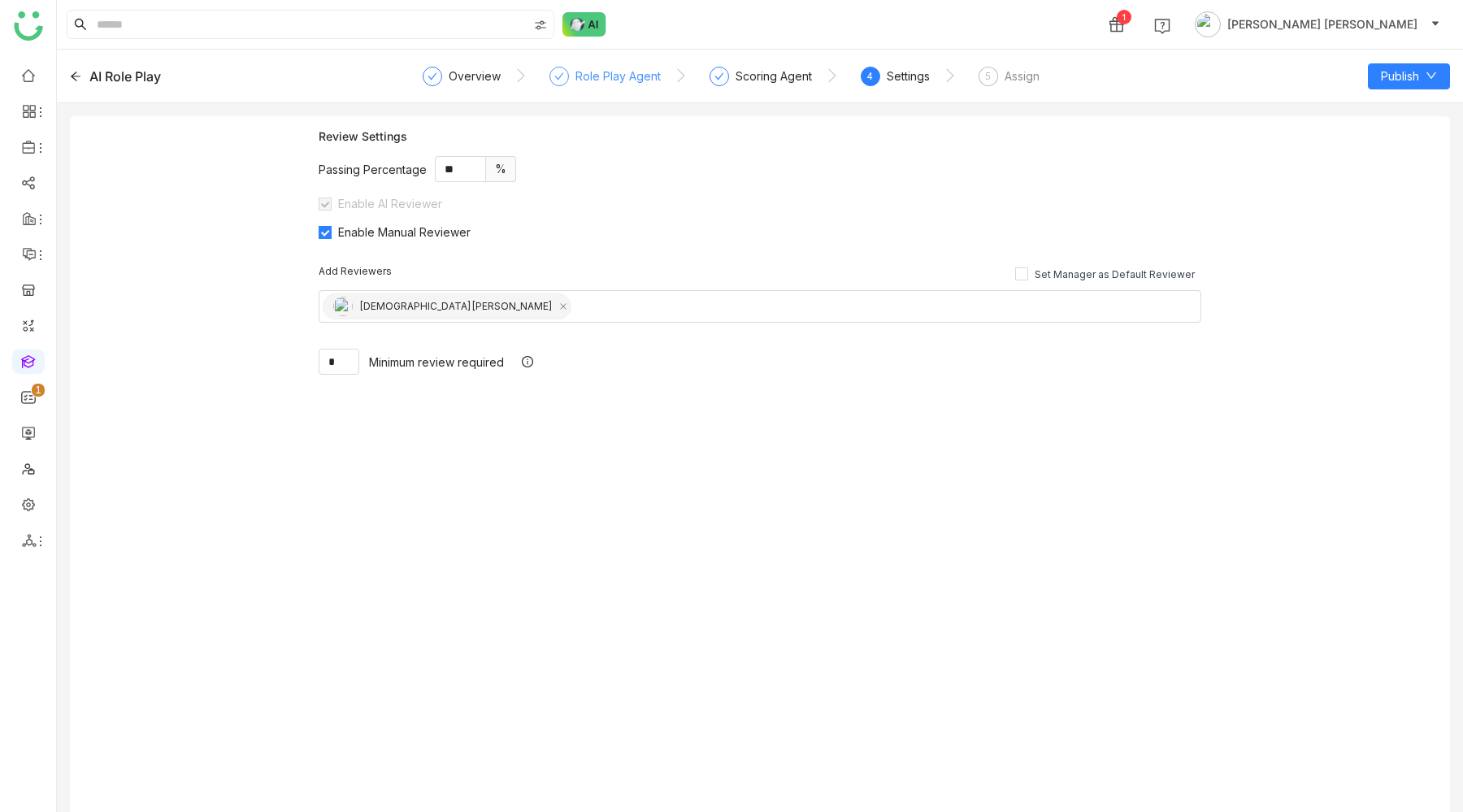
click at [582, 73] on div "Role Play Agent" at bounding box center [617, 76] width 85 height 20
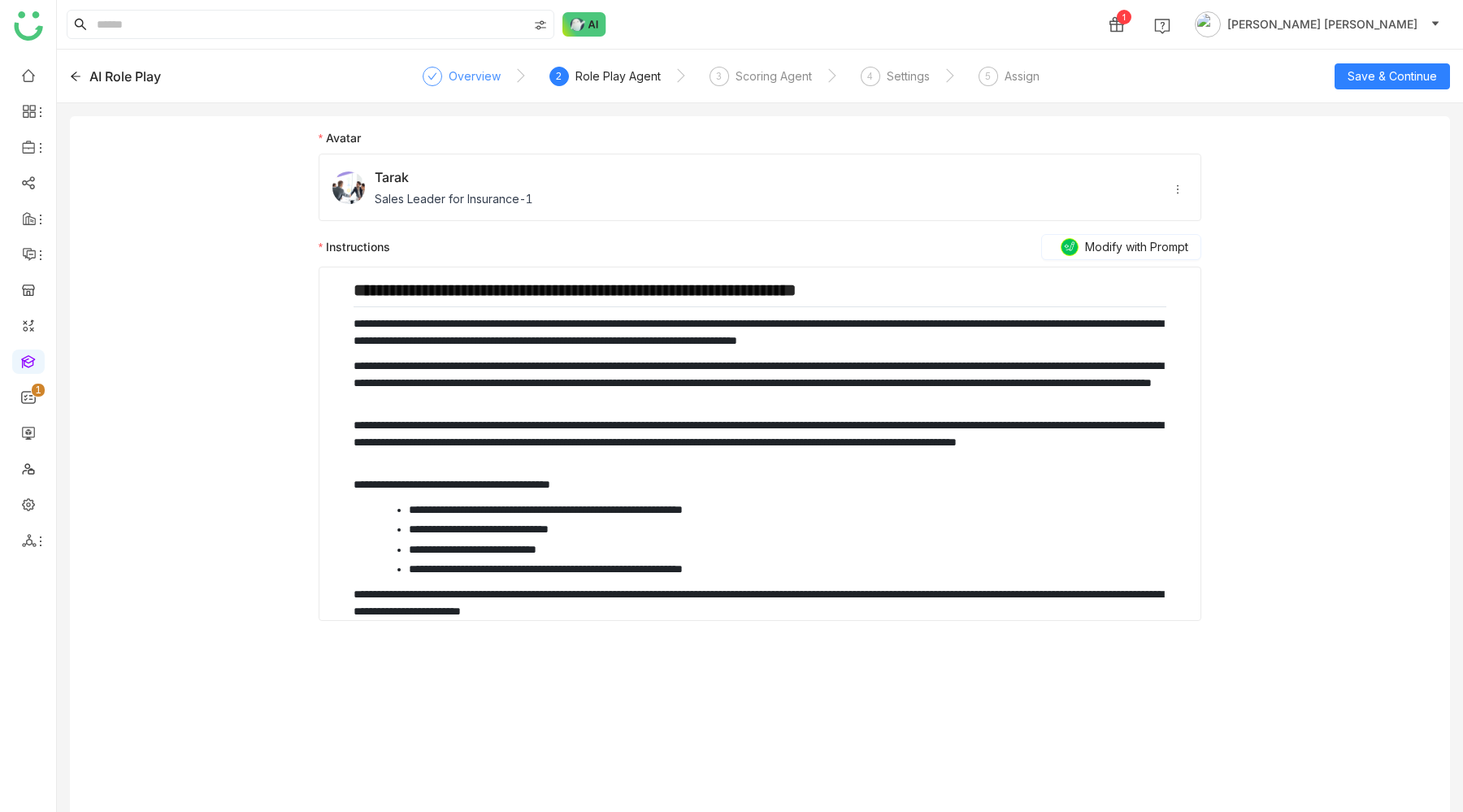
click at [470, 67] on div "Overview" at bounding box center [474, 76] width 52 height 20
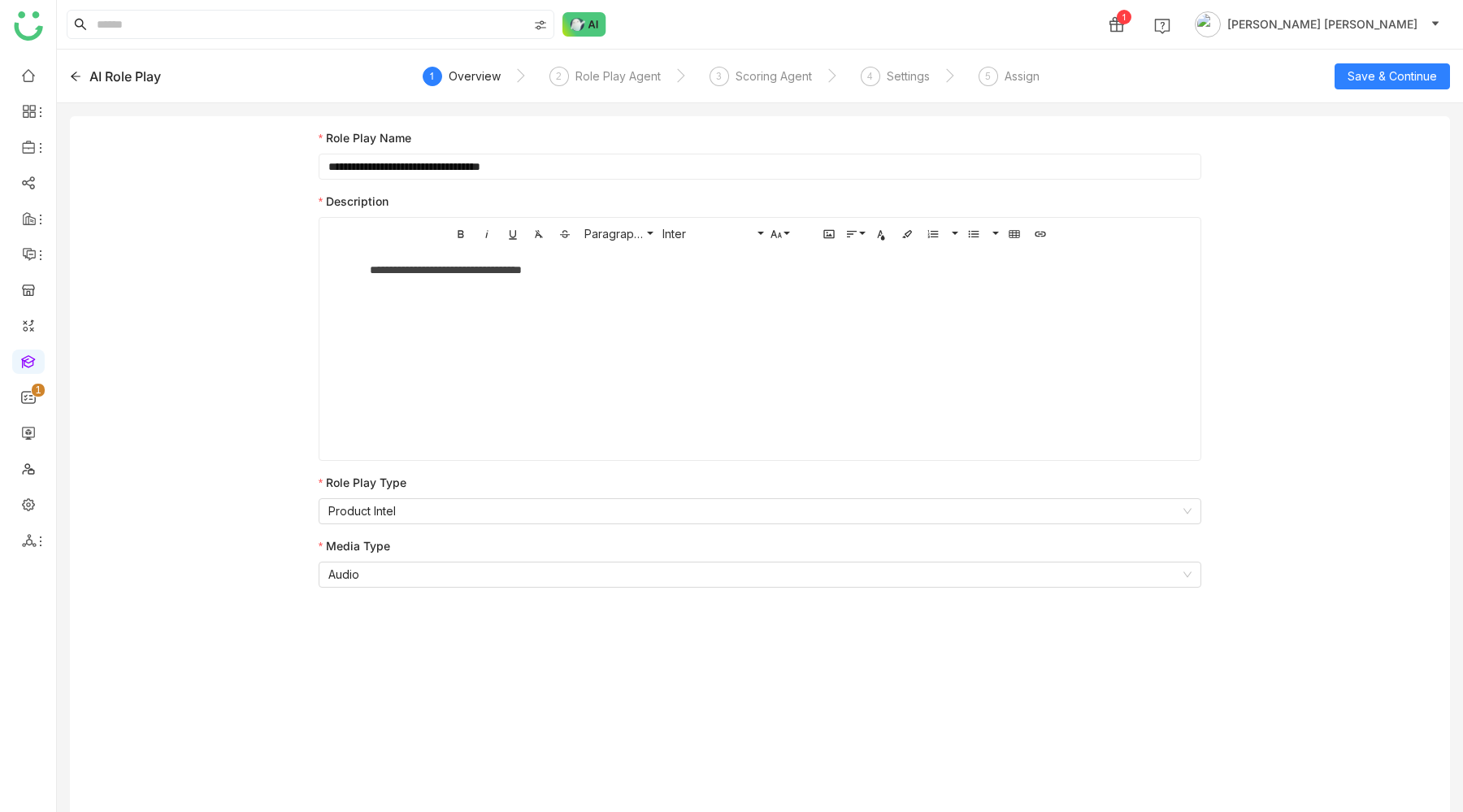
click at [76, 71] on icon at bounding box center [76, 77] width 11 height 11
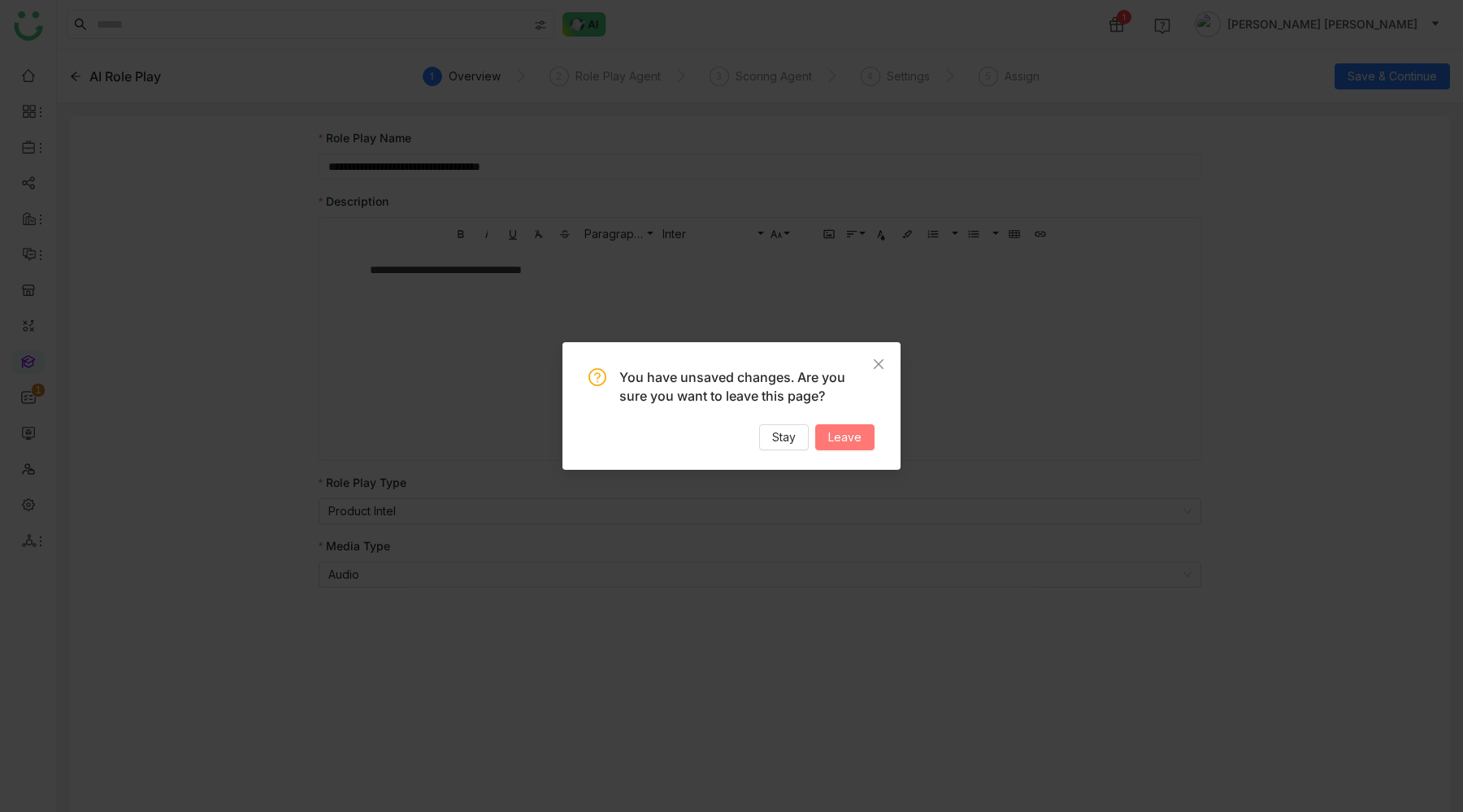
click at [854, 439] on span "Leave" at bounding box center [845, 437] width 34 height 18
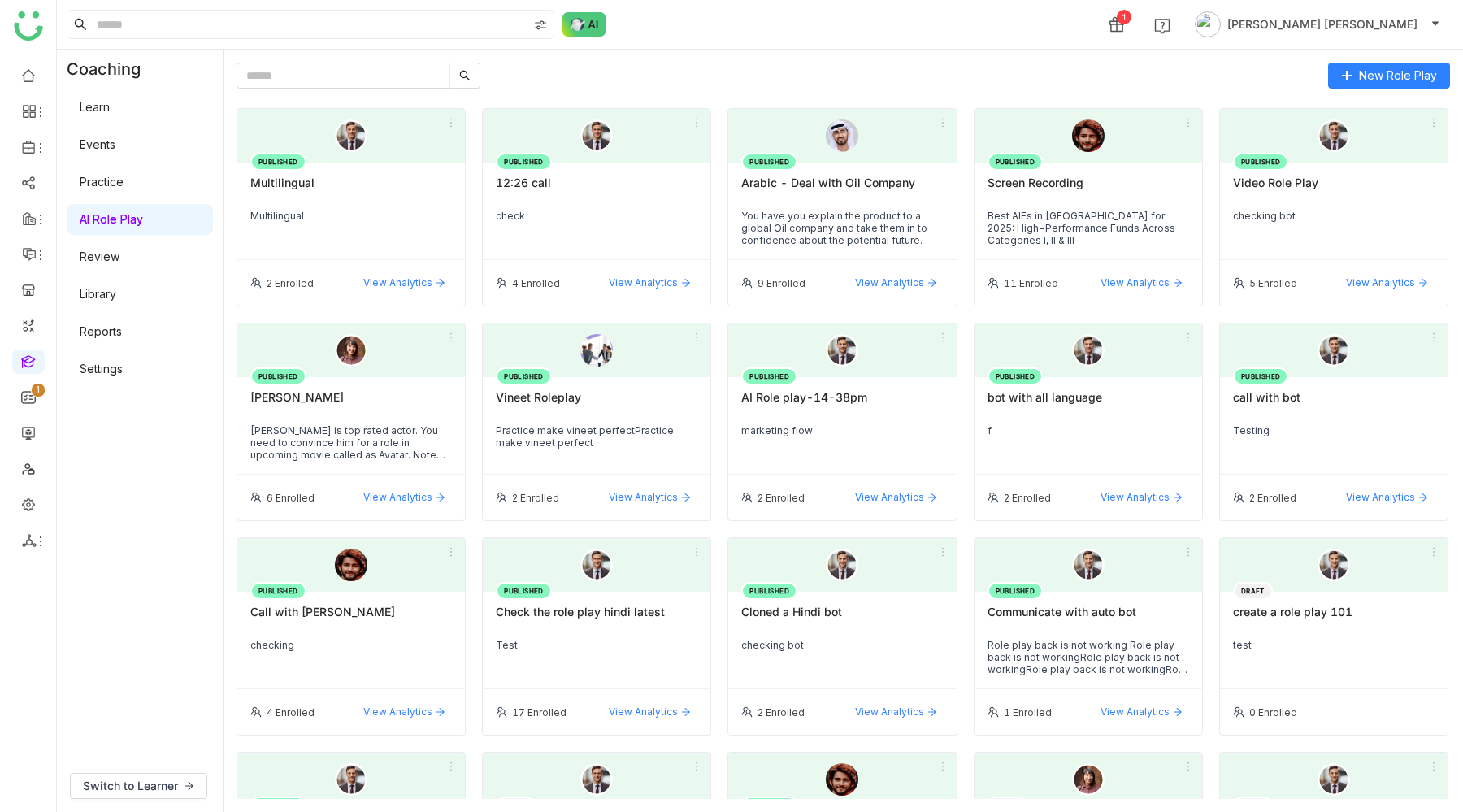
click at [123, 368] on link "Settings" at bounding box center [101, 369] width 43 height 14
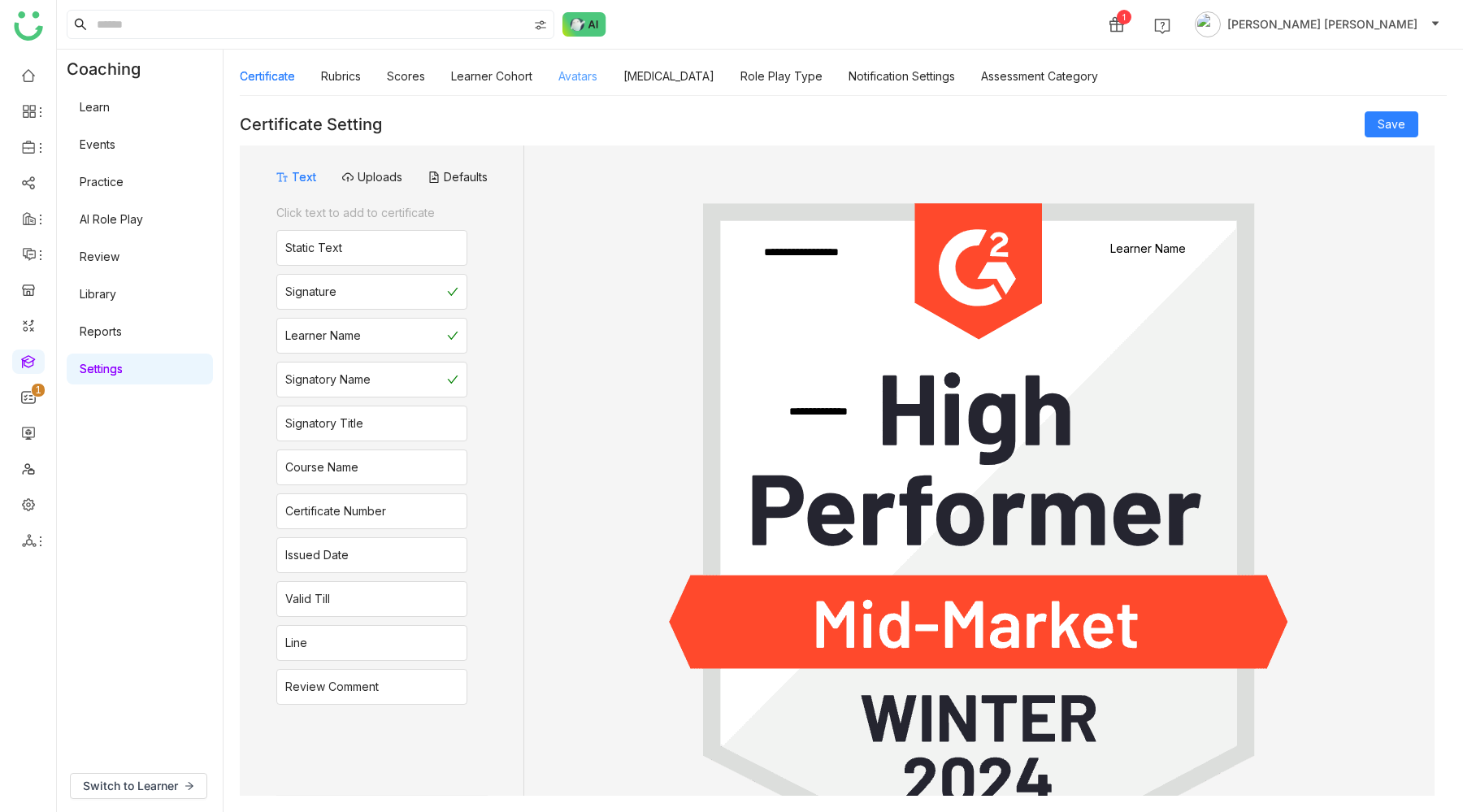
click at [572, 78] on link "Avatars" at bounding box center [578, 76] width 39 height 14
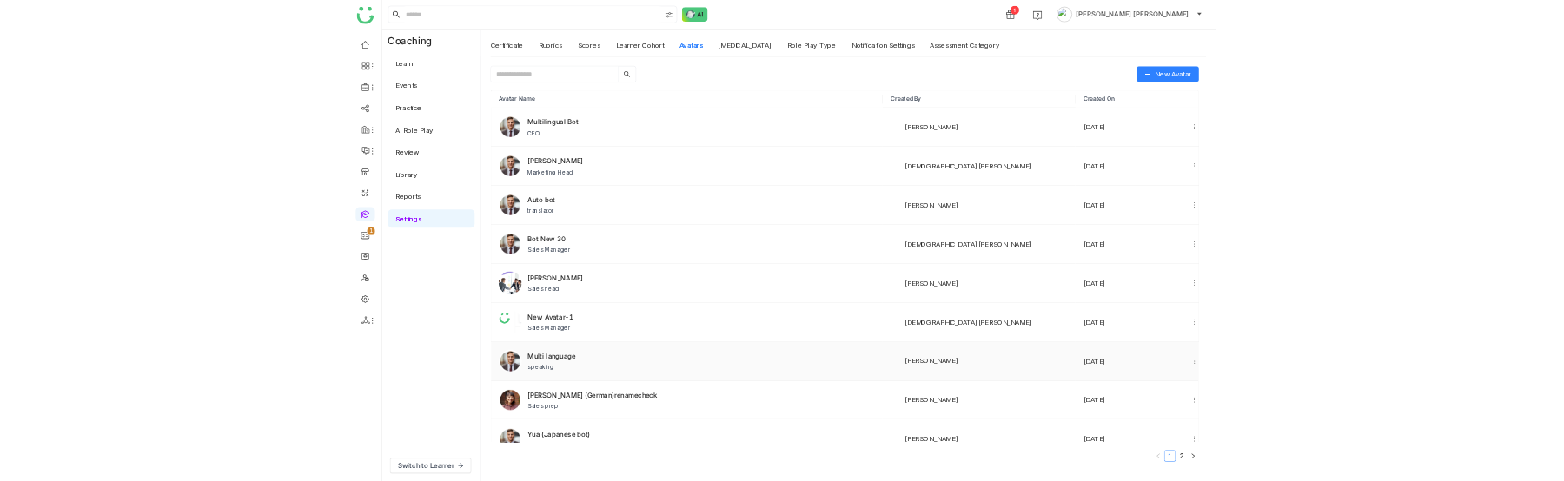
scroll to position [453, 0]
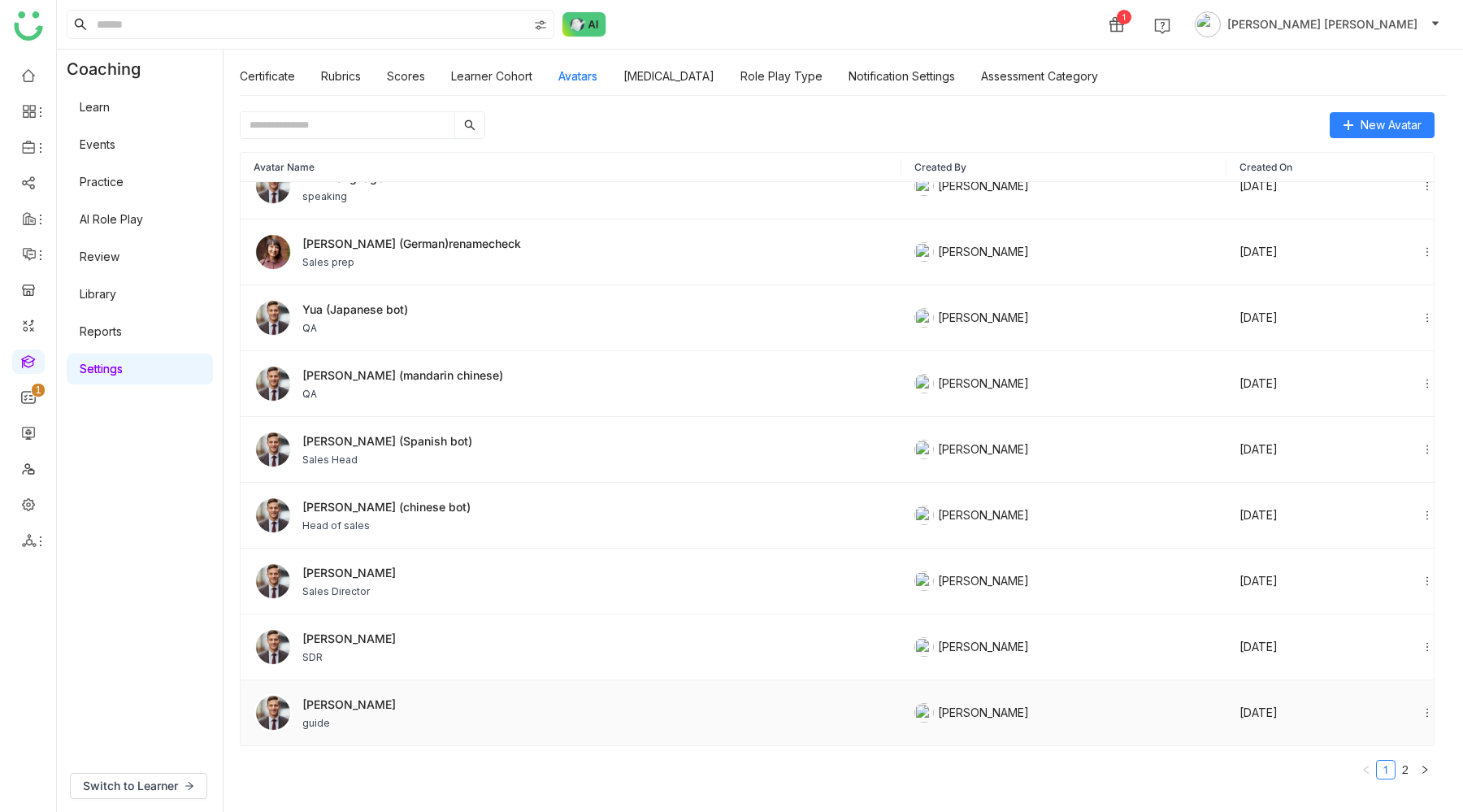
click at [327, 716] on span "guide" at bounding box center [349, 723] width 94 height 15
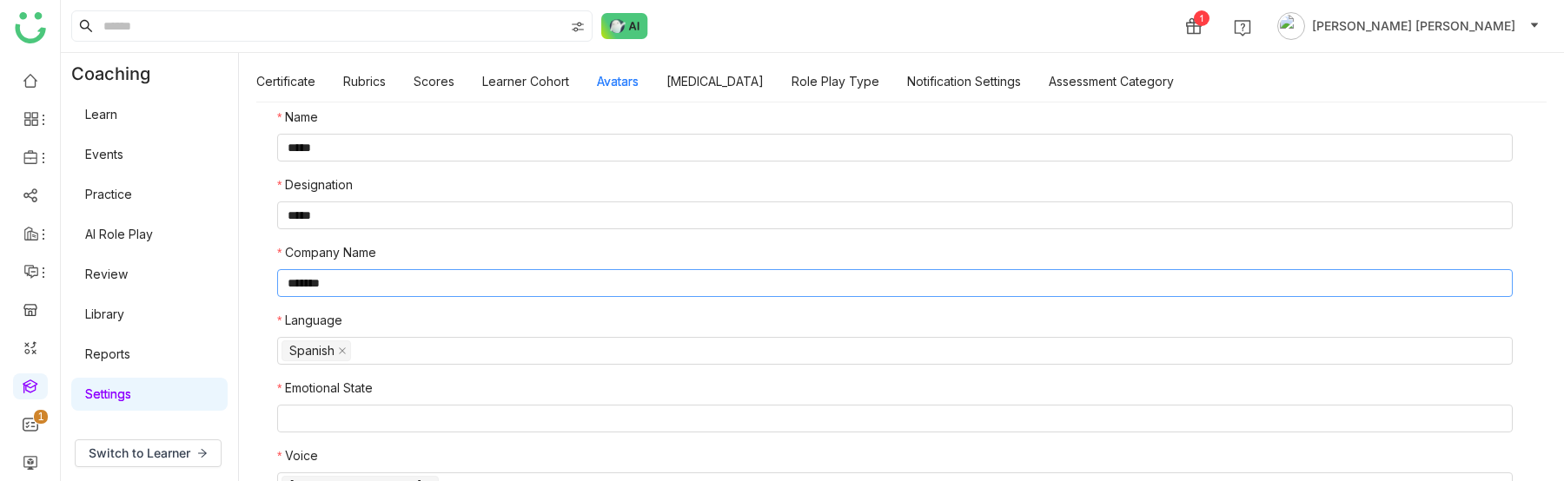
scroll to position [159, 0]
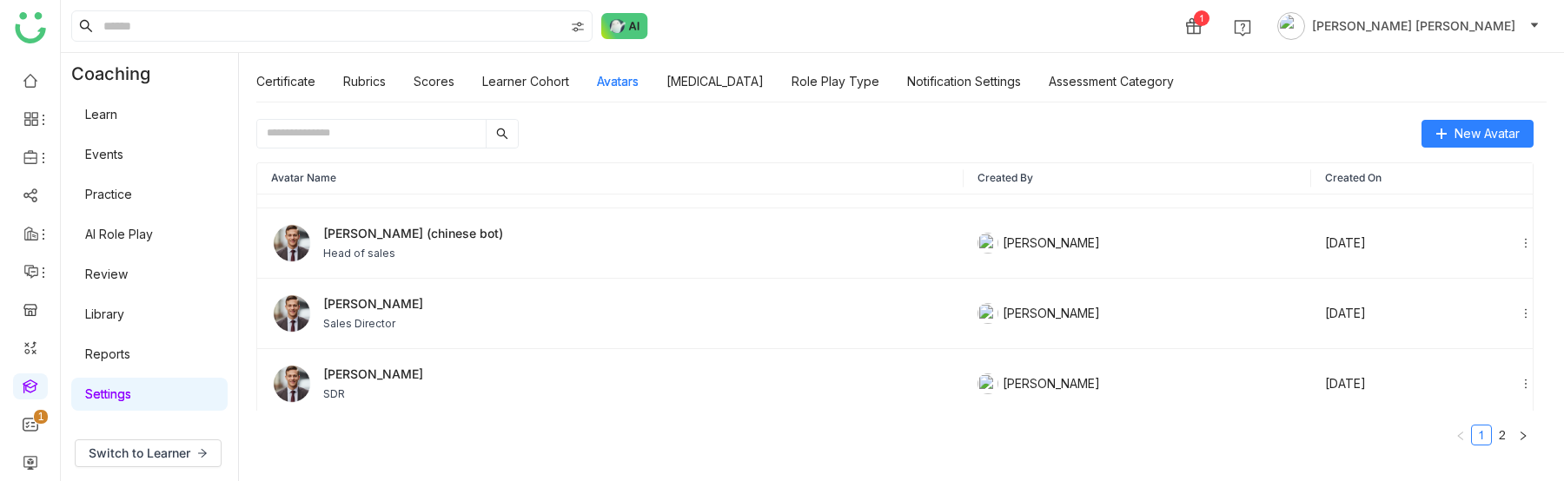
scroll to position [839, 0]
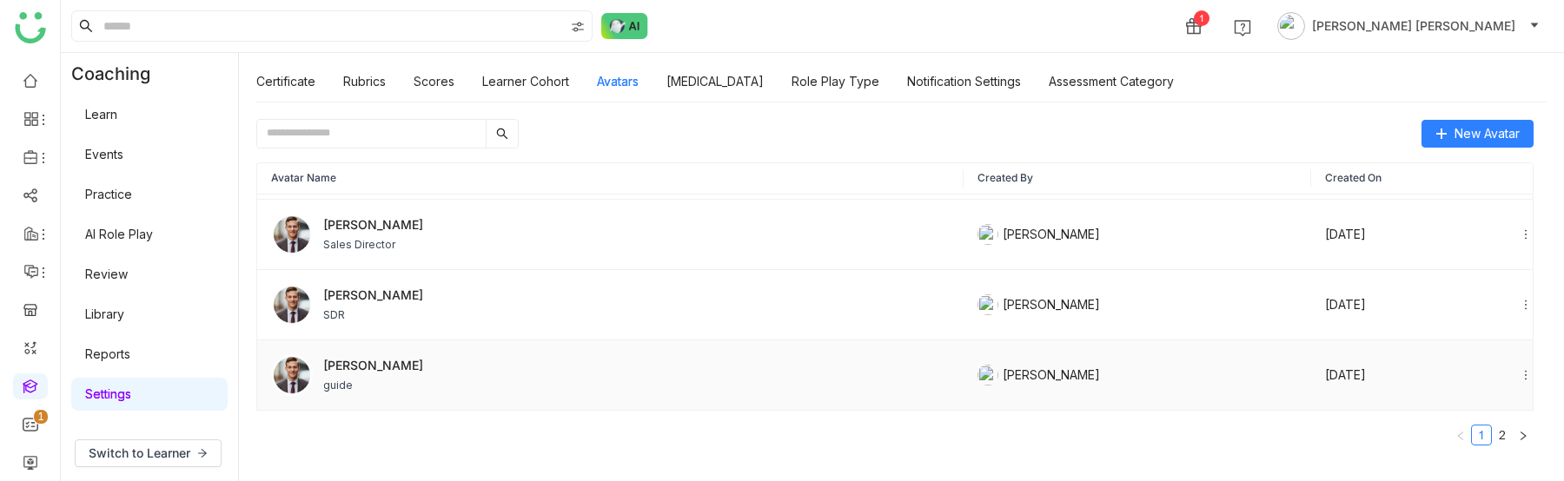
click at [369, 386] on div "[PERSON_NAME] guide" at bounding box center [610, 375] width 678 height 42
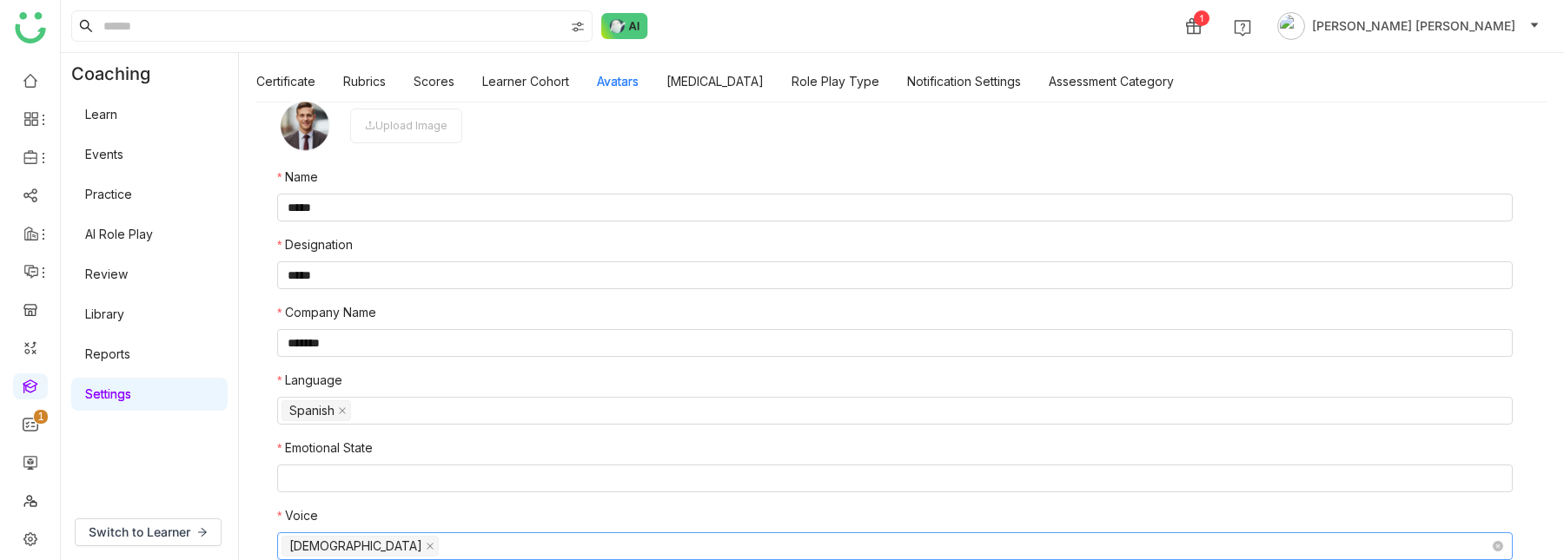
scroll to position [80, 0]
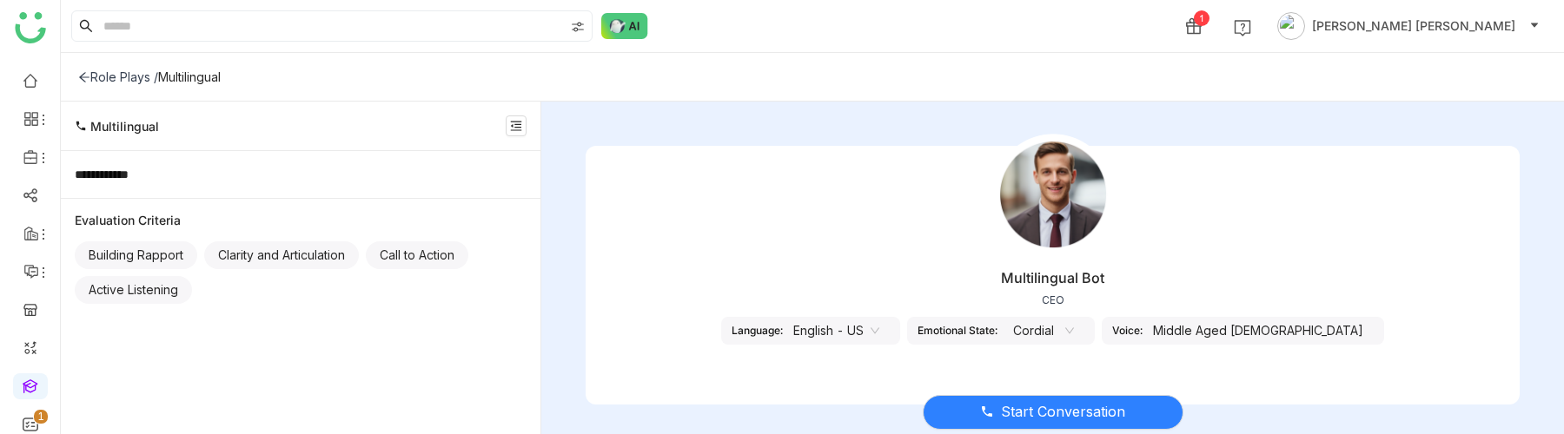
click at [1074, 330] on nz-select-item "Cordial" at bounding box center [1041, 331] width 66 height 26
click at [1068, 371] on div "Start Conversation" at bounding box center [1052, 402] width 934 height 73
click at [1053, 414] on span "Start Conversation" at bounding box center [1063, 412] width 124 height 22
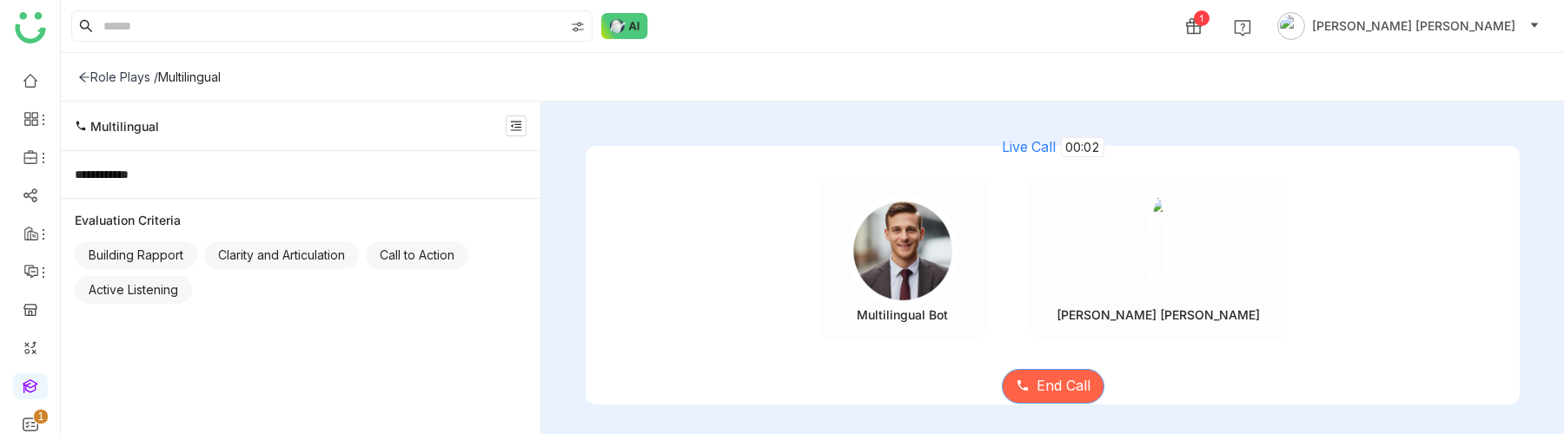
click at [1049, 394] on span "End Call" at bounding box center [1063, 386] width 54 height 22
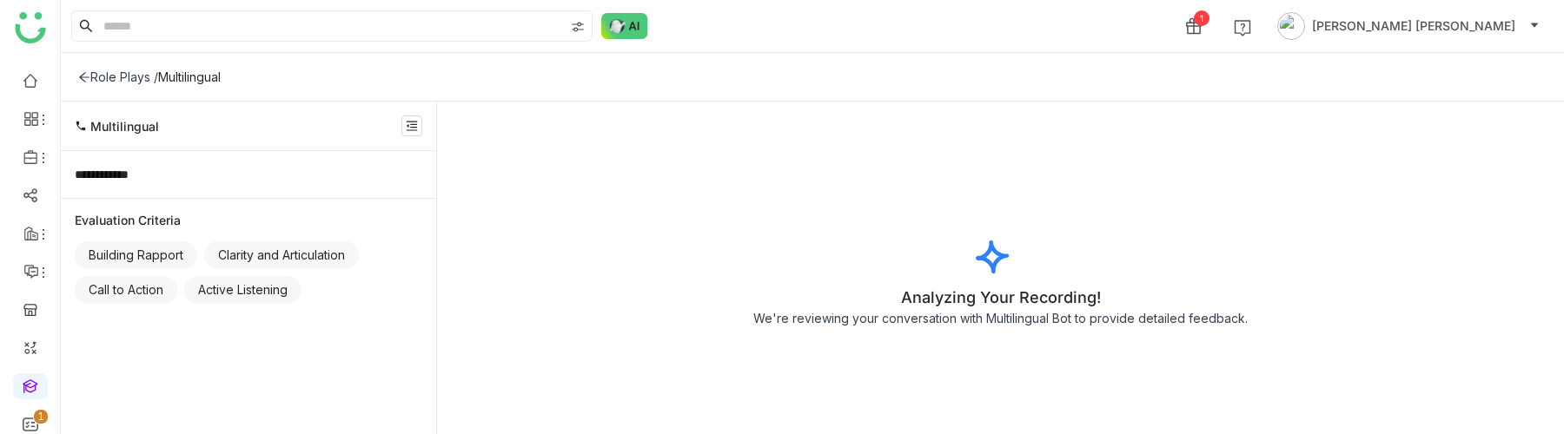
click at [1049, 394] on div "Analyzing Your Recording! We're reviewing your conversation with Multilingual B…" at bounding box center [1000, 268] width 1127 height 333
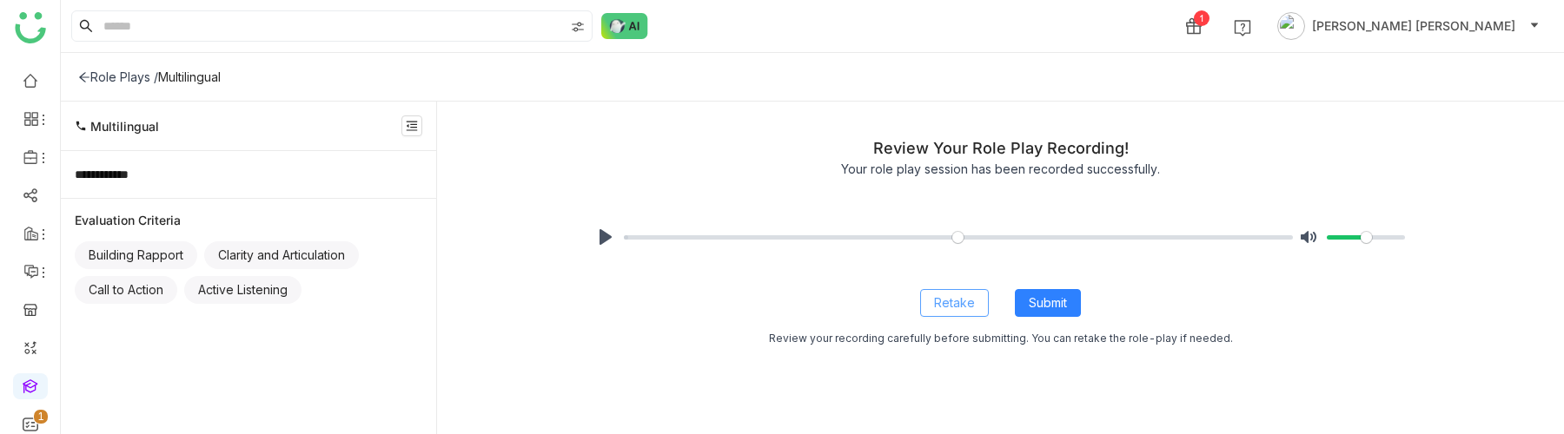
click at [954, 309] on span "Retake" at bounding box center [954, 303] width 41 height 19
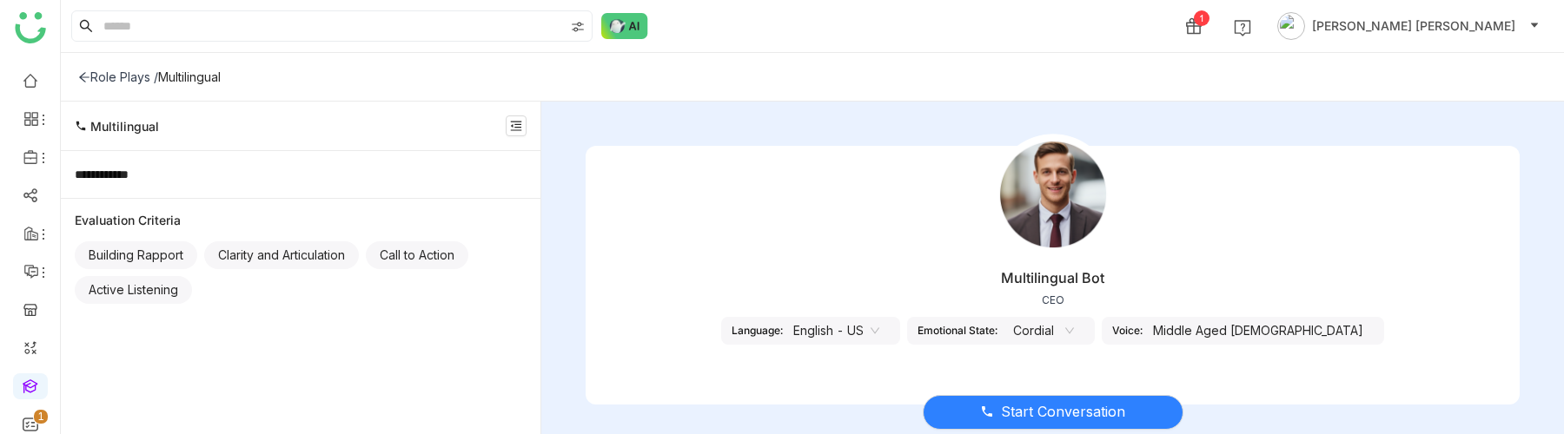
click at [1074, 336] on nz-select-item "Cordial" at bounding box center [1041, 331] width 66 height 26
click at [770, 368] on div "Start Conversation" at bounding box center [1052, 402] width 934 height 73
click at [1072, 333] on nz-select-item "Cordial" at bounding box center [1041, 331] width 66 height 26
click at [101, 78] on div "Role Plays /" at bounding box center [118, 76] width 80 height 15
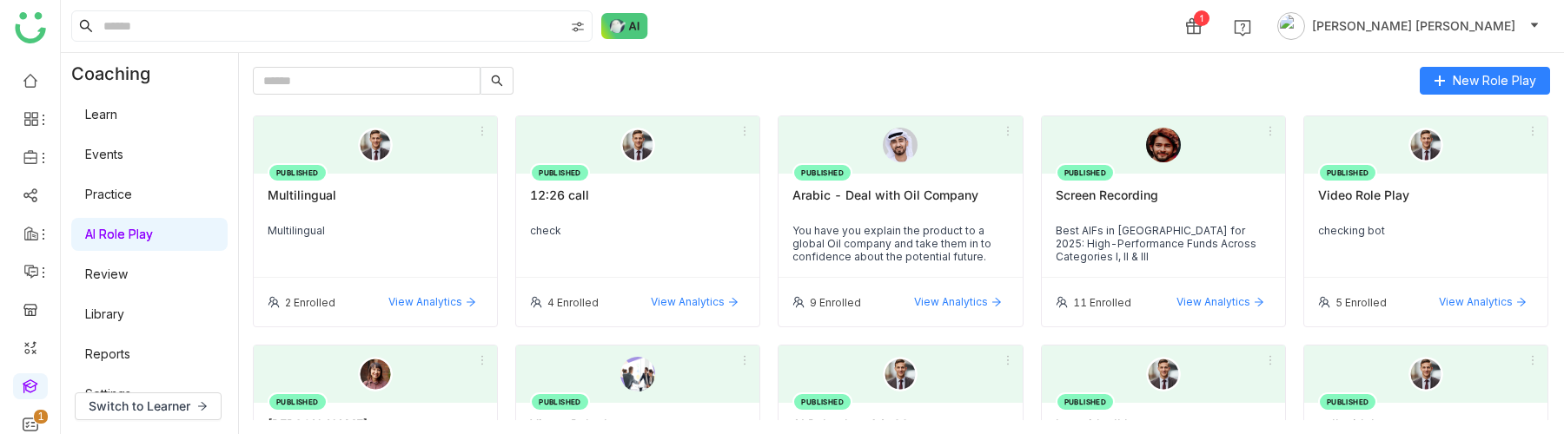
click at [350, 195] on div "Multilingual" at bounding box center [375, 203] width 215 height 30
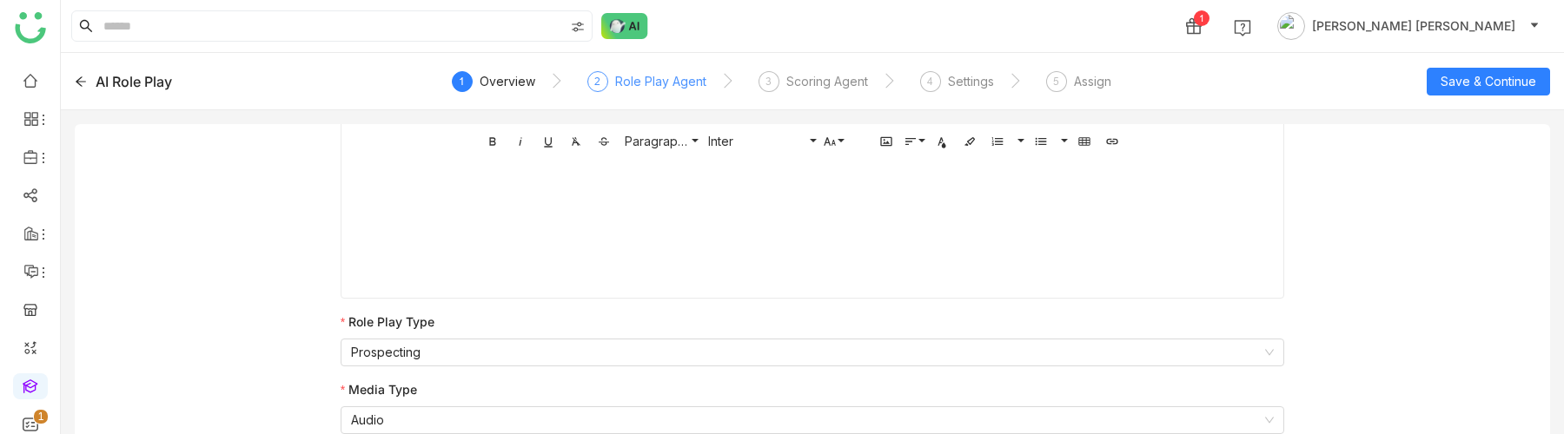
click at [647, 73] on div "Role Play Agent" at bounding box center [660, 81] width 91 height 21
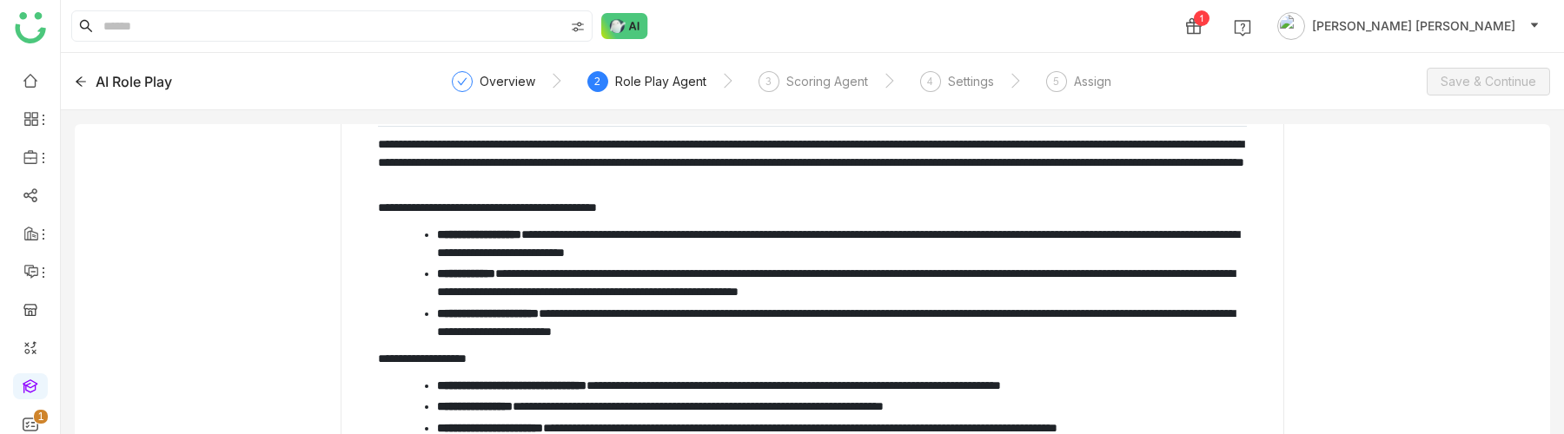
scroll to position [202, 0]
click at [817, 82] on div "Scoring Agent" at bounding box center [827, 81] width 82 height 21
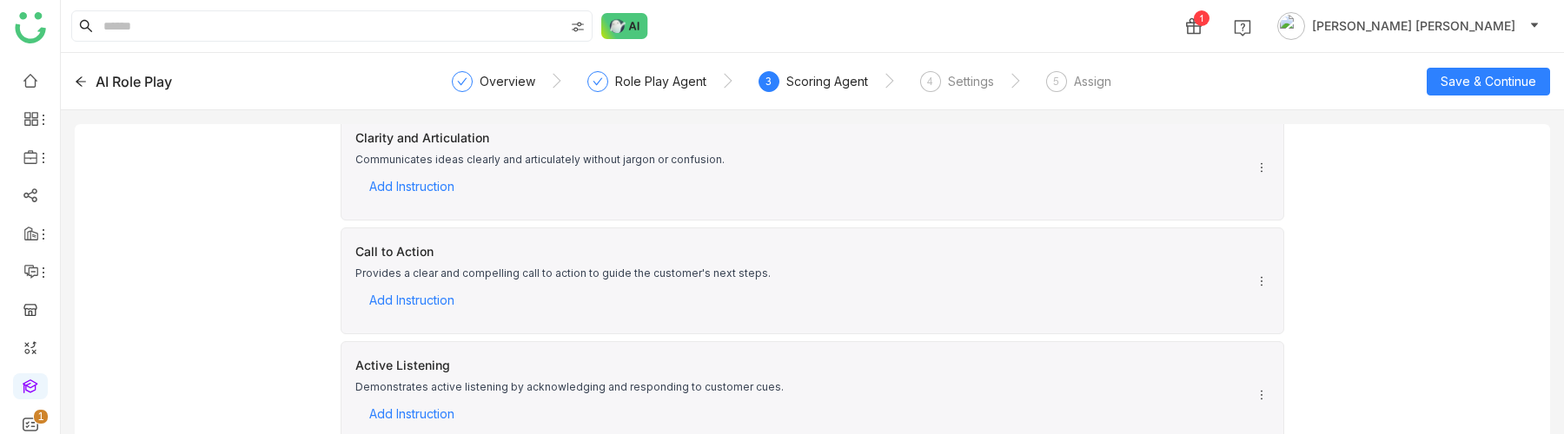
scroll to position [176, 0]
click at [948, 71] on div "Settings" at bounding box center [971, 81] width 46 height 21
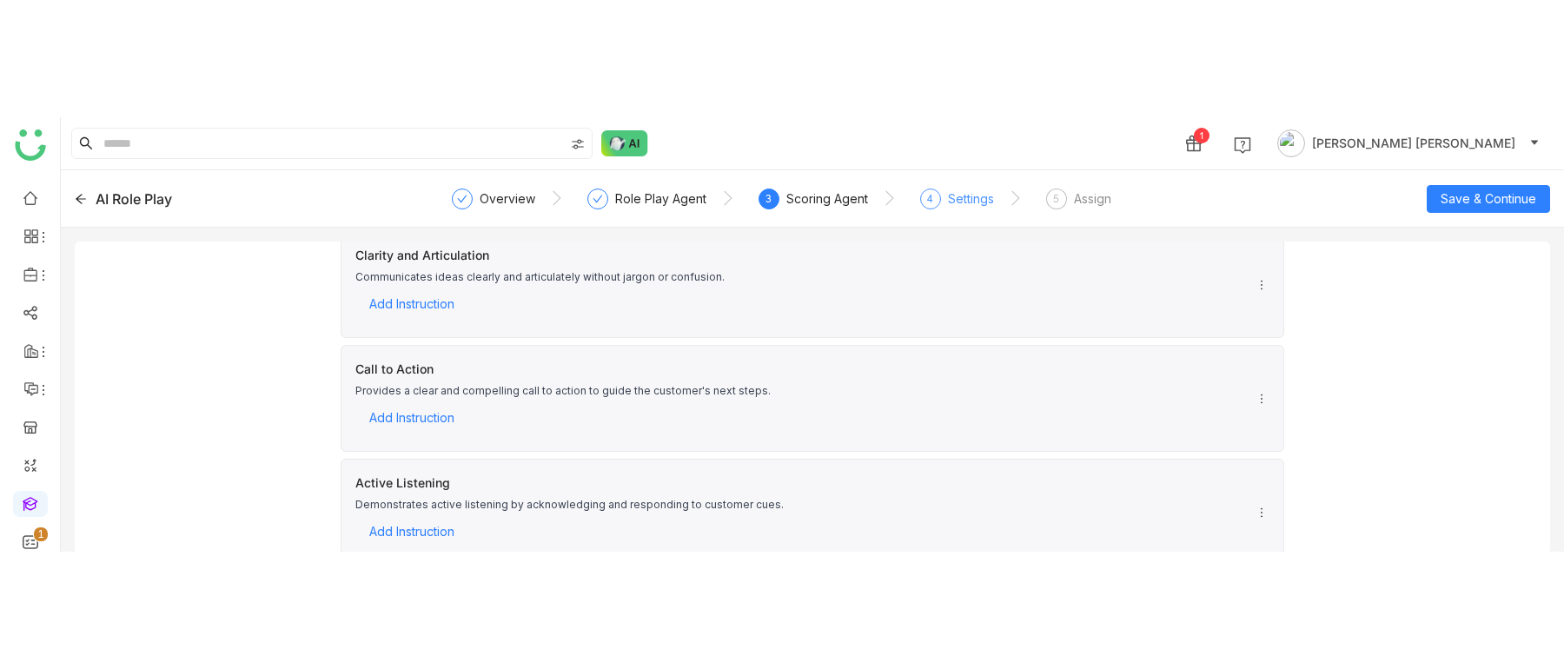
scroll to position [0, 0]
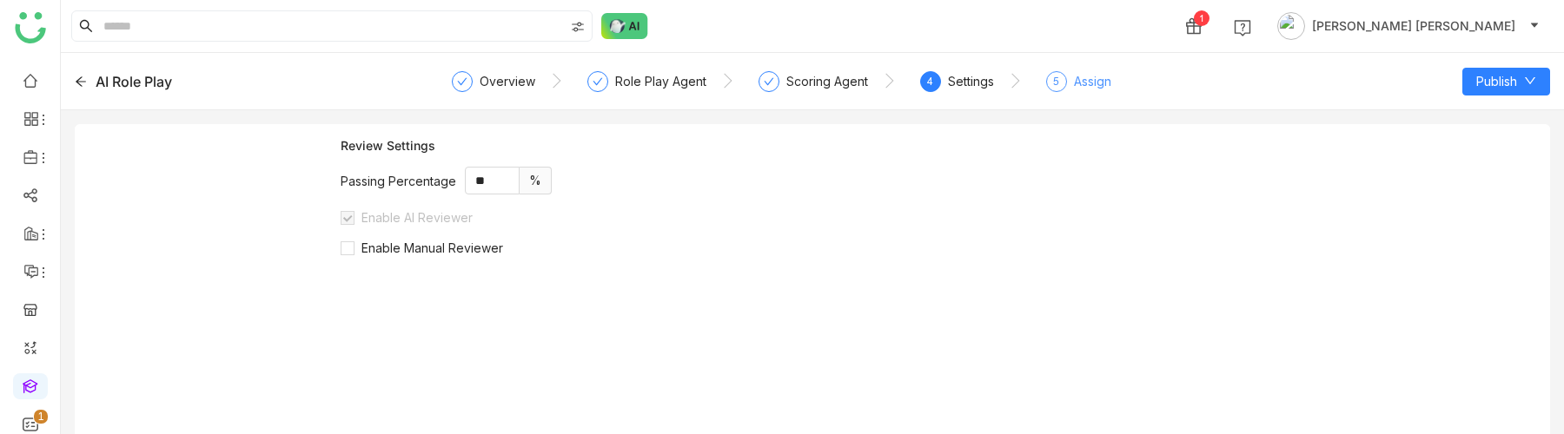
click at [1101, 79] on div "Assign" at bounding box center [1092, 81] width 37 height 21
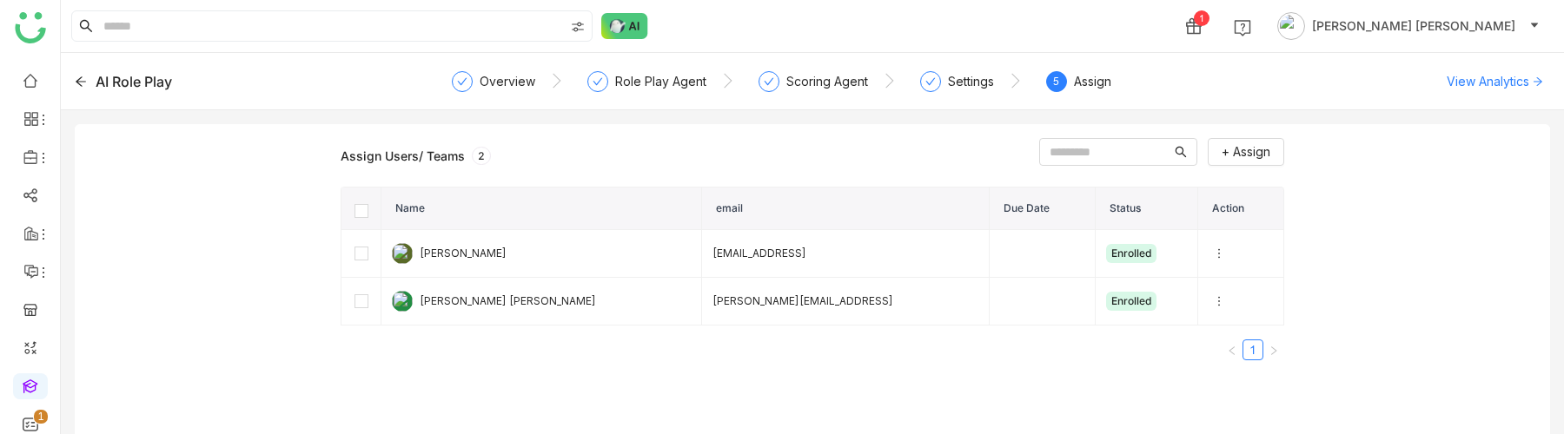
click at [78, 78] on icon at bounding box center [81, 81] width 10 height 10
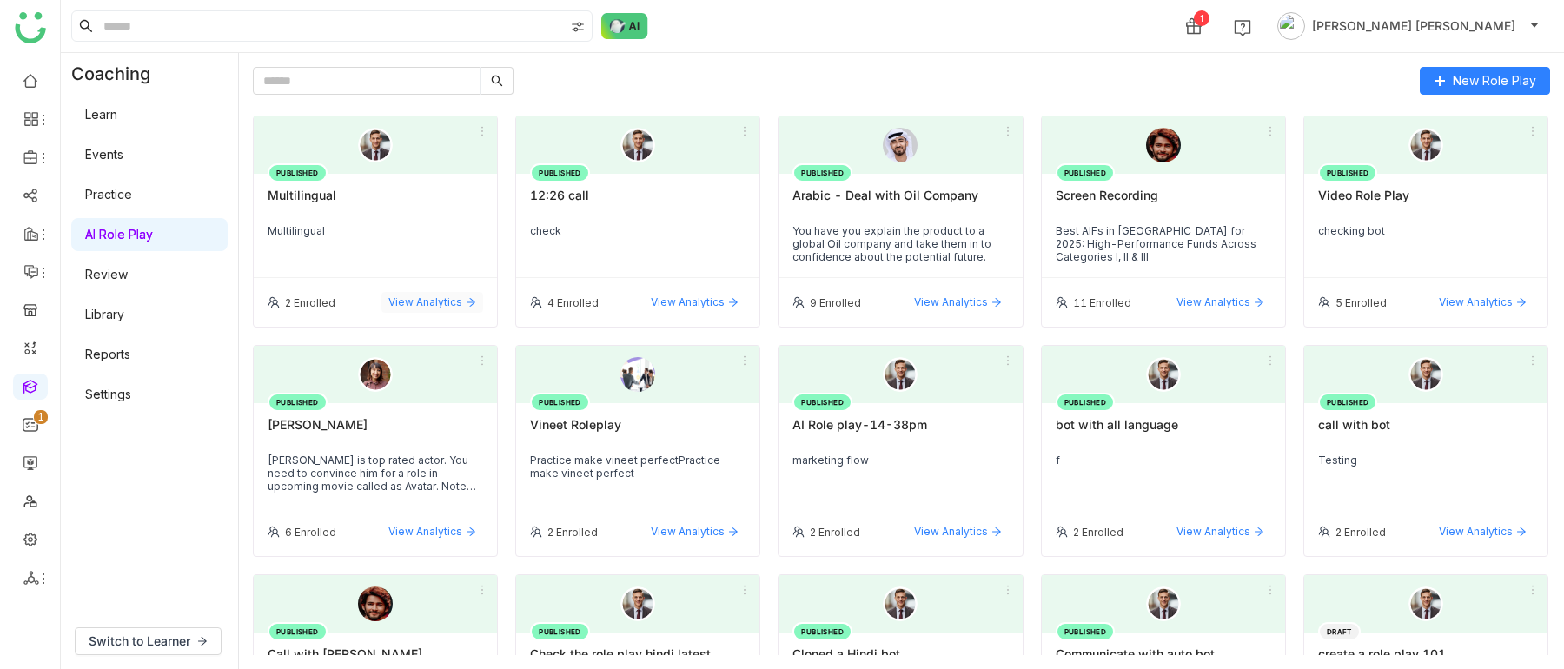
click at [437, 301] on span "View Analytics" at bounding box center [425, 302] width 74 height 16
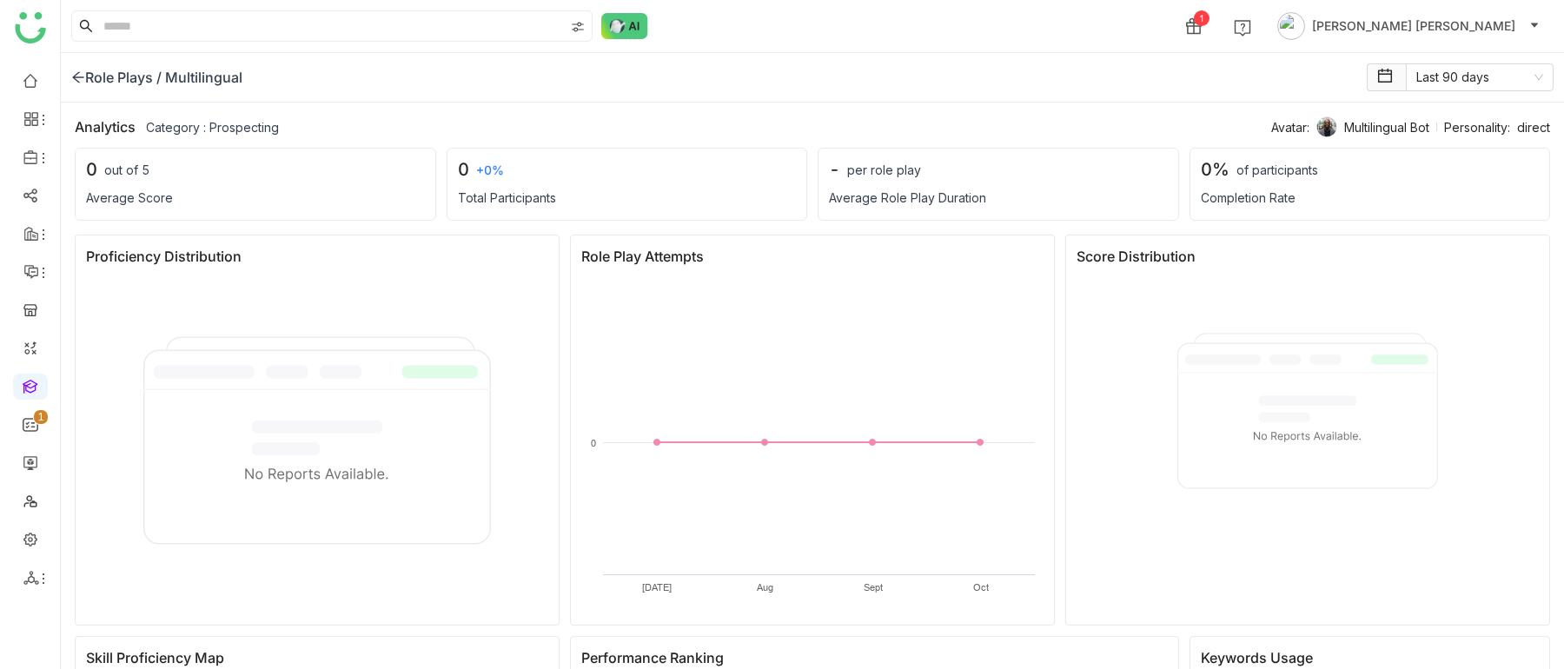
click at [1534, 129] on div "direct" at bounding box center [1533, 127] width 33 height 15
click at [81, 80] on icon at bounding box center [78, 77] width 14 height 14
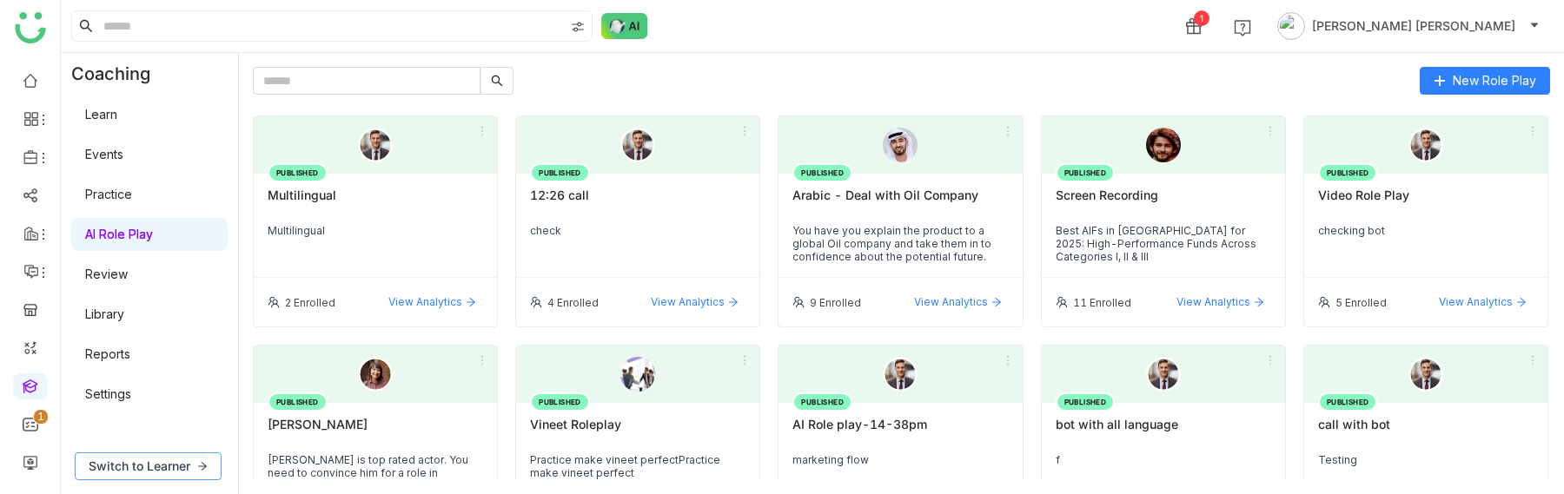
click at [141, 433] on span "Switch to Learner" at bounding box center [140, 466] width 102 height 19
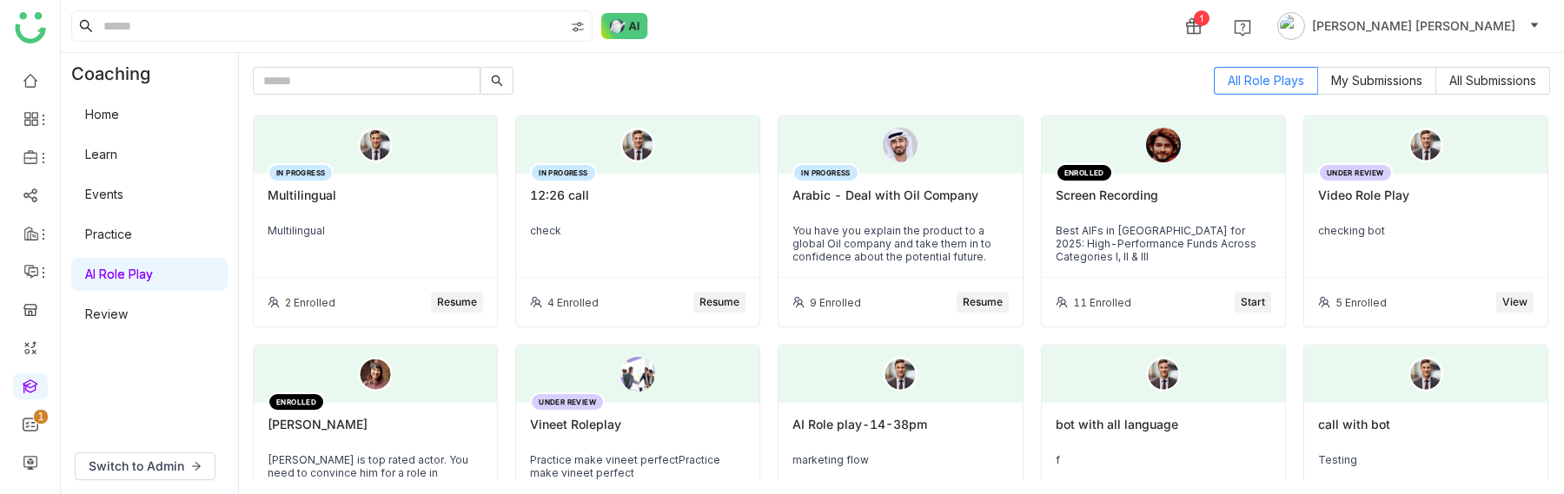
click at [361, 222] on div "IN PROGRESS Multilingual Multilingual" at bounding box center [375, 226] width 243 height 104
